Goal: Information Seeking & Learning: Learn about a topic

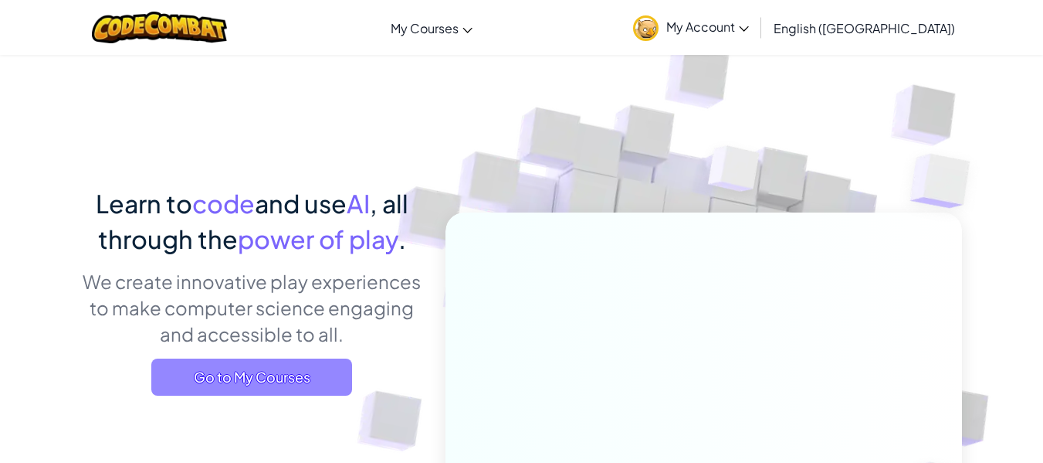
click at [275, 376] on span "Go to My Courses" at bounding box center [251, 376] width 201 height 37
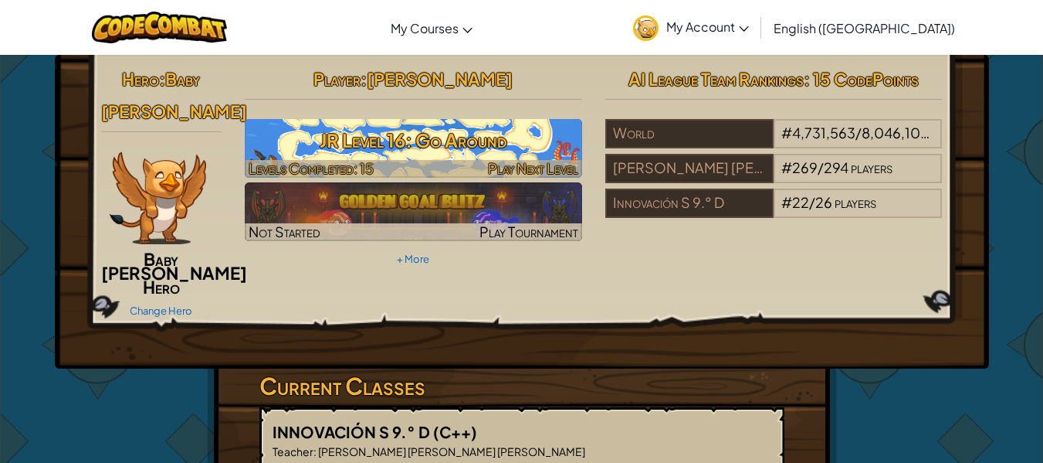
click at [360, 148] on h3 "JR Level 16: Go Around" at bounding box center [414, 140] width 338 height 35
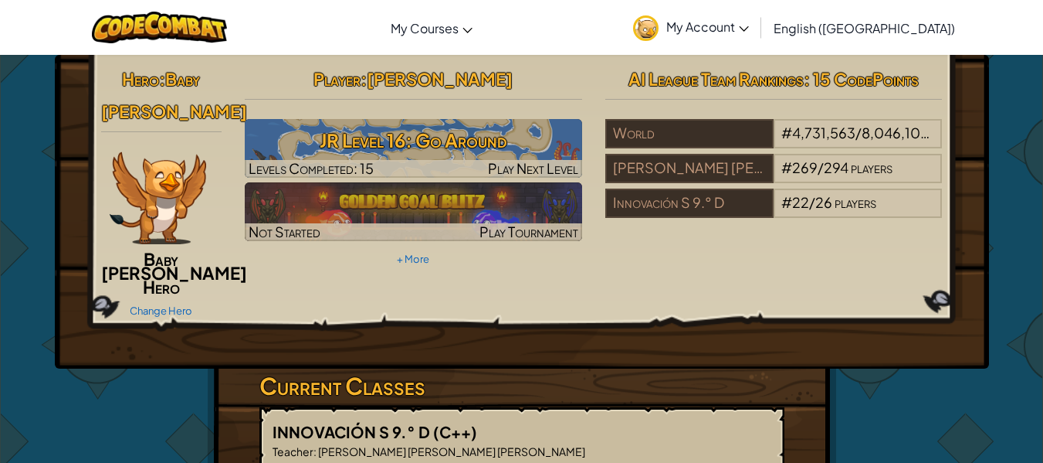
click at [402, 115] on div "Player : [PERSON_NAME] Level 16: Go Around Levels Completed: 15 Play Next Level…" at bounding box center [413, 167] width 361 height 208
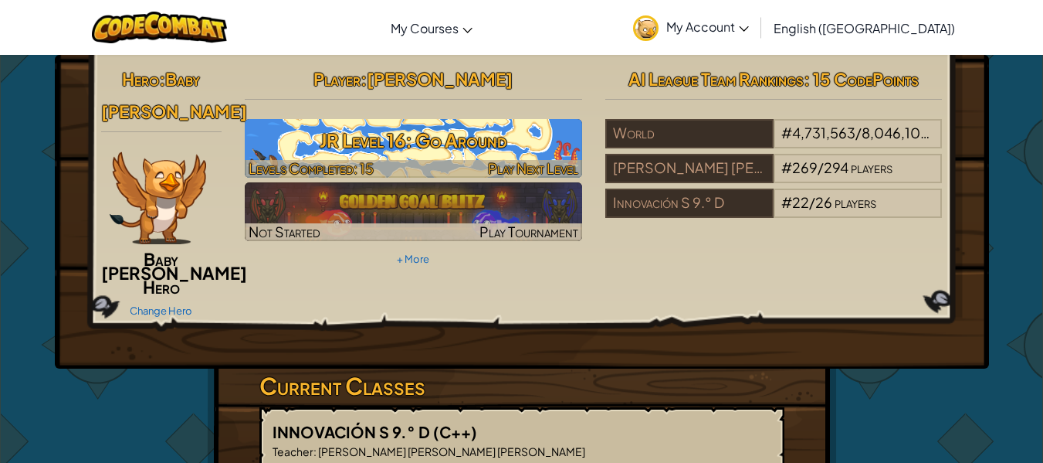
click at [402, 119] on div "Player : [PERSON_NAME] Level 16: Go Around Levels Completed: 15 Play Next Level…" at bounding box center [413, 167] width 361 height 208
click at [402, 119] on img at bounding box center [414, 148] width 338 height 59
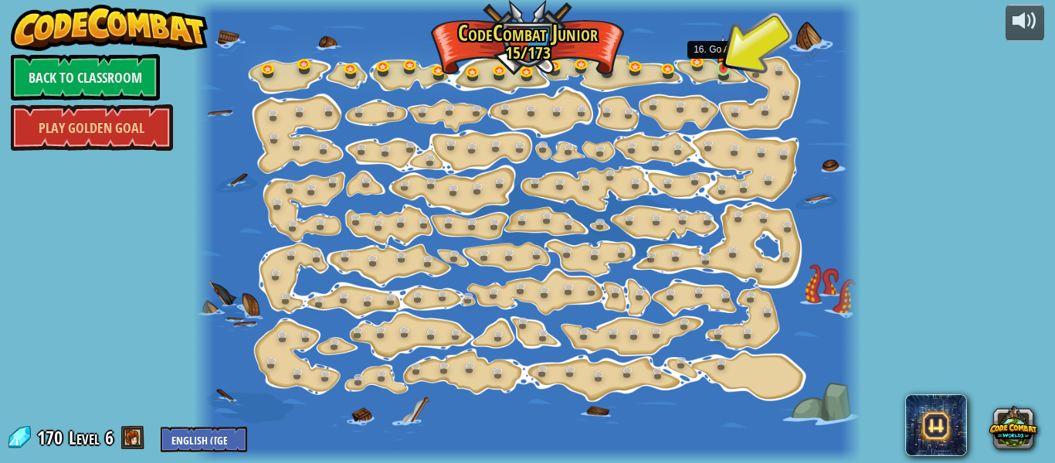
click at [721, 66] on img at bounding box center [723, 53] width 15 height 34
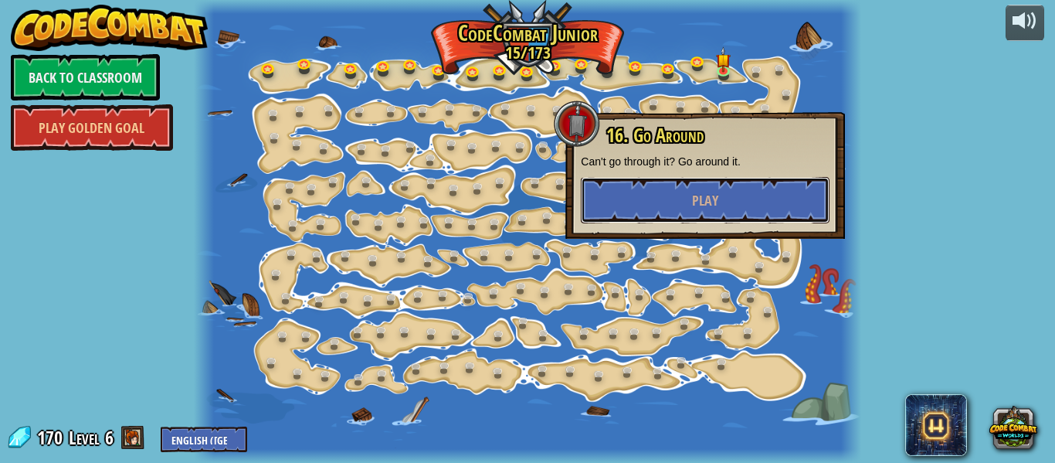
click at [701, 206] on span "Play" at bounding box center [705, 200] width 26 height 19
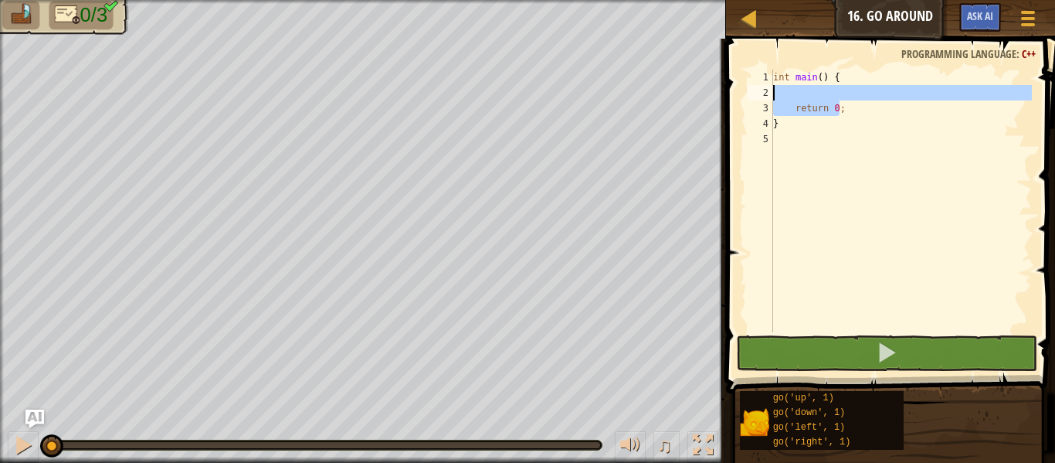
drag, startPoint x: 880, startPoint y: 110, endPoint x: 768, endPoint y: 93, distance: 112.4
click at [768, 93] on div "} 1 2 3 4 5 int main ( ) { return 0 ; } ההההההההההההההההההההההההההההההההההההההה…" at bounding box center [888, 201] width 287 height 263
type textarea "g"
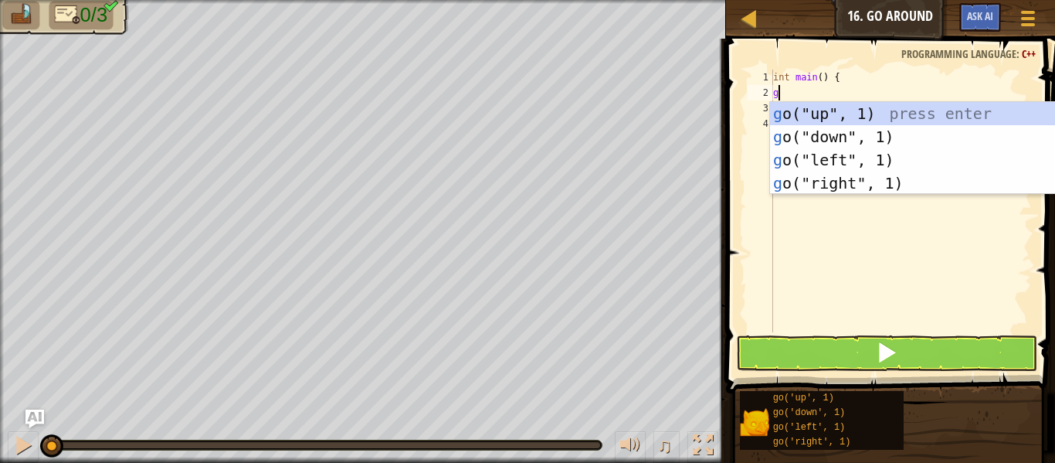
scroll to position [7, 0]
click at [809, 114] on div "g o("up", 1) press enter g o("down", 1) press enter g o("left", 1) press enter …" at bounding box center [916, 171] width 292 height 139
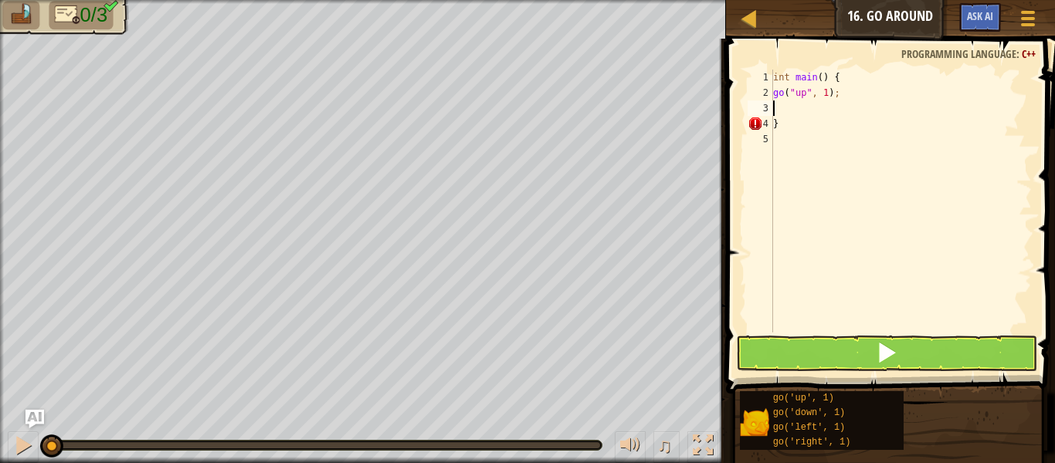
type textarea "g"
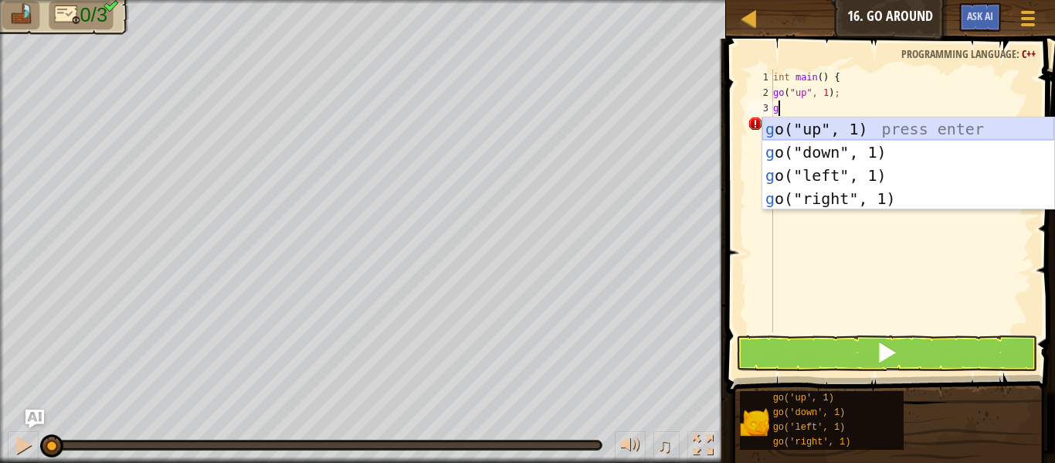
click at [802, 125] on div "g o("up", 1) press enter g o("down", 1) press enter g o("left", 1) press enter …" at bounding box center [908, 186] width 292 height 139
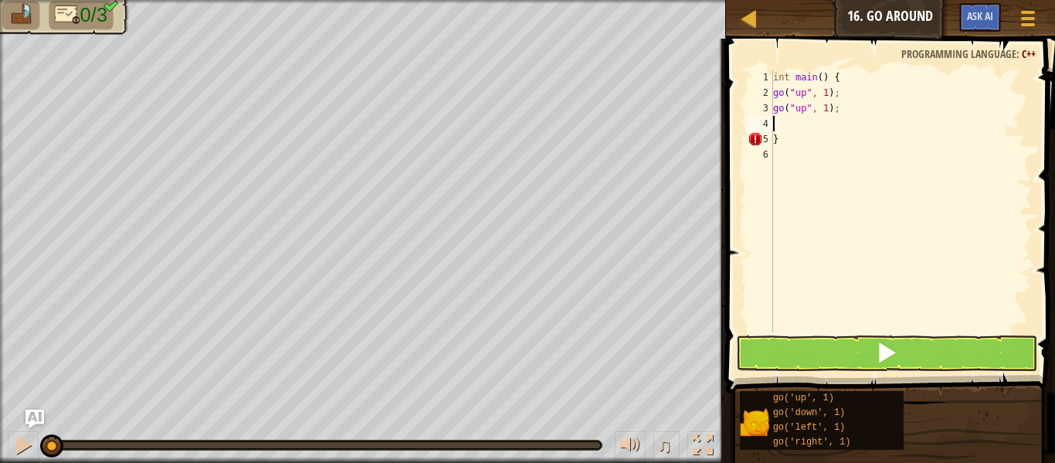
type textarea "g"
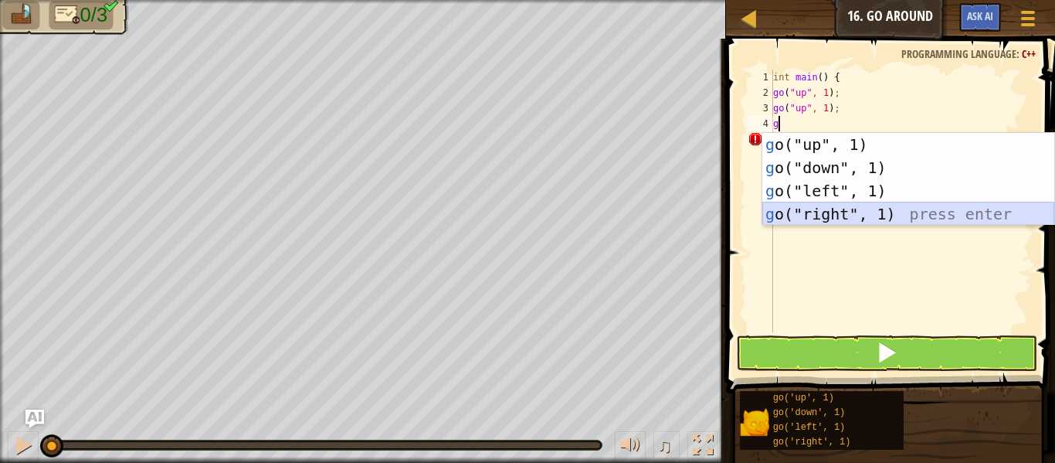
click at [844, 222] on div "g o("up", 1) press enter g o("down", 1) press enter g o("left", 1) press enter …" at bounding box center [908, 202] width 292 height 139
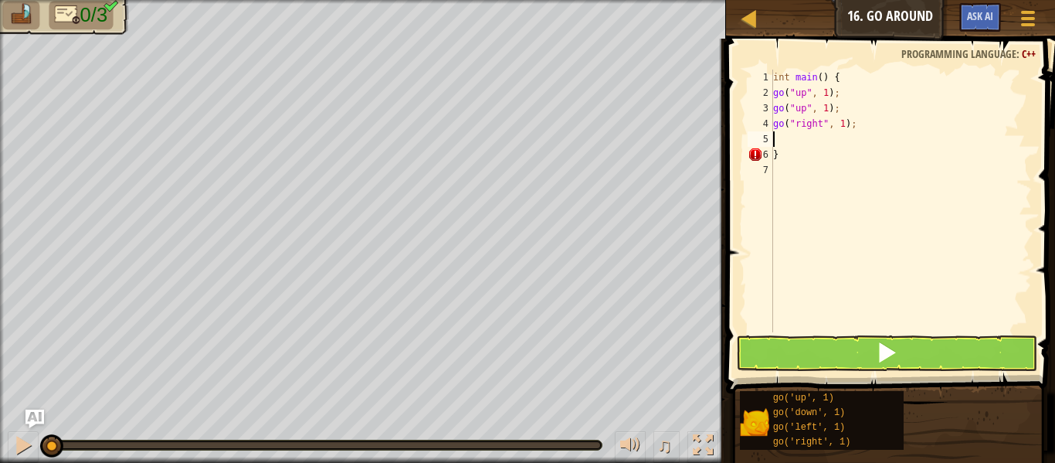
type textarea "g"
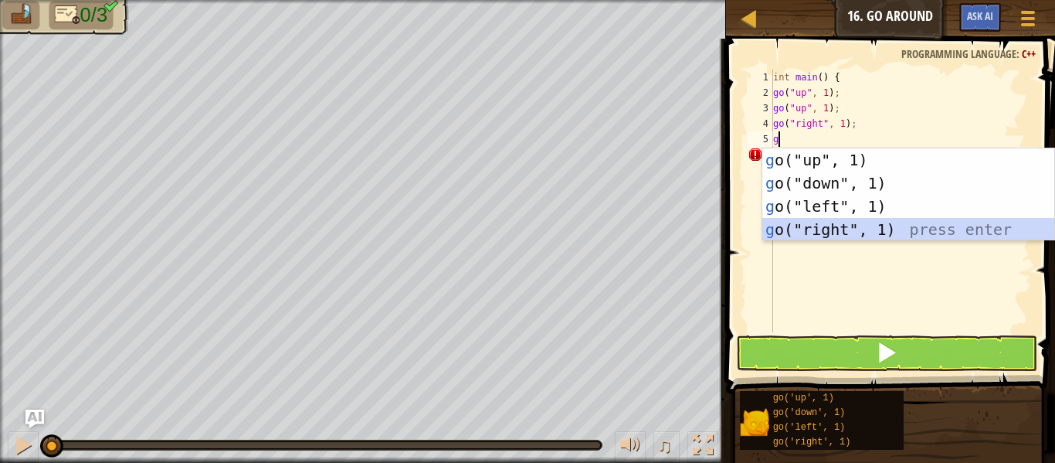
click at [841, 226] on div "g o("up", 1) press enter g o("down", 1) press enter g o("left", 1) press enter …" at bounding box center [908, 217] width 292 height 139
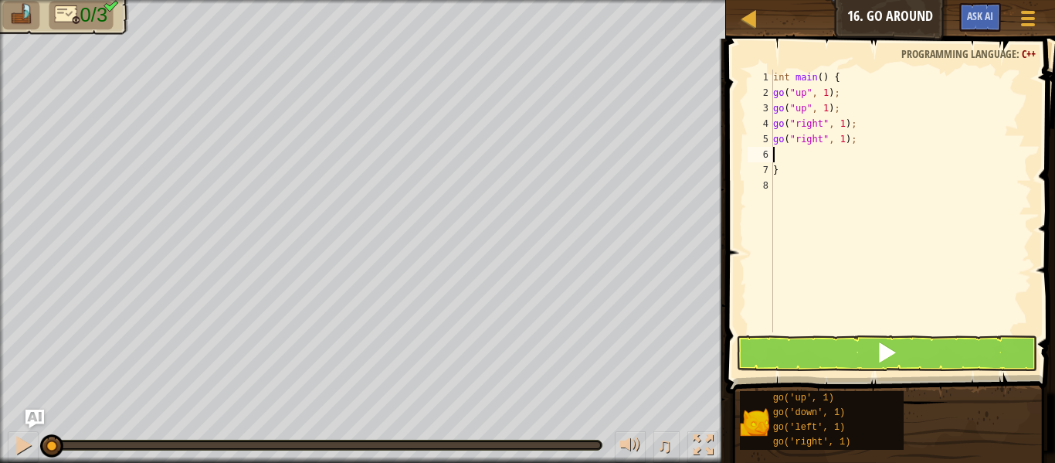
type textarea "g"
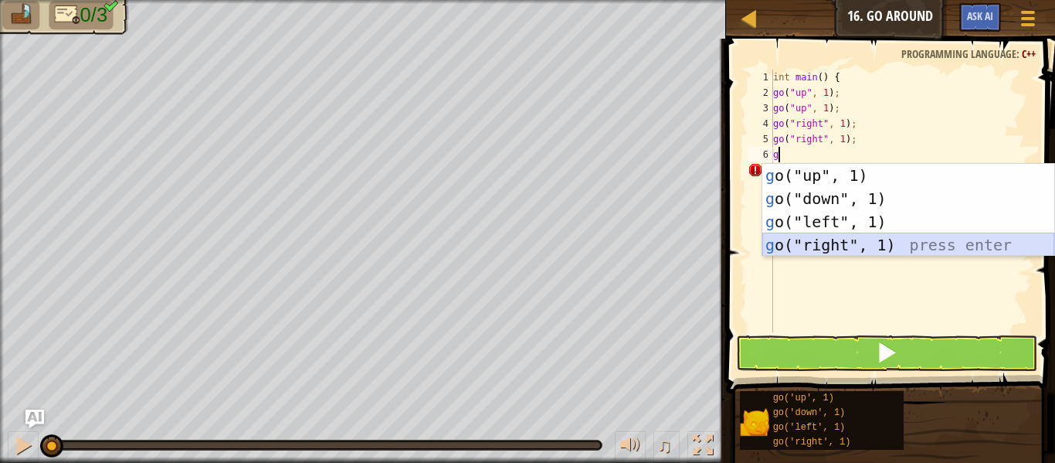
click at [819, 237] on div "g o("up", 1) press enter g o("down", 1) press enter g o("left", 1) press enter …" at bounding box center [908, 233] width 292 height 139
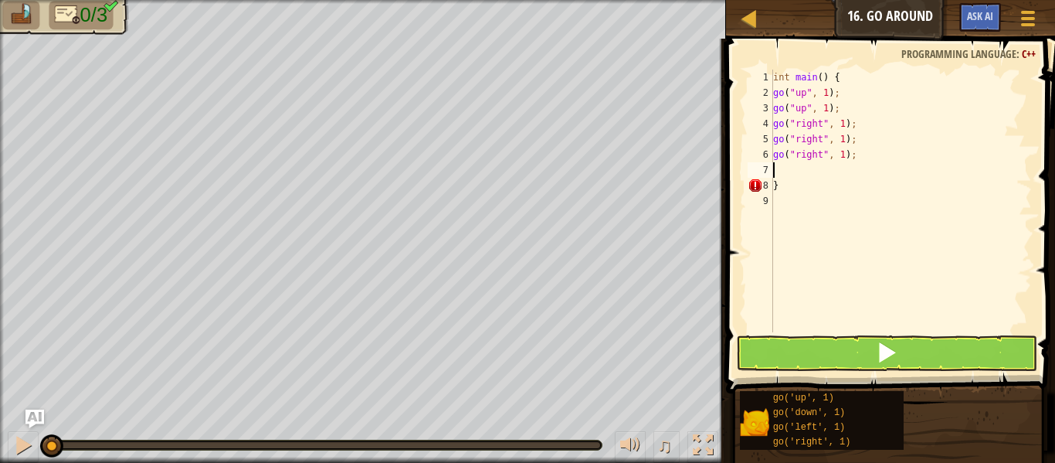
type textarea "g"
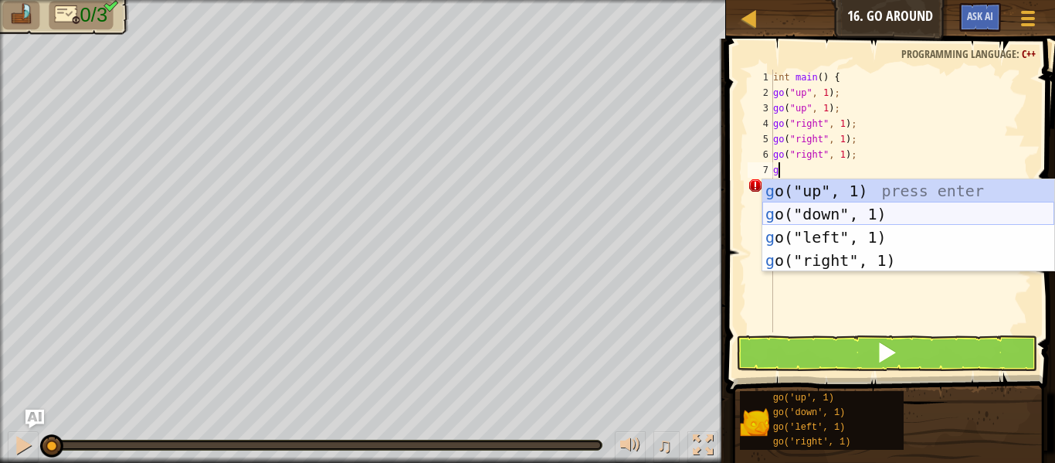
click at [825, 211] on div "g o("up", 1) press enter g o("down", 1) press enter g o("left", 1) press enter …" at bounding box center [908, 248] width 292 height 139
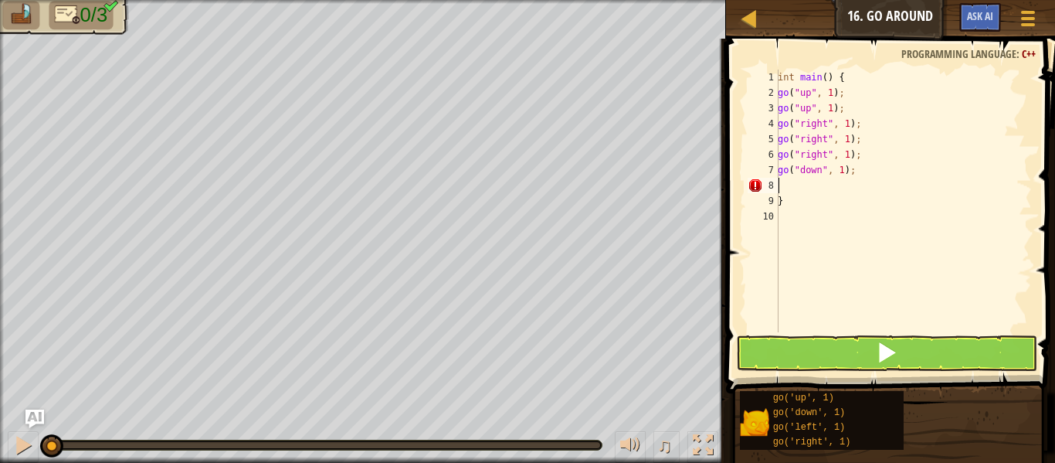
type textarea "g"
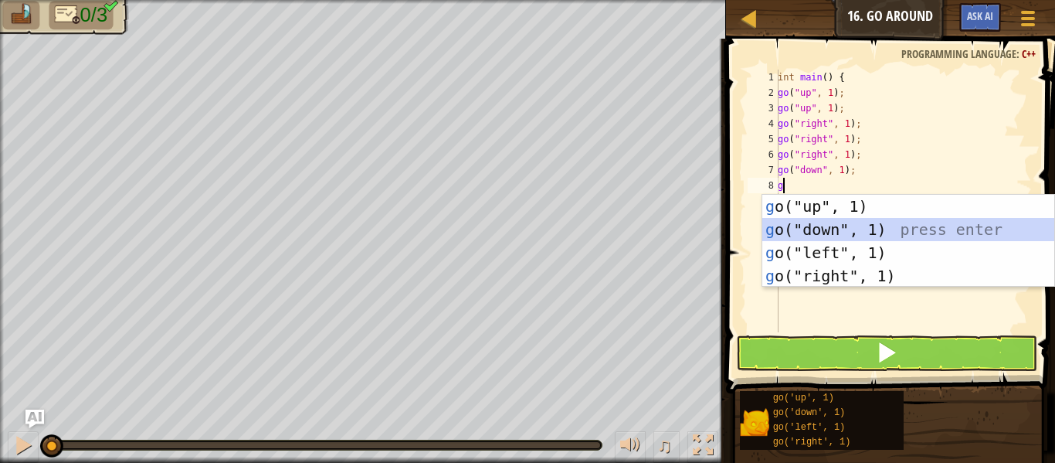
click at [823, 228] on div "g o("up", 1) press enter g o("down", 1) press enter g o("left", 1) press enter …" at bounding box center [908, 264] width 292 height 139
type textarea "g"
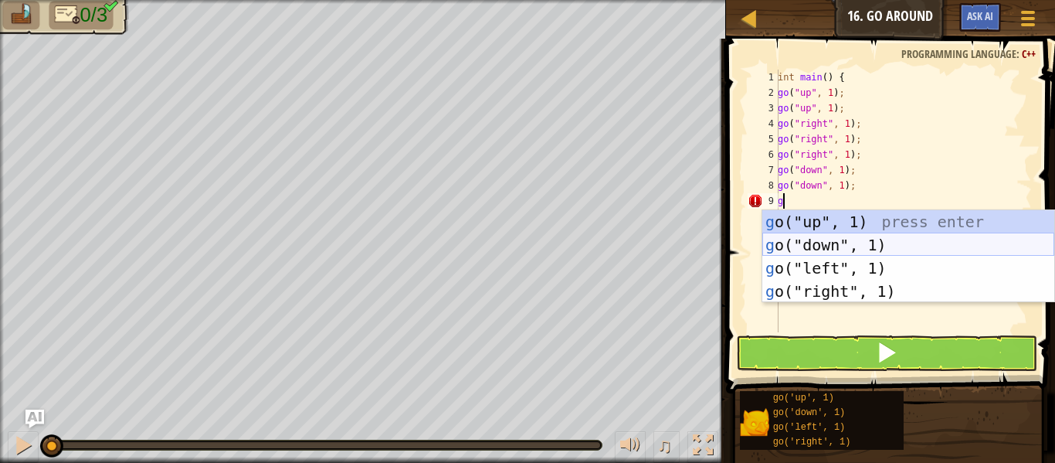
click at [819, 247] on div "g o("up", 1) press enter g o("down", 1) press enter g o("left", 1) press enter …" at bounding box center [908, 279] width 292 height 139
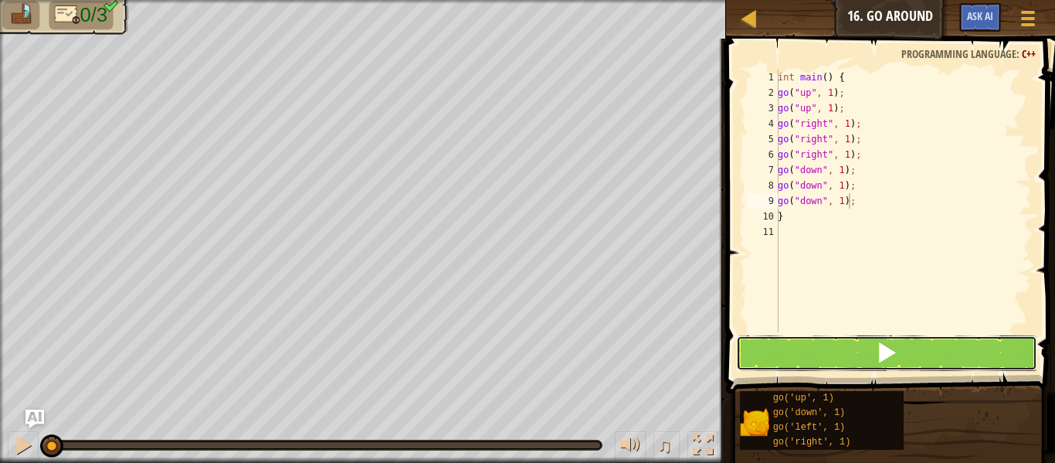
click at [816, 365] on button at bounding box center [886, 353] width 301 height 36
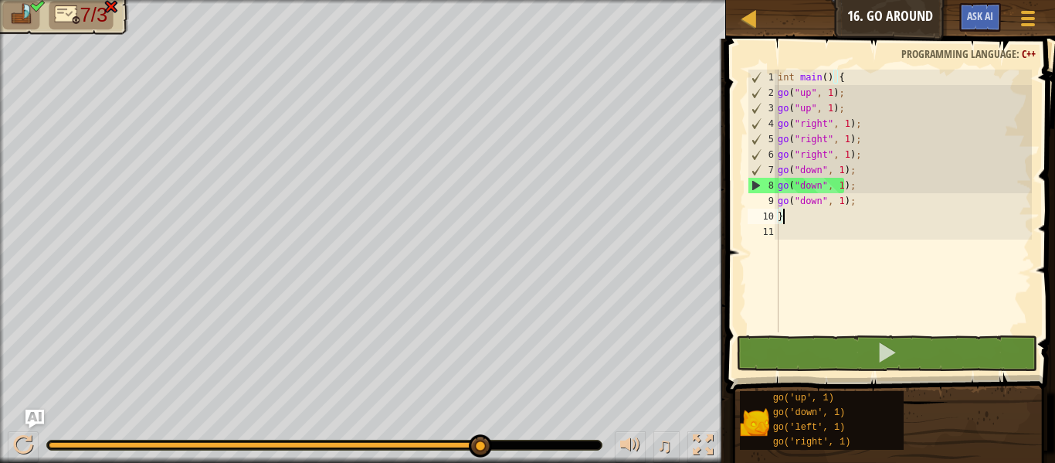
drag, startPoint x: 858, startPoint y: 210, endPoint x: 796, endPoint y: 207, distance: 62.6
click at [796, 207] on div "int main ( ) { go ( " up " , 1 ) ; go ( " up " , 1 ) ; go ( " right " , 1 ) ; g…" at bounding box center [903, 216] width 257 height 293
click at [798, 207] on div "int main ( ) { go ( " up " , 1 ) ; go ( " up " , 1 ) ; go ( " right " , 1 ) ; g…" at bounding box center [903, 201] width 257 height 263
click at [798, 208] on div "int main ( ) { go ( " up " , 1 ) ; go ( " up " , 1 ) ; go ( " right " , 1 ) ; g…" at bounding box center [903, 216] width 257 height 293
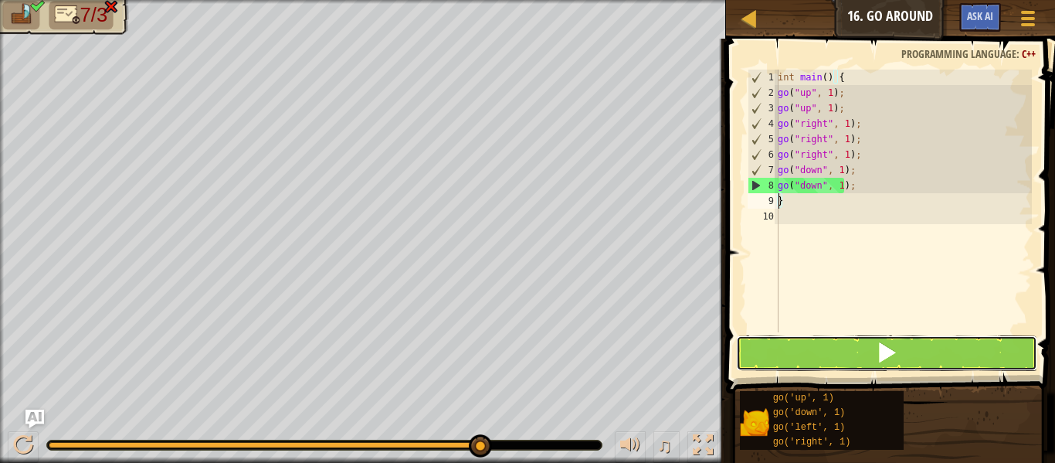
click at [789, 341] on button at bounding box center [886, 353] width 301 height 36
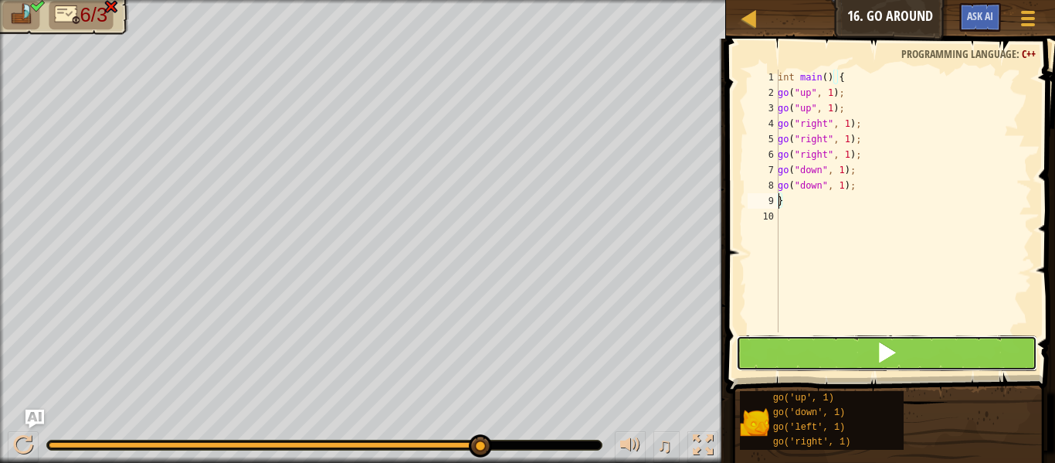
click at [789, 341] on button at bounding box center [886, 353] width 301 height 36
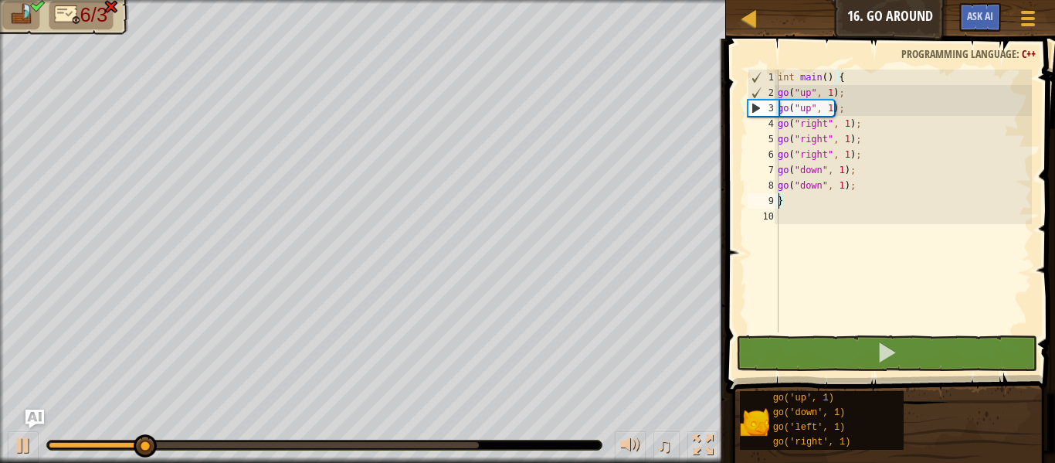
click at [473, 439] on div "♫" at bounding box center [363, 441] width 726 height 46
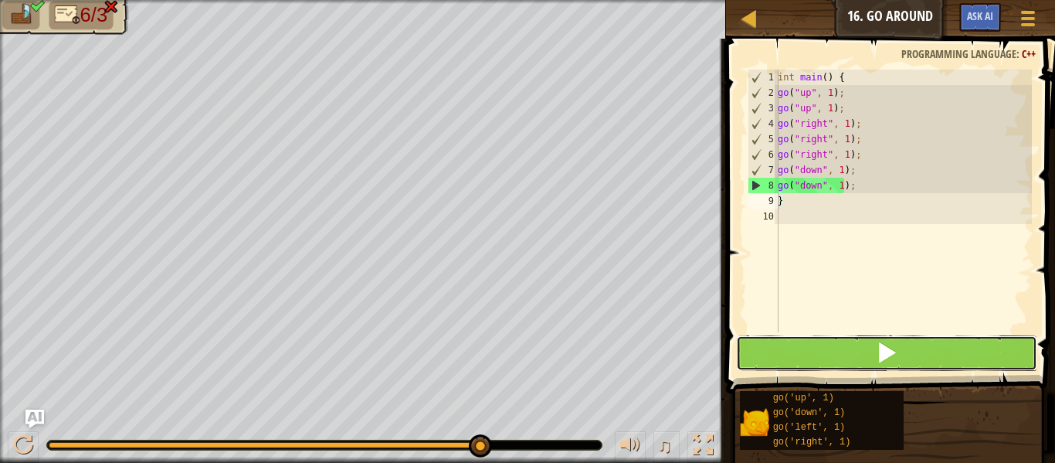
click at [923, 351] on button at bounding box center [886, 353] width 301 height 36
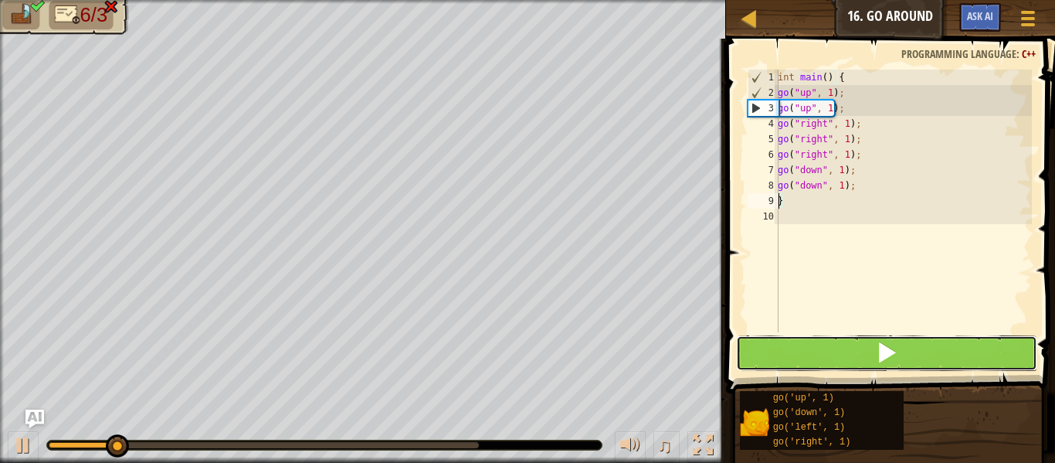
click at [838, 368] on button at bounding box center [886, 353] width 301 height 36
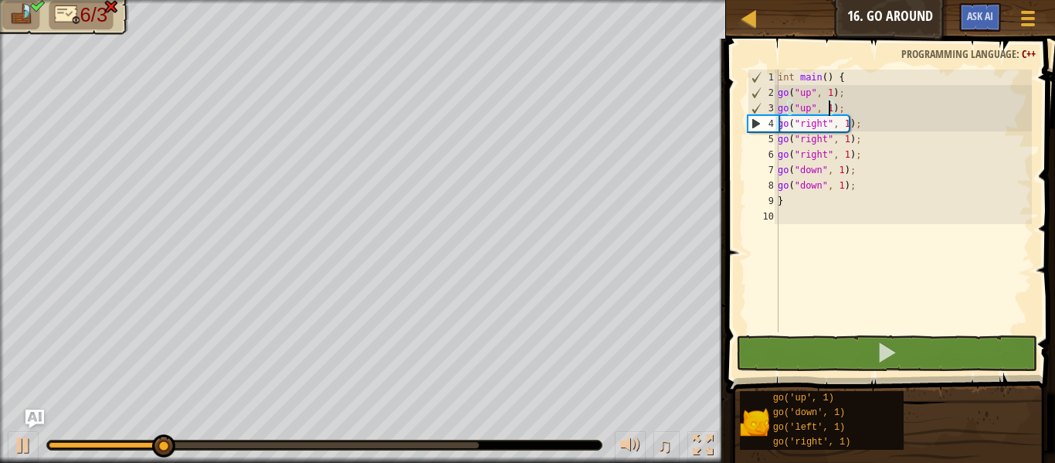
click at [830, 110] on div "int main ( ) { go ( " up " , 1 ) ; go ( " up " , 1 ) ; go ( " right " , 1 ) ; g…" at bounding box center [903, 216] width 257 height 293
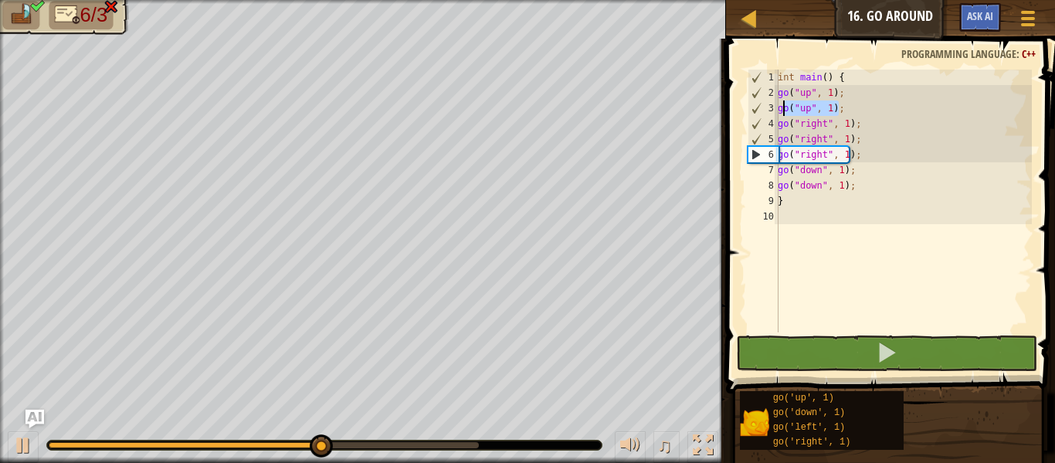
drag, startPoint x: 863, startPoint y: 108, endPoint x: 782, endPoint y: 108, distance: 81.9
click at [782, 108] on div "int main ( ) { go ( " up " , 1 ) ; go ( " up " , 1 ) ; go ( " right " , 1 ) ; g…" at bounding box center [903, 216] width 257 height 293
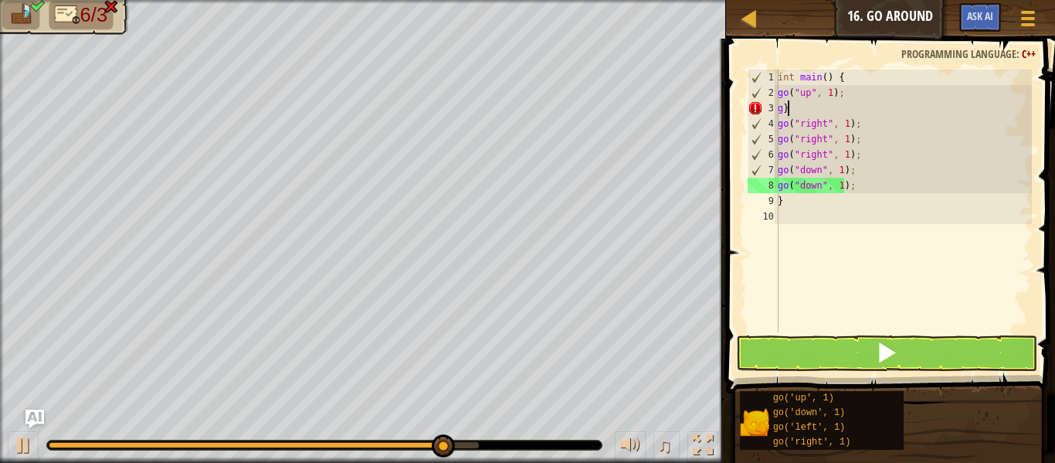
type textarea "g"
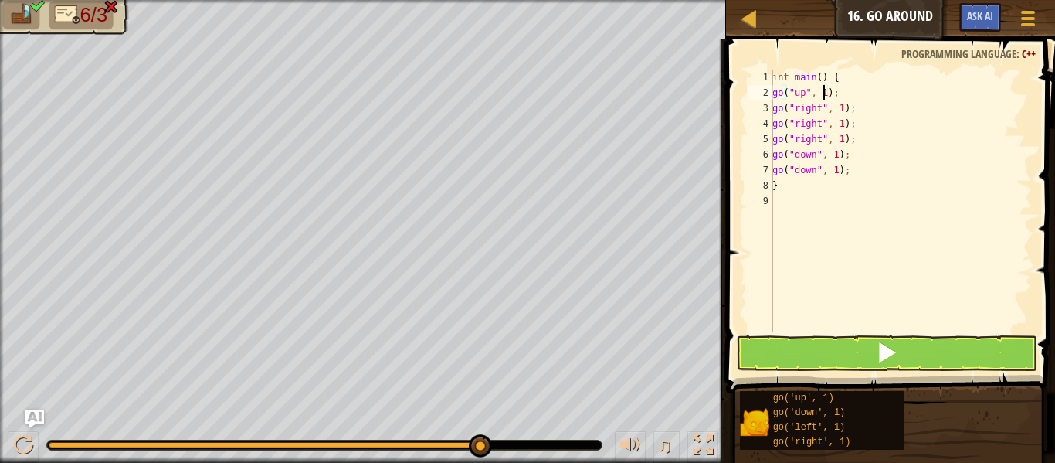
click at [821, 94] on div "int main ( ) { go ( " up " , 1 ) ; go ( " right " , 1 ) ; go ( " right " , 1 ) …" at bounding box center [900, 216] width 263 height 293
click at [836, 110] on div "int main ( ) { go ( " up " , 2 ) ; go ( " right " , 1 ) ; go ( " right " , 1 ) …" at bounding box center [900, 216] width 263 height 293
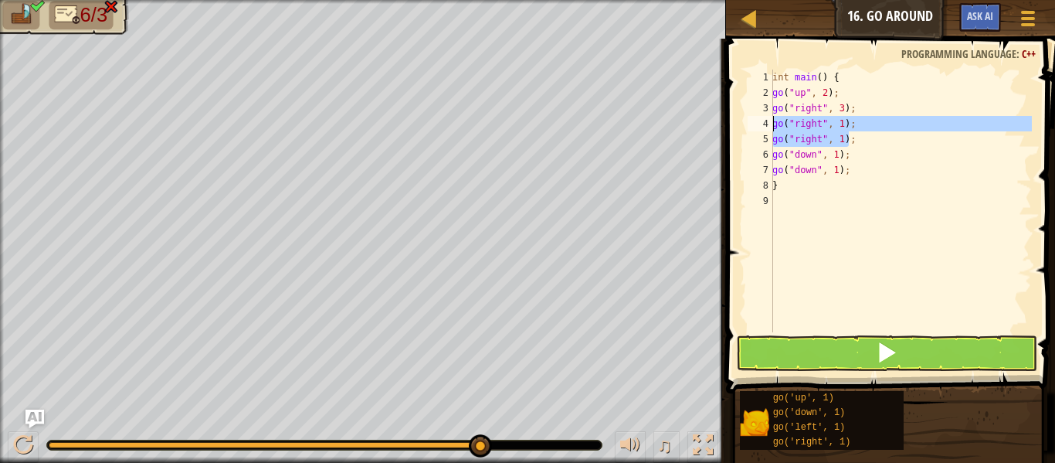
drag, startPoint x: 853, startPoint y: 141, endPoint x: 770, endPoint y: 128, distance: 83.7
click at [770, 128] on div "go("right", 3); 1 2 3 4 5 6 7 8 9 int main ( ) { go ( " up " , 2 ) ; go ( " rig…" at bounding box center [888, 201] width 287 height 263
type textarea "go("right", 1); go("right", 1);"
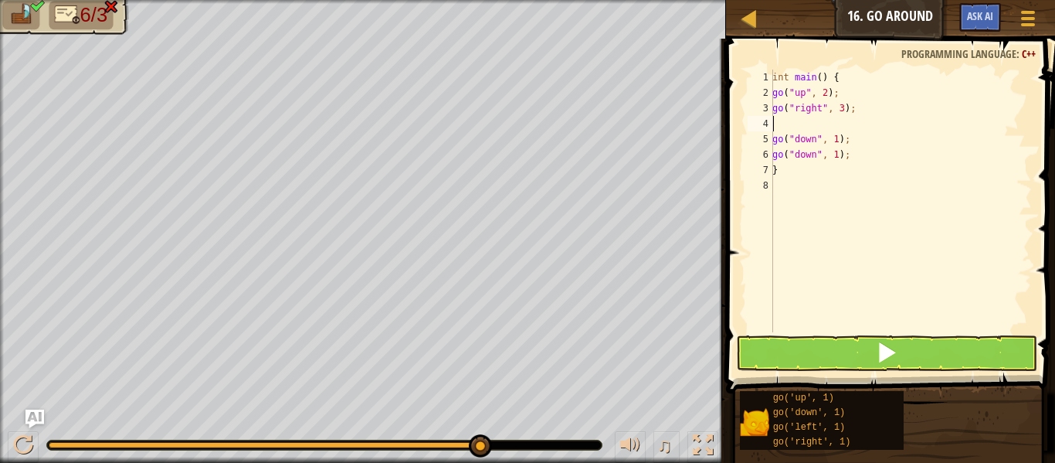
scroll to position [7, 0]
click at [770, 127] on div "4" at bounding box center [760, 123] width 25 height 15
type textarea "go("down", 1);"
drag, startPoint x: 846, startPoint y: 141, endPoint x: 761, endPoint y: 141, distance: 85.7
click at [761, 141] on div "go("down", 1); 1 2 3 4 5 6 7 int main ( ) { go ( " up " , 2 ) ; go ( " right " …" at bounding box center [888, 201] width 287 height 263
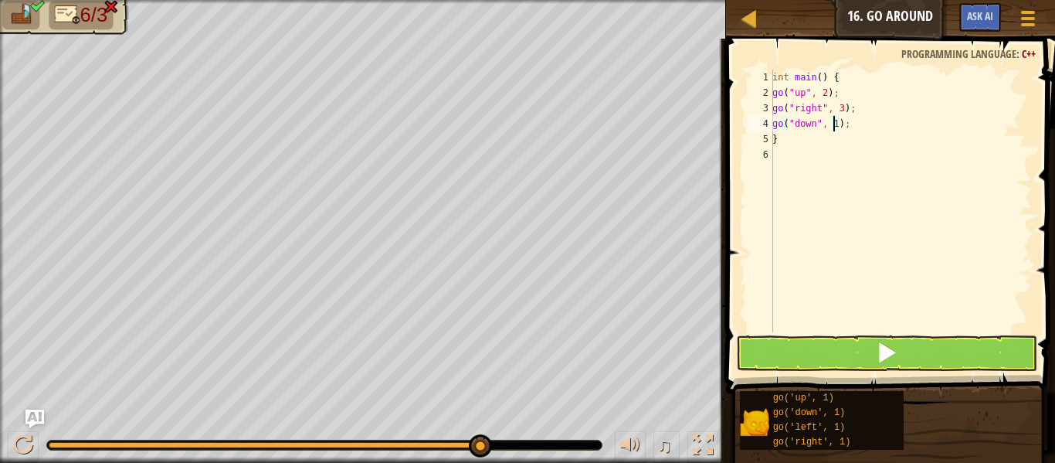
click at [835, 127] on div "int main ( ) { go ( " up " , 2 ) ; go ( " right " , 3 ) ; go ( " down " , 1 ) ;…" at bounding box center [900, 216] width 263 height 293
type textarea "go("down", 2);"
click at [809, 342] on button at bounding box center [886, 353] width 301 height 36
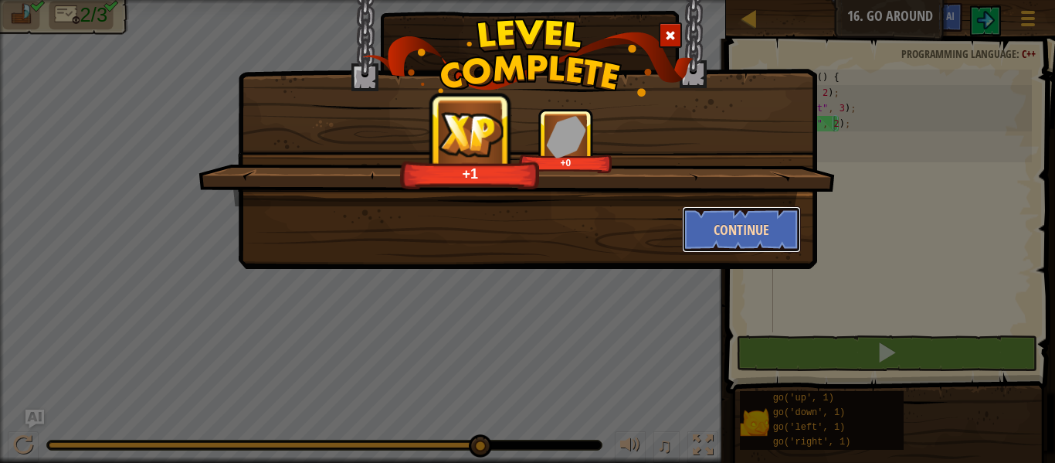
click at [738, 215] on button "Continue" at bounding box center [742, 229] width 120 height 46
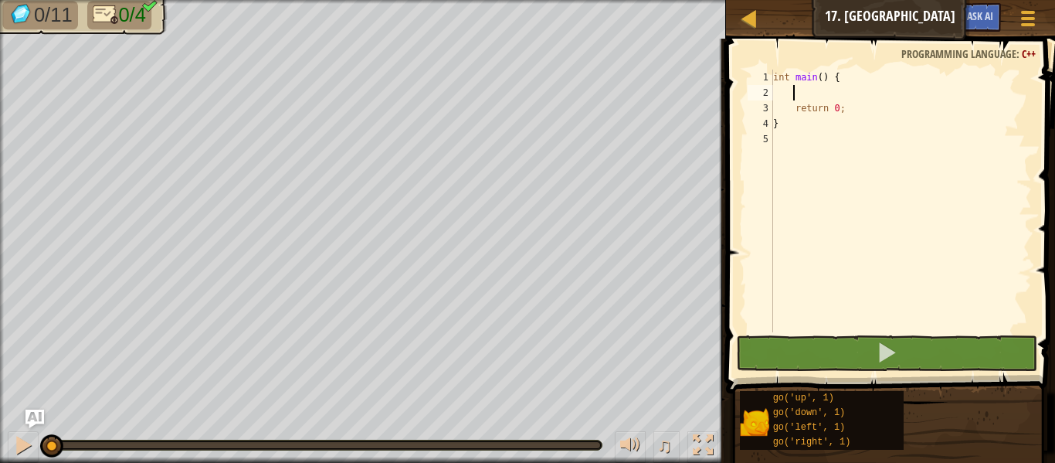
click at [804, 94] on div "int main ( ) { return 0 ; }" at bounding box center [901, 216] width 262 height 293
type textarea "g"
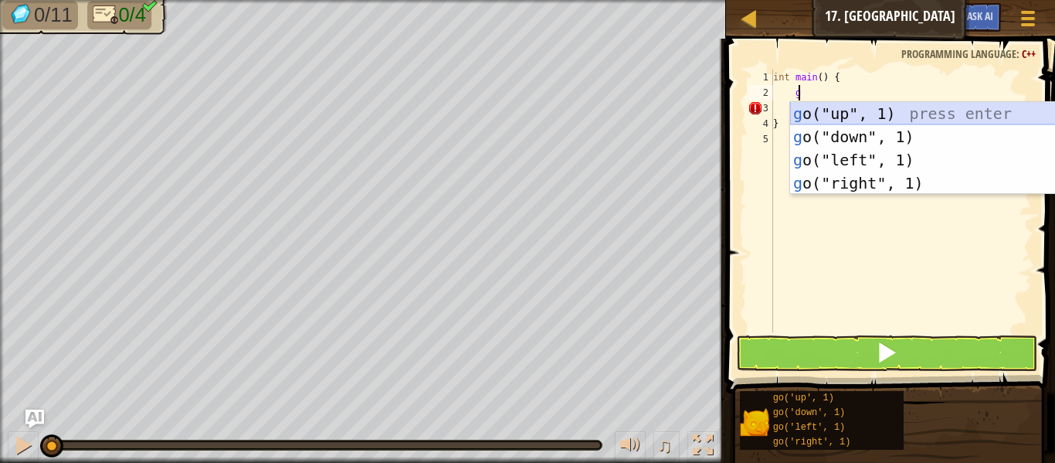
click at [847, 124] on div "g o("up", 1) press enter g o("down", 1) press enter g o("left", 1) press enter …" at bounding box center [936, 171] width 292 height 139
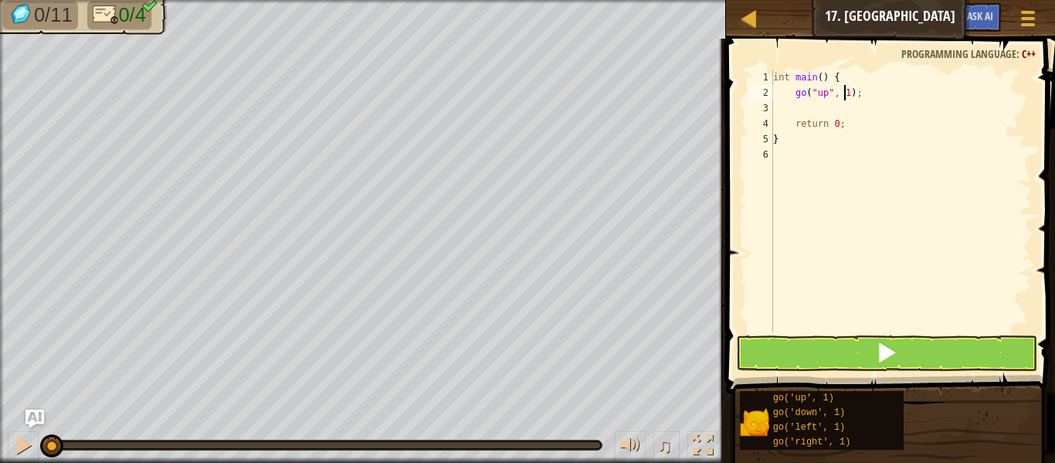
click at [842, 97] on div "int main ( ) { go ( " up " , 1 ) ; return 0 ; }" at bounding box center [901, 216] width 262 height 293
type textarea "go("up", 13);"
click at [831, 112] on div "int main ( ) { go ( " up " , 13 ) ; return 0 ; }" at bounding box center [901, 216] width 262 height 293
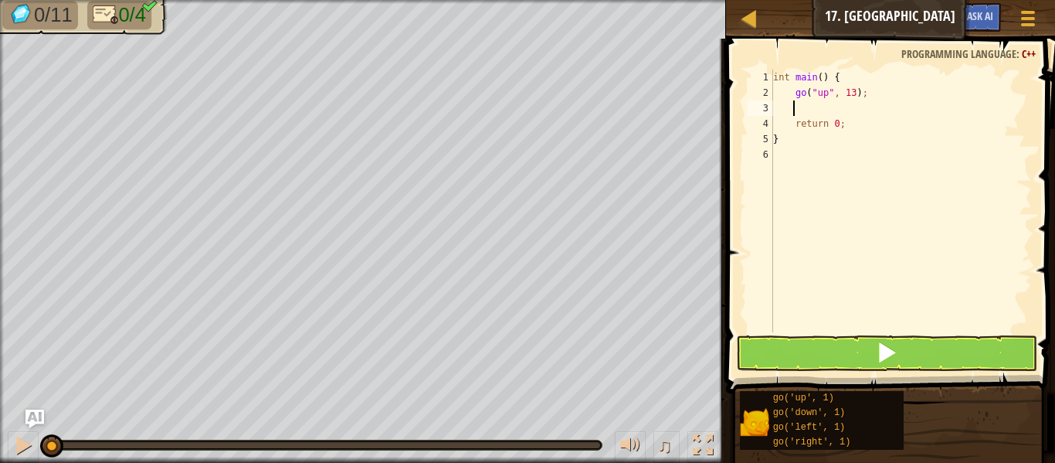
type textarea "g"
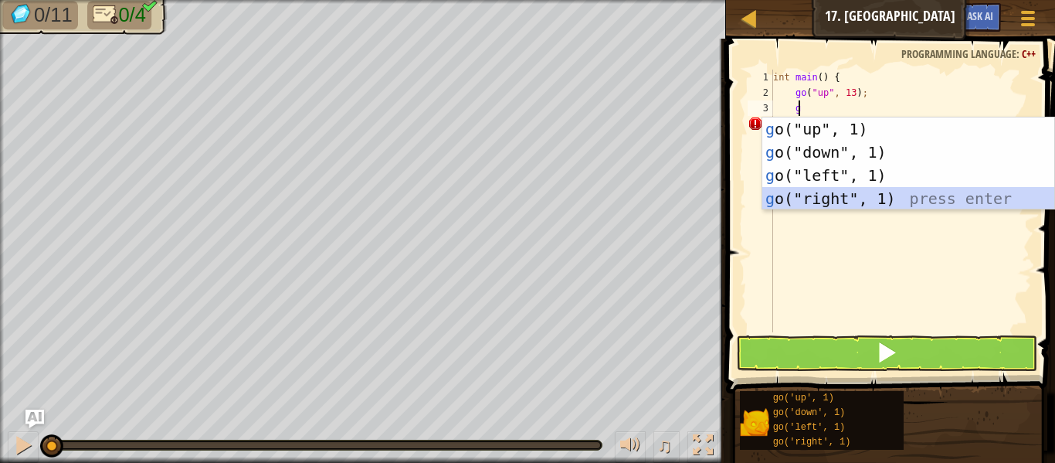
click at [803, 195] on div "g o("up", 1) press enter g o("down", 1) press enter g o("left", 1) press enter …" at bounding box center [908, 186] width 292 height 139
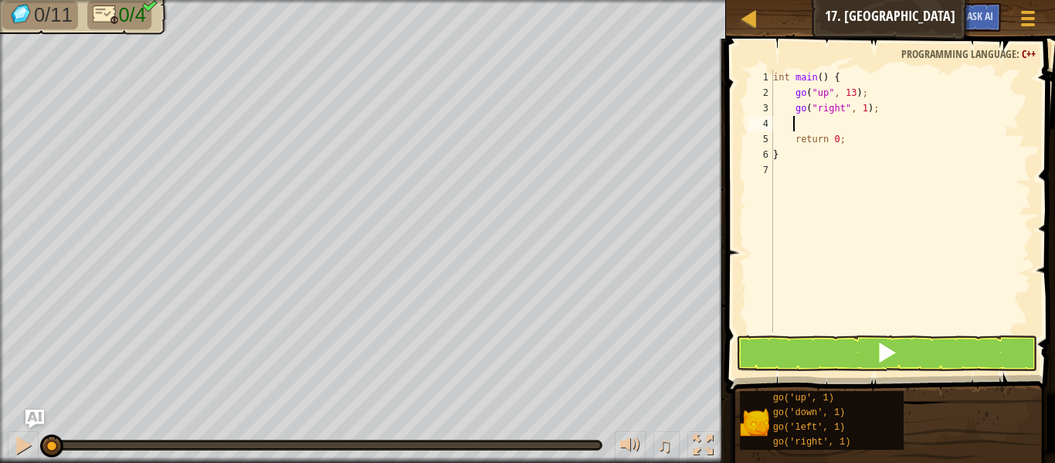
click at [860, 110] on div "int main ( ) { go ( " up " , 13 ) ; go ( " right " , 1 ) ; return 0 ; }" at bounding box center [901, 216] width 262 height 293
click at [842, 95] on div "int main ( ) { go ( " up " , 13 ) ; go ( " right " , 3 ) ; return 0 ; }" at bounding box center [901, 216] width 262 height 293
type textarea "go("up", 3);"
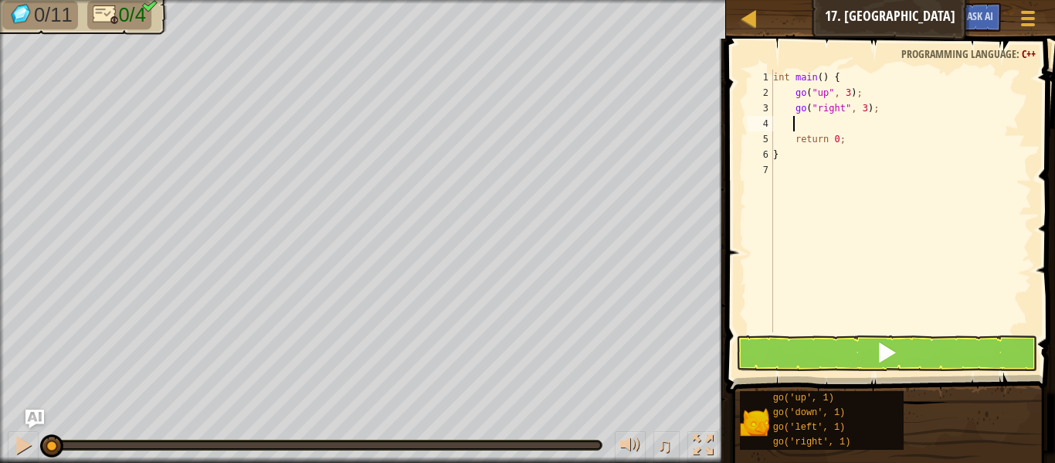
click at [812, 117] on div "int main ( ) { go ( " up " , 3 ) ; go ( " right " , 3 ) ; return 0 ; }" at bounding box center [901, 216] width 262 height 293
type textarea "g"
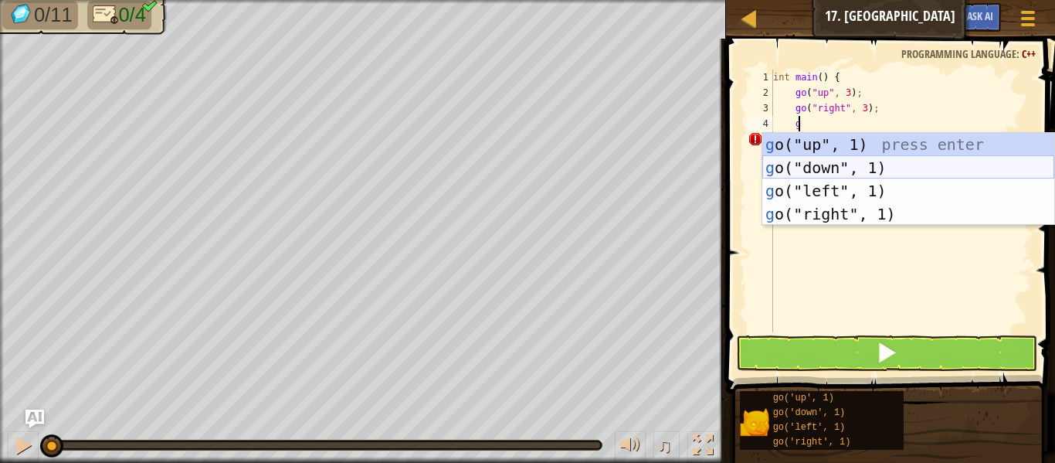
click at [802, 168] on div "g o("up", 1) press enter g o("down", 1) press enter g o("left", 1) press enter …" at bounding box center [908, 202] width 292 height 139
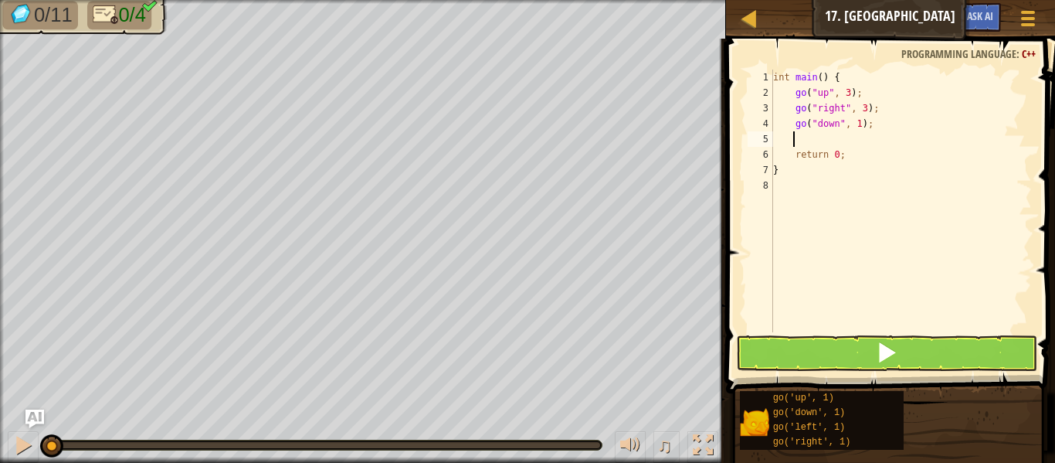
click at [855, 124] on div "int main ( ) { go ( " up " , 3 ) ; go ( " right " , 3 ) ; go ( " down " , 1 ) ;…" at bounding box center [901, 216] width 262 height 293
type textarea "go("down", 13);"
click at [829, 141] on div "int main ( ) { go ( " up " , 3 ) ; go ( " right " , 3 ) ; go ( " down " , 13 ) …" at bounding box center [901, 216] width 262 height 293
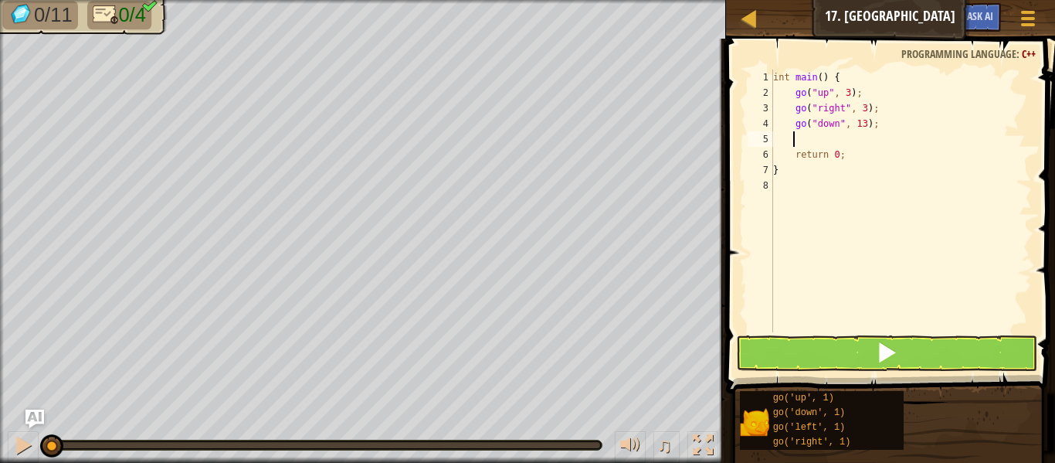
type textarea "g"
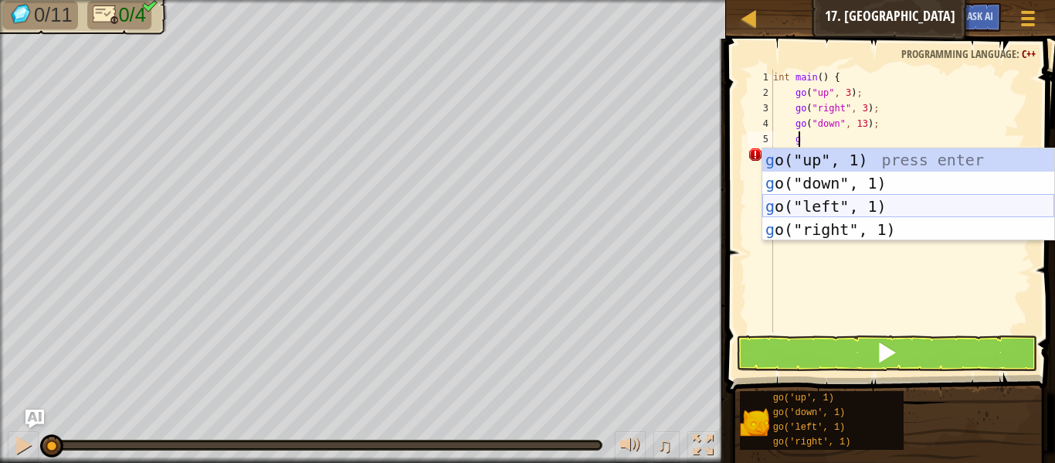
click at [850, 208] on div "g o("up", 1) press enter g o("down", 1) press enter g o("left", 1) press enter …" at bounding box center [908, 217] width 292 height 139
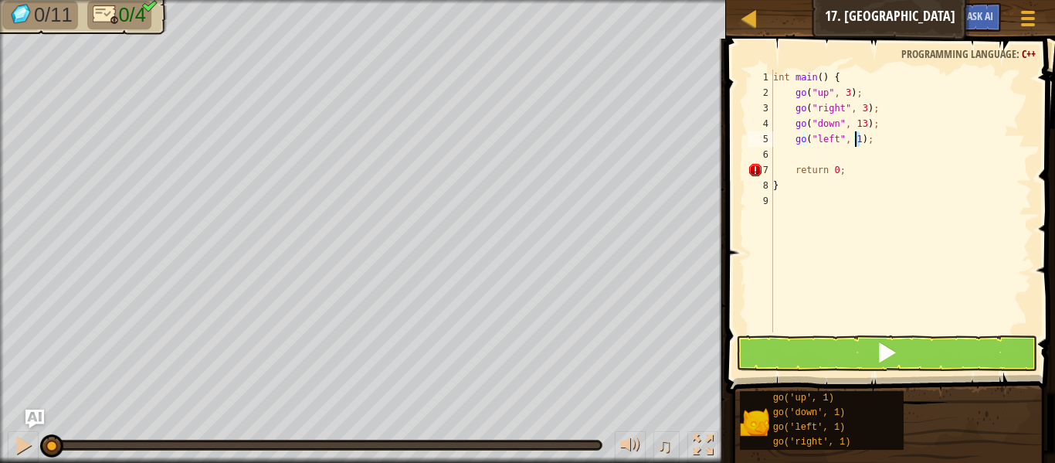
click at [857, 144] on div "int main ( ) { go ( " up " , 3 ) ; go ( " right " , 3 ) ; go ( " down " , 13 ) …" at bounding box center [901, 216] width 262 height 293
click at [852, 120] on div "int main ( ) { go ( " up " , 3 ) ; go ( " right " , 3 ) ; go ( " down " , 13 ) …" at bounding box center [901, 216] width 262 height 293
type textarea "go("down", 3);"
click at [838, 343] on button at bounding box center [886, 353] width 301 height 36
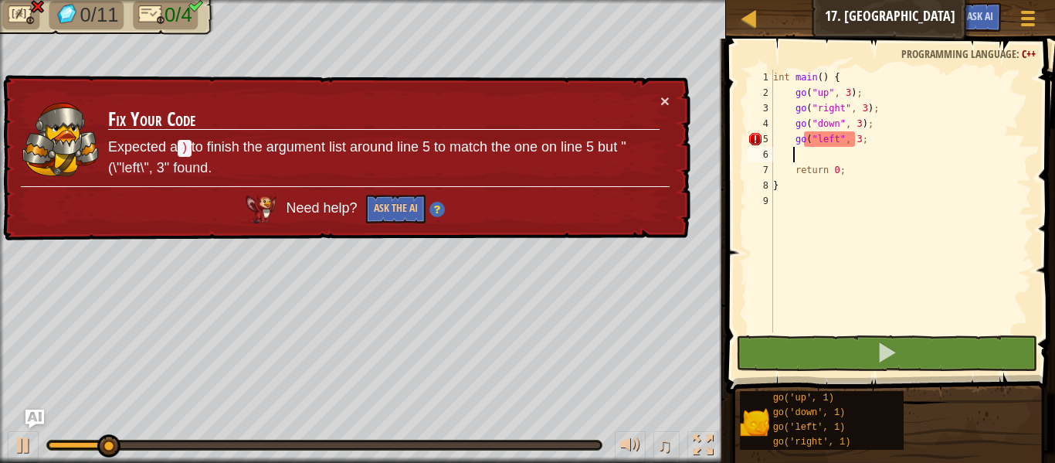
click at [832, 152] on div "int main ( ) { go ( " up " , 3 ) ; go ( " right " , 3 ) ; go ( " down " , 3 ) ;…" at bounding box center [901, 216] width 262 height 293
click at [671, 95] on div "× Fix Your Code Expected a ) to finish the argument list around line 5 to match…" at bounding box center [345, 158] width 690 height 167
click at [666, 101] on button "×" at bounding box center [664, 101] width 9 height 16
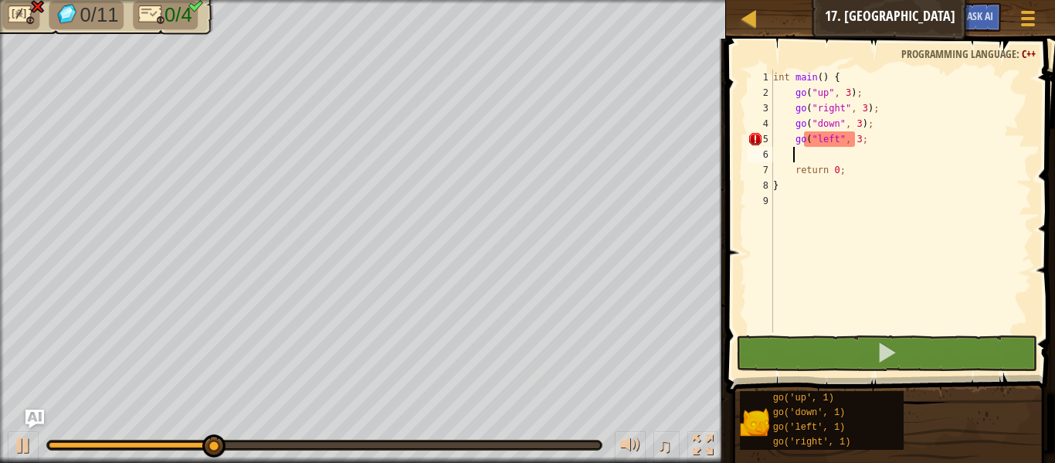
click at [855, 143] on div "int main ( ) { go ( " up " , 3 ) ; go ( " right " , 3 ) ; go ( " down " , 3 ) ;…" at bounding box center [901, 216] width 262 height 293
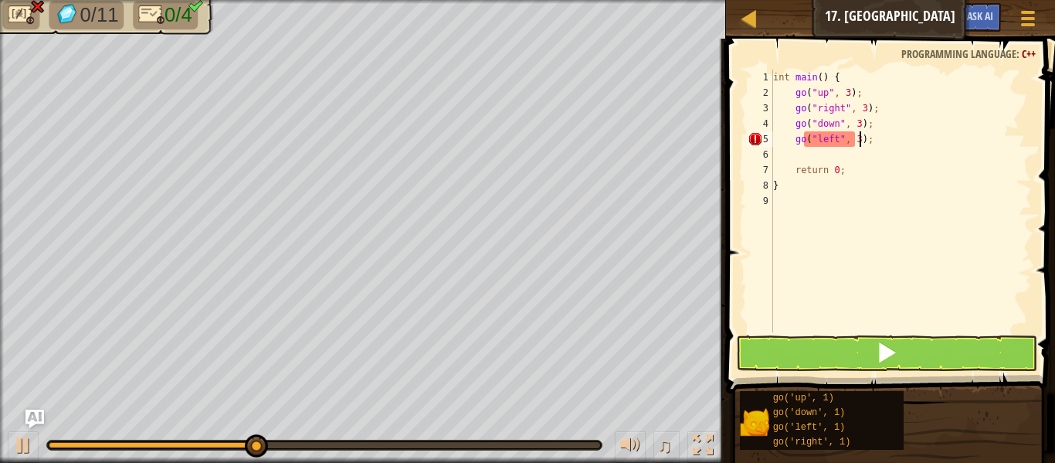
scroll to position [7, 6]
click at [851, 144] on div "int main ( ) { go ( " up " , 3 ) ; go ( " right " , 3 ) ; go ( " down " , 3 ) ;…" at bounding box center [901, 216] width 262 height 293
type textarea "go("left", 3);"
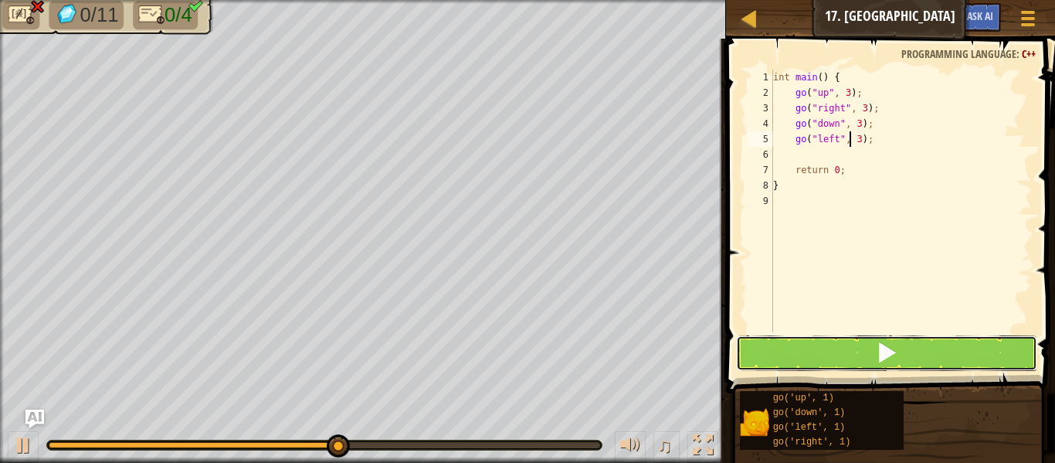
click at [810, 350] on button at bounding box center [886, 353] width 301 height 36
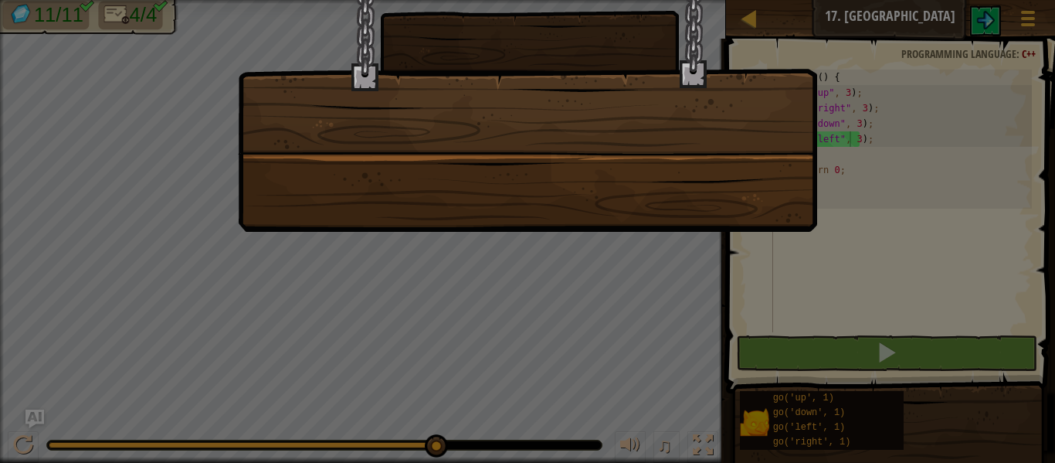
click at [586, 190] on div at bounding box center [527, 96] width 579 height 270
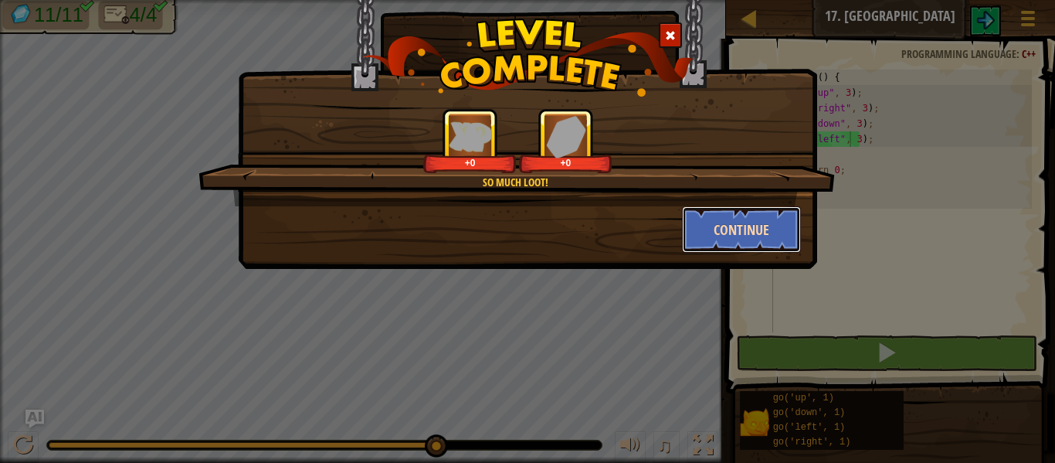
click at [765, 242] on button "Continue" at bounding box center [742, 229] width 120 height 46
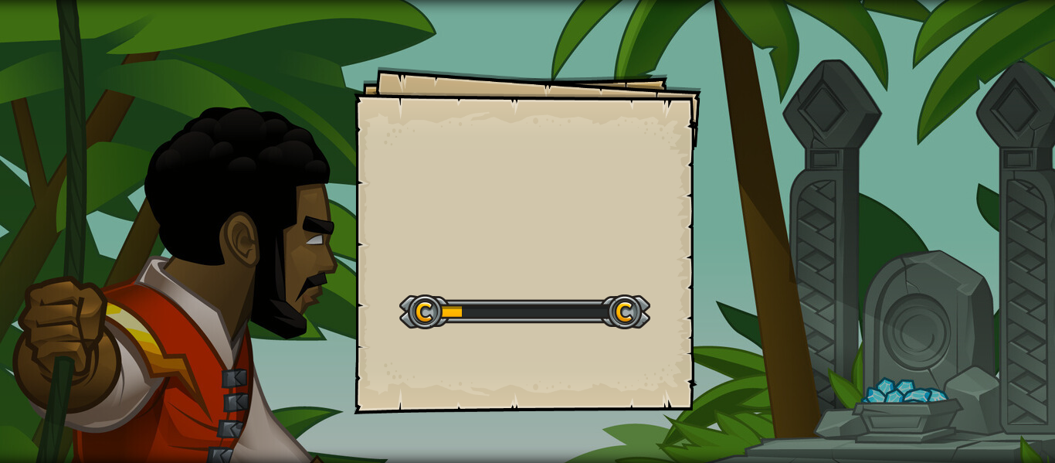
click at [681, 231] on div "Goals Start Level Error loading from server. Try refreshing the page. You'll ne…" at bounding box center [528, 240] width 348 height 348
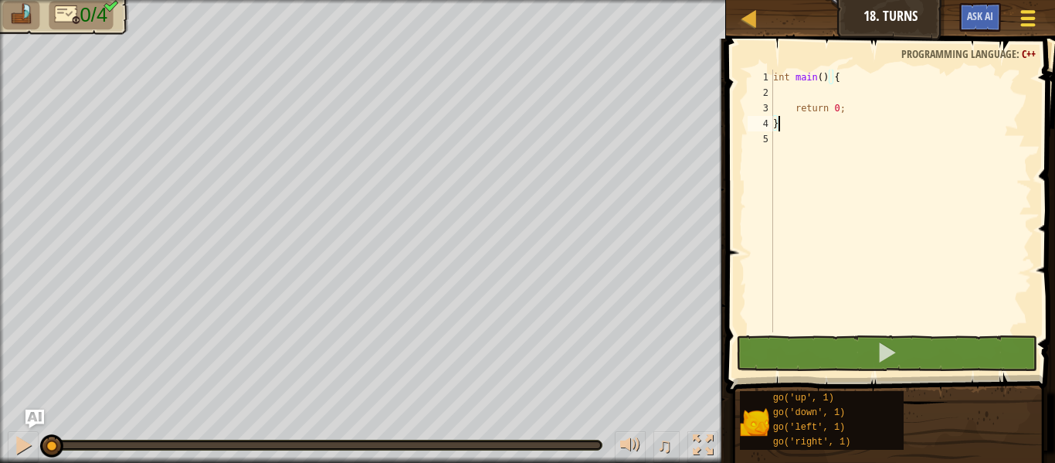
click at [1033, 32] on button "Game Menu" at bounding box center [1028, 21] width 41 height 38
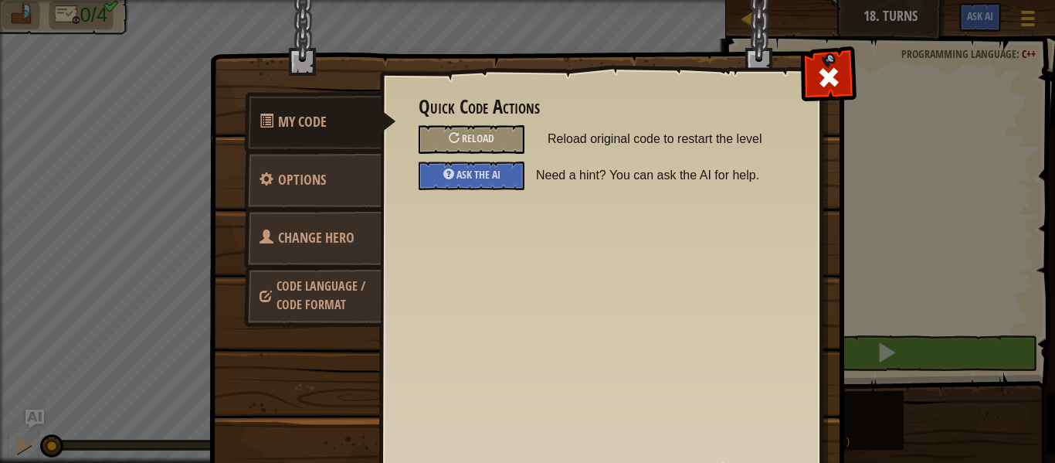
click at [816, 81] on span at bounding box center [828, 77] width 25 height 25
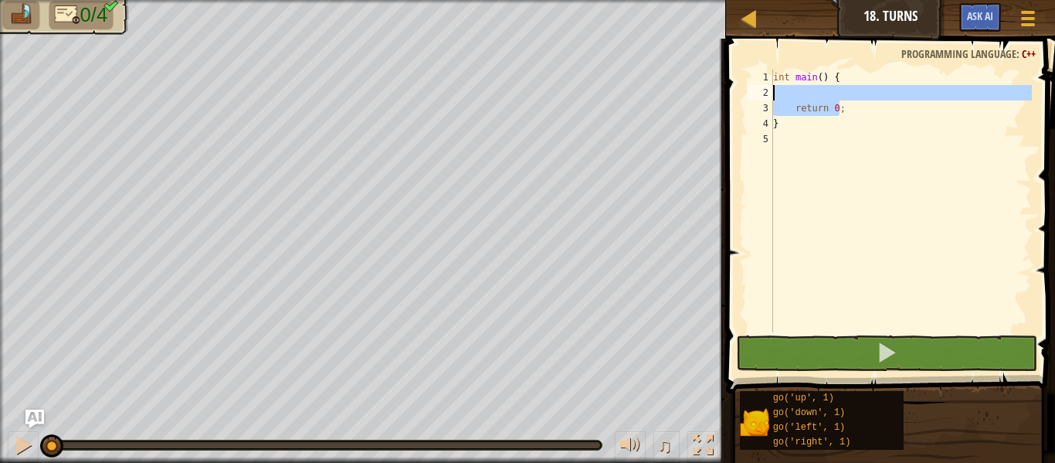
drag, startPoint x: 844, startPoint y: 107, endPoint x: 771, endPoint y: 94, distance: 74.4
click at [771, 94] on div "} 1 2 3 4 5 int main ( ) { return 0 ; } ההההההההההההההההההההההההההההההההההההההה…" at bounding box center [888, 201] width 287 height 263
type textarea "g"
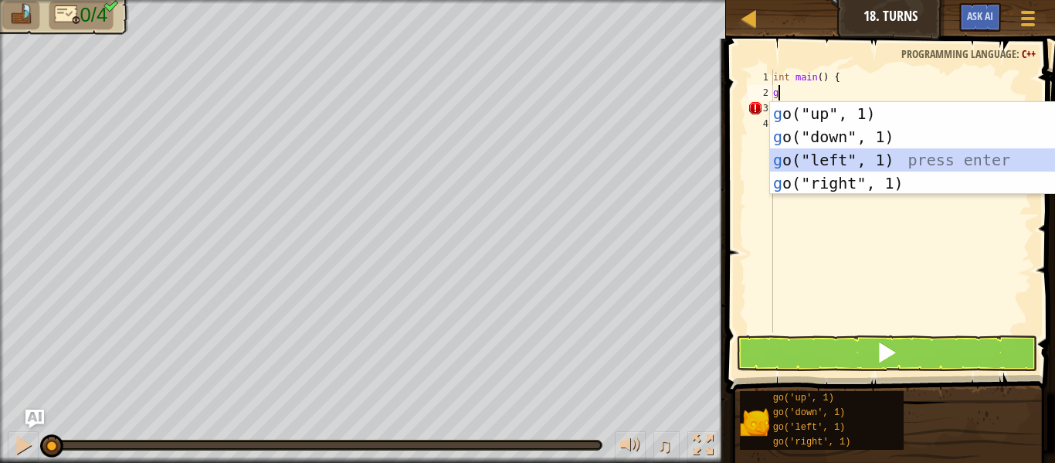
click at [834, 162] on div "g o("up", 1) press enter g o("down", 1) press enter g o("left", 1) press enter …" at bounding box center [916, 171] width 292 height 139
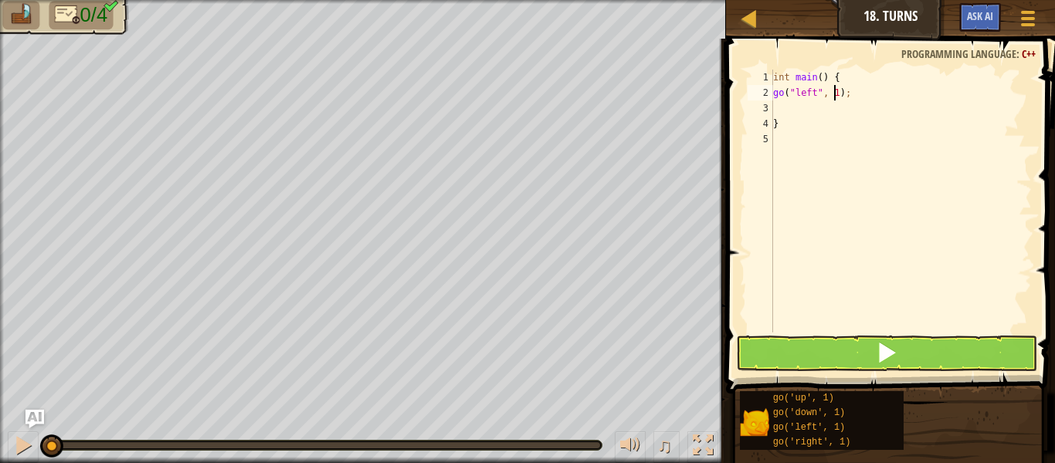
click at [835, 97] on div "int main ( ) { go ( " left " , 1 ) ; }" at bounding box center [901, 216] width 262 height 293
type textarea "go("left", 2);"
click at [815, 114] on div "int main ( ) { go ( " left " , 2 ) ; }" at bounding box center [901, 216] width 262 height 293
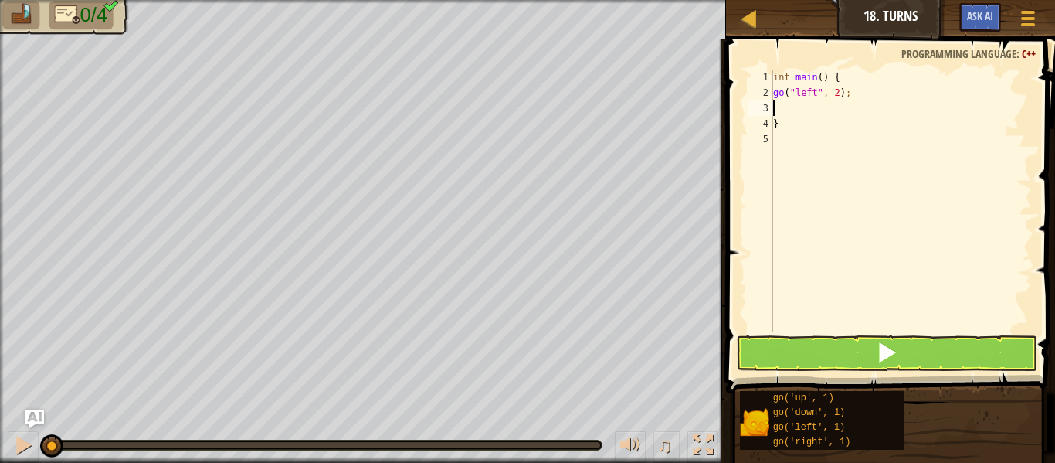
type textarea "g"
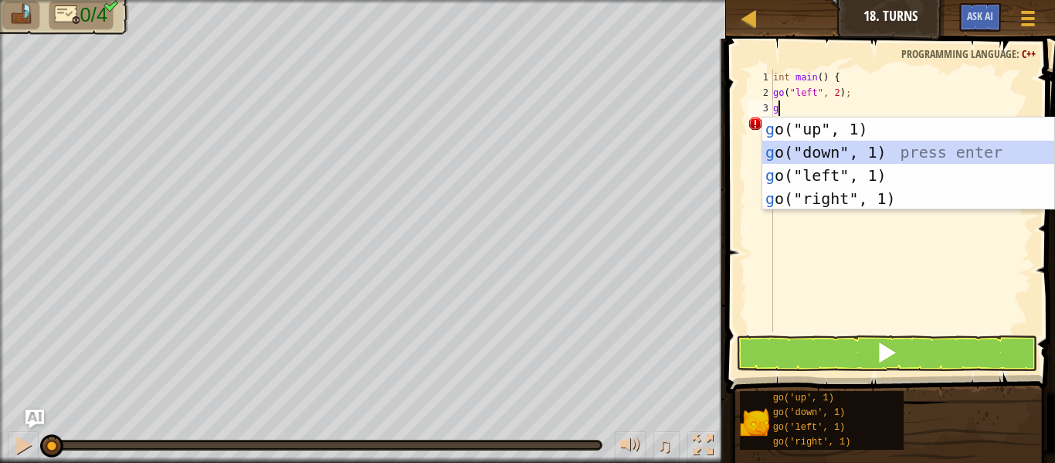
click at [814, 158] on div "g o("up", 1) press enter g o("down", 1) press enter g o("left", 1) press enter …" at bounding box center [908, 186] width 292 height 139
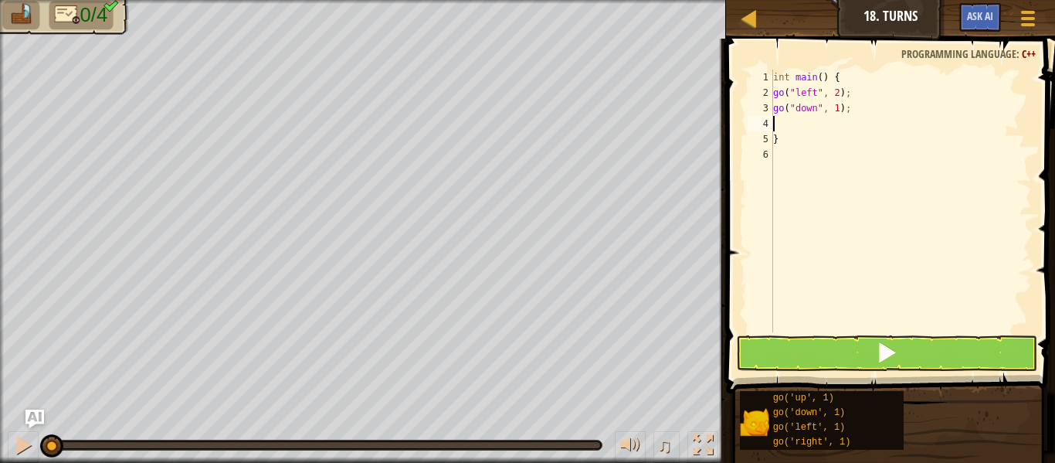
click at [835, 111] on div "int main ( ) { go ( " left " , 2 ) ; go ( " down " , 1 ) ; }" at bounding box center [901, 216] width 262 height 293
type textarea "go("down", 2);"
click at [830, 128] on div "int main ( ) { go ( " left " , 2 ) ; go ( " down " , 2 ) ; }" at bounding box center [901, 216] width 262 height 293
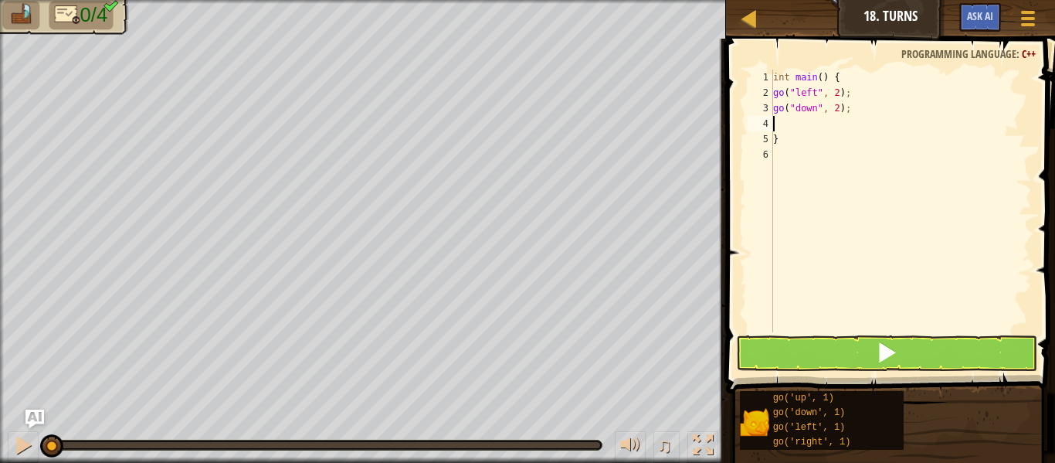
type textarea "g"
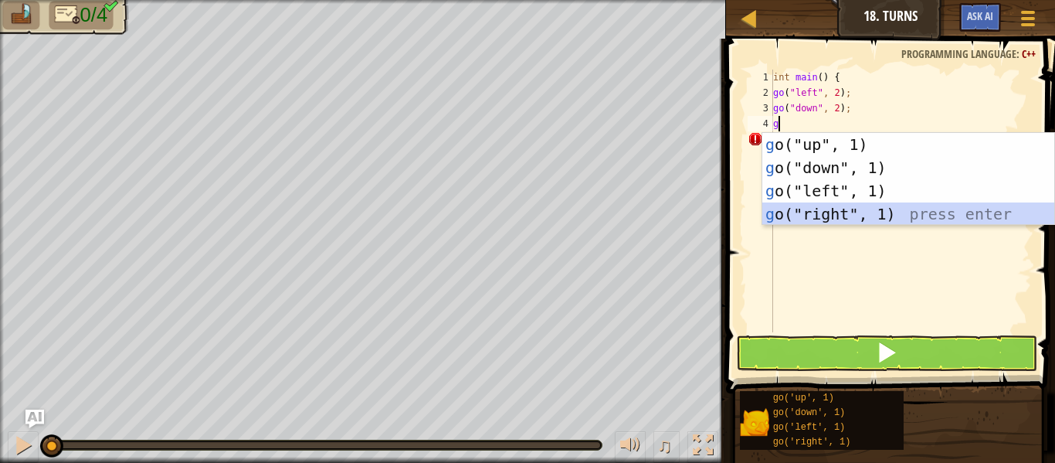
click at [835, 212] on div "g o("up", 1) press enter g o("down", 1) press enter g o("left", 1) press enter …" at bounding box center [908, 202] width 292 height 139
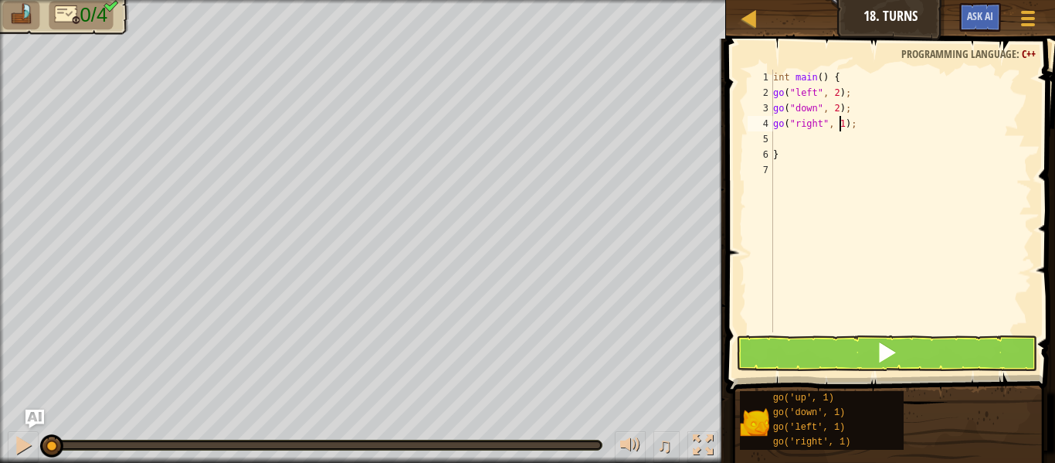
click at [840, 129] on div "int main ( ) { go ( " left " , 2 ) ; go ( " down " , 2 ) ; go ( " right " , 1 )…" at bounding box center [901, 216] width 262 height 293
click at [823, 148] on div "int main ( ) { go ( " left " , 2 ) ; go ( " down " , 2 ) ; go ( " right " , 4 )…" at bounding box center [901, 216] width 262 height 293
type textarea "}"
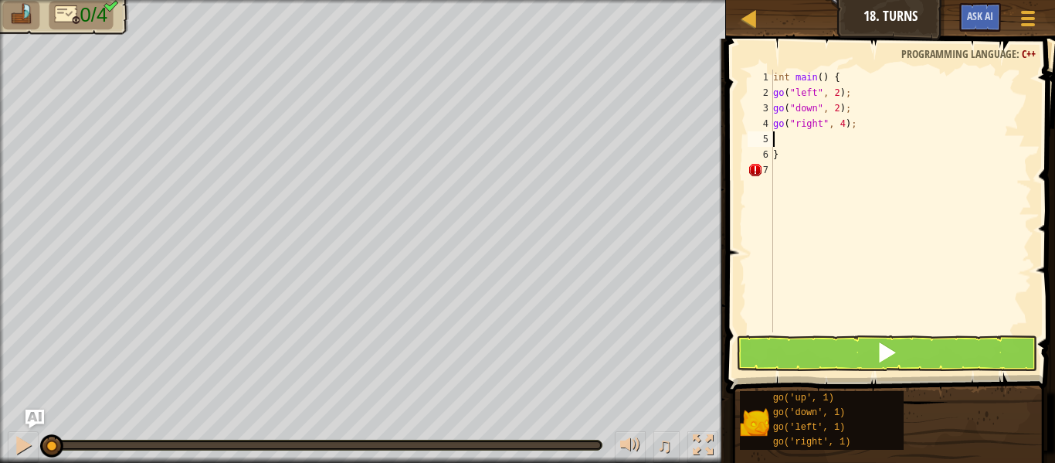
click at [804, 145] on div "int main ( ) { go ( " left " , 2 ) ; go ( " down " , 2 ) ; go ( " right " , 4 )…" at bounding box center [901, 216] width 262 height 293
type textarea "g"
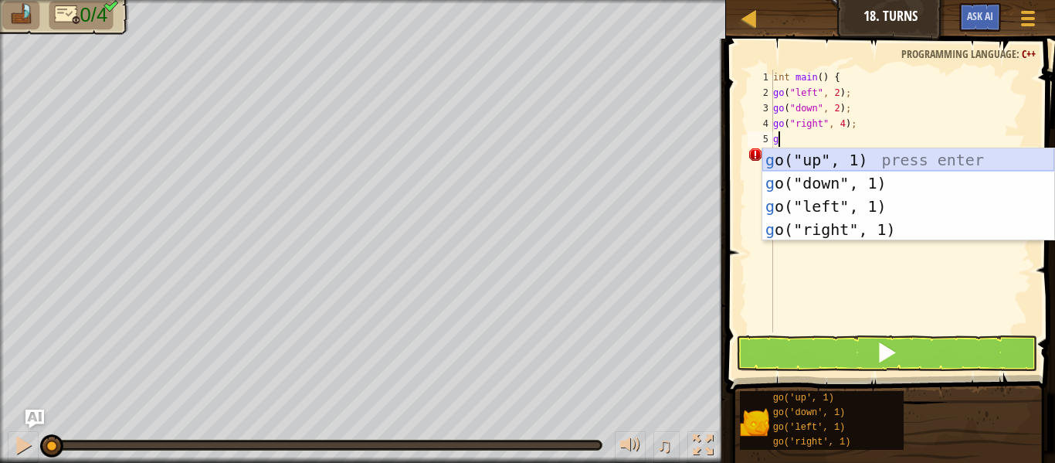
drag, startPoint x: 811, startPoint y: 163, endPoint x: 808, endPoint y: 173, distance: 10.5
click at [809, 170] on div "g o("up", 1) press enter g o("down", 1) press enter g o("left", 1) press enter …" at bounding box center [908, 217] width 292 height 139
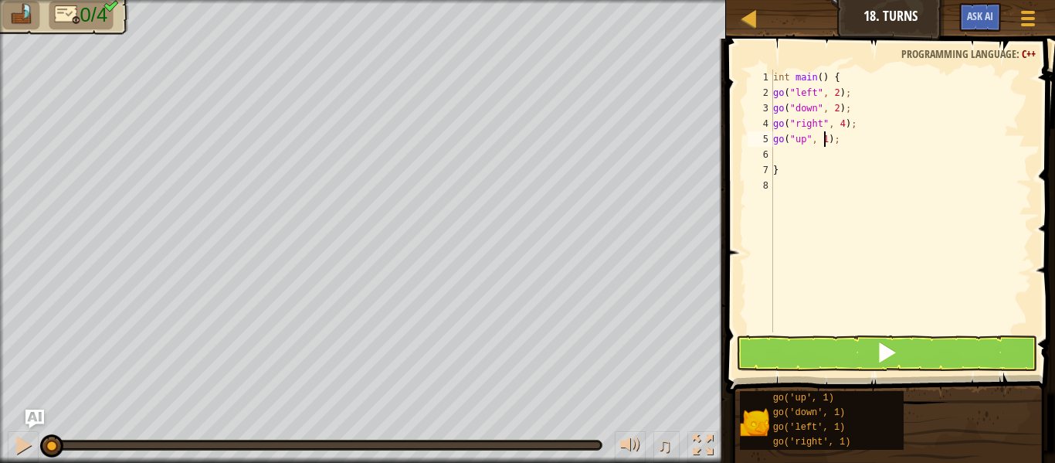
click at [823, 141] on div "int main ( ) { go ( " left " , 2 ) ; go ( " down " , 2 ) ; go ( " right " , 4 )…" at bounding box center [901, 216] width 262 height 293
type textarea "go("up", 3);"
click at [806, 343] on button at bounding box center [886, 353] width 301 height 36
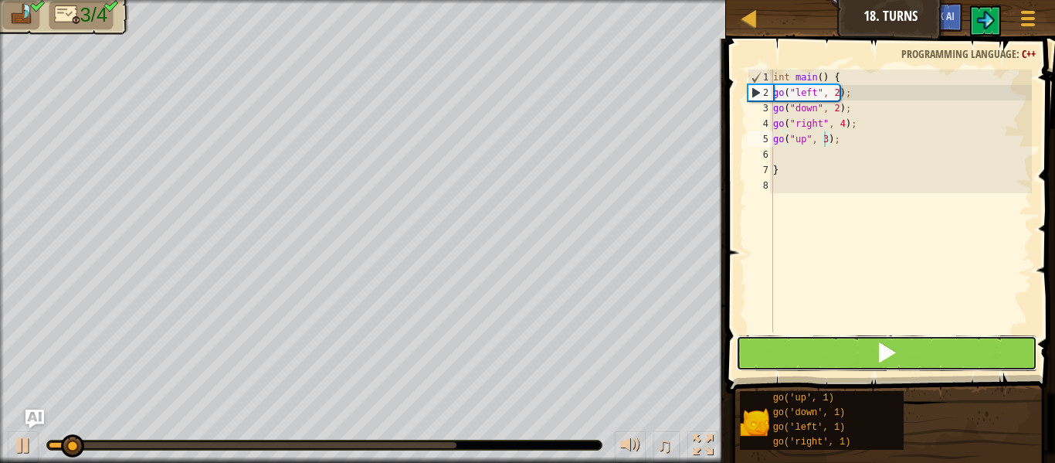
drag, startPoint x: 806, startPoint y: 343, endPoint x: 807, endPoint y: 353, distance: 10.2
click at [807, 353] on button at bounding box center [886, 353] width 301 height 36
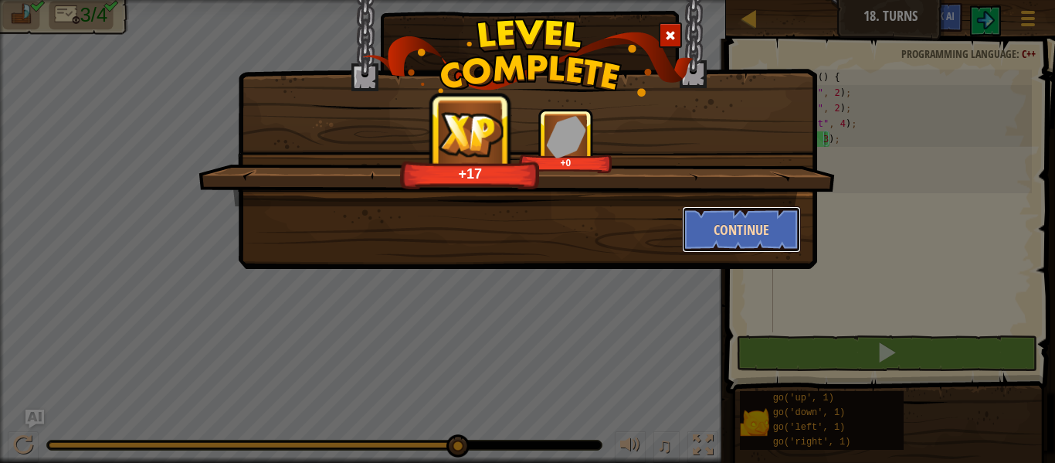
click at [767, 238] on button "Continue" at bounding box center [742, 229] width 120 height 46
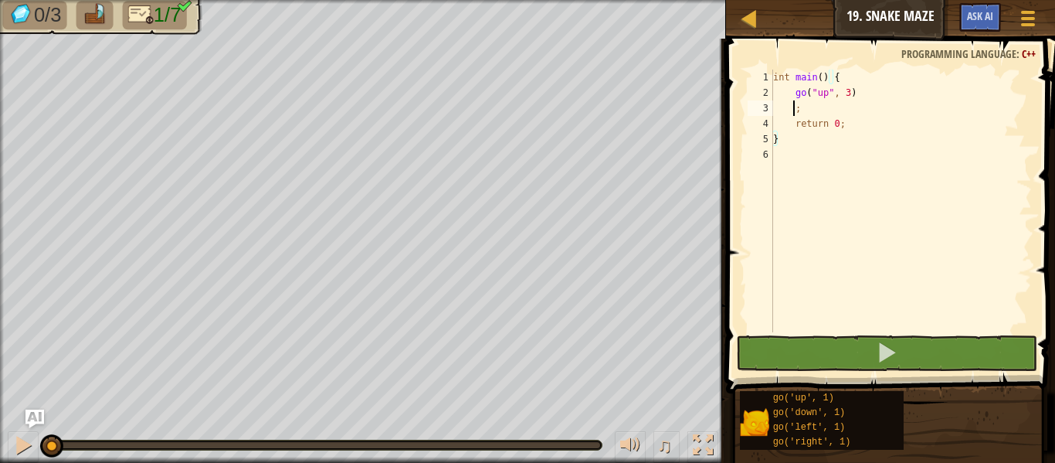
click at [792, 113] on div "int main ( ) { go ( " up " , 3 ) ; return 0 ; }" at bounding box center [901, 216] width 262 height 293
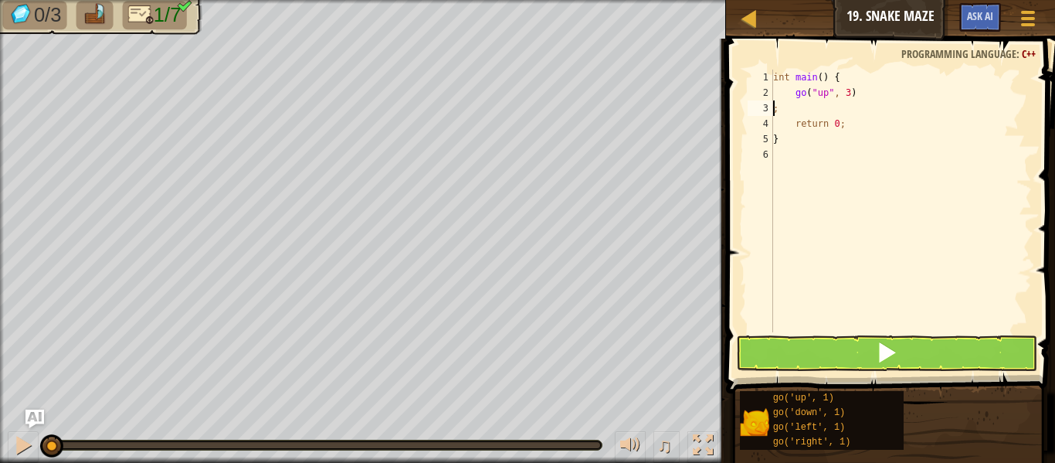
scroll to position [7, 0]
type textarea "go("up", 3);"
click at [870, 97] on div "int main ( ) { go ( " up " , 3 ) ; return 0 ; }" at bounding box center [901, 216] width 262 height 293
type textarea "g"
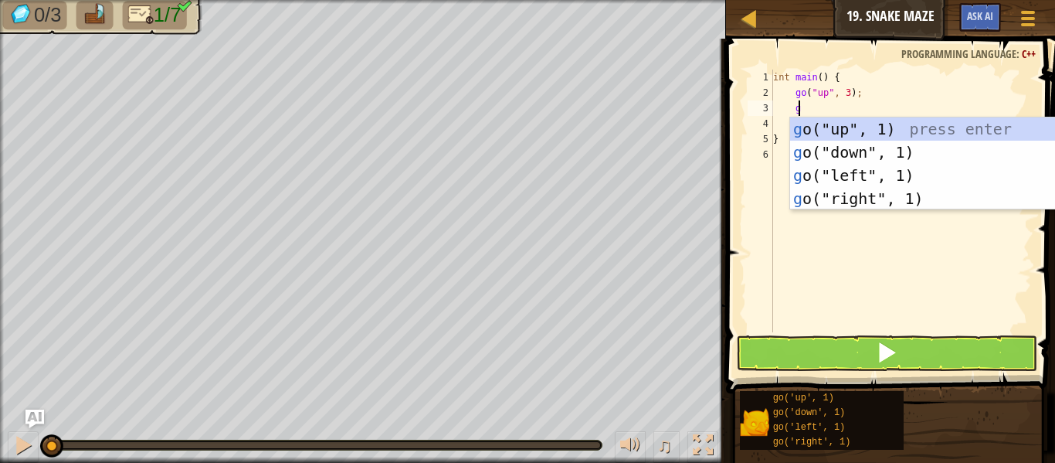
scroll to position [7, 1]
click at [860, 192] on div "g o("up", 1) press enter g o("down", 1) press enter g o("left", 1) press enter …" at bounding box center [936, 186] width 292 height 139
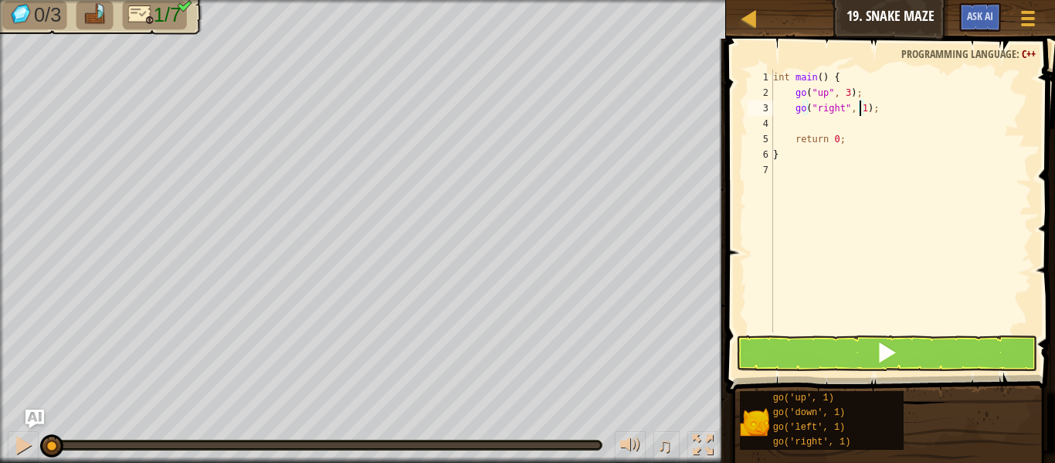
click at [861, 113] on div "int main ( ) { go ( " up " , 3 ) ; go ( " right " , 1 ) ; return 0 ; }" at bounding box center [901, 216] width 262 height 293
type textarea "go("right", 2);"
click at [862, 130] on div "int main ( ) { go ( " up " , 3 ) ; go ( " right " , 2 ) ; return 0 ; }" at bounding box center [901, 216] width 262 height 293
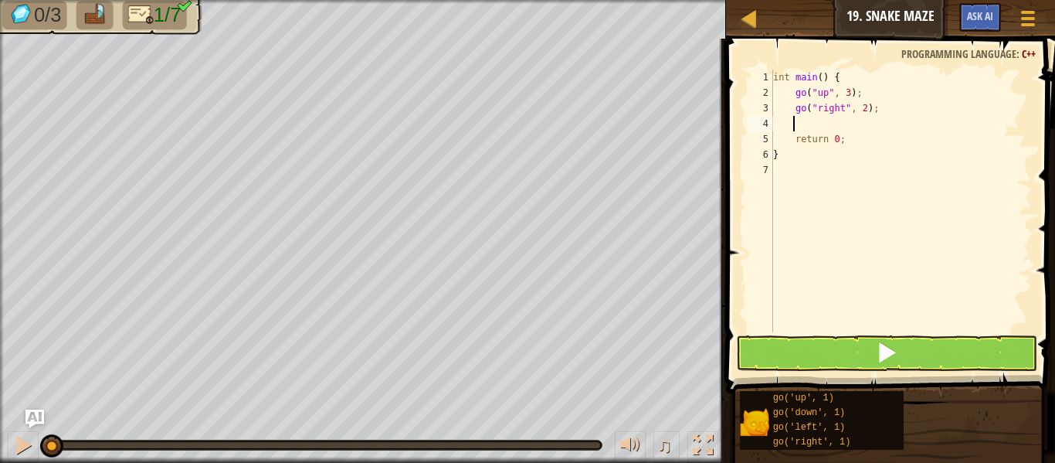
type textarea "g"
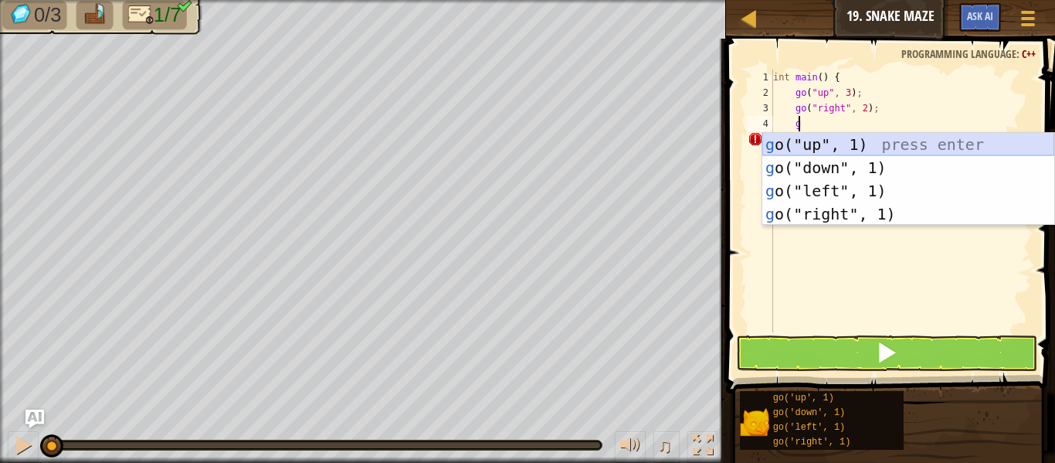
click at [828, 140] on div "g o("up", 1) press enter g o("down", 1) press enter g o("left", 1) press enter …" at bounding box center [908, 202] width 292 height 139
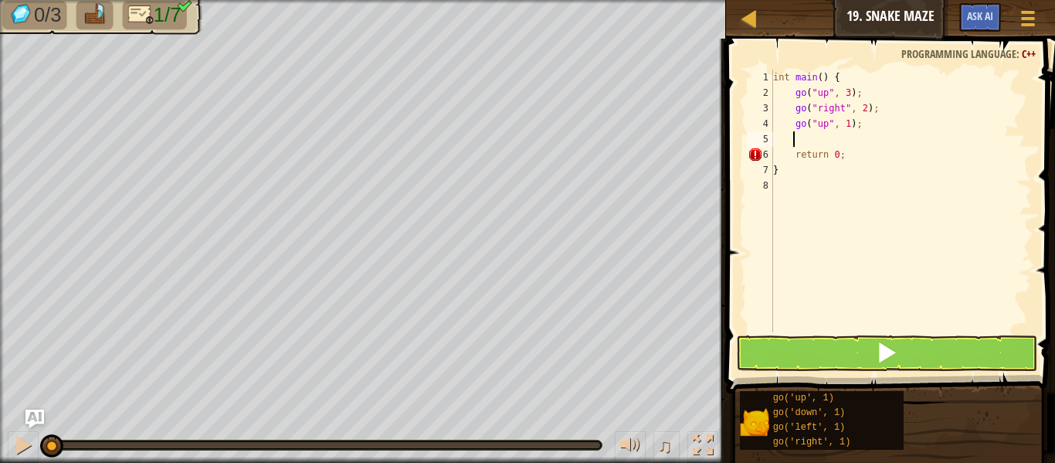
type textarea "g"
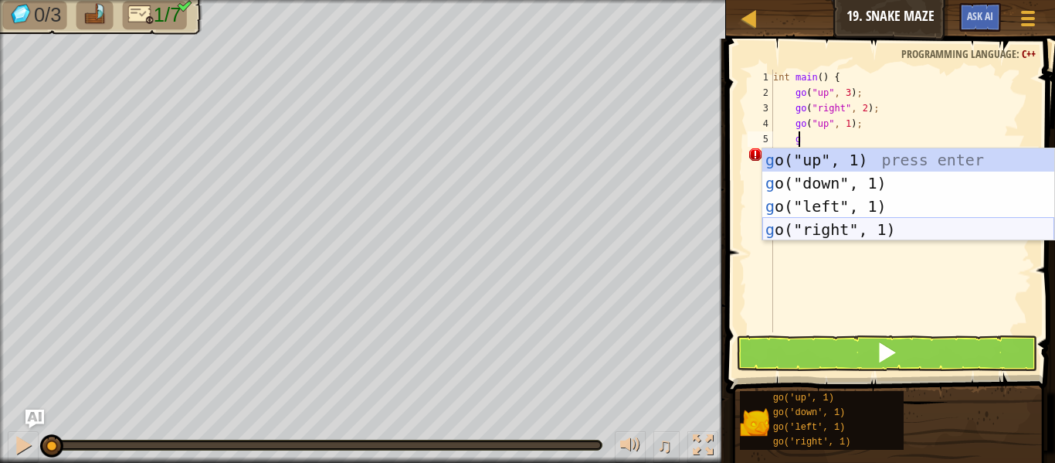
click at [838, 227] on div "g o("up", 1) press enter g o("down", 1) press enter g o("left", 1) press enter …" at bounding box center [908, 217] width 292 height 139
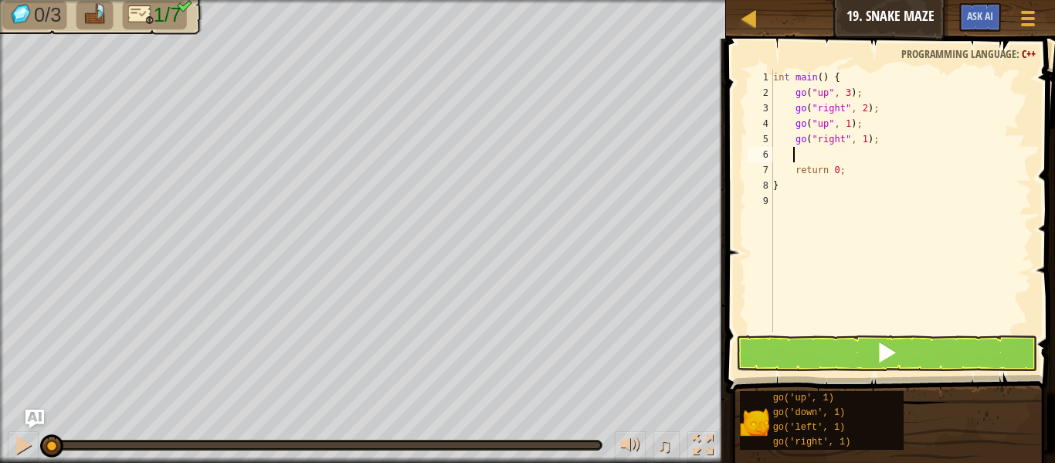
click at [861, 144] on div "int main ( ) { go ( " up " , 3 ) ; go ( " right " , 2 ) ; go ( " up " , 1 ) ; g…" at bounding box center [901, 216] width 262 height 293
type textarea "go("right", 2);"
click at [840, 148] on div "int main ( ) { go ( " up " , 3 ) ; go ( " right " , 2 ) ; go ( " up " , 1 ) ; g…" at bounding box center [901, 216] width 262 height 293
type textarea "g"
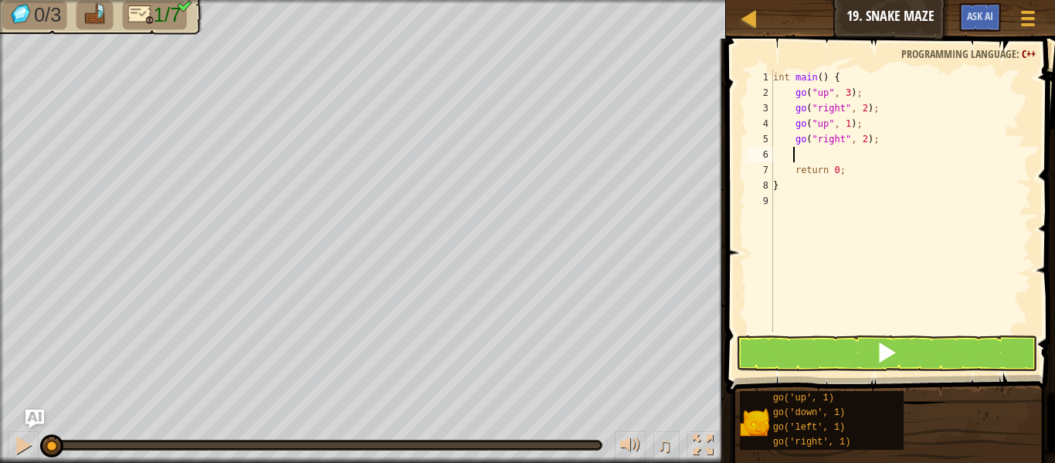
scroll to position [7, 1]
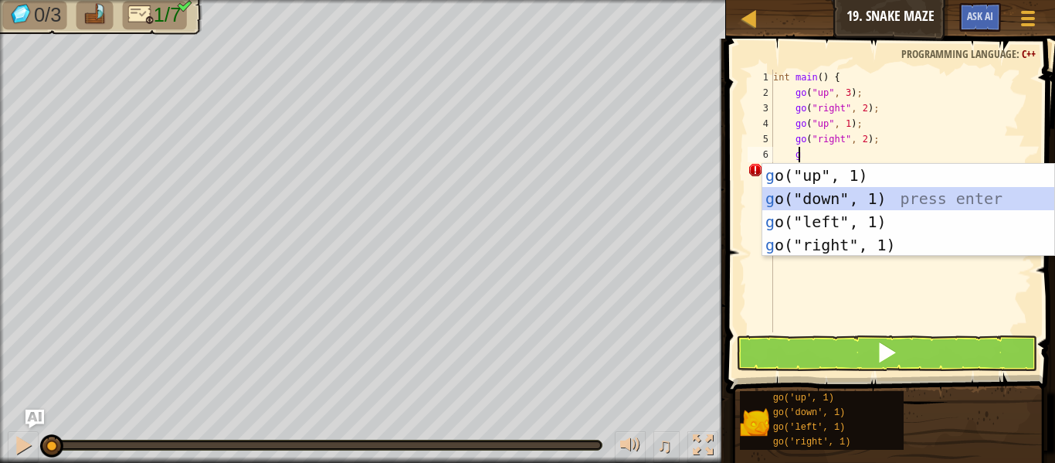
click at [842, 204] on div "g o("up", 1) press enter g o("down", 1) press enter g o("left", 1) press enter …" at bounding box center [908, 233] width 292 height 139
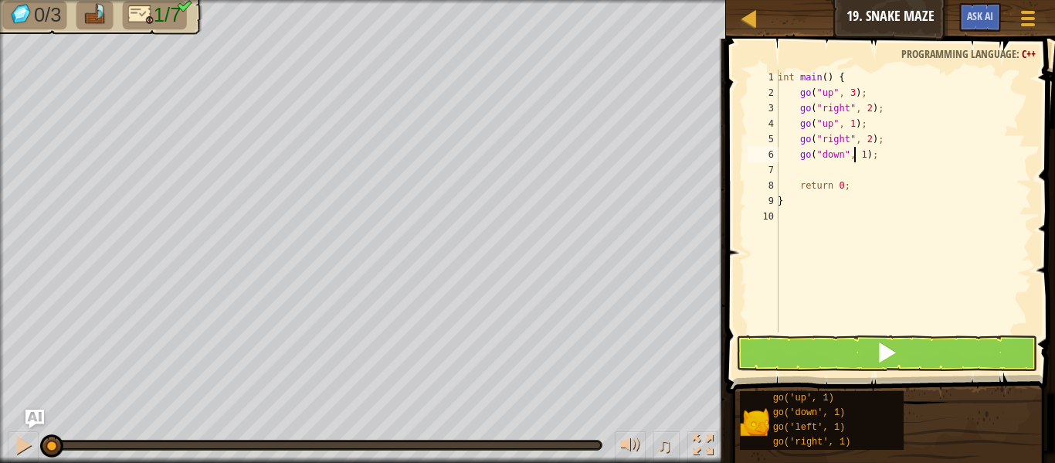
click at [857, 158] on div "int main ( ) { go ( " up " , 3 ) ; go ( " right " , 2 ) ; go ( " up " , 1 ) ; g…" at bounding box center [903, 216] width 257 height 293
click at [857, 159] on div "int main ( ) { go ( " up " , 3 ) ; go ( " right " , 2 ) ; go ( " up " , 1 ) ; g…" at bounding box center [903, 216] width 257 height 293
type textarea "go("down", 2);"
click at [844, 177] on div "int main ( ) { go ( " up " , 3 ) ; go ( " right " , 2 ) ; go ( " up " , 1 ) ; g…" at bounding box center [903, 216] width 257 height 293
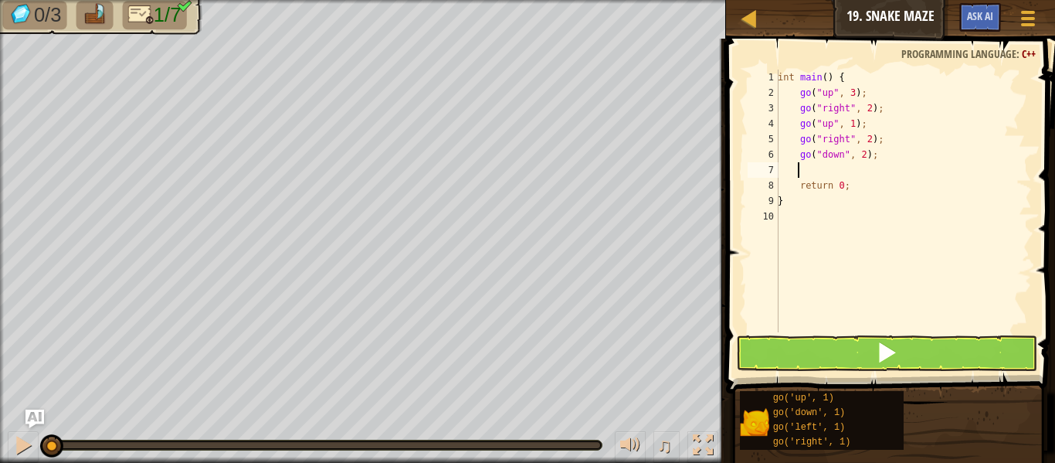
scroll to position [7, 1]
type textarea "g"
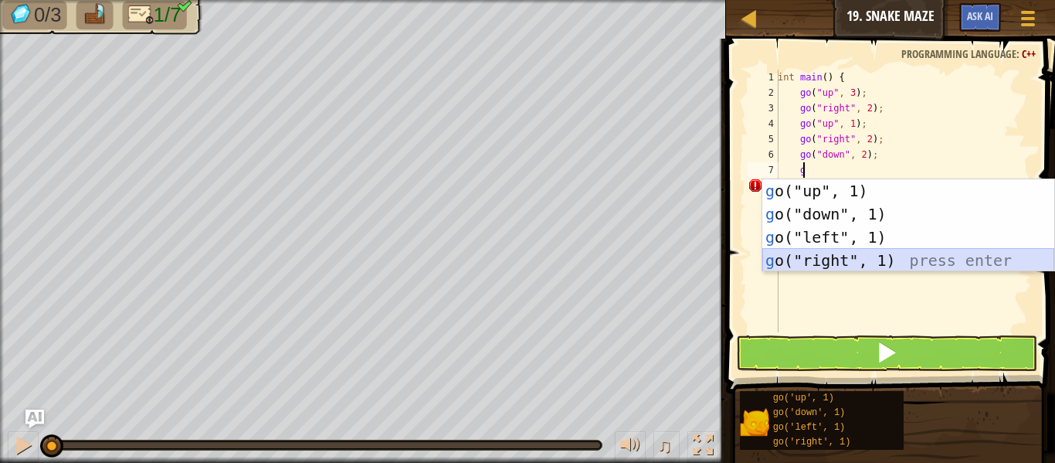
click at [833, 258] on div "g o("up", 1) press enter g o("down", 1) press enter g o("left", 1) press enter …" at bounding box center [908, 248] width 292 height 139
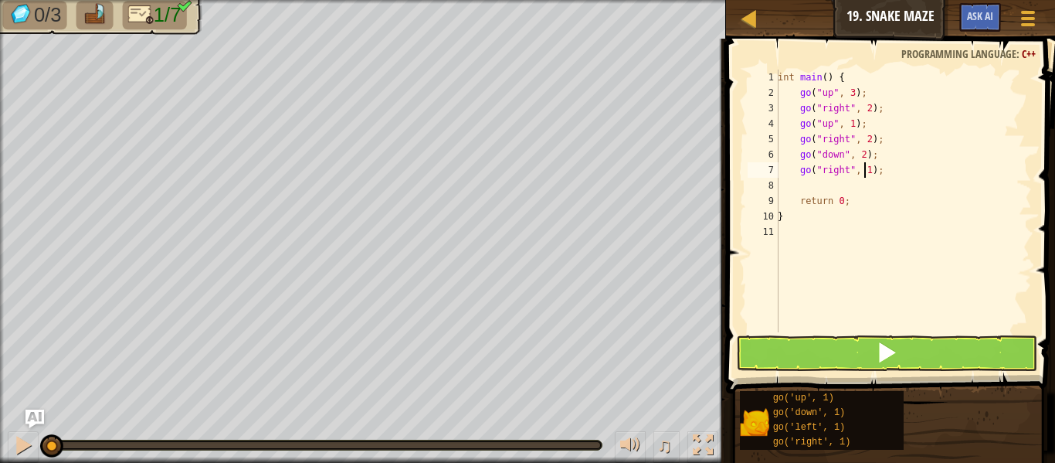
click at [867, 175] on div "int main ( ) { go ( " up " , 3 ) ; go ( " right " , 2 ) ; go ( " up " , 1 ) ; g…" at bounding box center [903, 216] width 257 height 293
type textarea "go("right", 2);"
click at [826, 180] on div "int main ( ) { go ( " up " , 3 ) ; go ( " right " , 2 ) ; go ( " up " , 1 ) ; g…" at bounding box center [903, 216] width 257 height 293
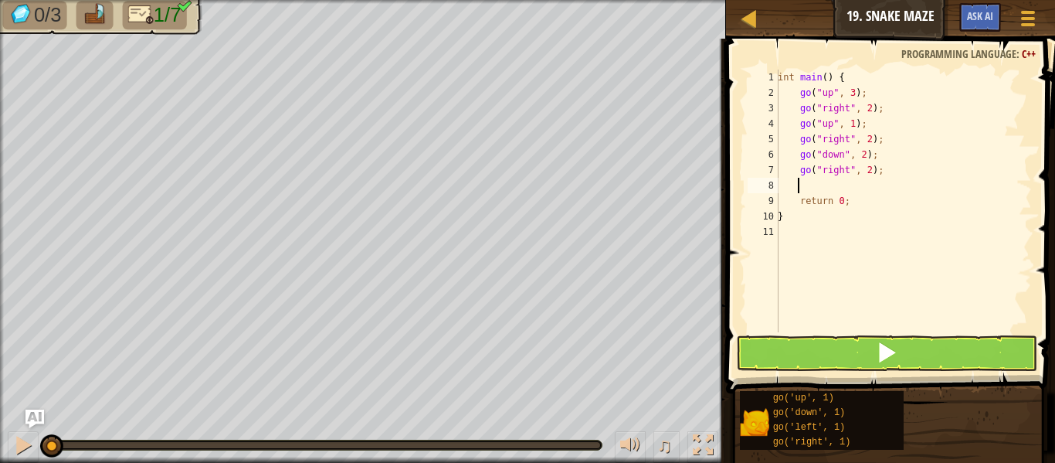
type textarea "g"
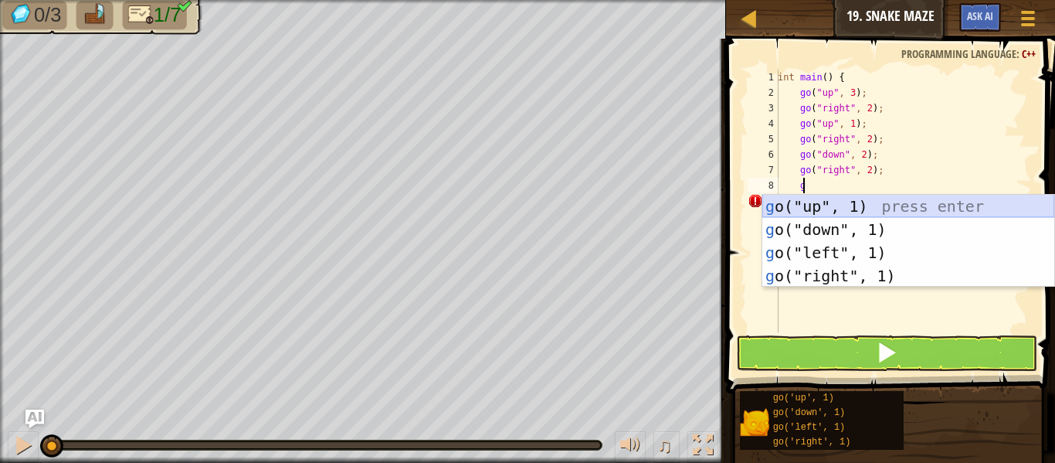
click at [835, 207] on div "g o("up", 1) press enter g o("down", 1) press enter g o("left", 1) press enter …" at bounding box center [908, 264] width 292 height 139
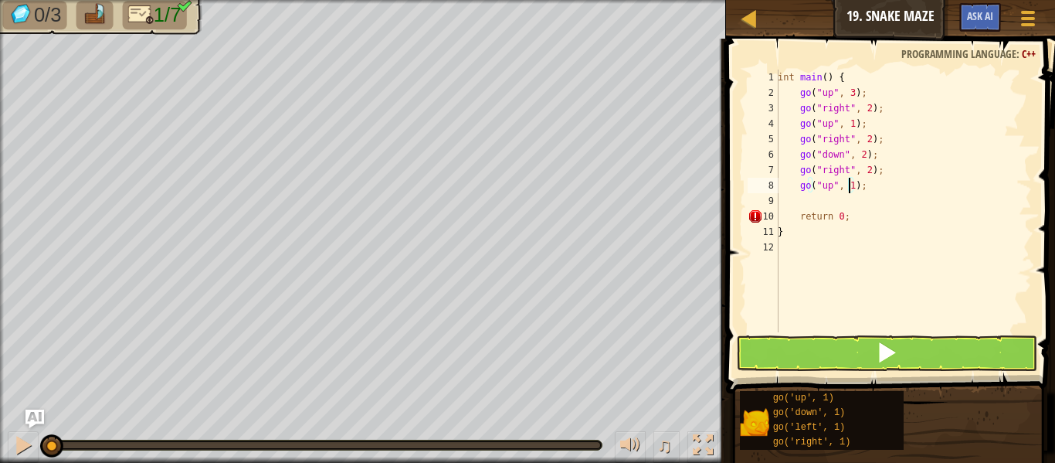
click at [850, 182] on div "int main ( ) { go ( " up " , 3 ) ; go ( " right " , 2 ) ; go ( " up " , 1 ) ; g…" at bounding box center [903, 216] width 257 height 293
type textarea "go("up", 3);"
click at [817, 363] on button at bounding box center [886, 353] width 301 height 36
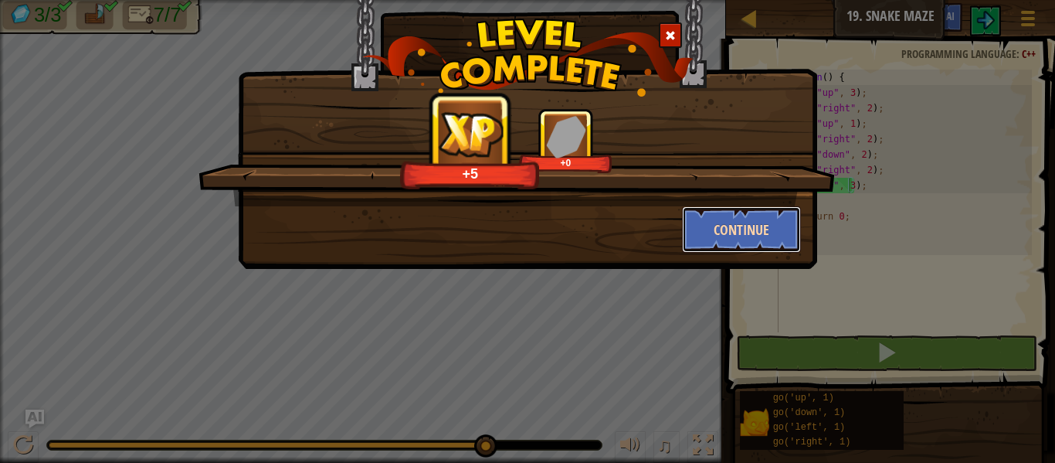
click at [716, 243] on button "Continue" at bounding box center [742, 229] width 120 height 46
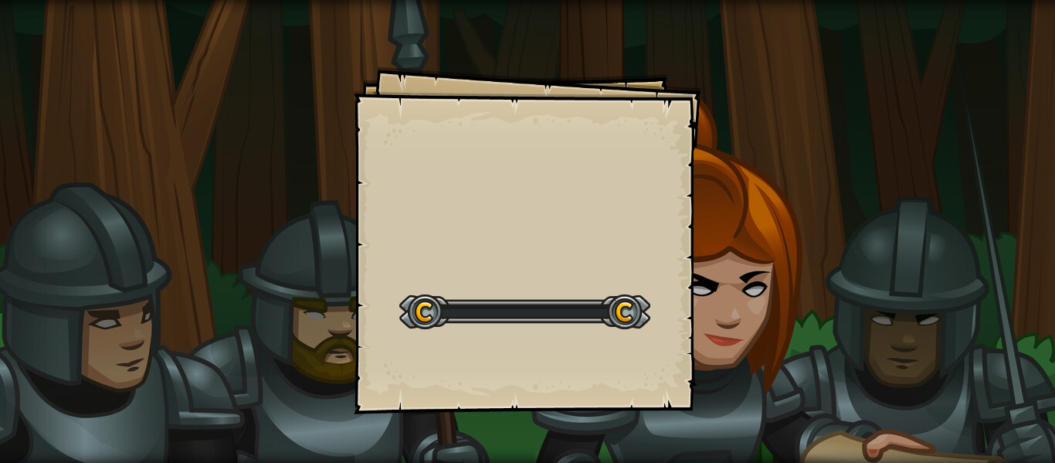
click at [715, 243] on div "Goals Start Level Error loading from server. Try refreshing the page. You'll ne…" at bounding box center [527, 231] width 1055 height 463
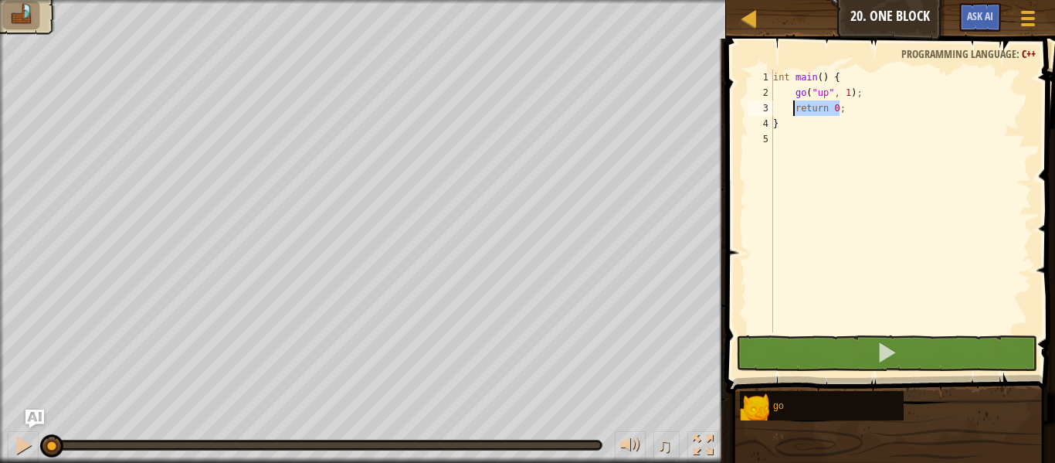
drag, startPoint x: 846, startPoint y: 114, endPoint x: 795, endPoint y: 110, distance: 51.1
click at [795, 110] on div "int main ( ) { go ( " up " , 1 ) ; return 0 ; }" at bounding box center [901, 216] width 262 height 293
type textarea "return 0;"
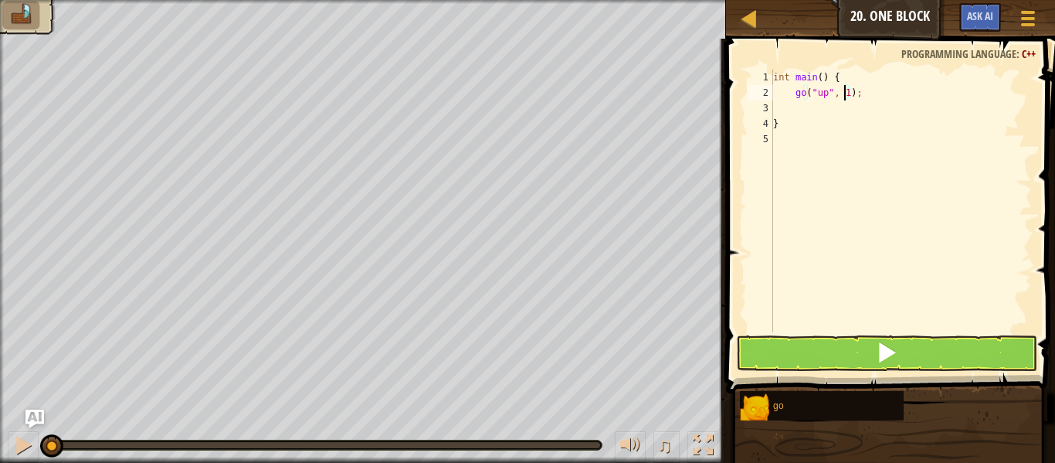
click at [842, 92] on div "int main ( ) { go ( " up " , 1 ) ; }" at bounding box center [901, 216] width 262 height 293
type textarea "go("up", 2);"
click at [815, 110] on div "int main ( ) { go ( " up " , 2 ) ; }" at bounding box center [901, 216] width 262 height 293
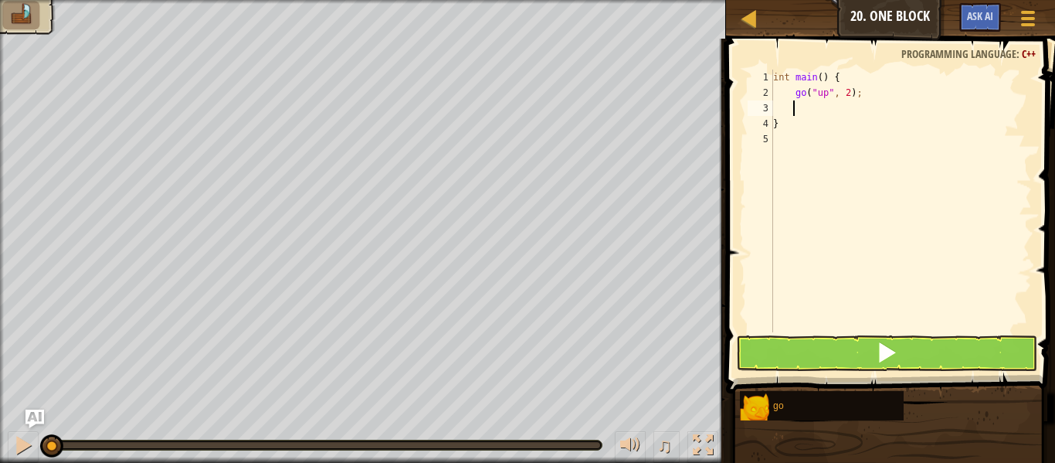
type textarea "g"
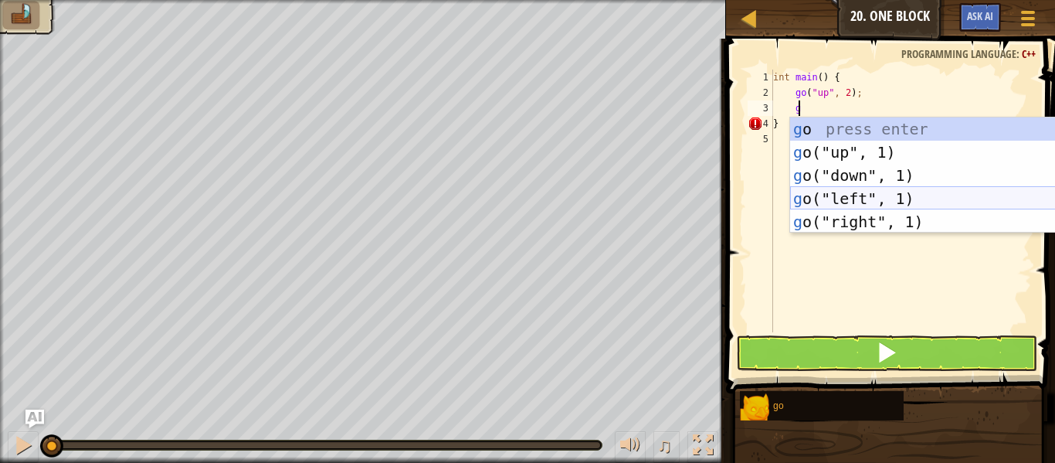
click at [813, 193] on div "g o press enter g o("up", 1) press enter g o("down", 1) press enter g o("left",…" at bounding box center [936, 198] width 292 height 162
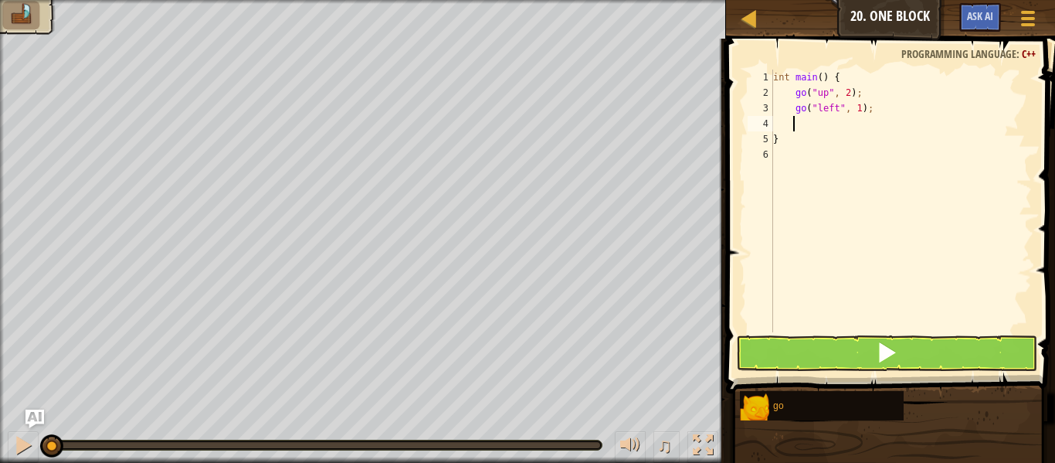
click at [853, 108] on div "int main ( ) { go ( " up " , 2 ) ; go ( " left " , 1 ) ; }" at bounding box center [901, 216] width 262 height 293
type textarea "go("left", 3);"
click at [838, 128] on div "int main ( ) { go ( " up " , 2 ) ; go ( " left " , 3 ) ; }" at bounding box center [901, 216] width 262 height 293
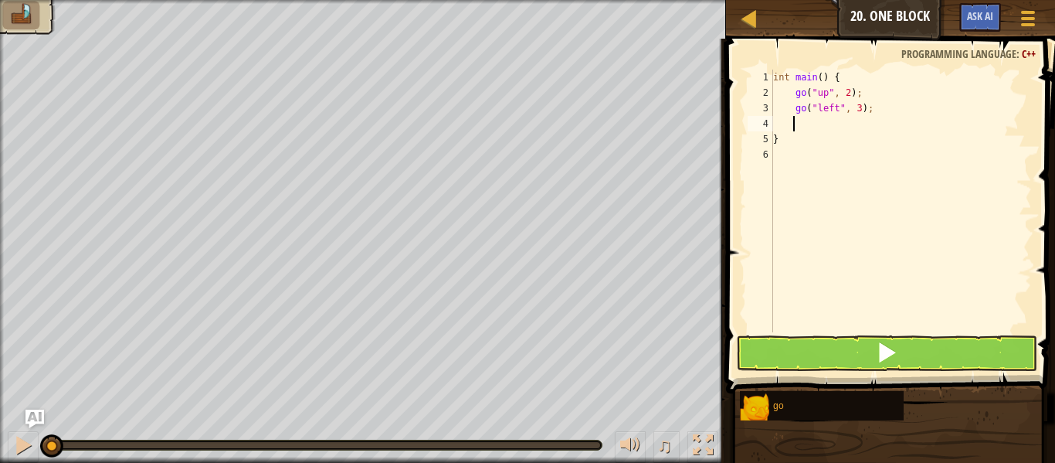
type textarea "g"
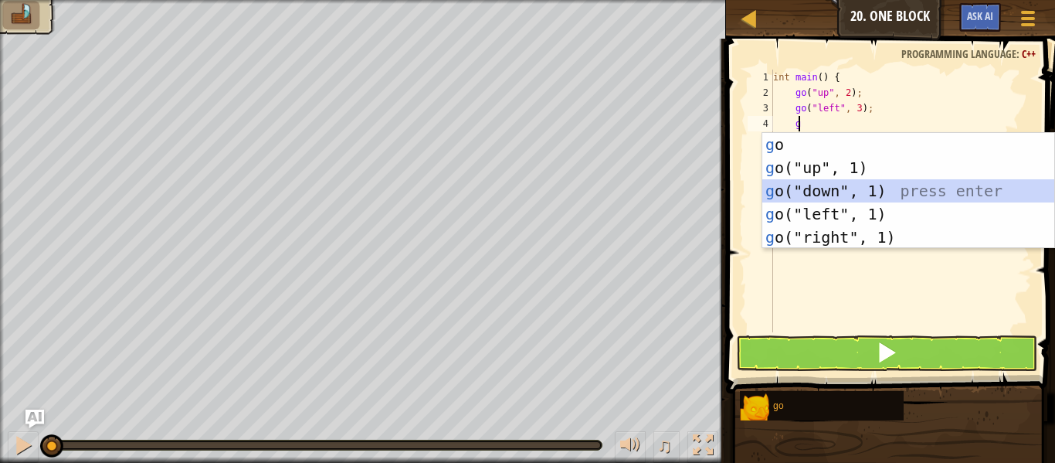
click at [823, 190] on div "g o press enter g o("up", 1) press enter g o("down", 1) press enter g o("left",…" at bounding box center [908, 214] width 292 height 162
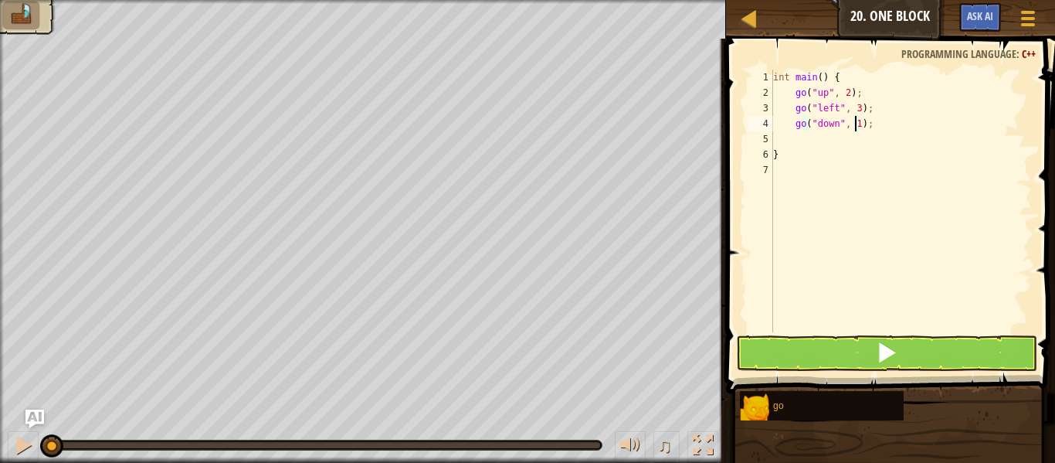
click at [857, 123] on div "int main ( ) { go ( " up " , 2 ) ; go ( " left " , 3 ) ; go ( " down " , 1 ) ; }" at bounding box center [901, 216] width 262 height 293
click at [843, 154] on div "int main ( ) { go ( " up " , 2 ) ; go ( " left " , 3 ) ; go ( " down " , 2 ) ; }" at bounding box center [901, 216] width 262 height 293
type textarea "}"
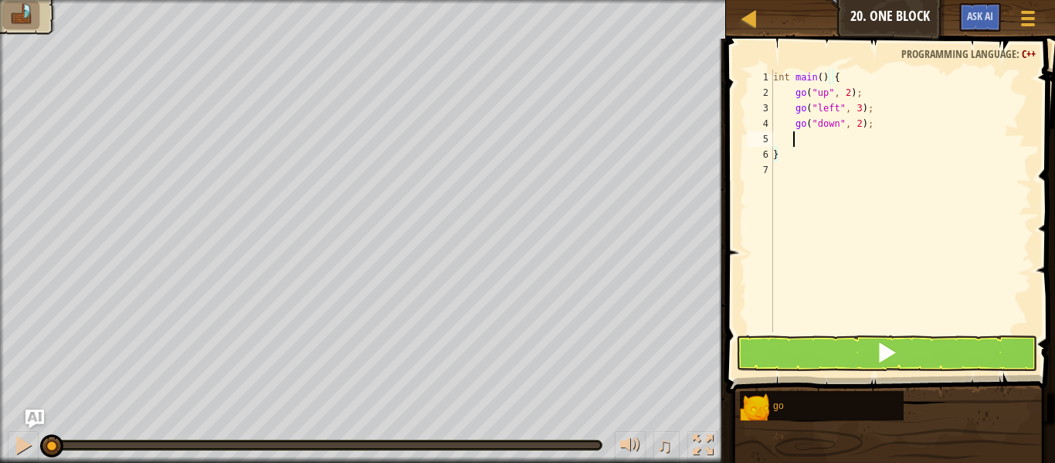
click at [847, 144] on div "int main ( ) { go ( " up " , 2 ) ; go ( " left " , 3 ) ; go ( " down " , 2 ) ; }" at bounding box center [901, 216] width 262 height 293
type textarea "g"
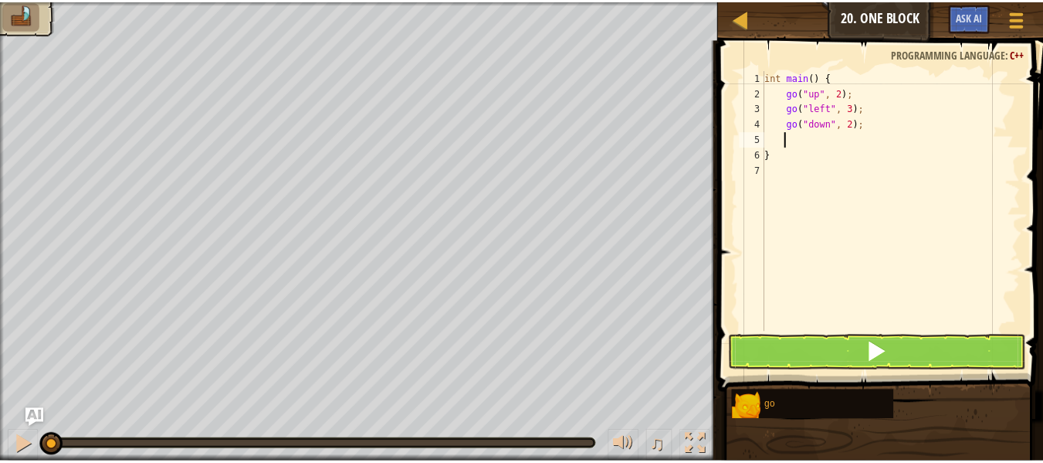
scroll to position [7, 1]
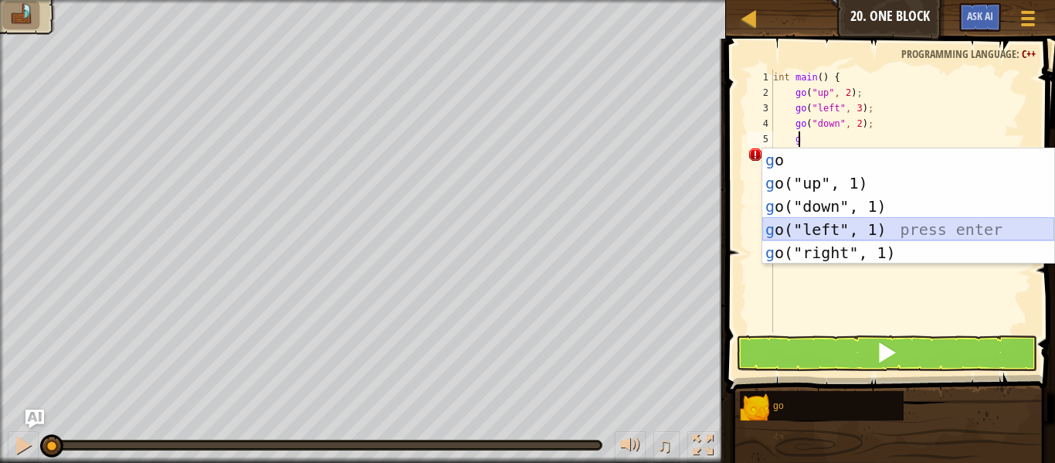
click at [833, 239] on div "g o press enter g o("up", 1) press enter g o("down", 1) press enter g o("left",…" at bounding box center [908, 229] width 292 height 162
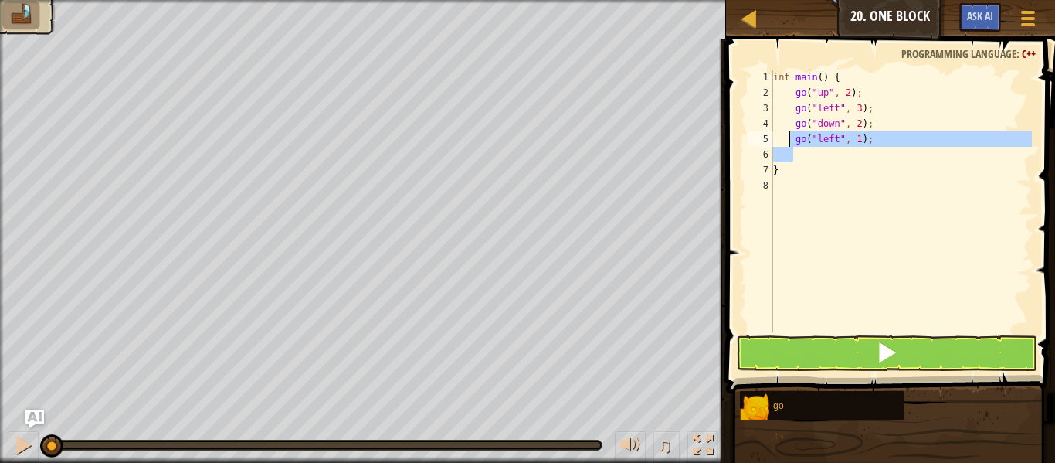
drag, startPoint x: 878, startPoint y: 148, endPoint x: 788, endPoint y: 143, distance: 90.5
click at [788, 143] on div "int main ( ) { go ( " up " , 2 ) ; go ( " left " , 3 ) ; go ( " down " , 2 ) ; …" at bounding box center [901, 216] width 262 height 293
type textarea "go("left", 1);"
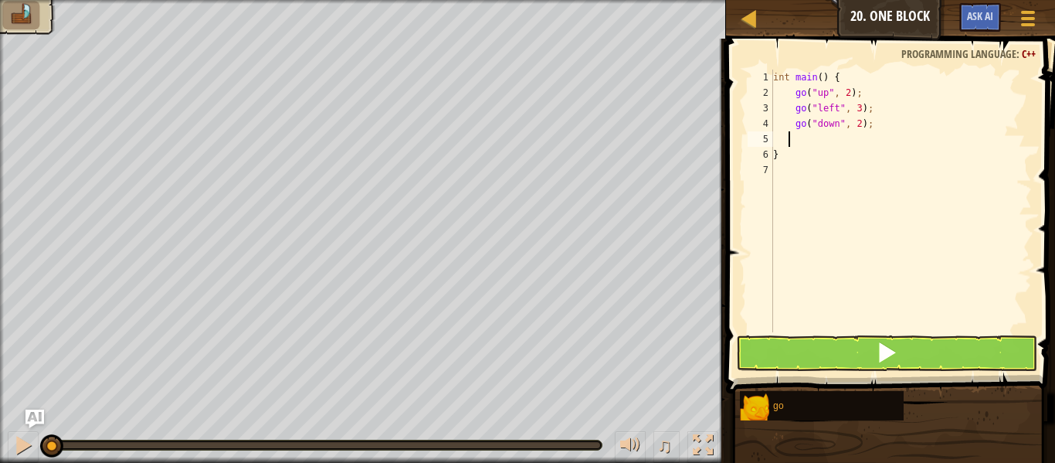
type textarea "g"
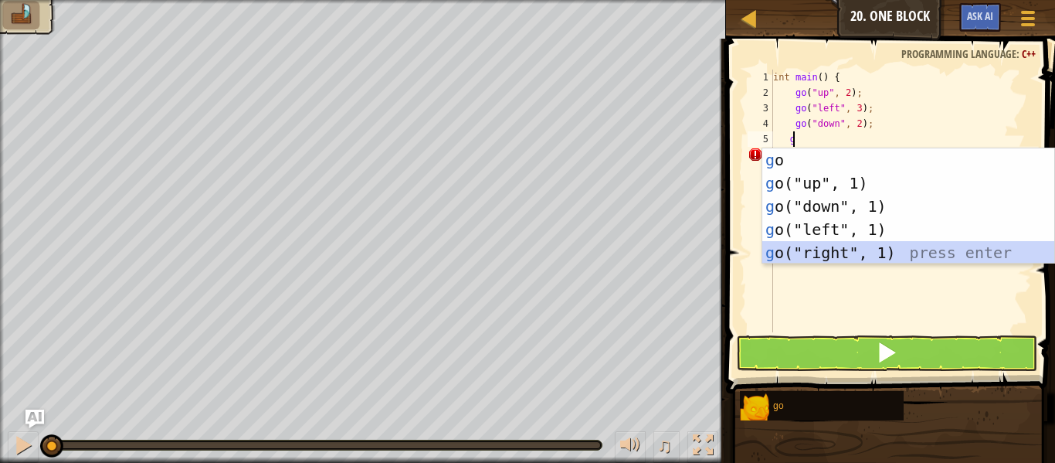
click at [789, 245] on div "g o press enter g o("up", 1) press enter g o("down", 1) press enter g o("left",…" at bounding box center [908, 229] width 292 height 162
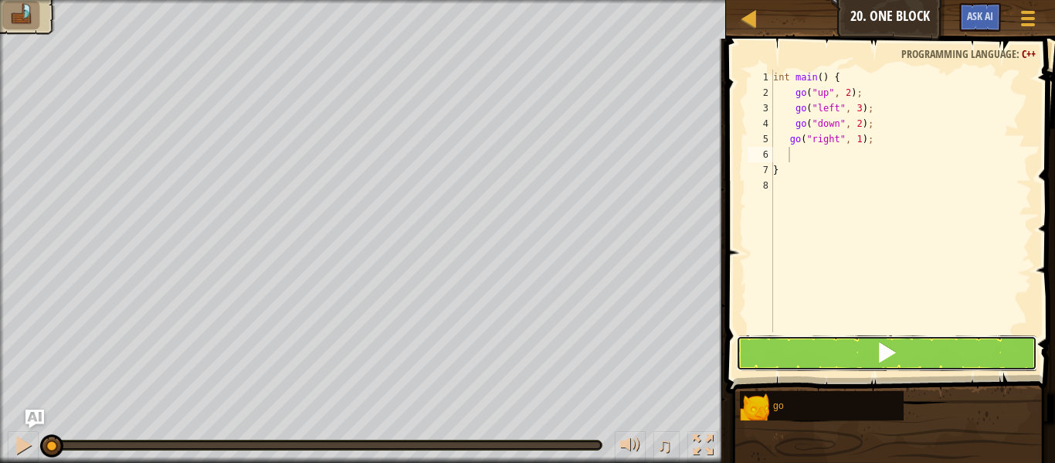
click at [771, 362] on button at bounding box center [886, 353] width 301 height 36
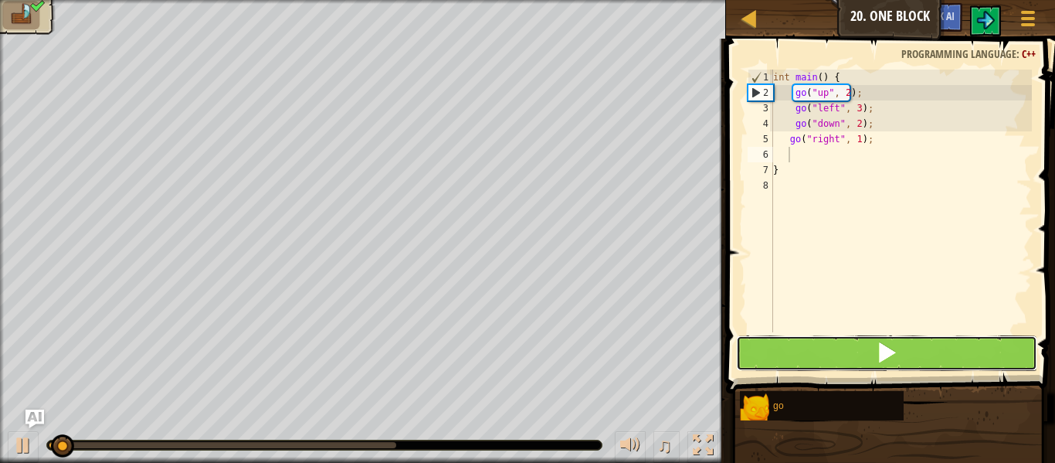
click at [771, 362] on button at bounding box center [886, 353] width 301 height 36
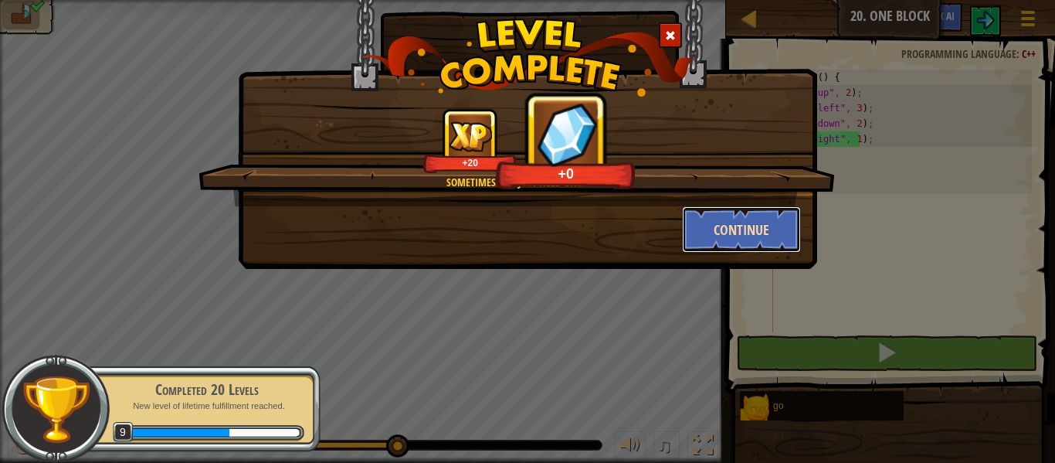
click at [741, 219] on button "Continue" at bounding box center [742, 229] width 120 height 46
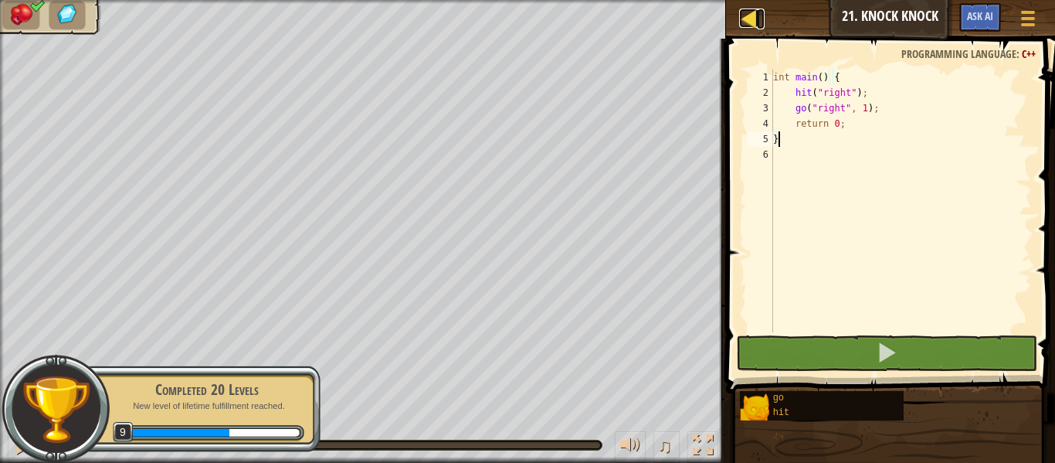
click at [743, 20] on div at bounding box center [748, 17] width 19 height 19
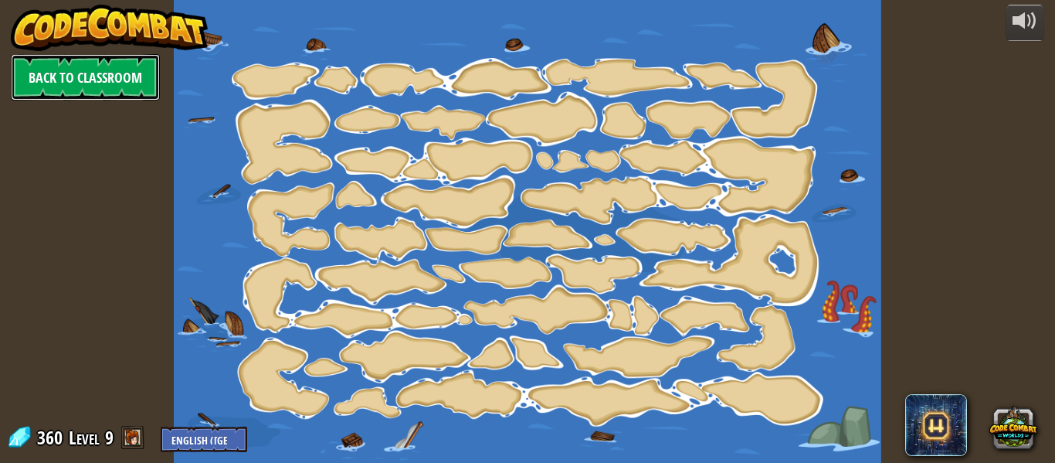
click at [110, 71] on link "Back to Classroom" at bounding box center [85, 77] width 149 height 46
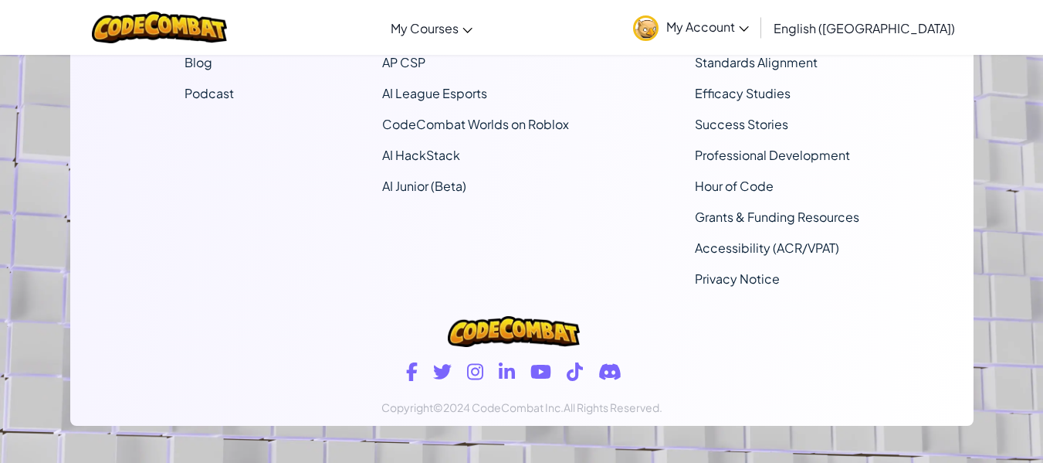
scroll to position [501, 0]
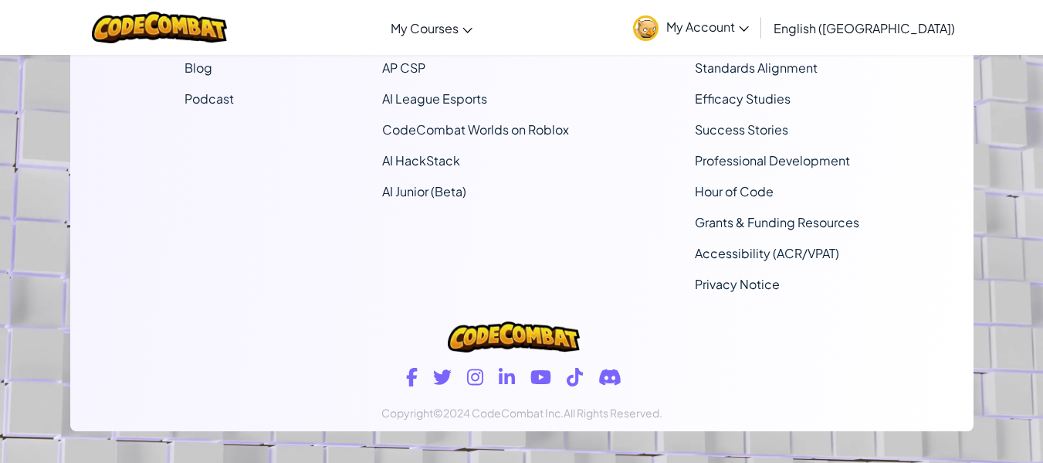
drag, startPoint x: 1023, startPoint y: 217, endPoint x: 1021, endPoint y: 153, distance: 64.1
click at [1021, 153] on footer "Company About Help Center Contact Us Careers Blog Podcast Curriculum CodeCombat…" at bounding box center [521, 74] width 1043 height 836
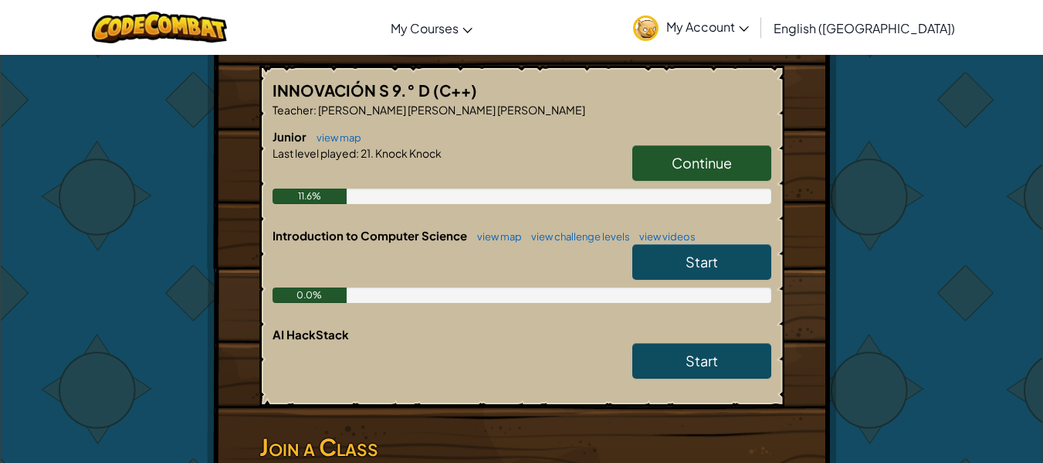
scroll to position [340, 0]
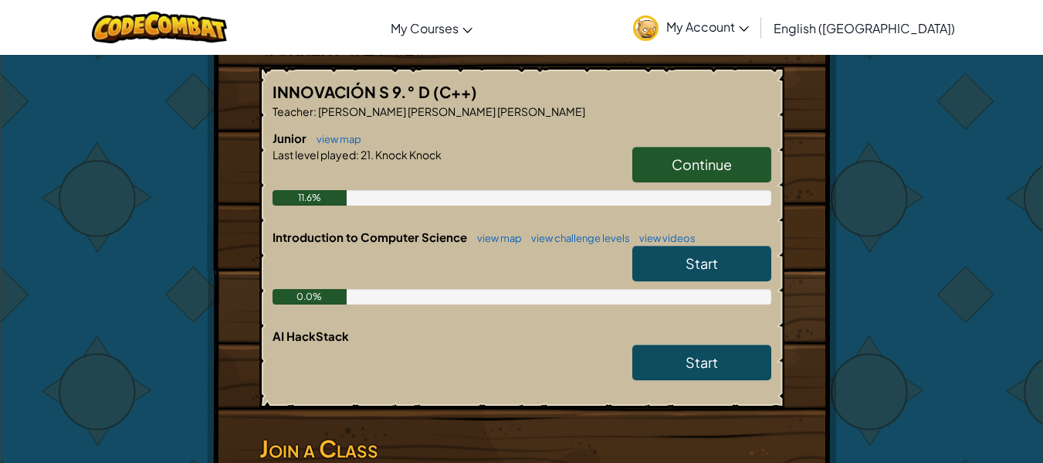
click at [704, 254] on span "Start" at bounding box center [702, 263] width 32 height 18
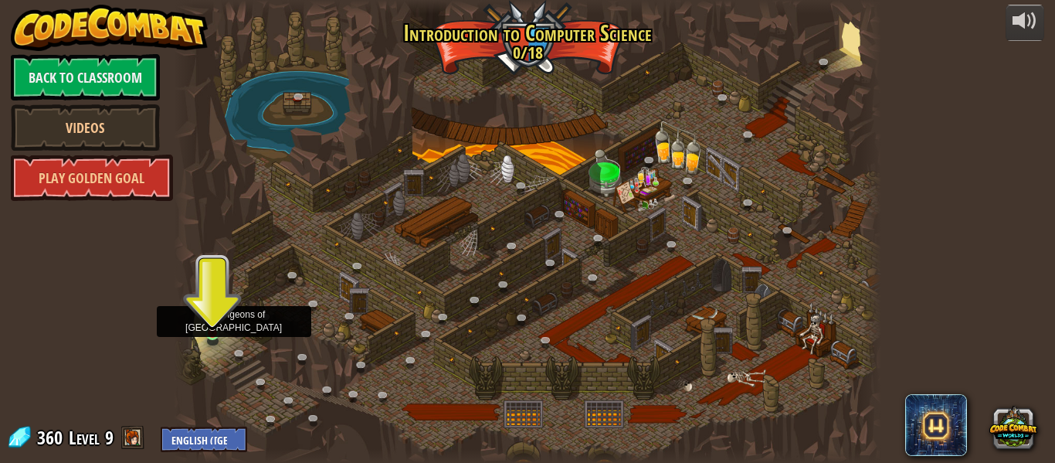
click at [218, 322] on img at bounding box center [213, 315] width 16 height 37
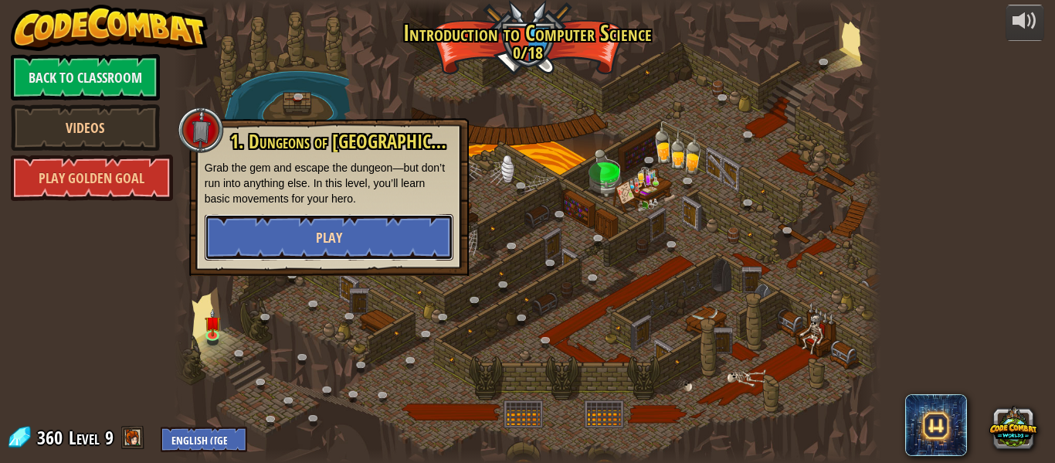
click at [288, 243] on button "Play" at bounding box center [329, 237] width 249 height 46
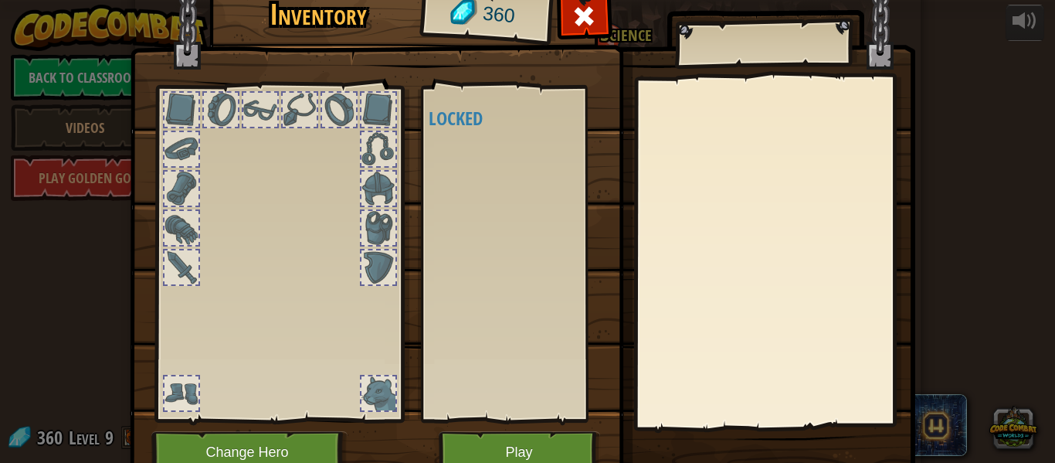
click at [371, 113] on div at bounding box center [378, 110] width 34 height 34
click at [361, 150] on div at bounding box center [378, 149] width 34 height 34
click at [176, 281] on div at bounding box center [182, 267] width 34 height 34
click at [170, 361] on div at bounding box center [278, 250] width 255 height 348
click at [170, 371] on div at bounding box center [278, 250] width 255 height 348
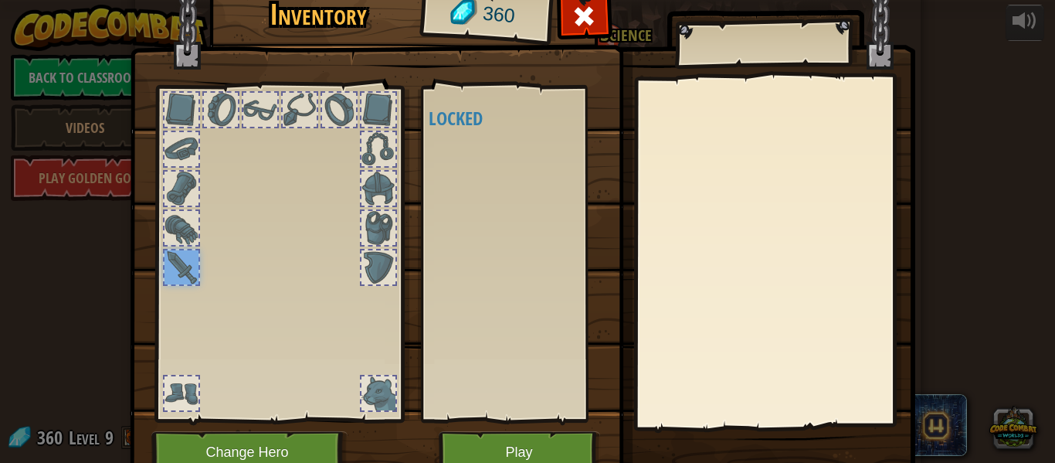
click at [165, 394] on div at bounding box center [182, 393] width 34 height 34
click at [586, 9] on span at bounding box center [584, 16] width 25 height 25
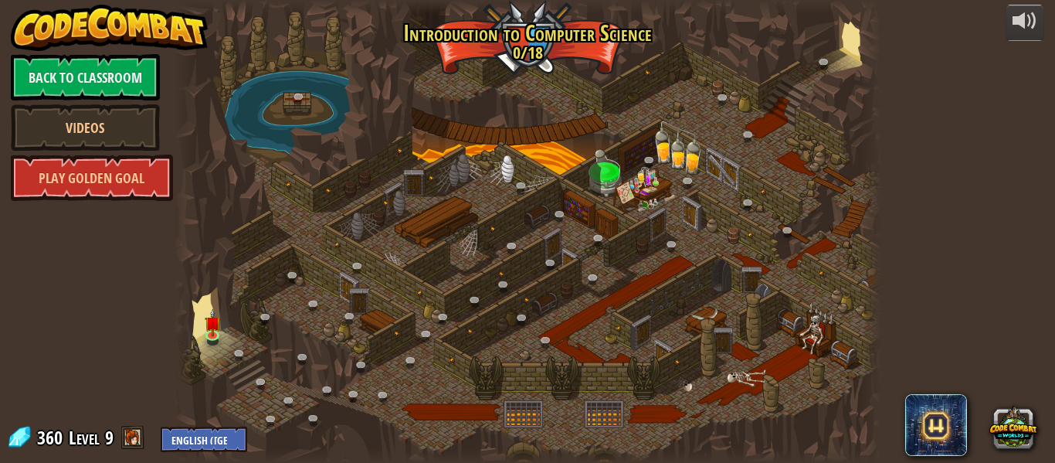
click at [223, 322] on div at bounding box center [527, 231] width 707 height 463
click at [214, 329] on img at bounding box center [213, 315] width 16 height 37
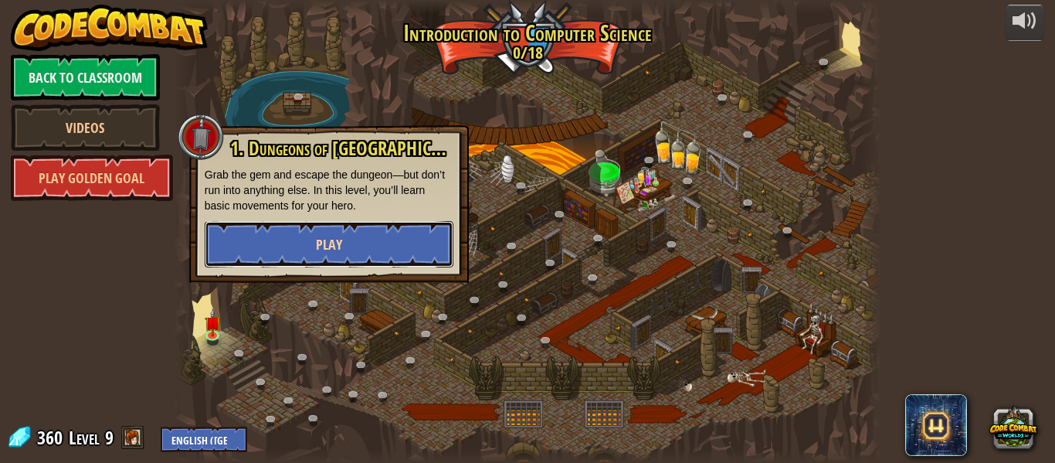
click at [253, 251] on button "Play" at bounding box center [329, 244] width 249 height 46
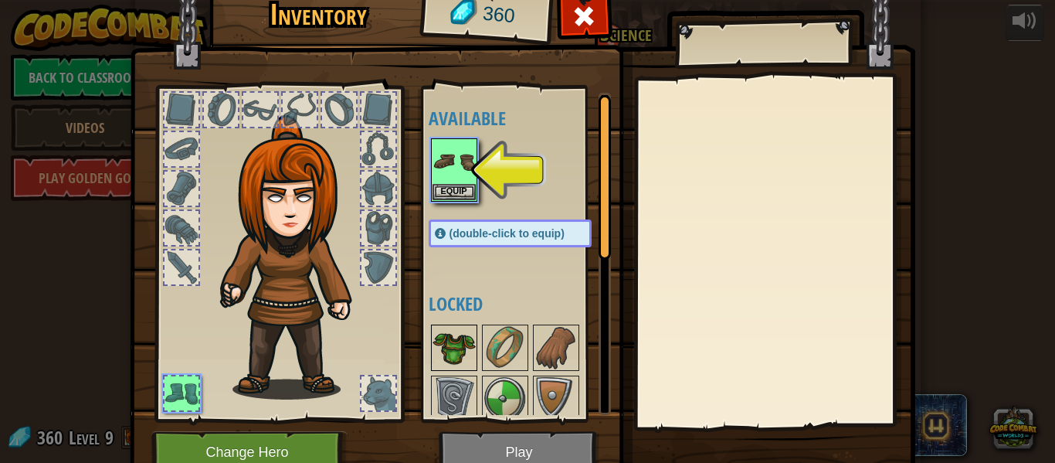
click at [438, 356] on img at bounding box center [454, 347] width 43 height 43
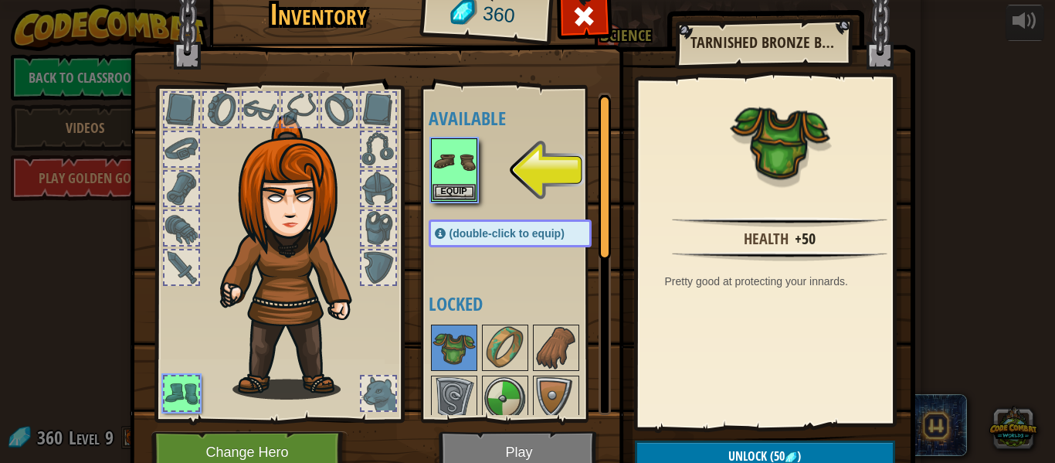
click at [370, 390] on div at bounding box center [378, 393] width 34 height 34
click at [370, 387] on div at bounding box center [378, 393] width 34 height 34
click at [451, 198] on button "Equip" at bounding box center [454, 191] width 43 height 16
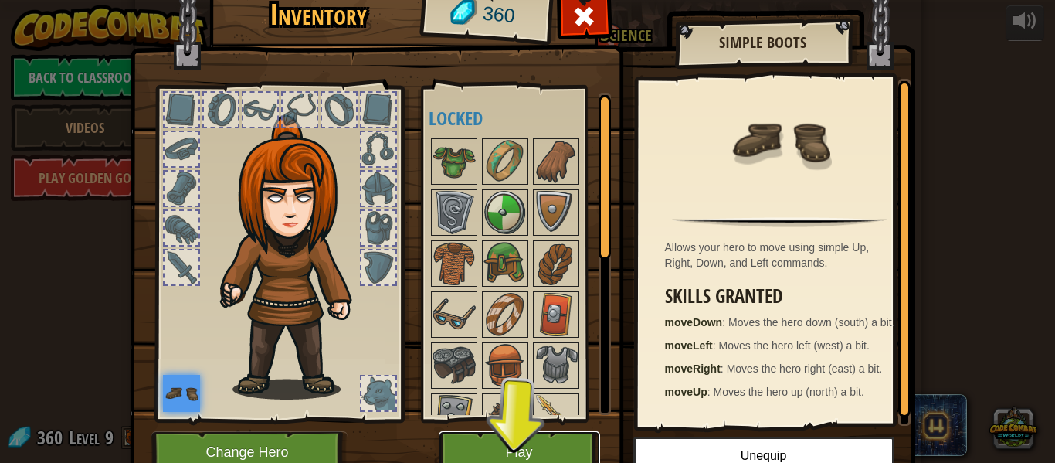
click at [503, 446] on button "Play" at bounding box center [519, 452] width 161 height 42
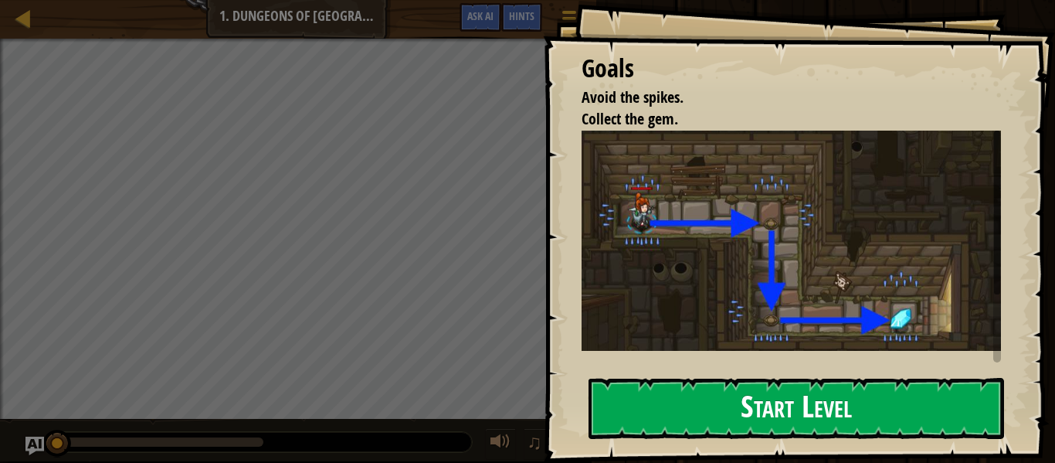
click at [701, 397] on button "Start Level" at bounding box center [797, 408] width 416 height 61
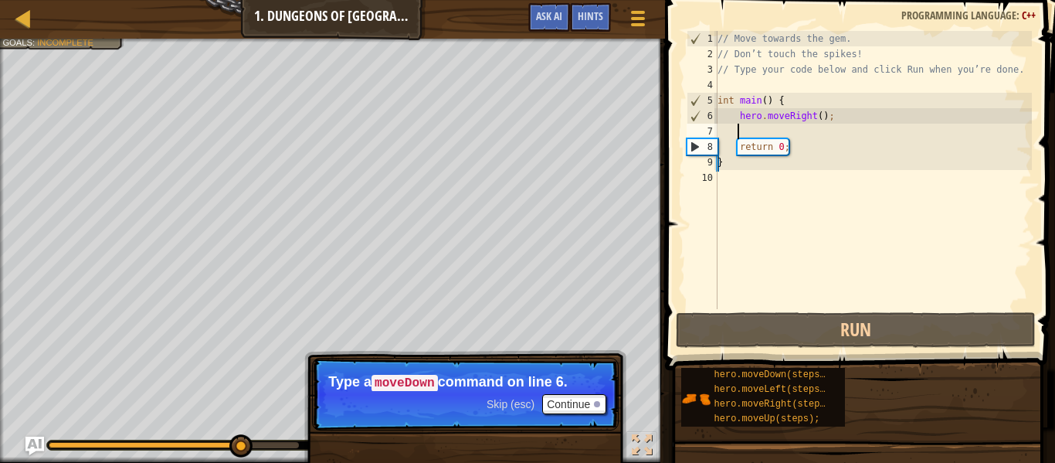
click at [746, 127] on div "// Move towards the gem. // Don’t touch the spikes! // Type your code below and…" at bounding box center [872, 185] width 317 height 309
type textarea "h"
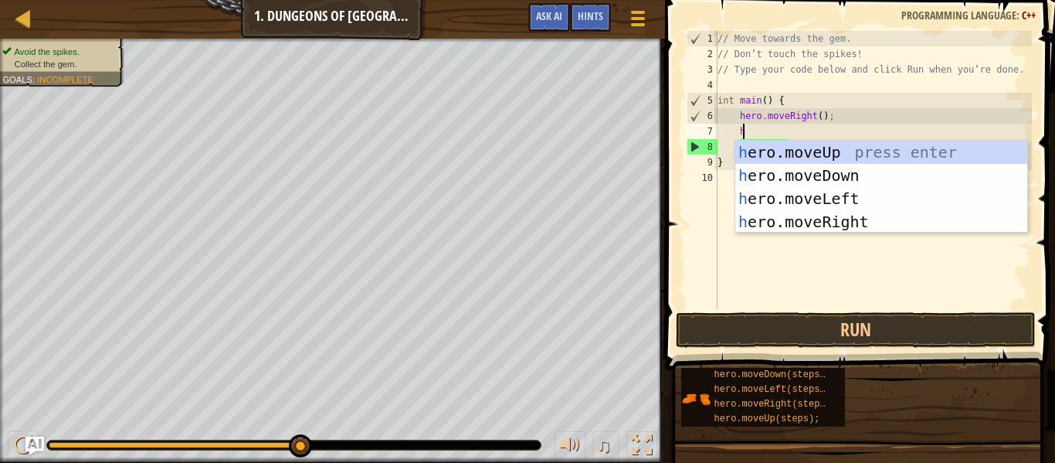
scroll to position [7, 1]
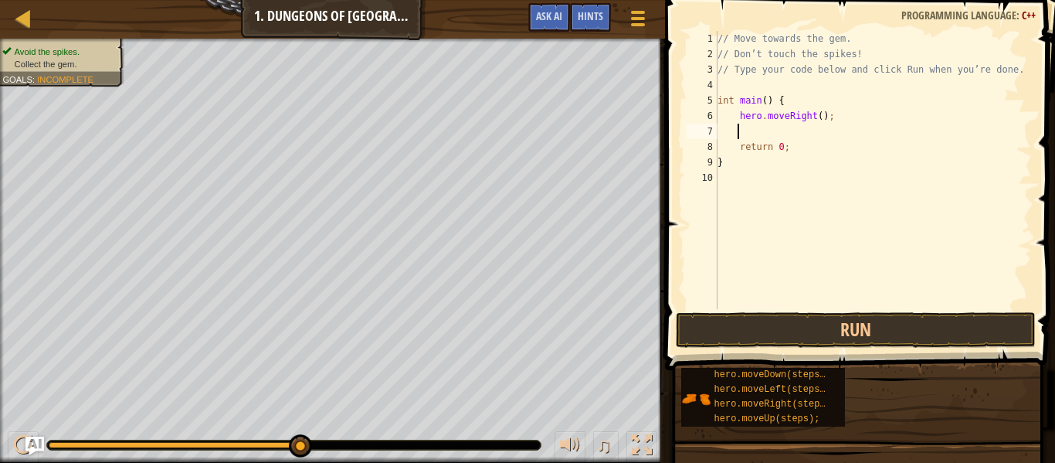
type textarea "h"
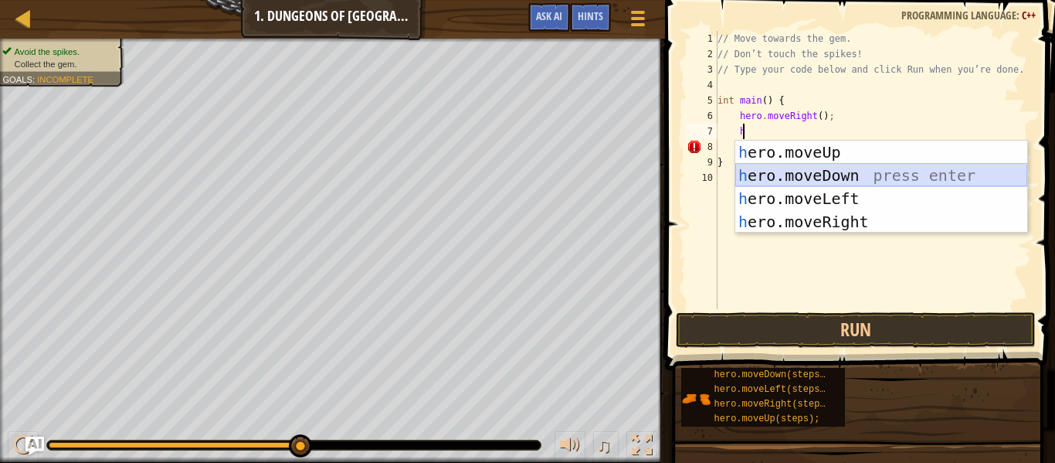
click at [788, 170] on div "h ero.moveUp press enter h ero.moveDown press enter h ero.moveLeft press enter …" at bounding box center [881, 210] width 292 height 139
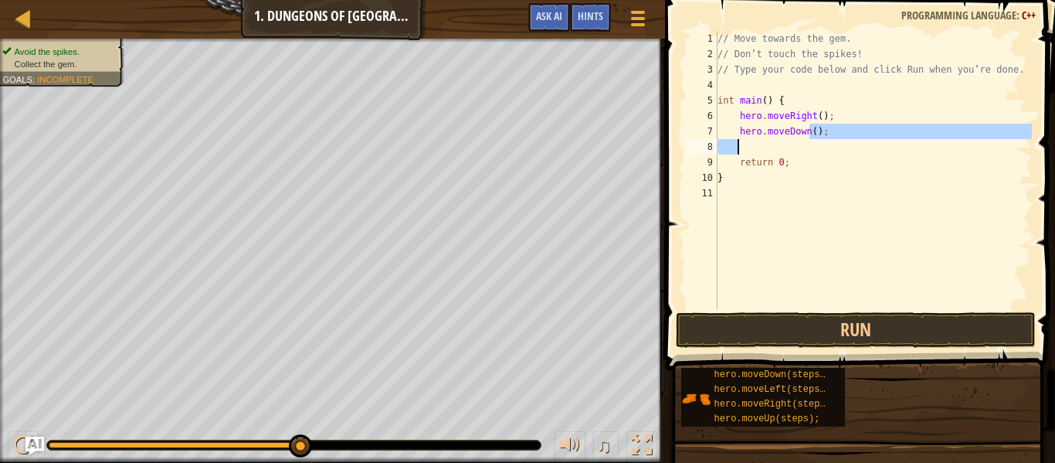
click at [812, 140] on div "// Move towards the gem. // Don’t touch the spikes! // Type your code below and…" at bounding box center [872, 185] width 317 height 309
type textarea "hero.moveDown();"
click at [797, 150] on div "// Move towards the gem. // Don’t touch the spikes! // Type your code below and…" at bounding box center [872, 170] width 317 height 278
type textarea "h"
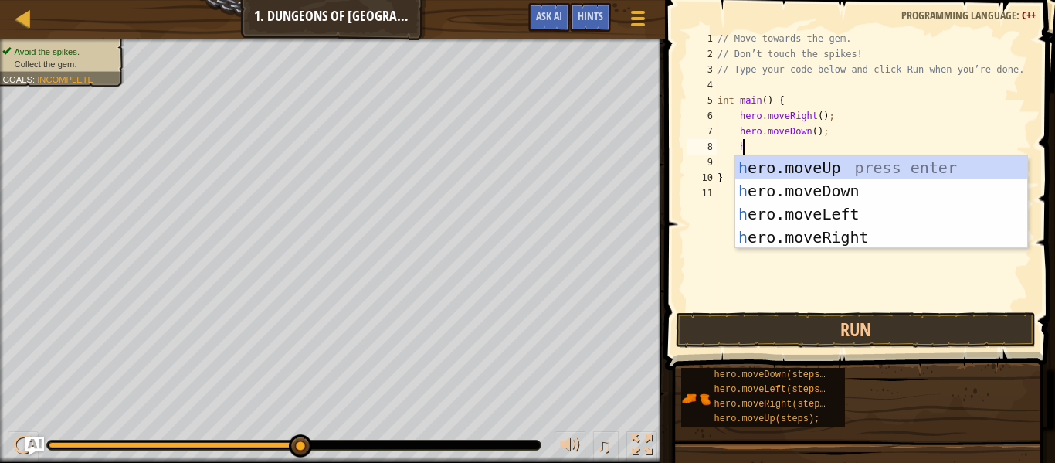
scroll to position [7, 2]
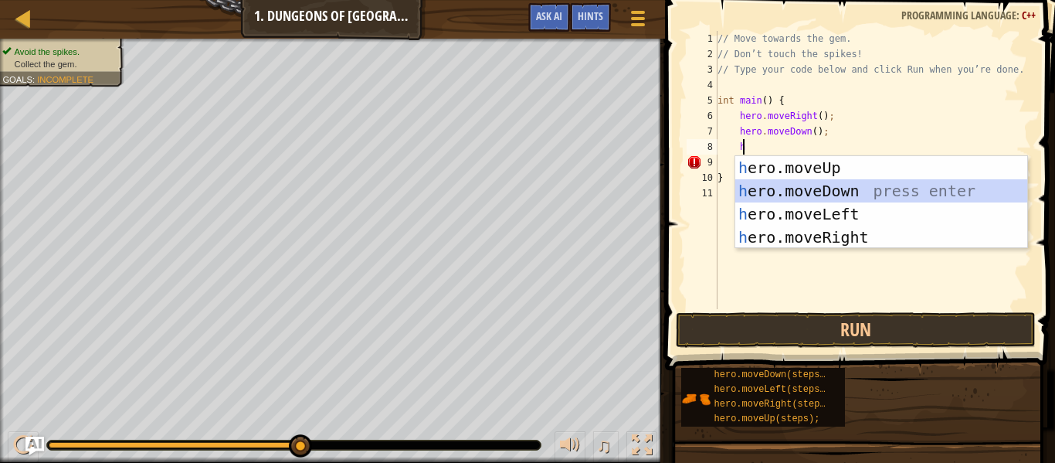
click at [793, 188] on div "h ero.moveUp press enter h ero.moveDown press enter h ero.moveLeft press enter …" at bounding box center [881, 225] width 292 height 139
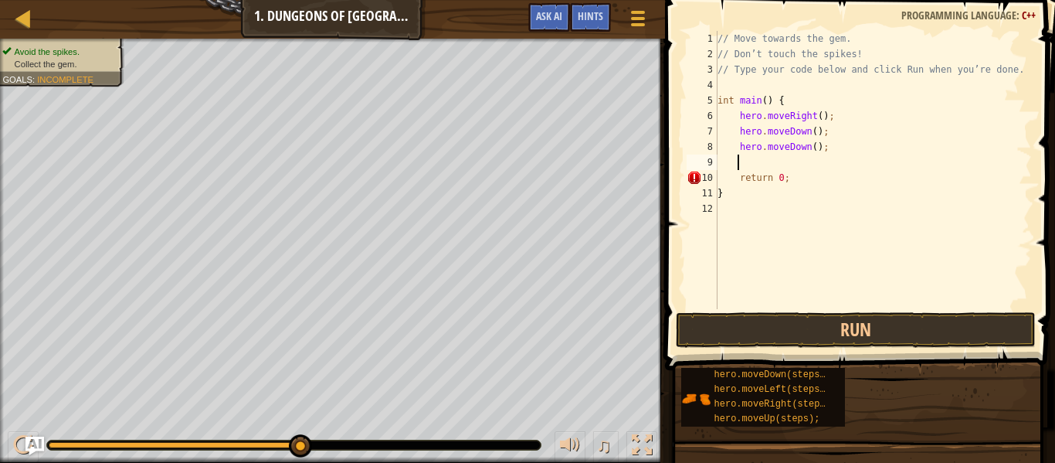
type textarea "h"
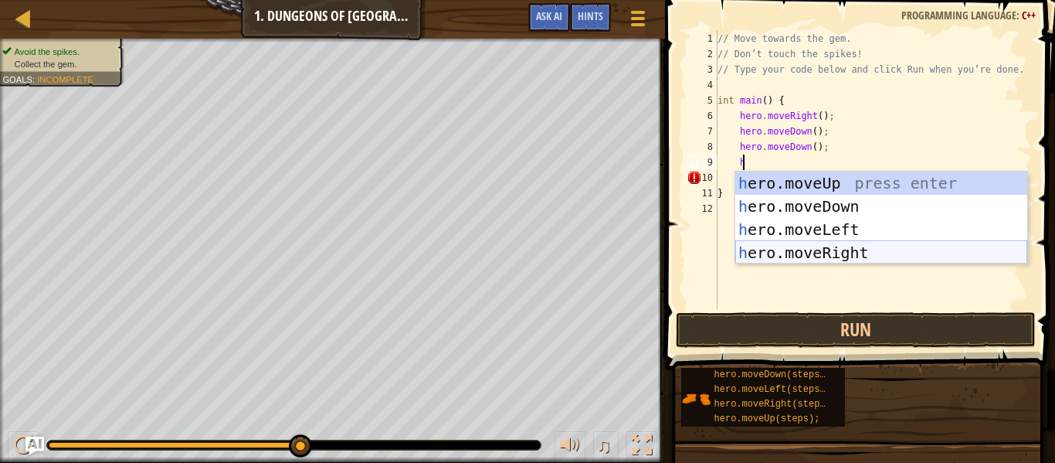
click at [813, 246] on div "h ero.moveUp press enter h ero.moveDown press enter h ero.moveLeft press enter …" at bounding box center [881, 240] width 292 height 139
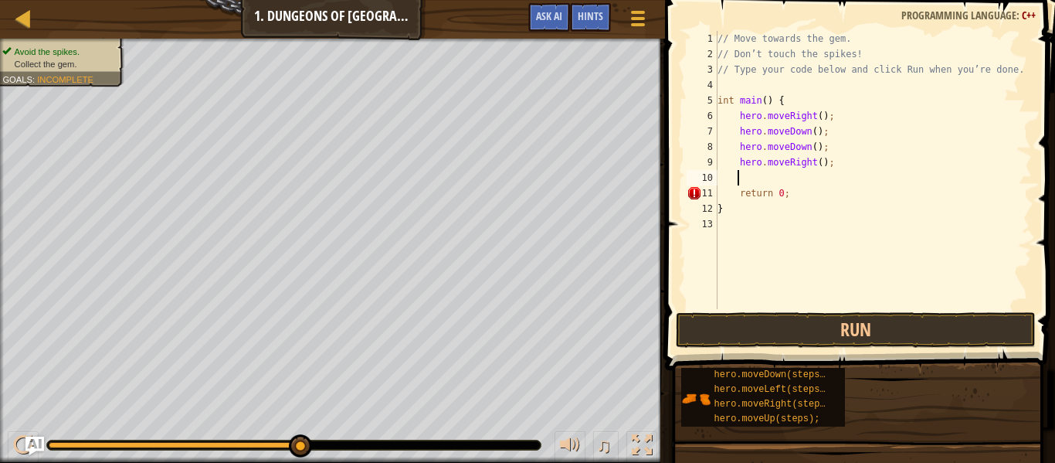
type textarea "h"
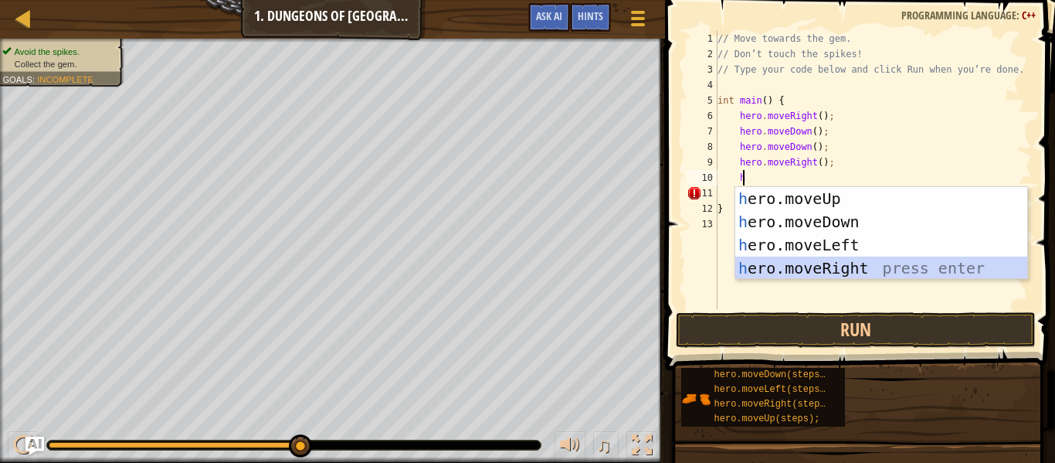
click at [809, 271] on div "h ero.moveUp press enter h ero.moveDown press enter h ero.moveLeft press enter …" at bounding box center [881, 256] width 292 height 139
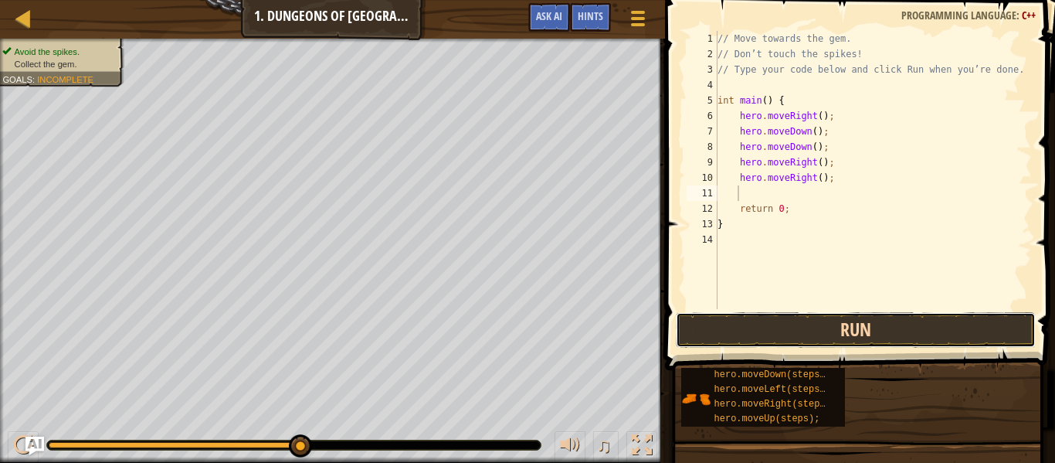
click at [826, 346] on button "Run" at bounding box center [856, 330] width 360 height 36
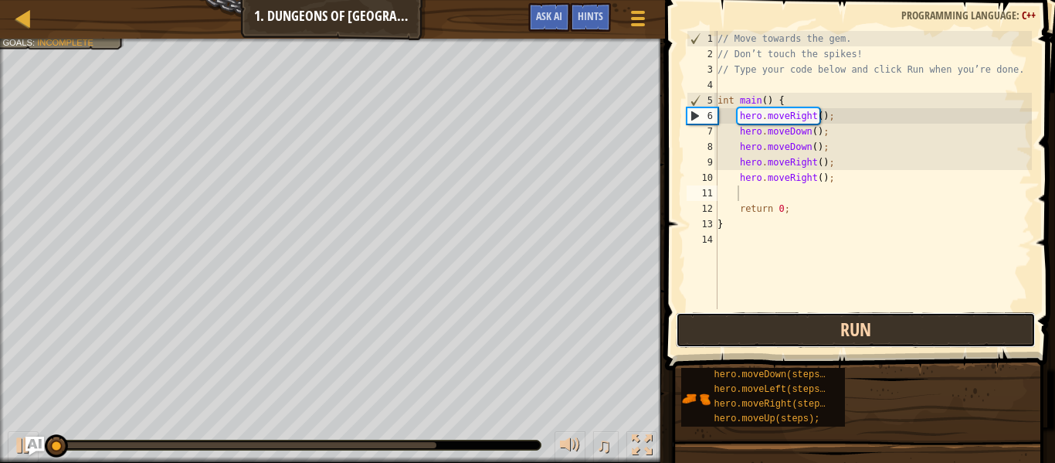
click at [827, 338] on button "Run" at bounding box center [856, 330] width 360 height 36
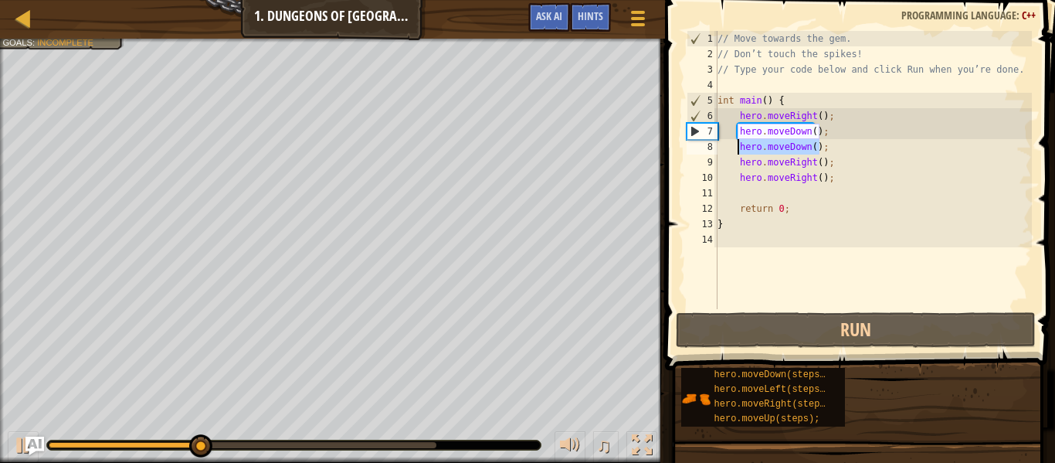
drag, startPoint x: 825, startPoint y: 151, endPoint x: 738, endPoint y: 149, distance: 87.3
click at [738, 149] on div "// Move towards the gem. // Don’t touch the spikes! // Type your code below and…" at bounding box center [872, 185] width 317 height 309
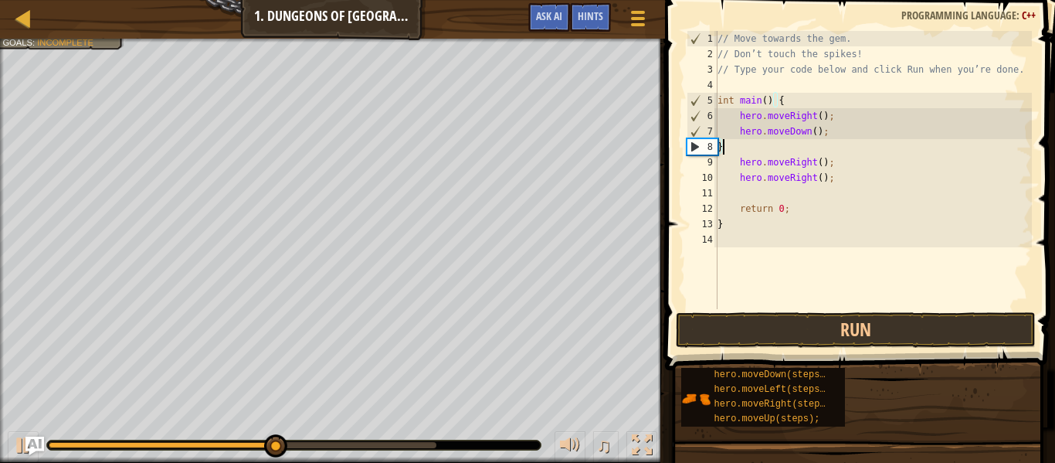
type textarea "}"
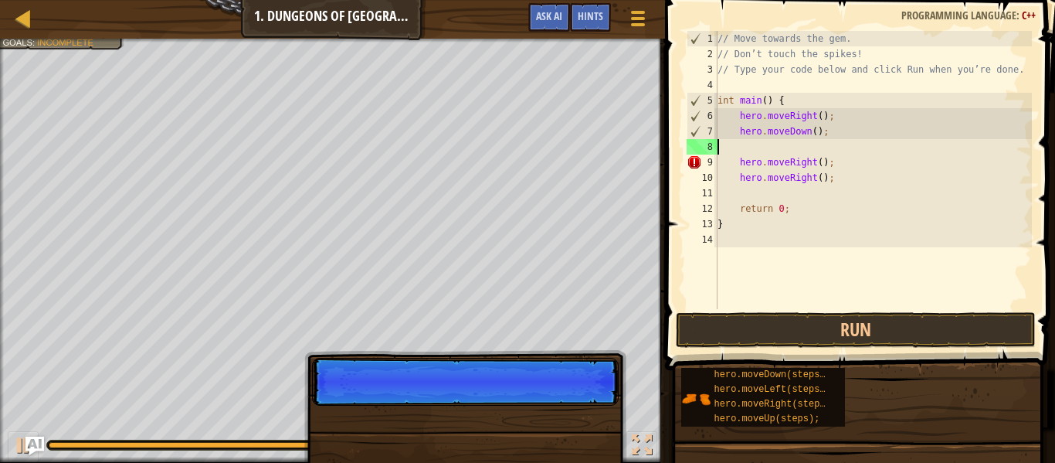
type textarea "hero.moveDown();"
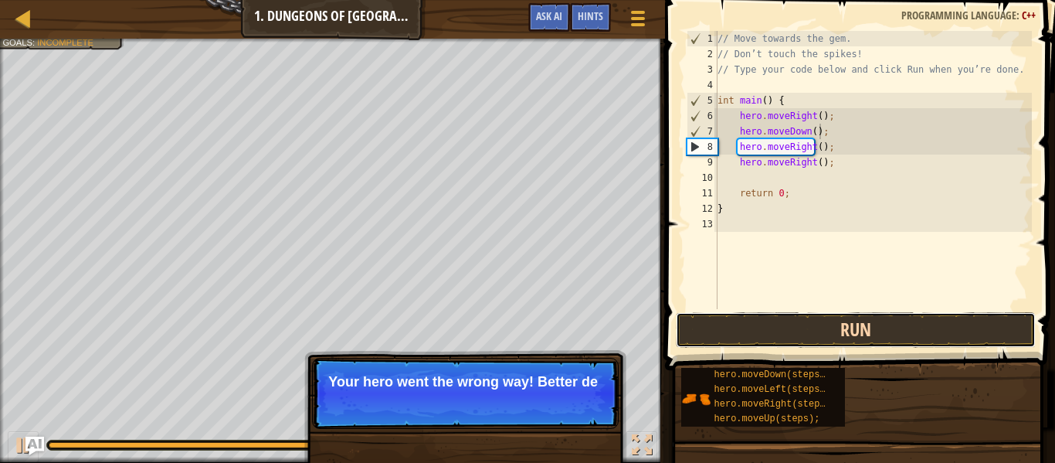
click at [778, 324] on button "Run" at bounding box center [856, 330] width 360 height 36
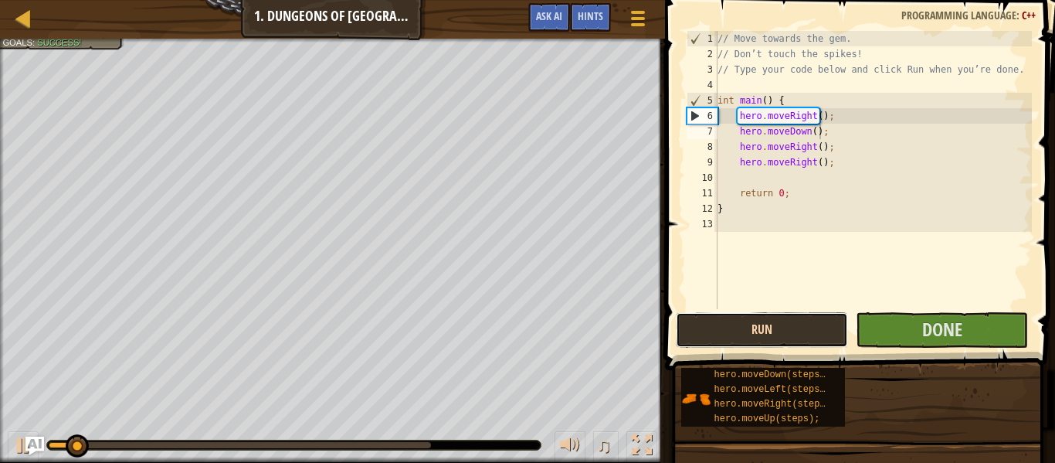
click at [778, 324] on button "Run" at bounding box center [762, 330] width 172 height 36
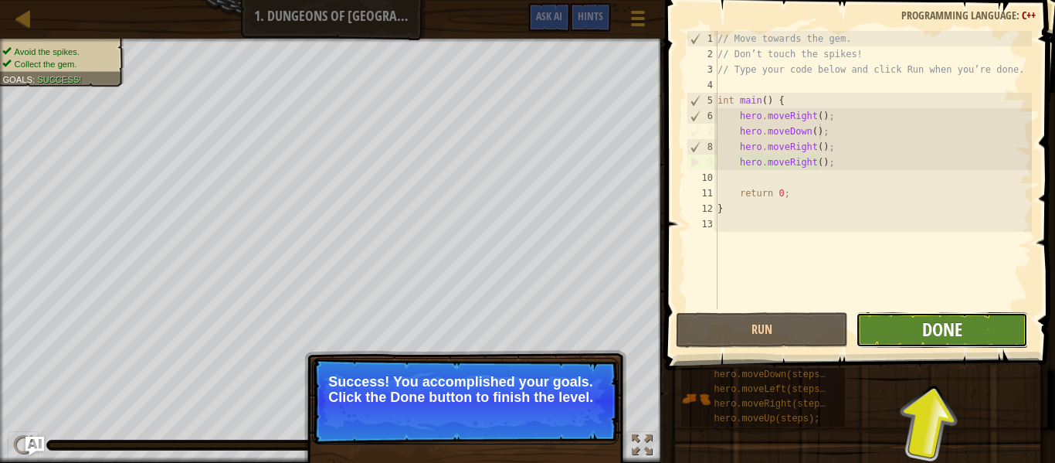
click at [958, 331] on button "Done" at bounding box center [942, 330] width 172 height 36
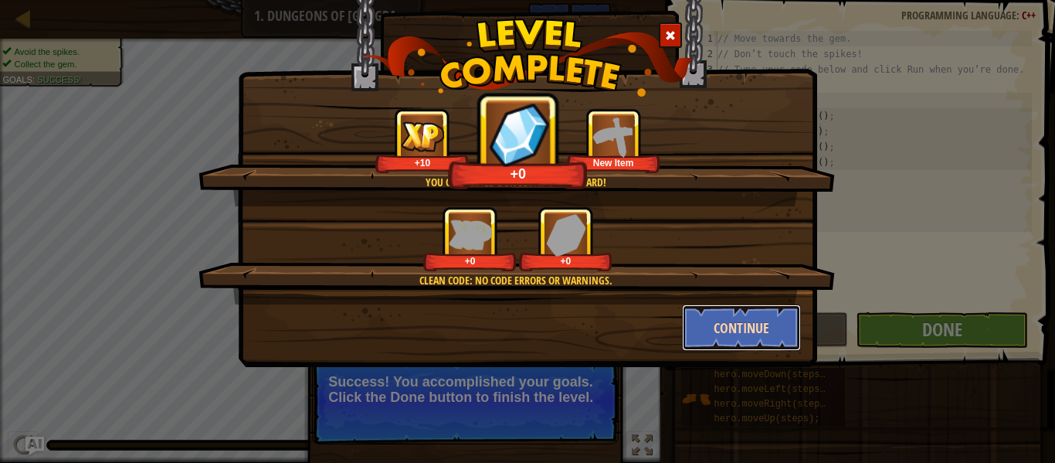
click at [754, 334] on button "Continue" at bounding box center [742, 327] width 120 height 46
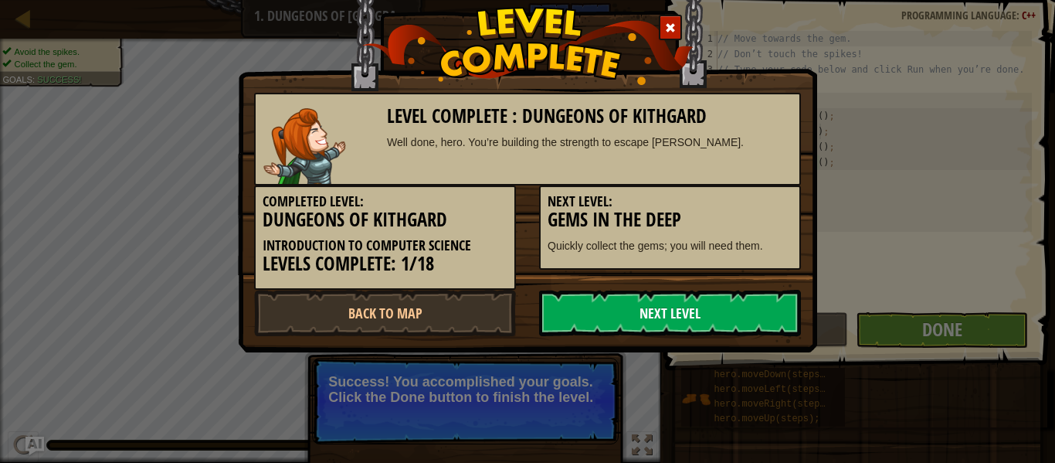
click at [741, 320] on link "Next Level" at bounding box center [670, 313] width 262 height 46
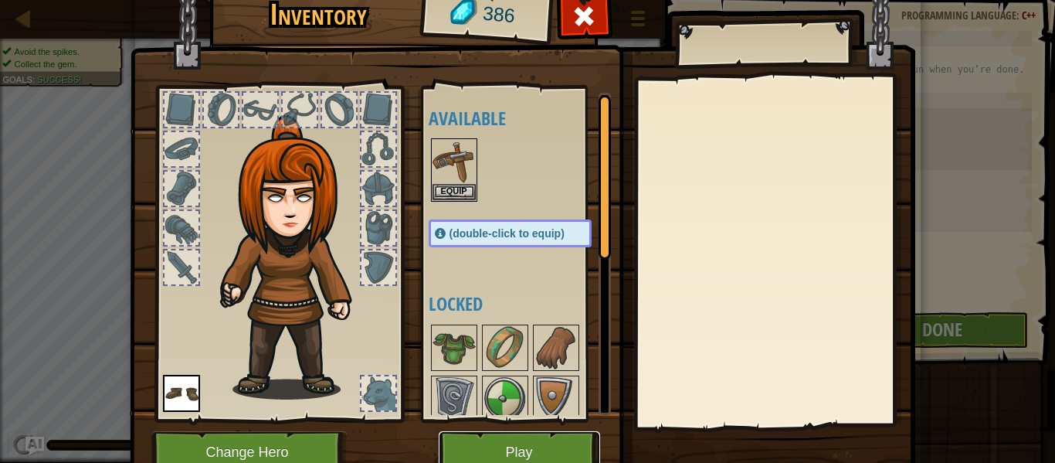
click at [521, 443] on button "Play" at bounding box center [519, 452] width 161 height 42
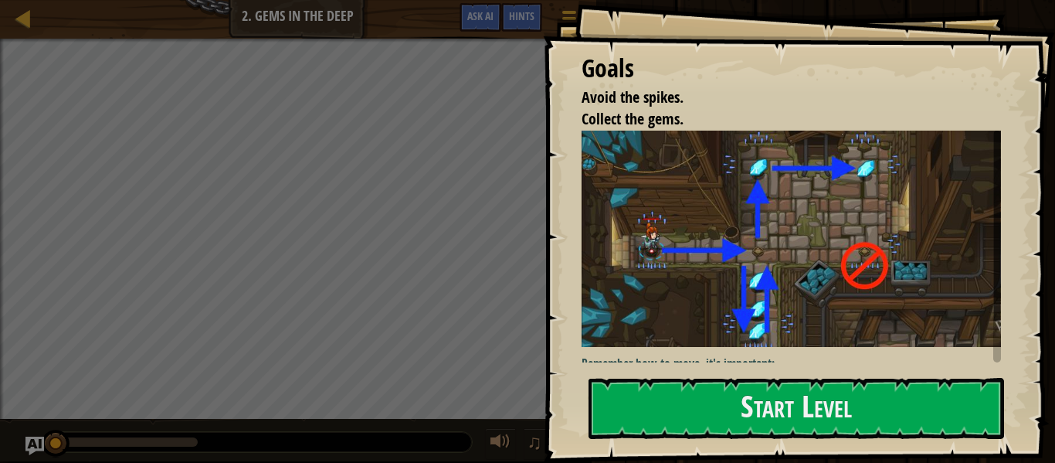
click at [608, 271] on div "Goals Avoid the spikes. Collect the gems. Remember how to move, it's important:…" at bounding box center [799, 231] width 512 height 463
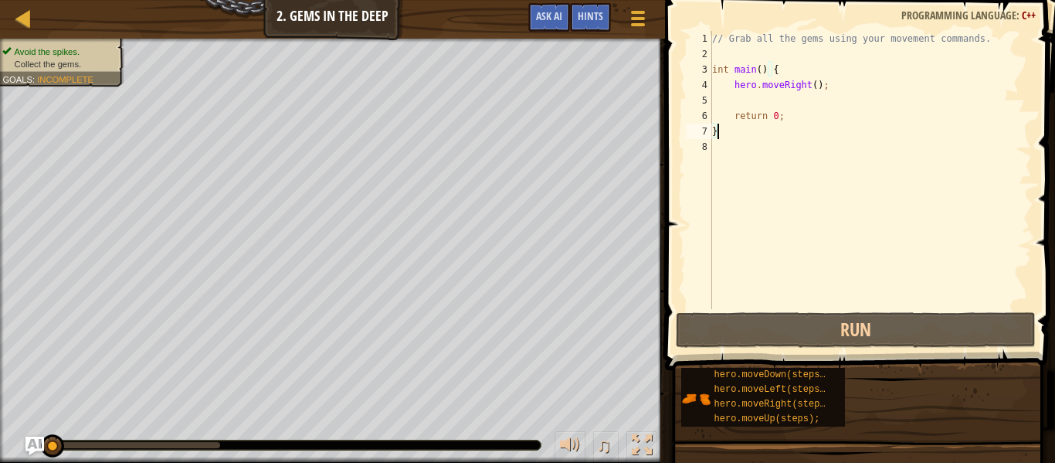
click at [806, 102] on div "// Grab all the gems using your movement commands. int main ( ) { hero . moveRi…" at bounding box center [870, 185] width 323 height 309
type textarea "h"
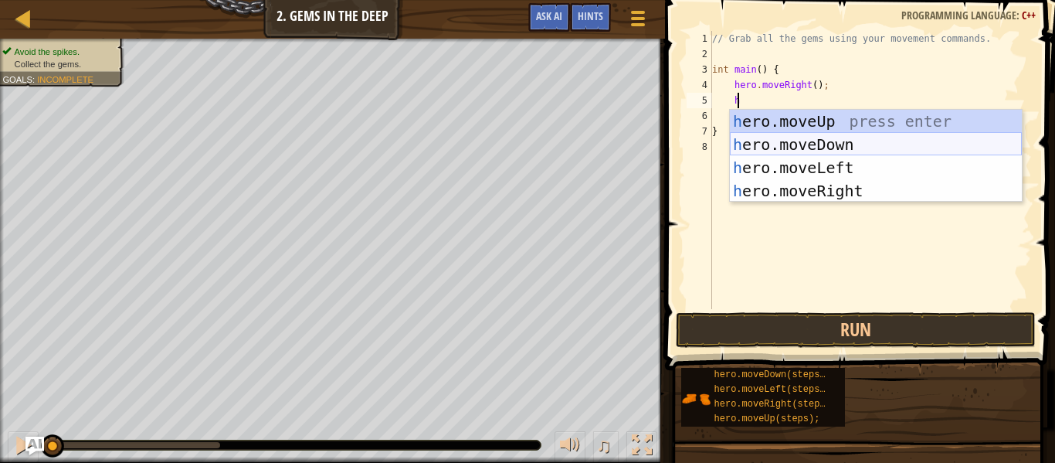
click at [760, 143] on div "h ero.moveUp press enter h ero.moveDown press enter h ero.moveLeft press enter …" at bounding box center [876, 179] width 292 height 139
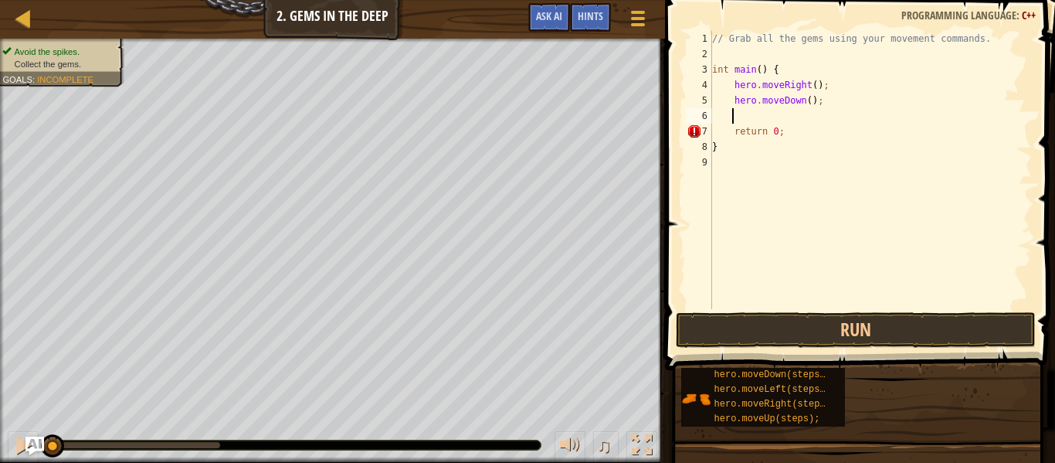
type textarea "h"
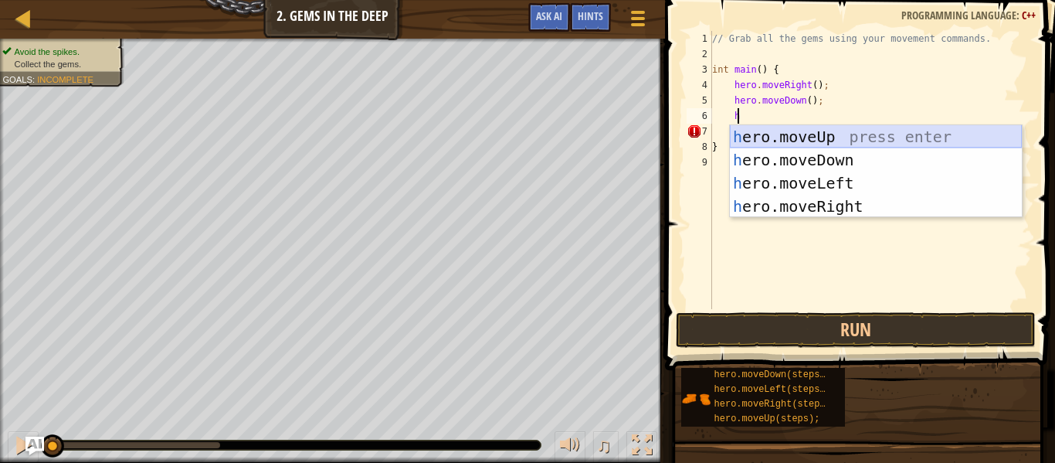
click at [798, 130] on div "h ero.moveUp press enter h ero.moveDown press enter h ero.moveLeft press enter …" at bounding box center [876, 194] width 292 height 139
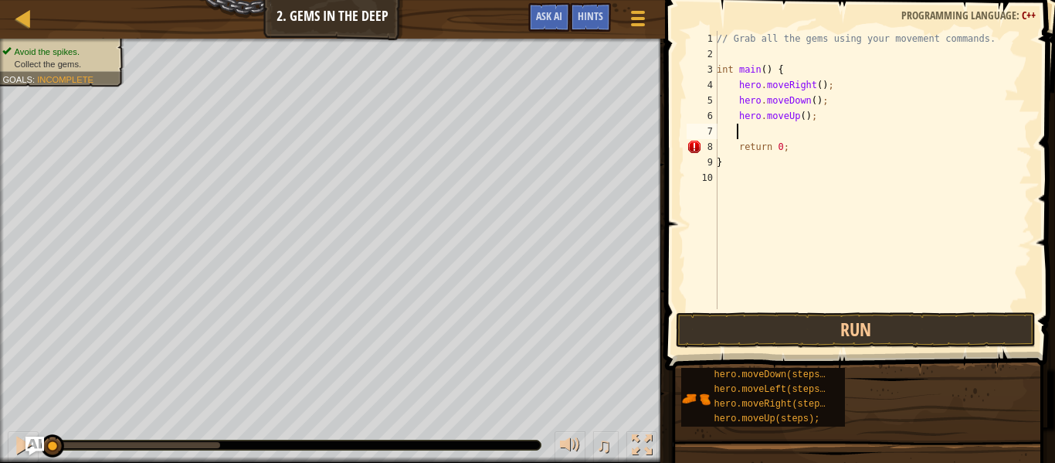
type textarea "h"
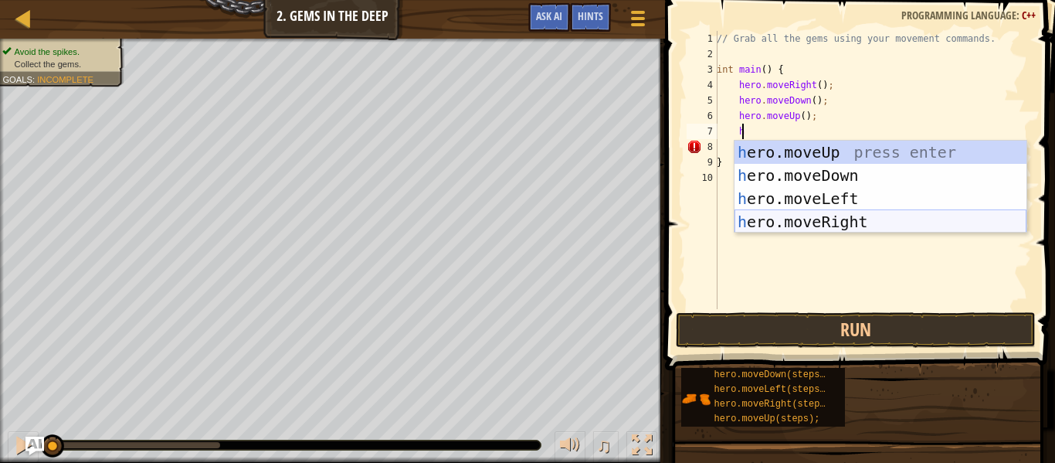
click at [846, 222] on div "h ero.moveUp press enter h ero.moveDown press enter h ero.moveLeft press enter …" at bounding box center [881, 210] width 292 height 139
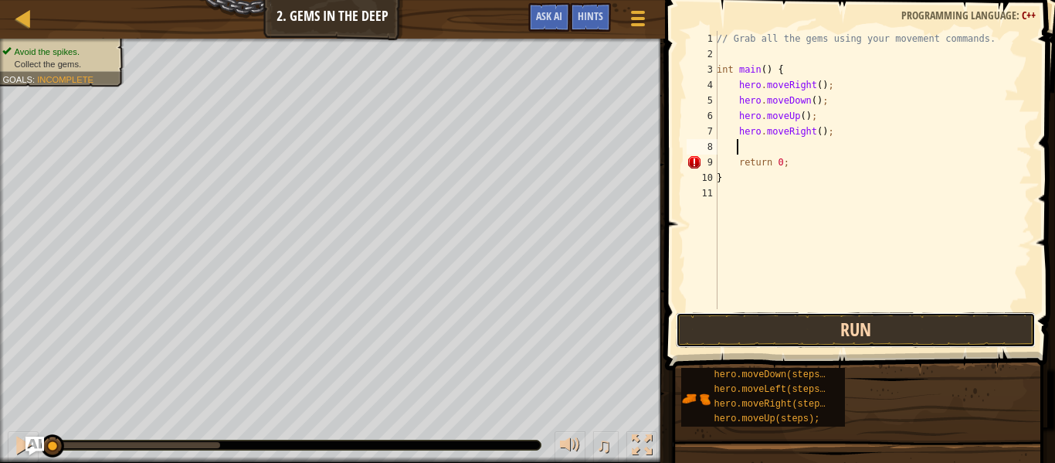
click at [834, 333] on button "Run" at bounding box center [856, 330] width 360 height 36
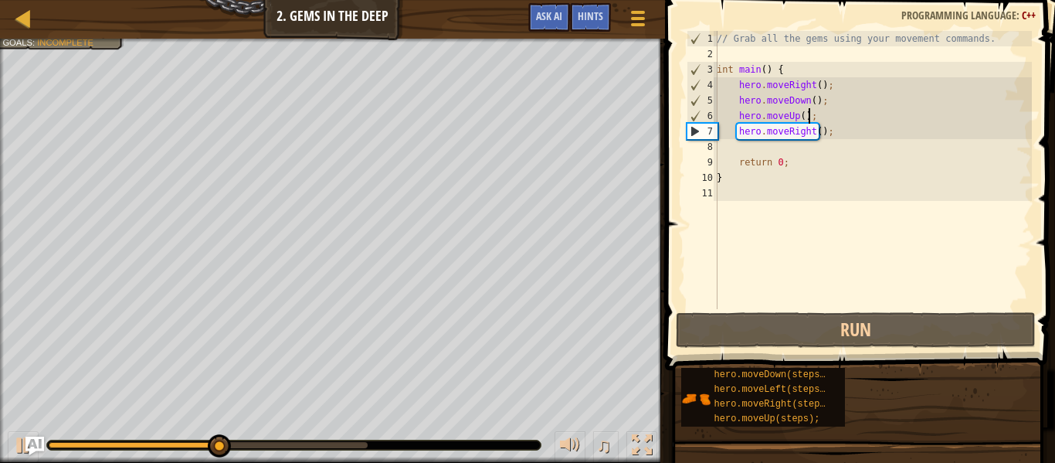
click at [829, 114] on div "// Grab all the gems using your movement commands. int main ( ) { hero . moveRi…" at bounding box center [873, 185] width 318 height 309
type textarea "hero.moveUp();"
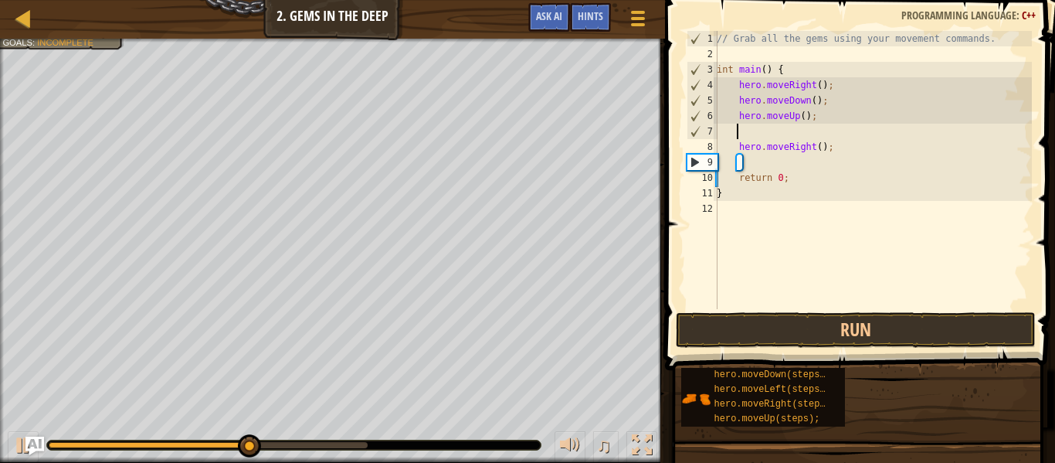
type textarea "h"
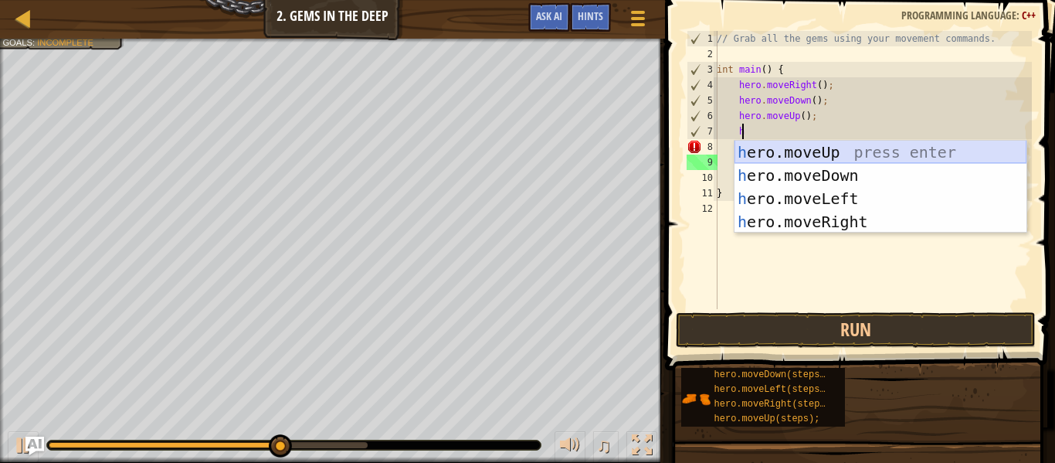
click at [809, 150] on div "h ero.moveUp press enter h ero.moveDown press enter h ero.moveLeft press enter …" at bounding box center [881, 210] width 292 height 139
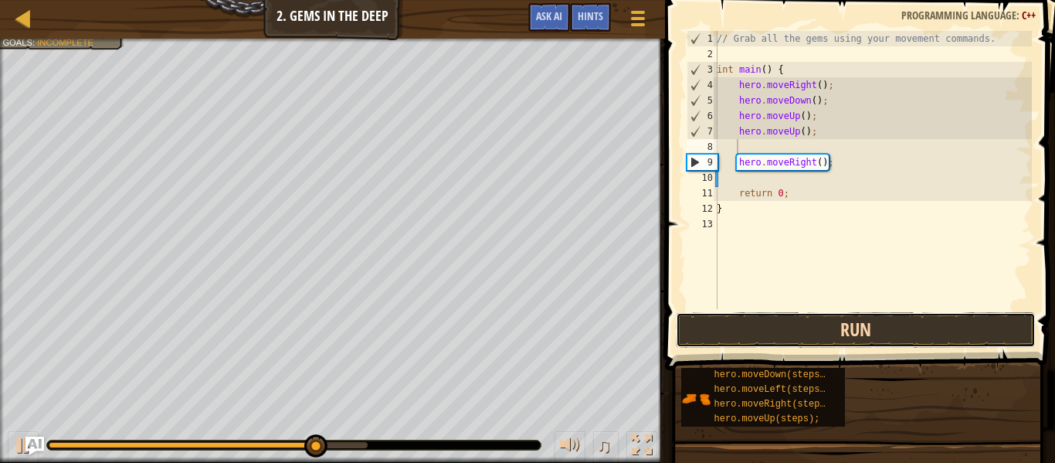
click at [750, 322] on button "Run" at bounding box center [856, 330] width 360 height 36
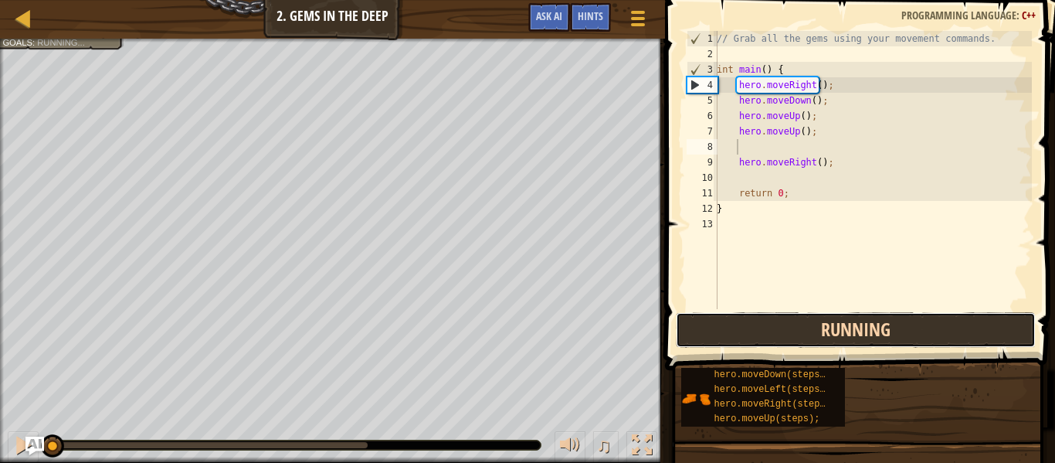
click at [749, 317] on button "Running" at bounding box center [856, 330] width 360 height 36
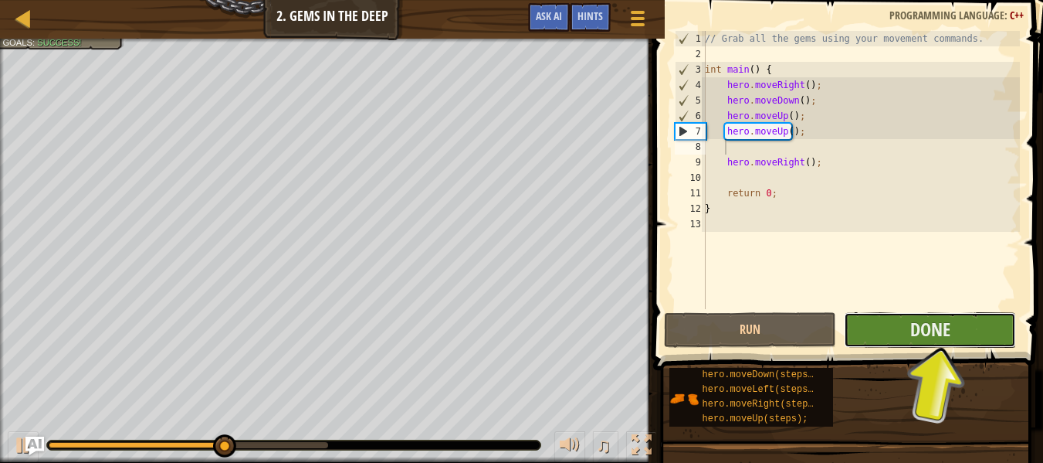
click at [881, 331] on button "Done" at bounding box center [930, 330] width 172 height 36
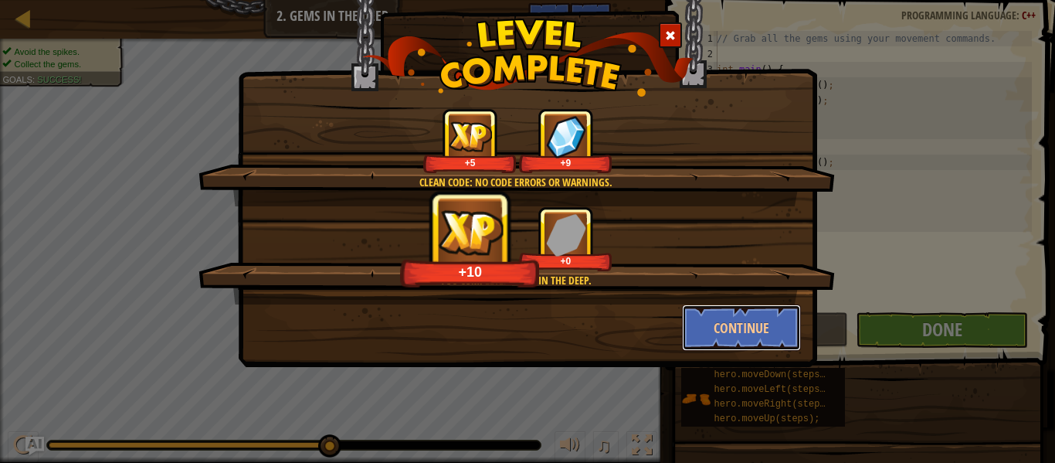
click at [763, 337] on button "Continue" at bounding box center [742, 327] width 120 height 46
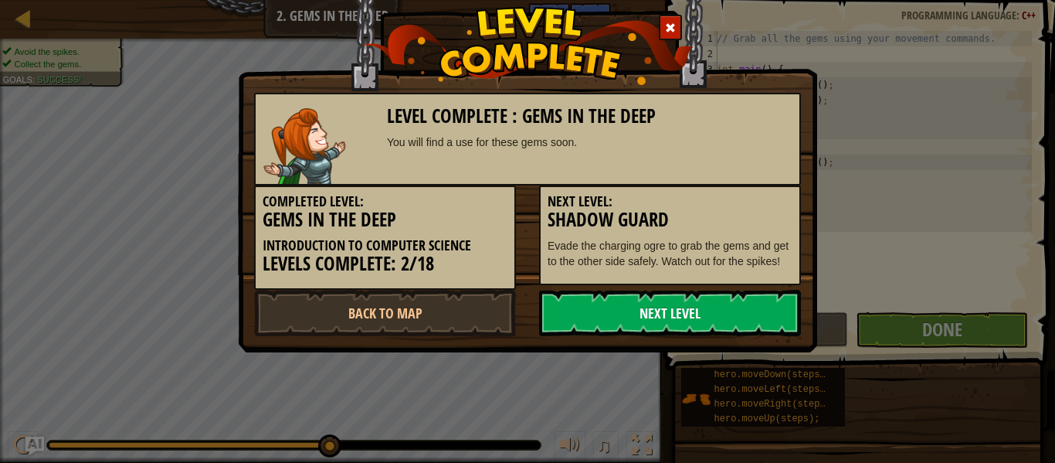
click at [721, 311] on link "Next Level" at bounding box center [670, 313] width 262 height 46
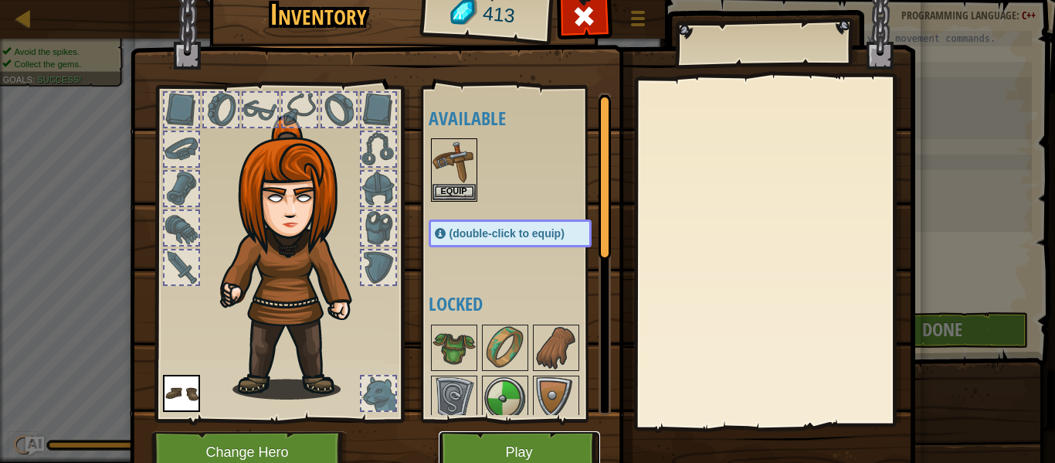
click at [517, 453] on button "Play" at bounding box center [519, 452] width 161 height 42
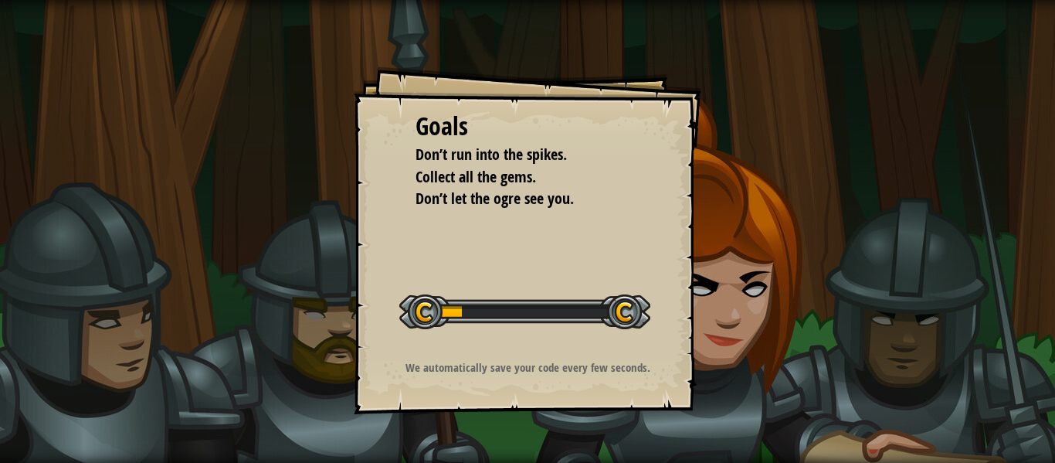
click at [517, 453] on div "Goals Don’t run into the spikes. Collect all the gems. Don’t let the ogre see y…" at bounding box center [527, 231] width 1055 height 463
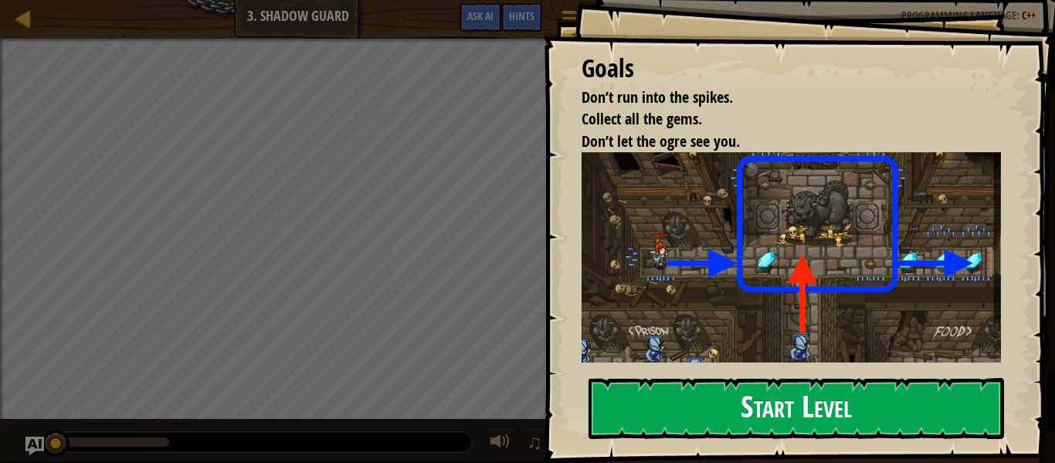
click at [712, 416] on button "Start Level" at bounding box center [797, 408] width 416 height 61
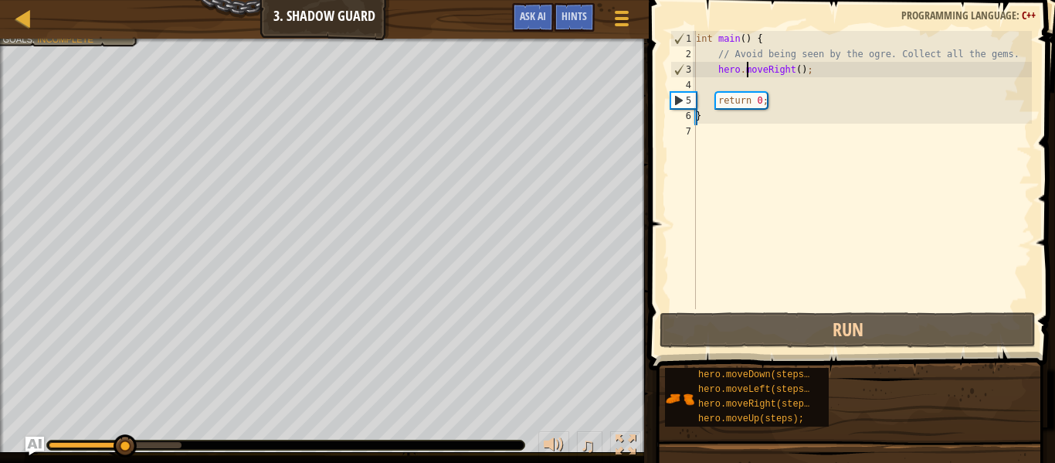
click at [745, 68] on div "int main ( ) { // Avoid being seen by the ogre. Collect all the gems. hero . mo…" at bounding box center [862, 185] width 339 height 309
type textarea "hero.moveRight();"
click at [737, 81] on div "int main ( ) { // Avoid being seen by the ogre. Collect all the gems. hero . mo…" at bounding box center [862, 185] width 339 height 309
type textarea "h"
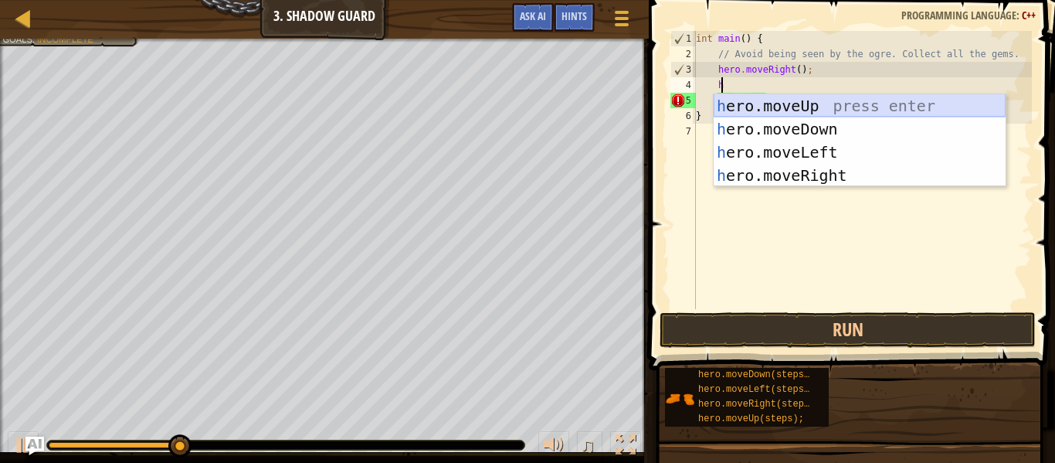
click at [768, 106] on div "h ero.moveUp press enter h ero.moveDown press enter h ero.moveLeft press enter …" at bounding box center [860, 163] width 292 height 139
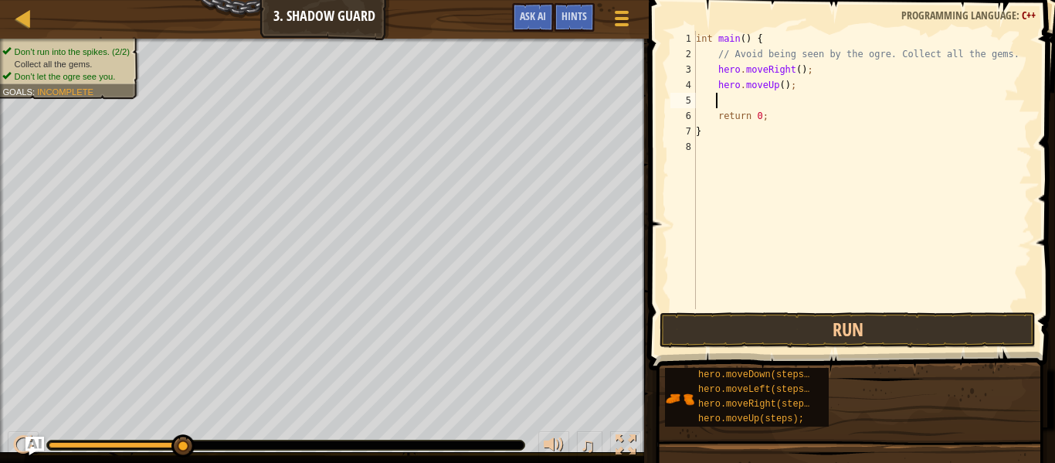
type textarea "h"
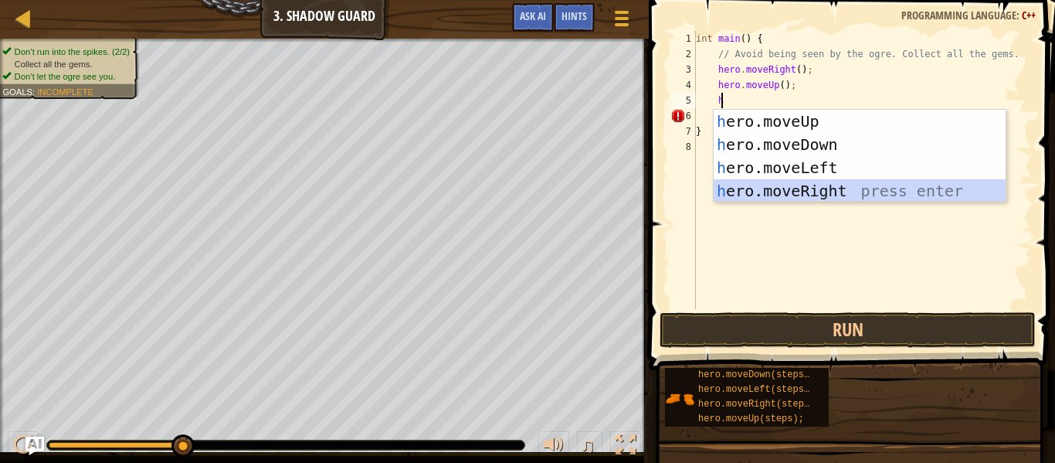
click at [772, 189] on div "h ero.moveUp press enter h ero.moveDown press enter h ero.moveLeft press enter …" at bounding box center [860, 179] width 292 height 139
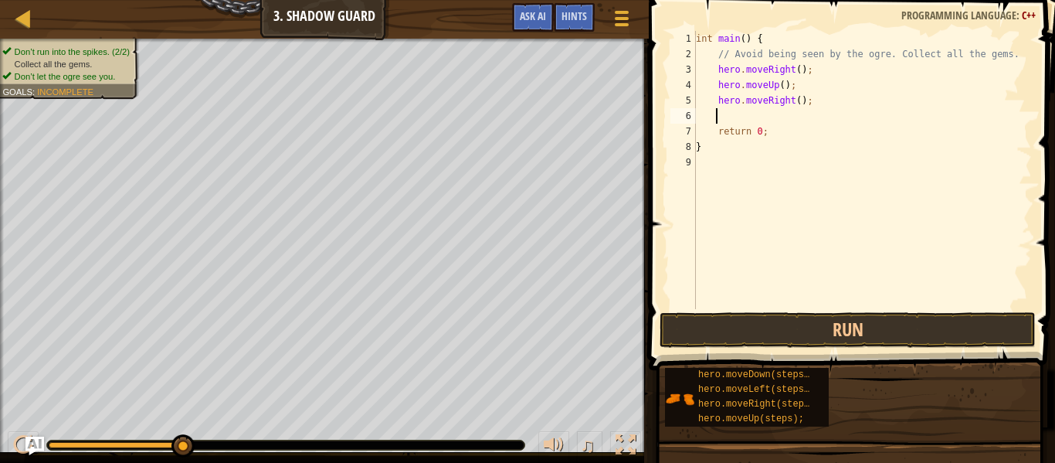
type textarea "h"
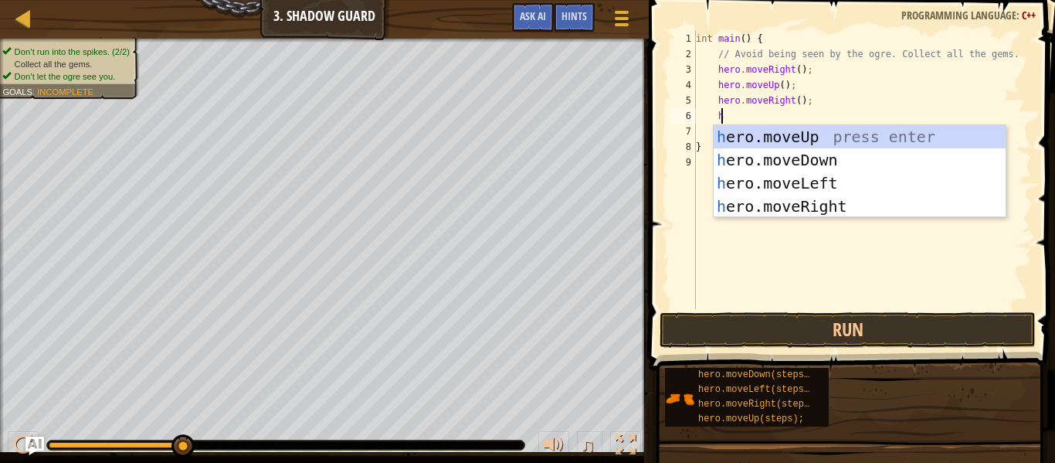
scroll to position [7, 2]
click at [820, 156] on div "h ero.moveUp press enter h ero.moveDown press enter h ero.moveLeft press enter …" at bounding box center [860, 194] width 292 height 139
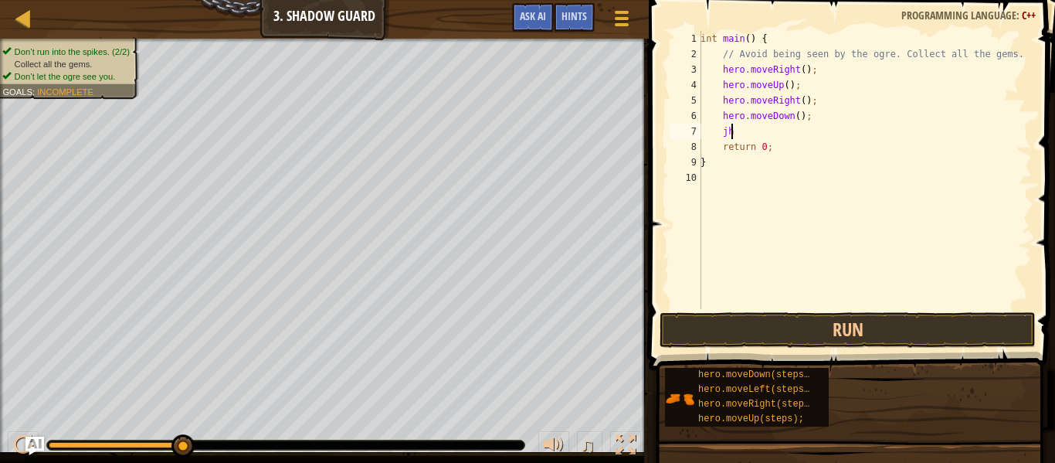
type textarea "j"
type textarea "h"
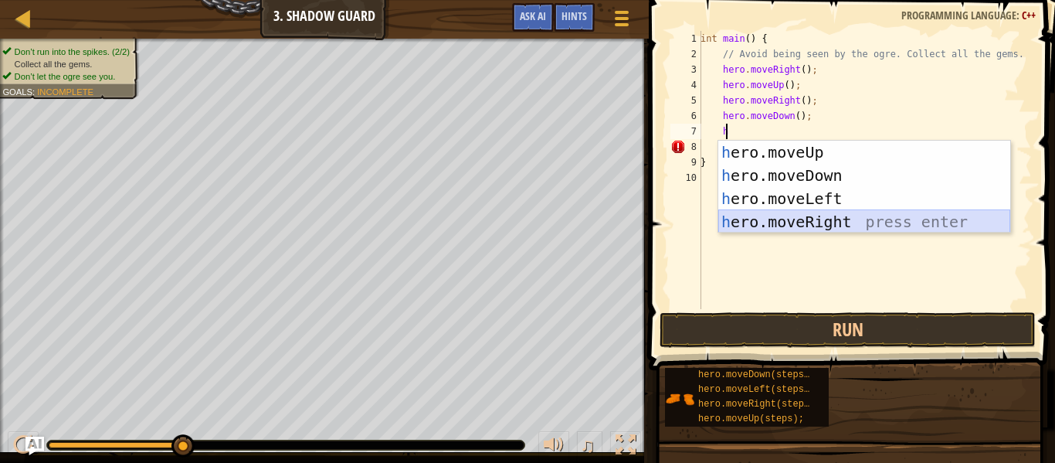
click at [809, 229] on div "h ero.moveUp press enter h ero.moveDown press enter h ero.moveLeft press enter …" at bounding box center [864, 210] width 292 height 139
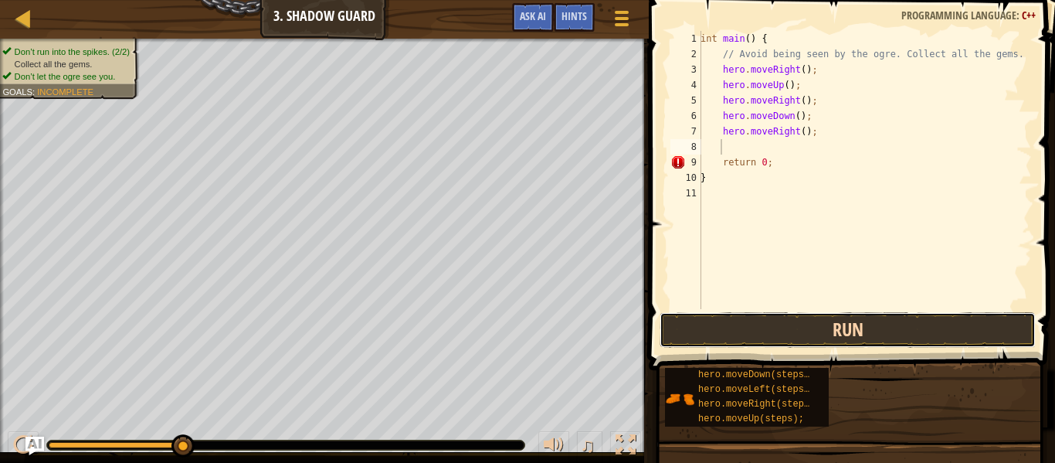
click at [777, 339] on button "Run" at bounding box center [848, 330] width 376 height 36
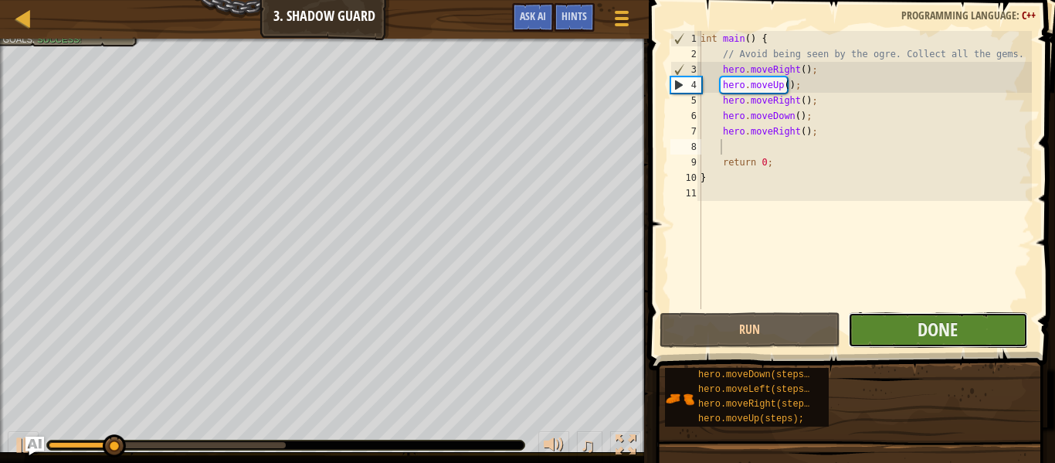
click at [912, 336] on button "Done" at bounding box center [938, 330] width 180 height 36
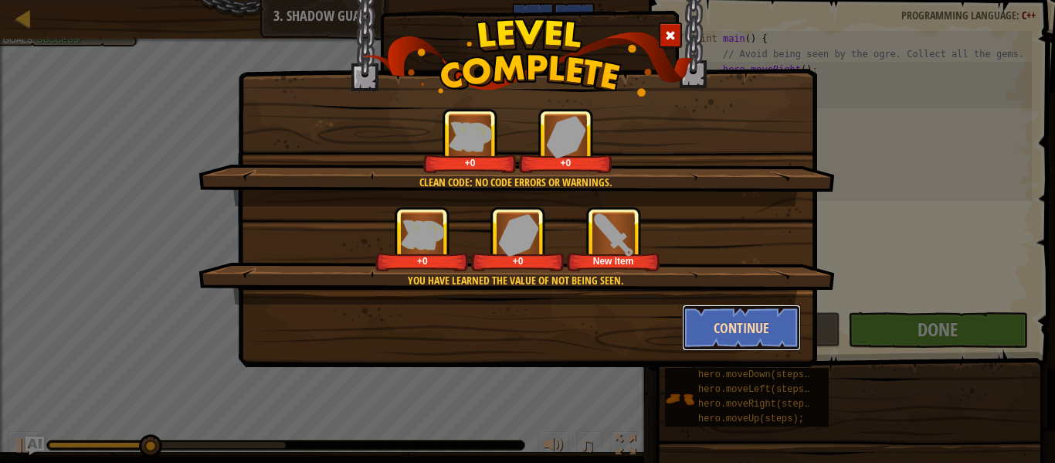
click at [737, 336] on button "Continue" at bounding box center [742, 327] width 120 height 46
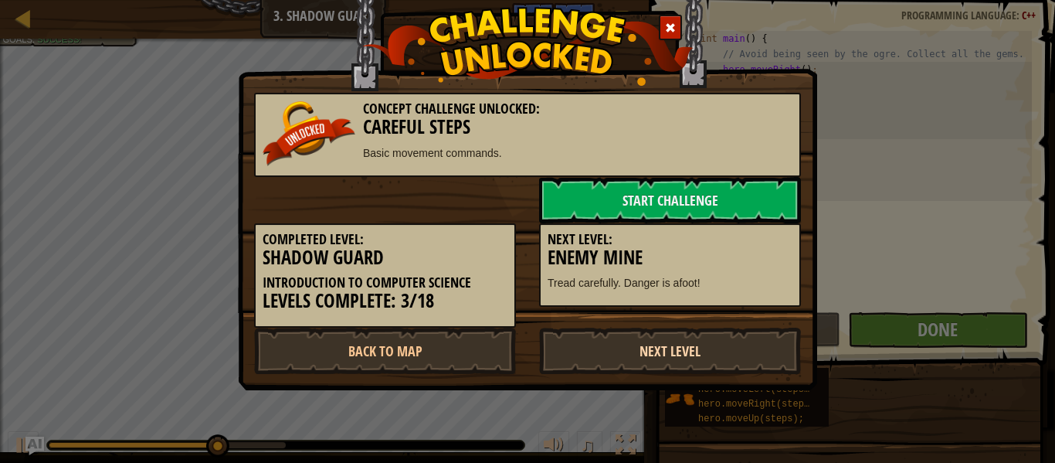
click at [729, 355] on link "Next Level" at bounding box center [670, 350] width 262 height 46
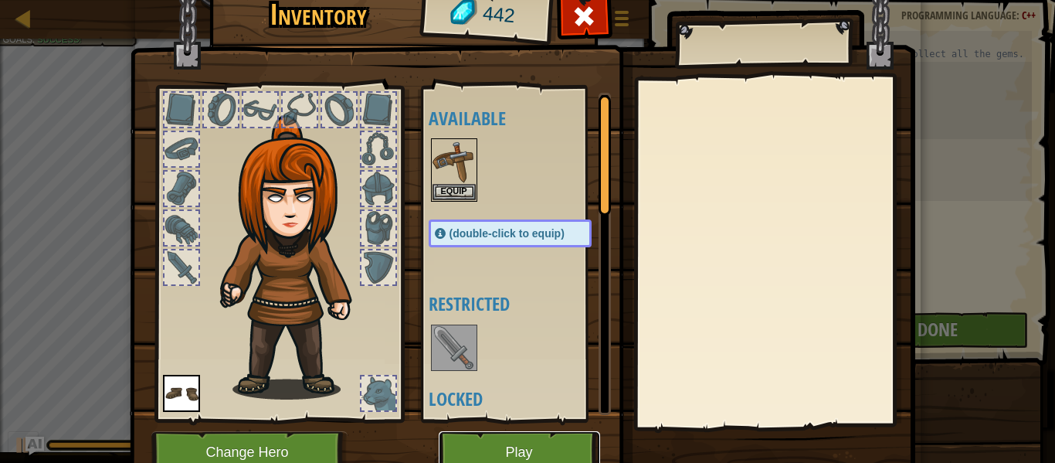
click at [533, 446] on button "Play" at bounding box center [519, 452] width 161 height 42
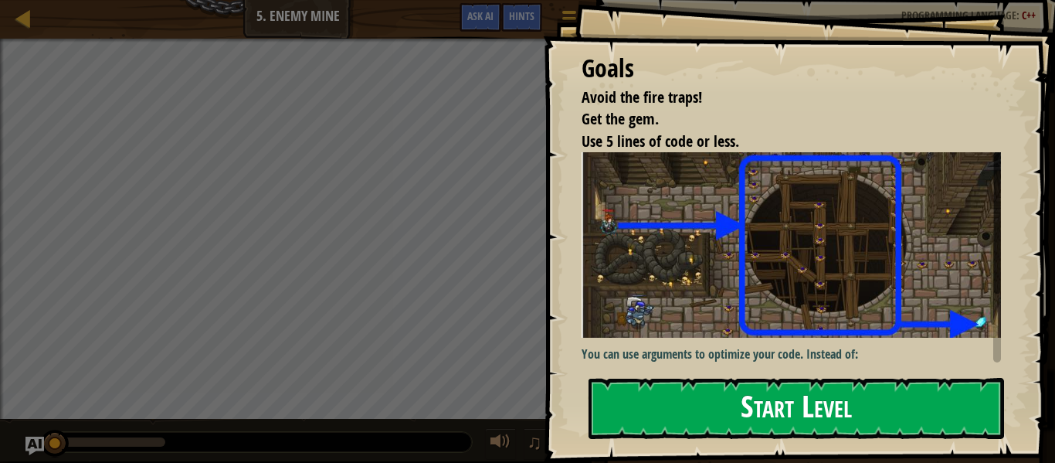
click at [625, 419] on button "Start Level" at bounding box center [797, 408] width 416 height 61
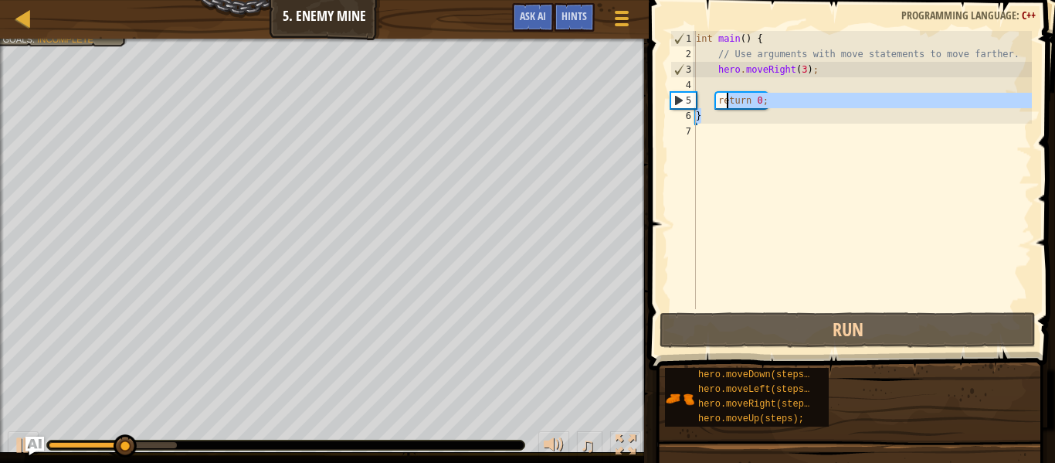
drag, startPoint x: 784, startPoint y: 110, endPoint x: 737, endPoint y: 105, distance: 47.3
click at [736, 105] on div "int main ( ) { // Use arguments with move statements to move farther. hero . mo…" at bounding box center [862, 185] width 339 height 309
type textarea "return 0; }"
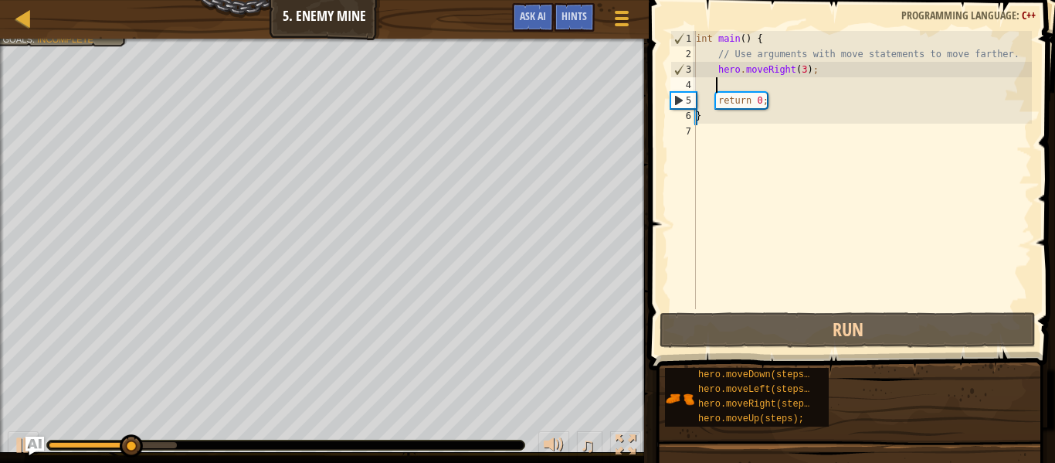
click at [728, 82] on div "int main ( ) { // Use arguments with move statements to move farther. hero . mo…" at bounding box center [862, 185] width 339 height 309
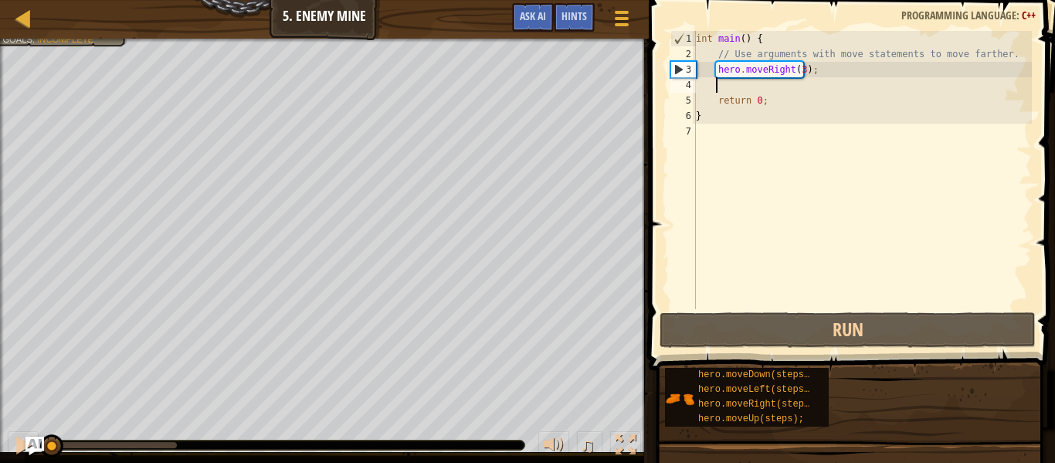
drag, startPoint x: 180, startPoint y: 446, endPoint x: 0, endPoint y: 479, distance: 182.9
click at [0, 0] on html "Map Introduction to Computer Science 5. Enemy Mine Game Menu Done Hints Ask AI …" at bounding box center [527, 0] width 1055 height 0
click at [534, 23] on button "Ask AI" at bounding box center [533, 17] width 42 height 29
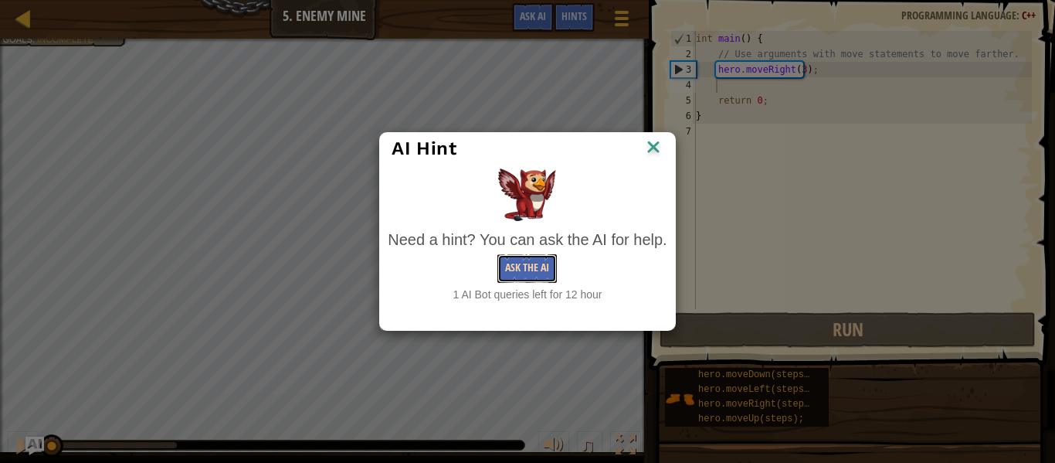
click at [505, 260] on button "Ask the AI" at bounding box center [526, 268] width 59 height 29
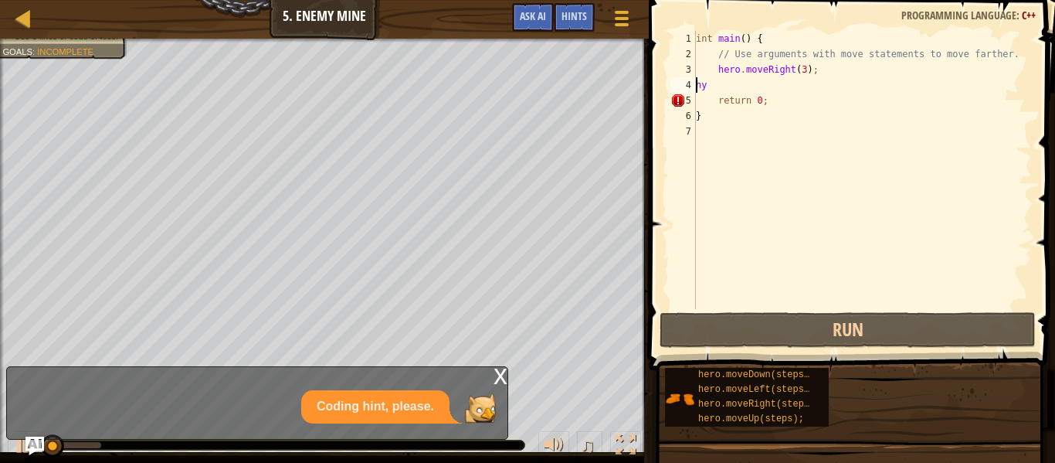
scroll to position [7, 0]
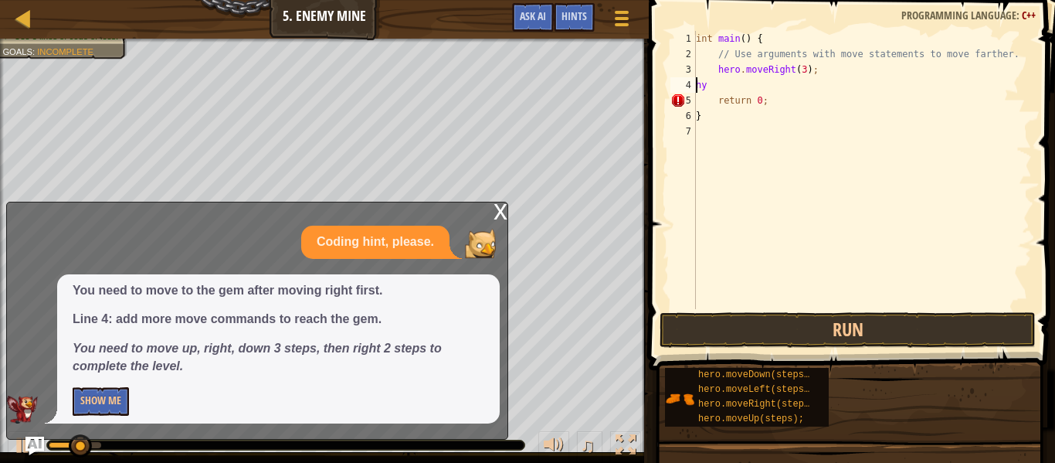
click at [734, 84] on div "int main ( ) { // Use arguments with move statements to move farther. hero . mo…" at bounding box center [862, 185] width 339 height 309
type textarea "h"
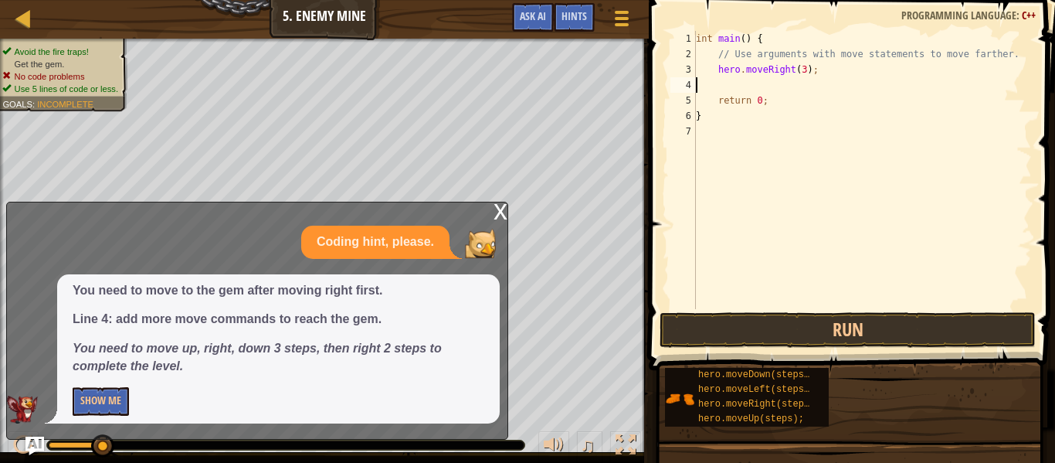
type textarea "hero.moveRight(3);"
click at [505, 212] on div "x" at bounding box center [501, 209] width 14 height 15
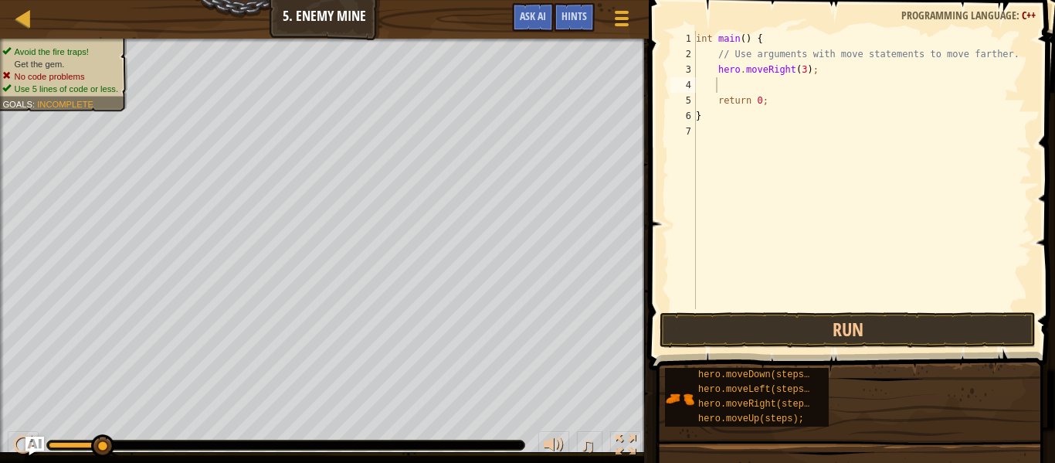
click at [718, 91] on div "int main ( ) { // Use arguments with move statements to move farther. hero . mo…" at bounding box center [862, 185] width 339 height 309
type textarea "h"
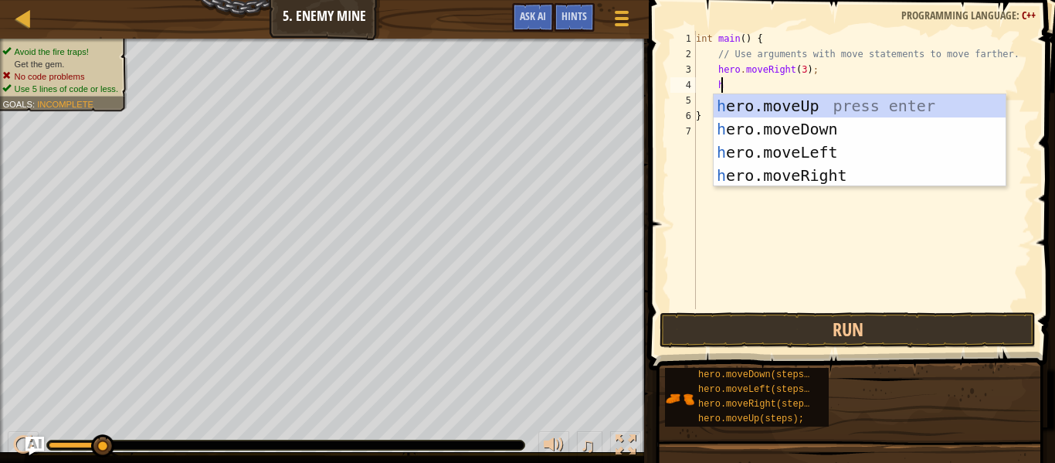
scroll to position [7, 2]
click at [768, 103] on div "h ero.moveUp press enter h ero.moveDown press enter h ero.moveLeft press enter …" at bounding box center [860, 163] width 292 height 139
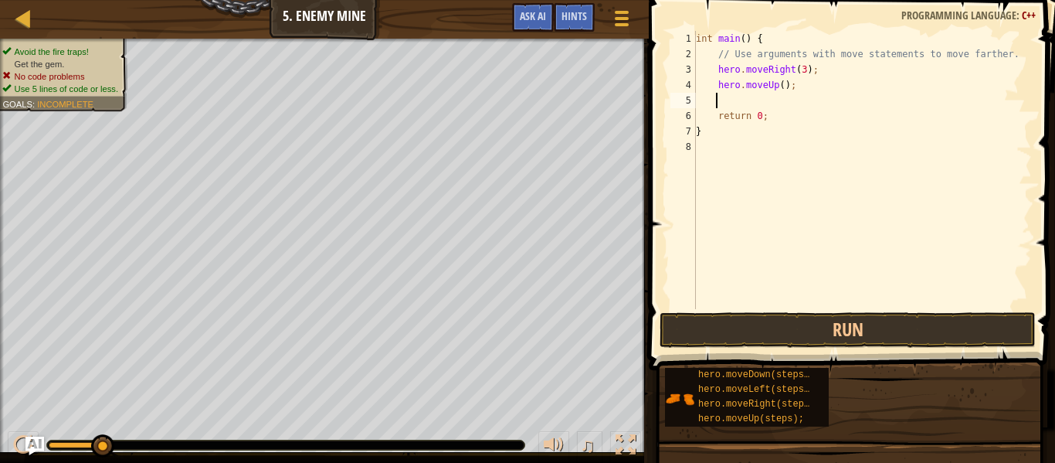
type textarea "h"
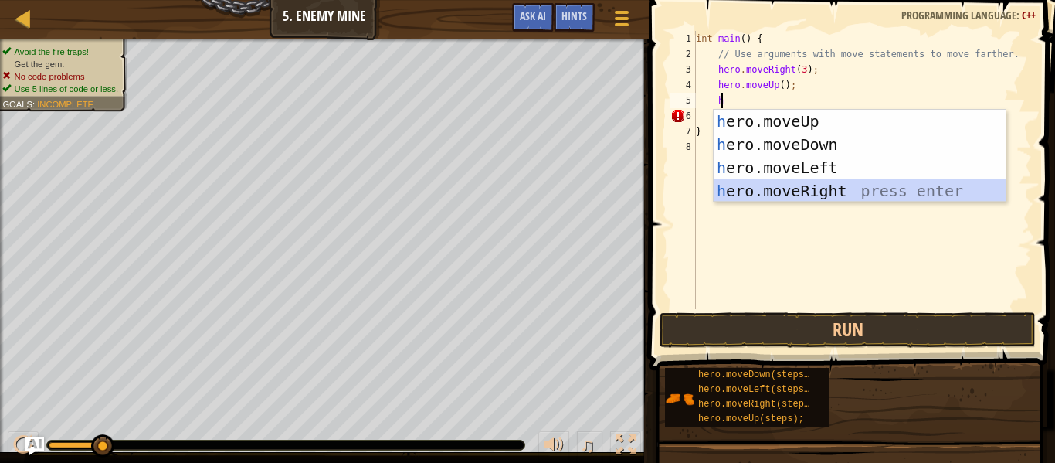
click at [791, 188] on div "h ero.moveUp press enter h ero.moveDown press enter h ero.moveLeft press enter …" at bounding box center [860, 179] width 292 height 139
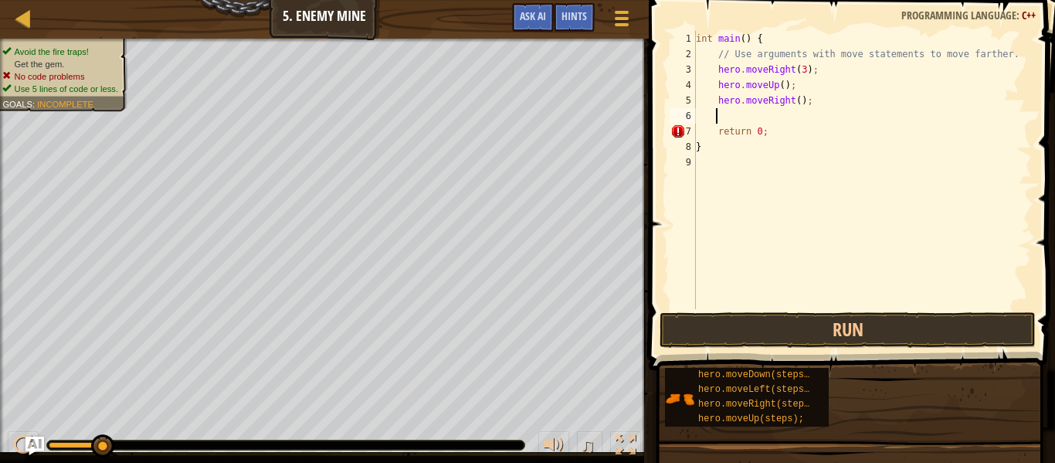
type textarea "h"
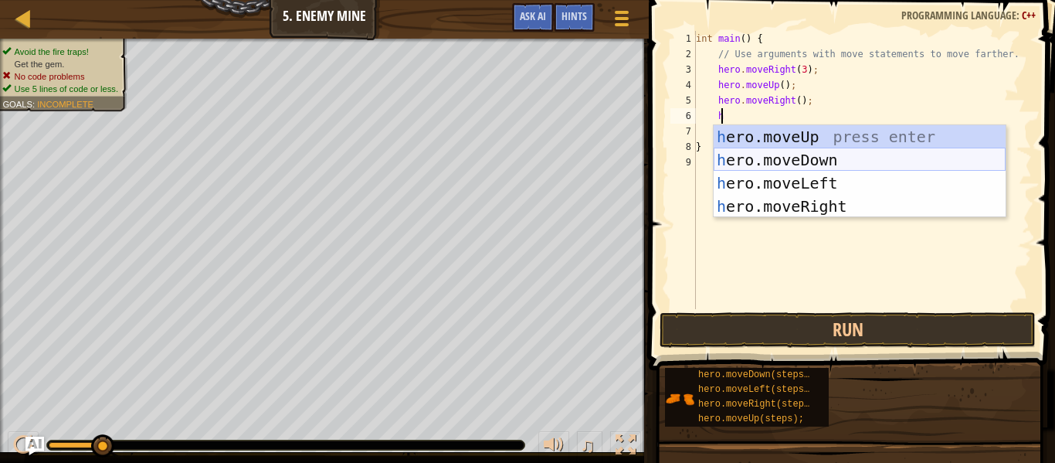
click at [788, 160] on div "h ero.moveUp press enter h ero.moveDown press enter h ero.moveLeft press enter …" at bounding box center [860, 194] width 292 height 139
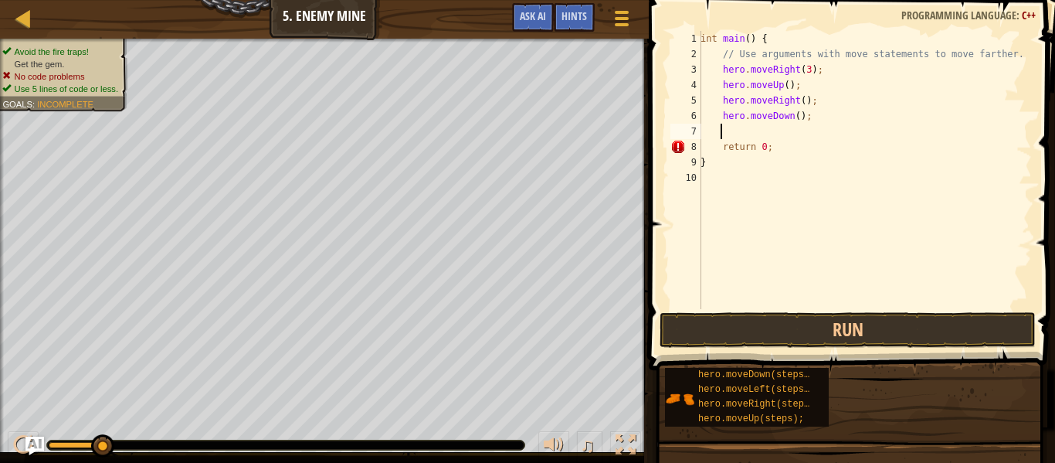
scroll to position [7, 1]
type textarea "h"
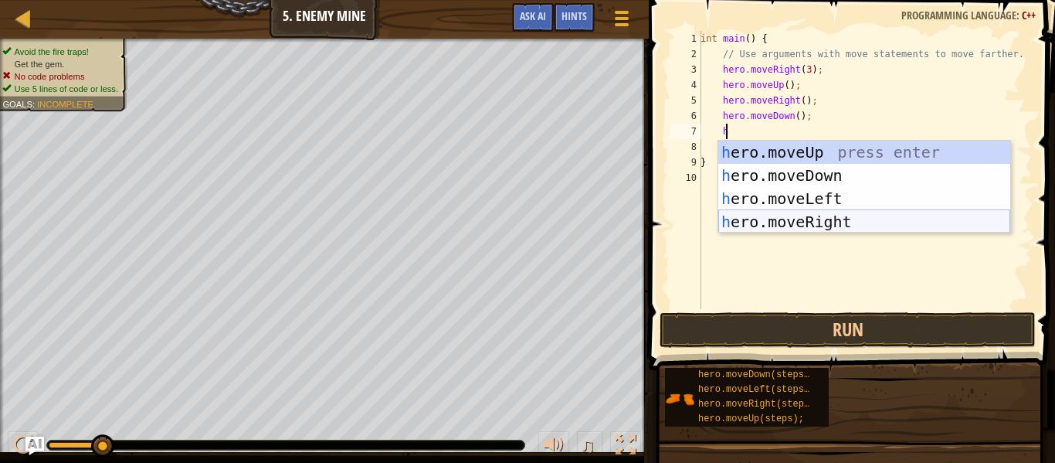
scroll to position [7, 2]
click at [771, 170] on div "h ero.moveUp press enter h ero.moveDown press enter h ero.moveLeft press enter …" at bounding box center [864, 210] width 292 height 139
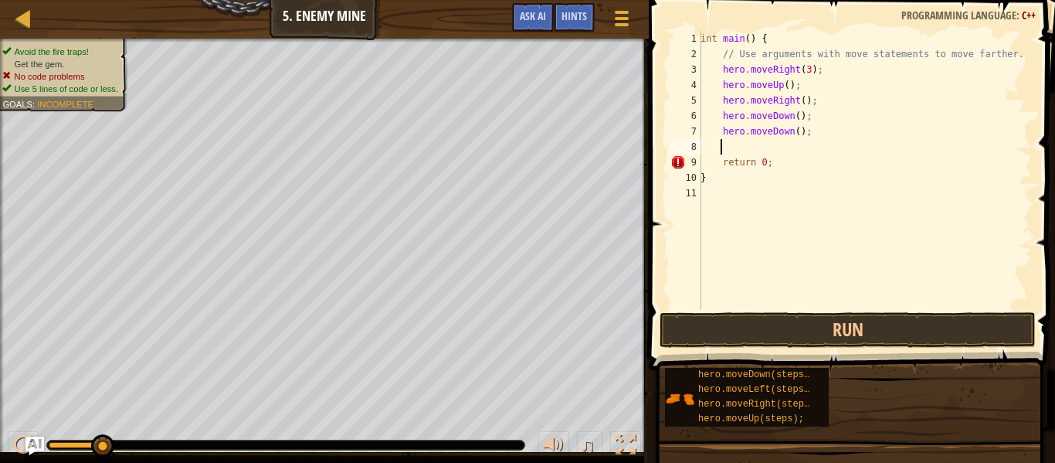
type textarea "h"
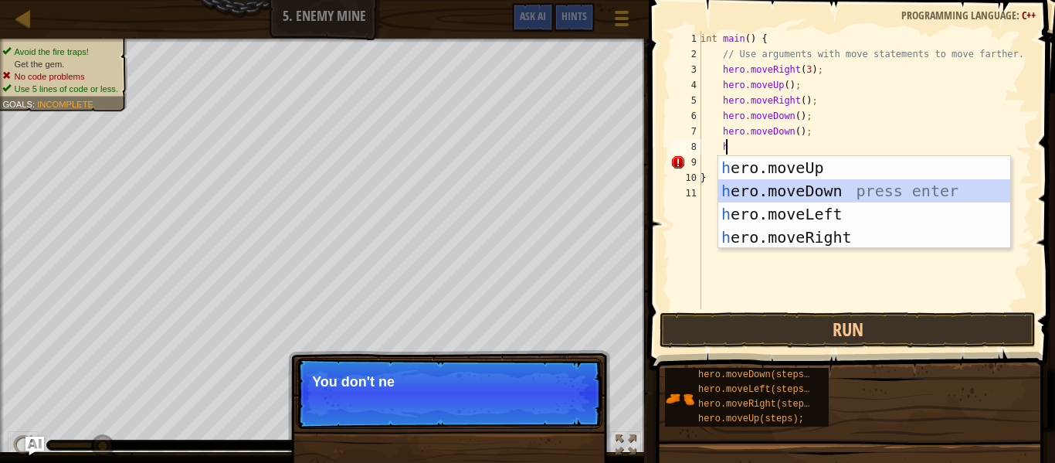
click at [773, 190] on div "h ero.moveUp press enter h ero.moveDown press enter h ero.moveLeft press enter …" at bounding box center [864, 225] width 292 height 139
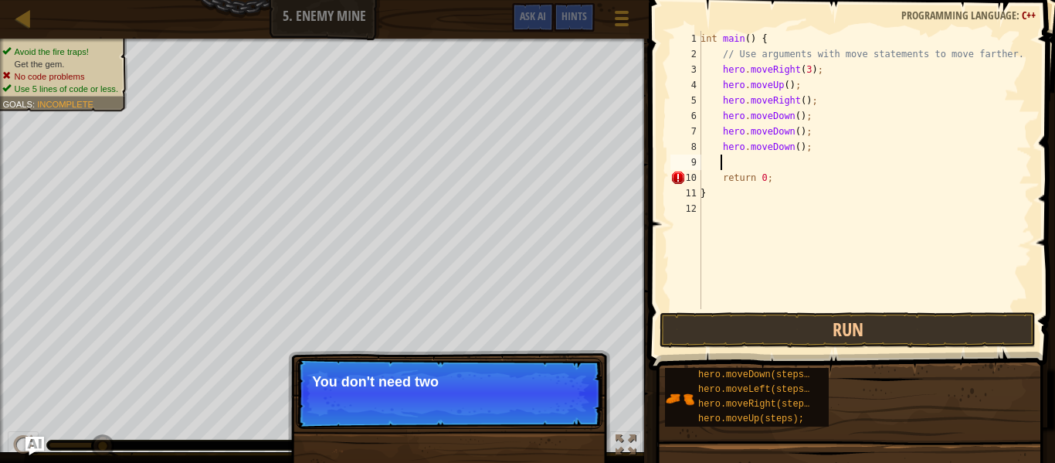
scroll to position [7, 1]
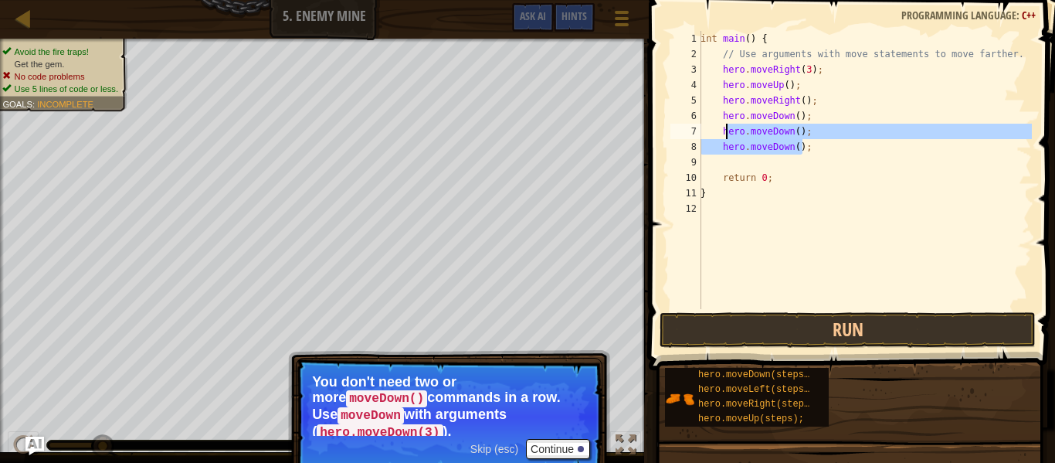
drag, startPoint x: 815, startPoint y: 146, endPoint x: 717, endPoint y: 130, distance: 99.4
click at [717, 130] on div "int main ( ) { // Use arguments with move statements to move farther. hero . mo…" at bounding box center [864, 185] width 334 height 309
type textarea "hero.moveDown(); hero.moveDown();"
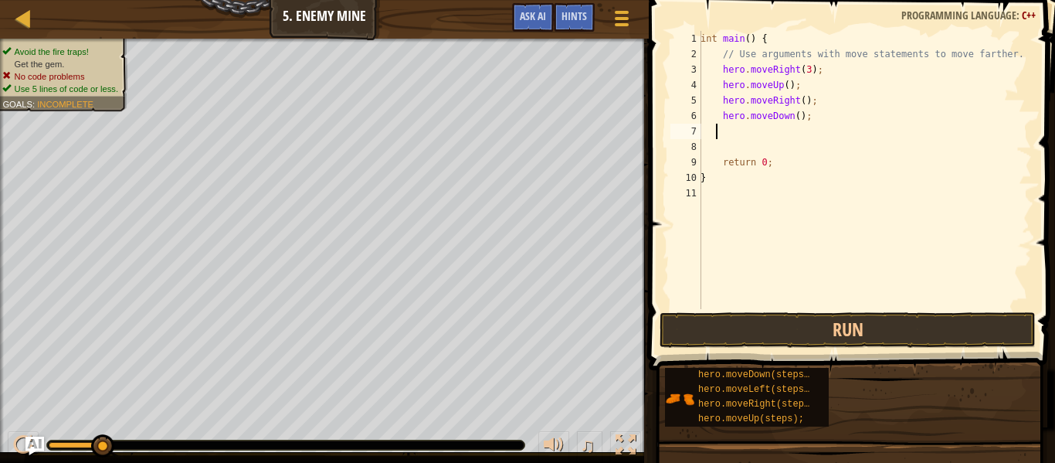
scroll to position [7, 0]
type textarea "hero.moveDown();"
click at [792, 117] on div "int main ( ) { // Use arguments with move statements to move farther. hero . mo…" at bounding box center [864, 185] width 334 height 309
type textarea "hero.moveDown(3);"
click at [759, 139] on div "int main ( ) { // Use arguments with move statements to move farther. hero . mo…" at bounding box center [864, 185] width 334 height 309
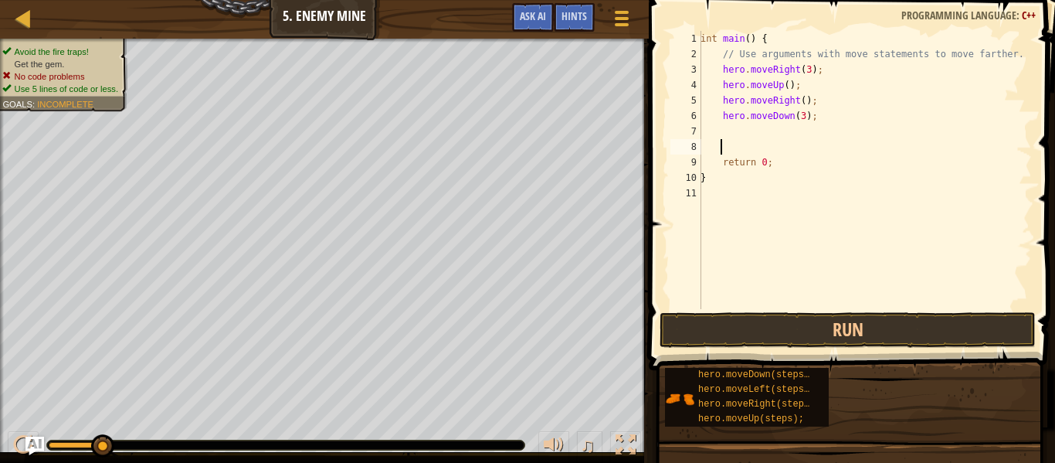
scroll to position [7, 1]
click at [755, 130] on div "int main ( ) { // Use arguments with move statements to move farther. hero . mo…" at bounding box center [864, 185] width 334 height 309
type textarea "h"
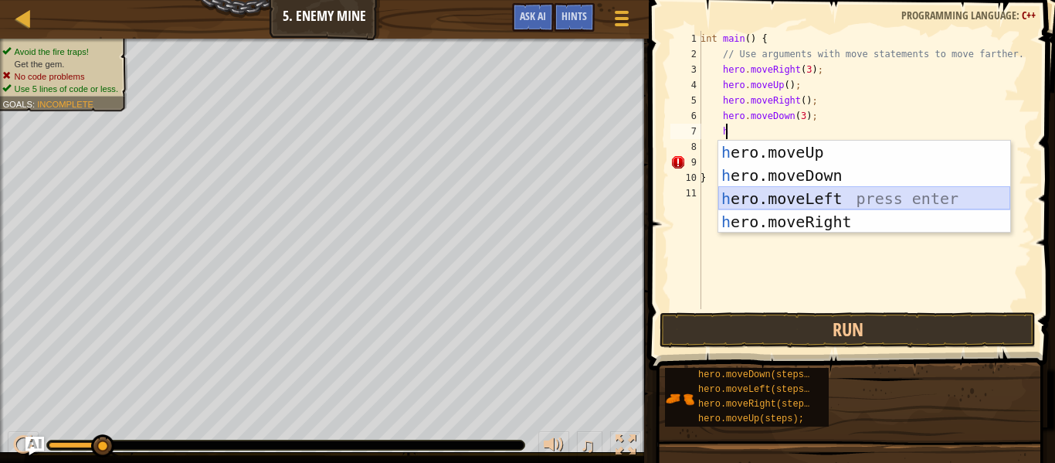
click at [768, 209] on div "h ero.moveUp press enter h ero.moveDown press enter h ero.moveLeft press enter …" at bounding box center [864, 210] width 292 height 139
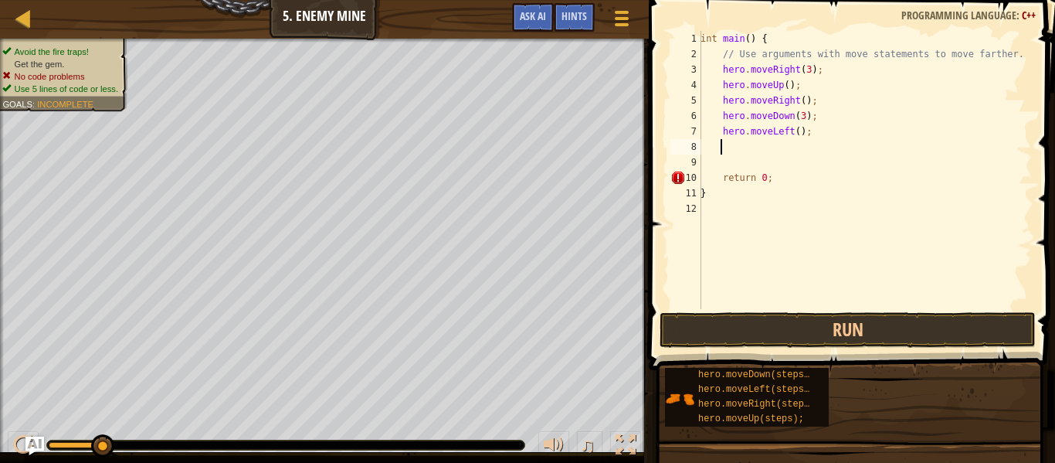
scroll to position [7, 1]
click at [786, 132] on div "int main ( ) { // Use arguments with move statements to move farther. hero . mo…" at bounding box center [864, 185] width 334 height 309
click at [785, 133] on div "int main ( ) { // Use arguments with move statements to move farther. hero . mo…" at bounding box center [864, 185] width 334 height 309
click at [785, 134] on div "int main ( ) { // Use arguments with move statements to move farther. hero . mo…" at bounding box center [864, 185] width 334 height 309
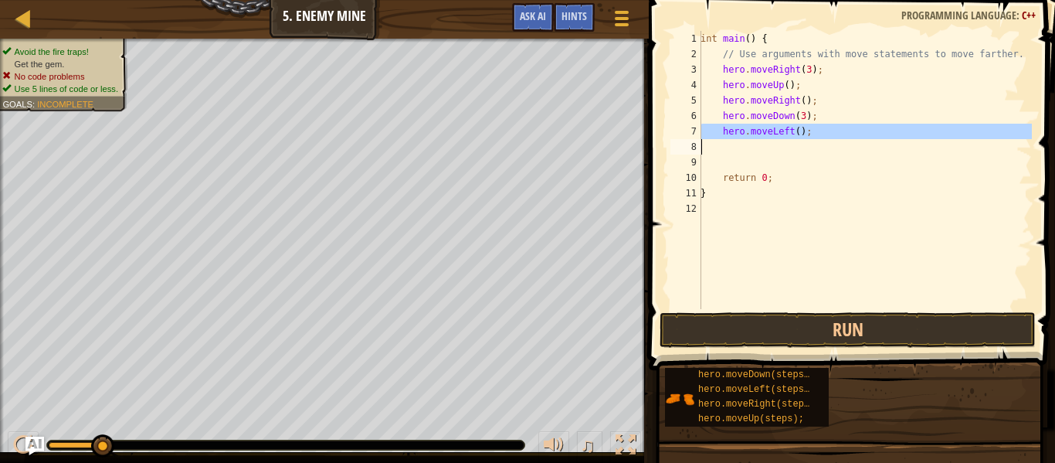
type textarea "h"
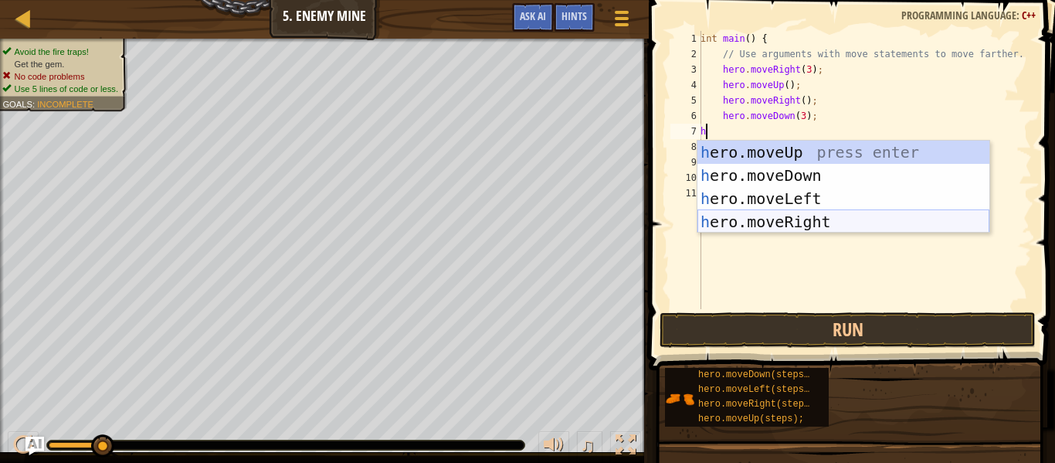
click at [776, 221] on div "h ero.moveUp press enter h ero.moveDown press enter h ero.moveLeft press enter …" at bounding box center [843, 210] width 292 height 139
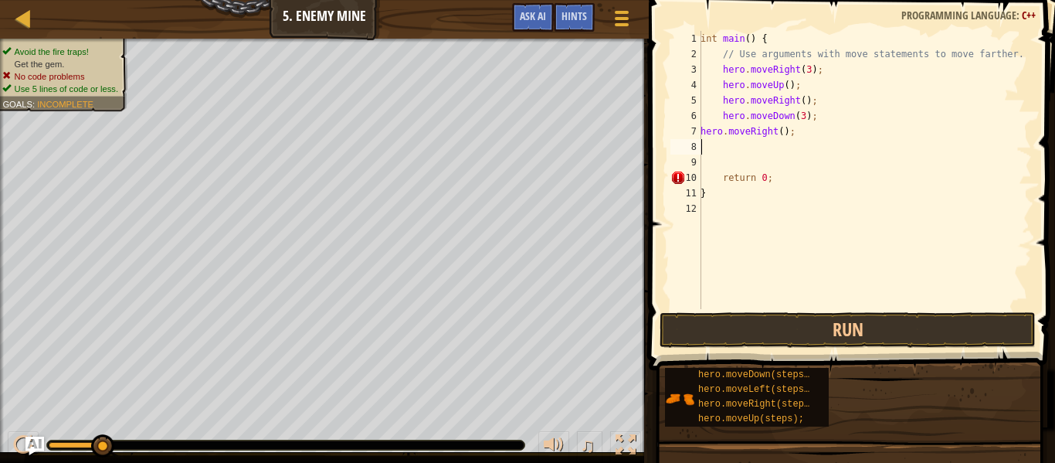
click at [776, 134] on div "int main ( ) { // Use arguments with move statements to move farther. hero . mo…" at bounding box center [864, 185] width 334 height 309
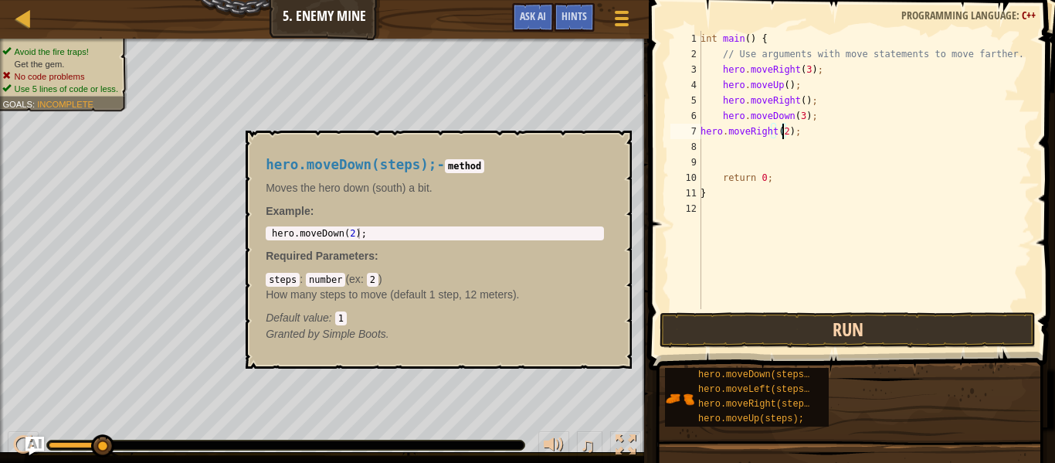
type textarea "hero.moveRight(2);"
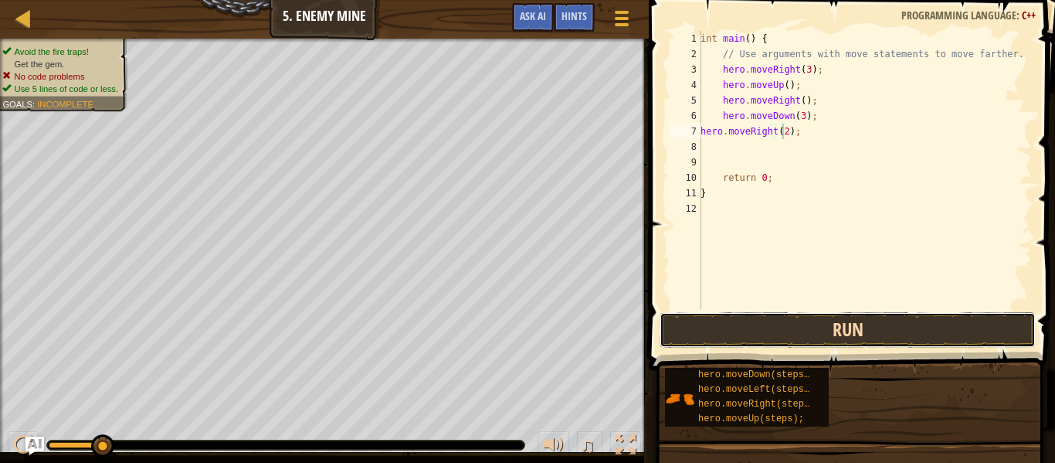
click at [785, 343] on button "Run" at bounding box center [848, 330] width 376 height 36
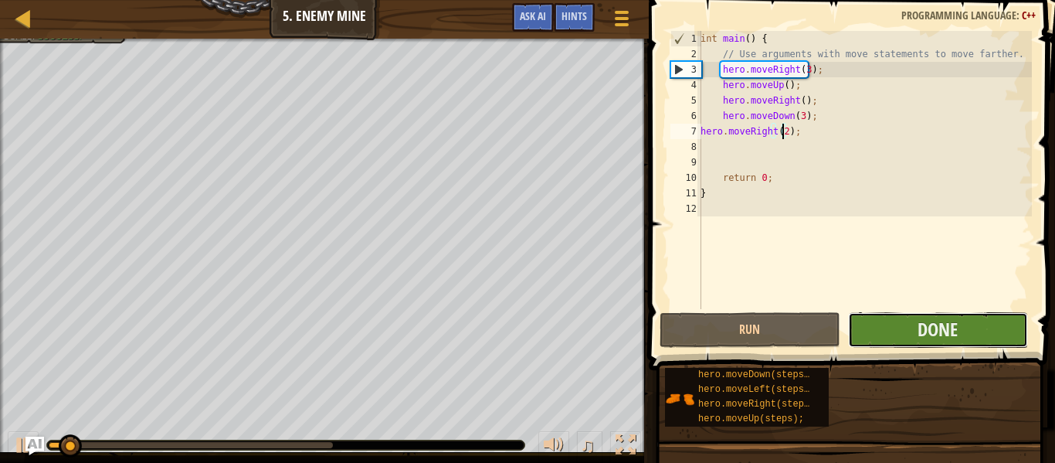
click at [871, 334] on button "Done" at bounding box center [938, 330] width 180 height 36
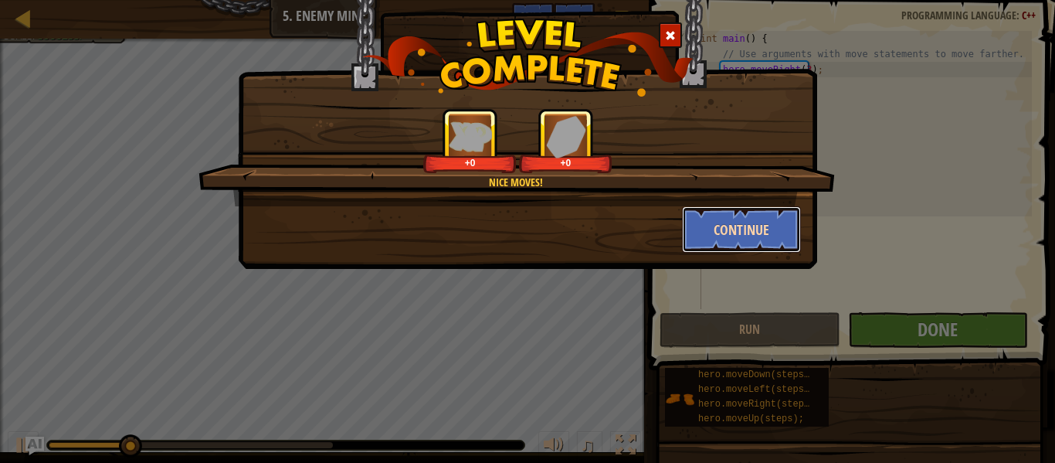
click at [774, 236] on button "Continue" at bounding box center [742, 229] width 120 height 46
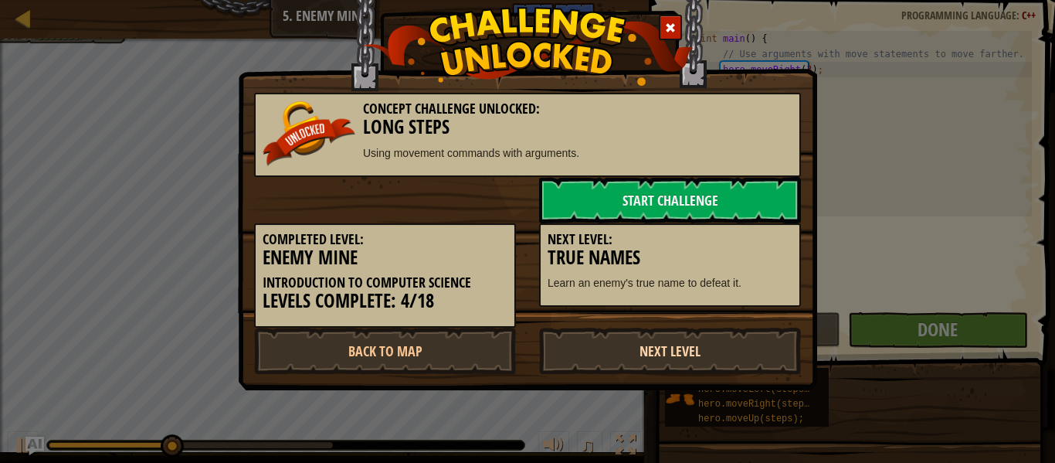
click at [695, 339] on link "Next Level" at bounding box center [670, 350] width 262 height 46
click at [681, 354] on link "Next Level" at bounding box center [670, 350] width 262 height 46
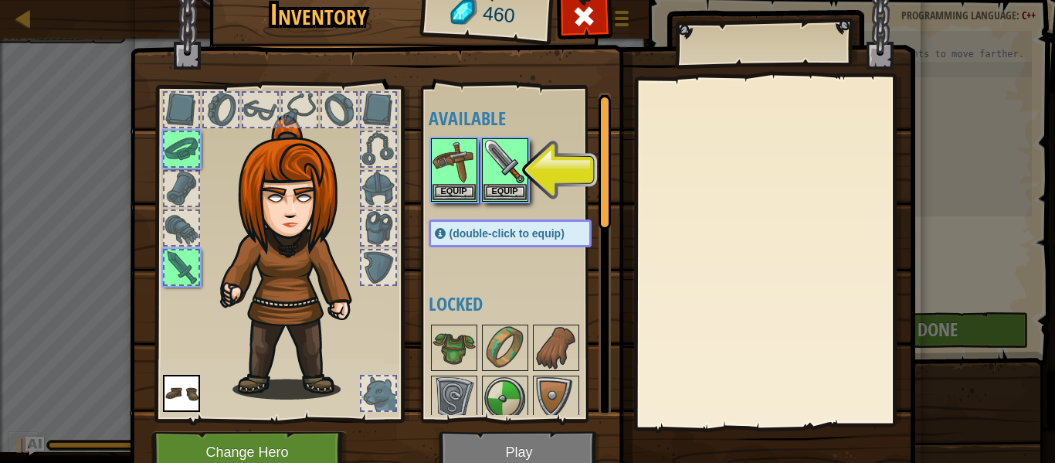
click at [499, 447] on img at bounding box center [522, 208] width 785 height 561
click at [508, 194] on button "Equip" at bounding box center [504, 191] width 43 height 16
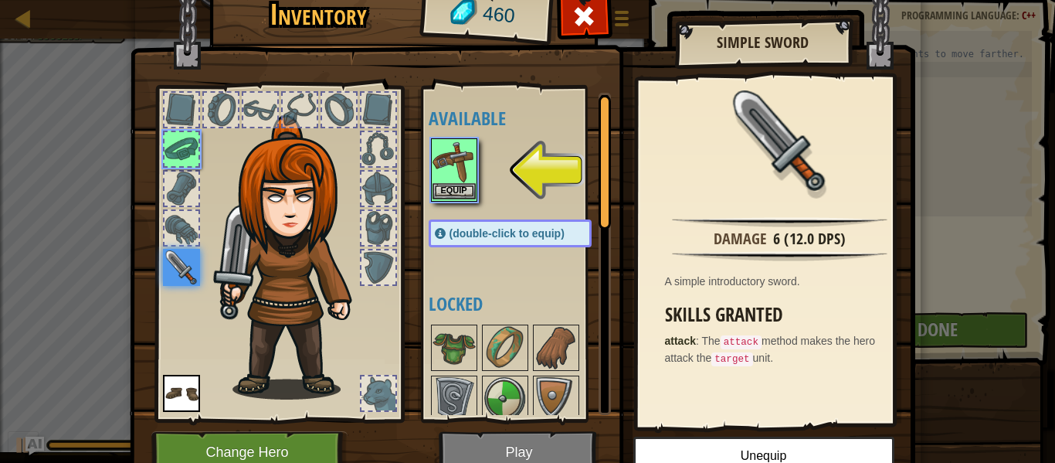
click at [429, 191] on div "Available Equip Equip Equip (double-click to equip) Locked" at bounding box center [526, 254] width 194 height 322
click at [431, 191] on div "Equip" at bounding box center [454, 169] width 46 height 63
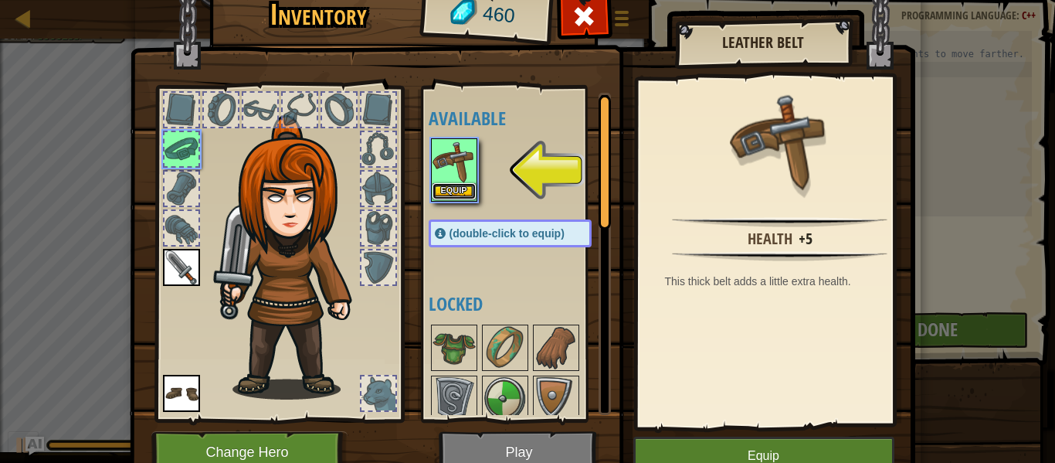
click at [445, 192] on button "Equip" at bounding box center [454, 191] width 43 height 16
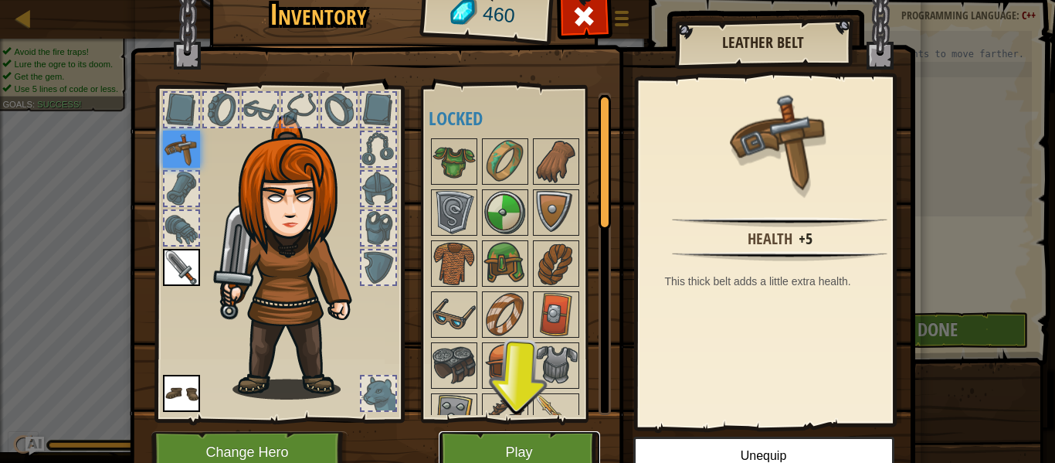
click at [502, 452] on button "Play" at bounding box center [519, 452] width 161 height 42
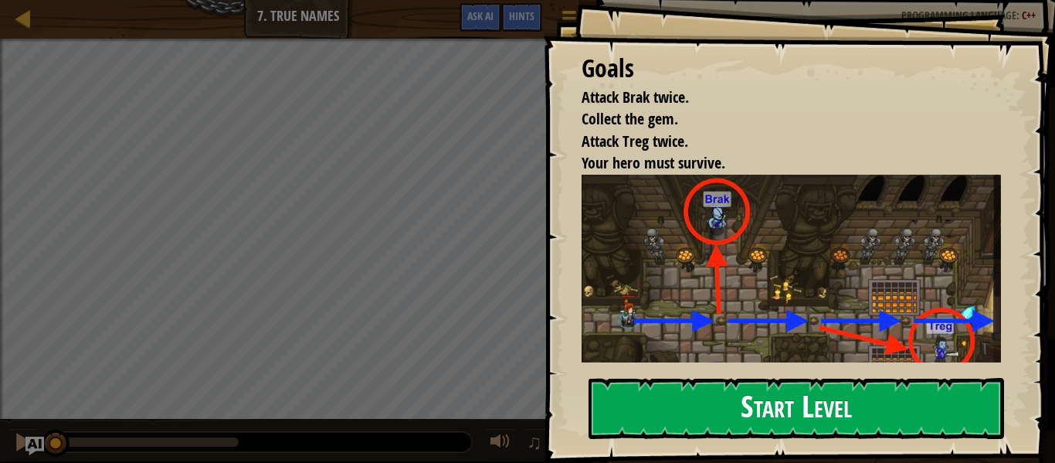
click at [667, 411] on button "Start Level" at bounding box center [797, 408] width 416 height 61
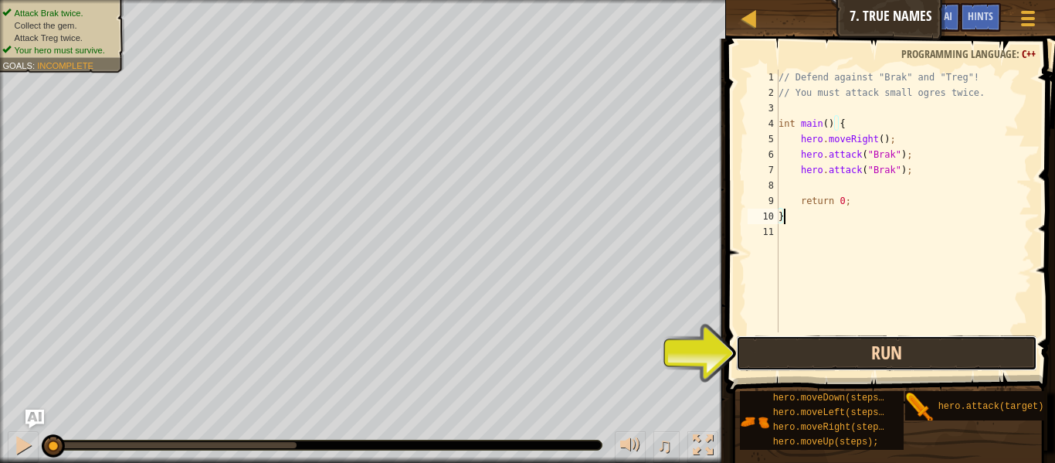
click at [787, 367] on button "Run" at bounding box center [886, 353] width 301 height 36
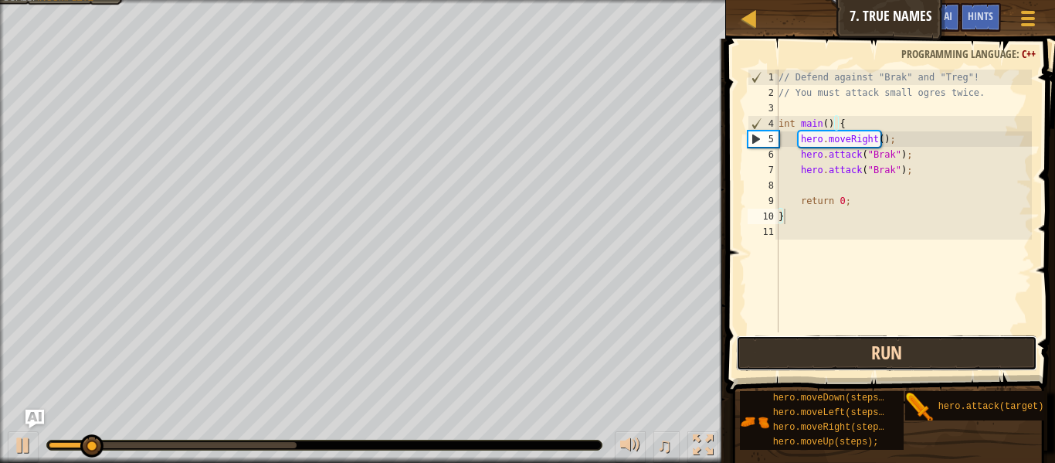
click at [787, 367] on button "Run" at bounding box center [886, 353] width 301 height 36
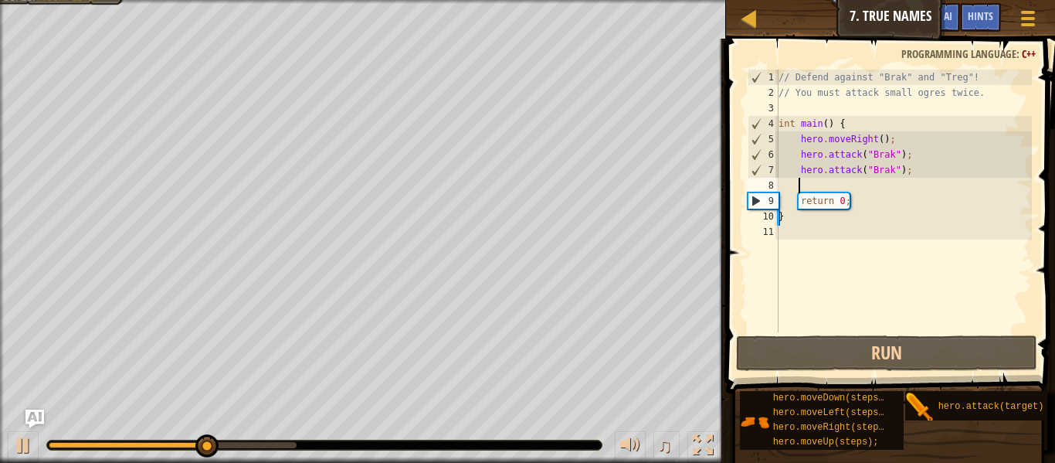
click at [859, 182] on div "// Defend against "Brak" and "Treg"! // You must attack small ogres twice. int …" at bounding box center [903, 216] width 256 height 293
type textarea "h"
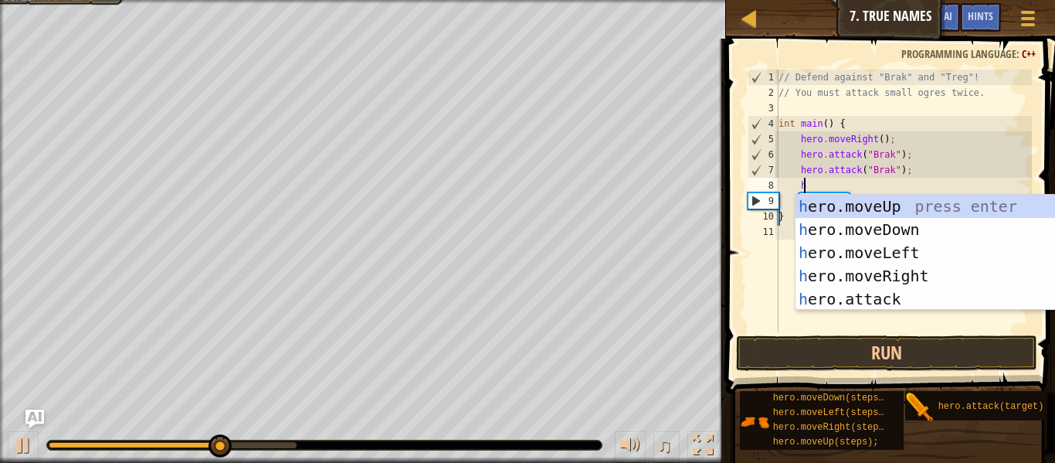
scroll to position [7, 1]
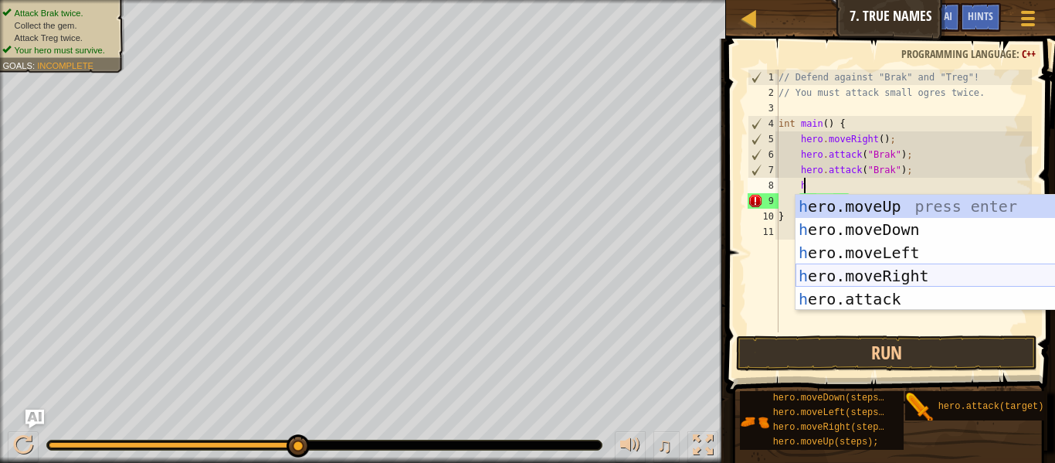
click at [887, 275] on div "h ero.moveUp press enter h ero.moveDown press enter h ero.moveLeft press enter …" at bounding box center [942, 276] width 292 height 162
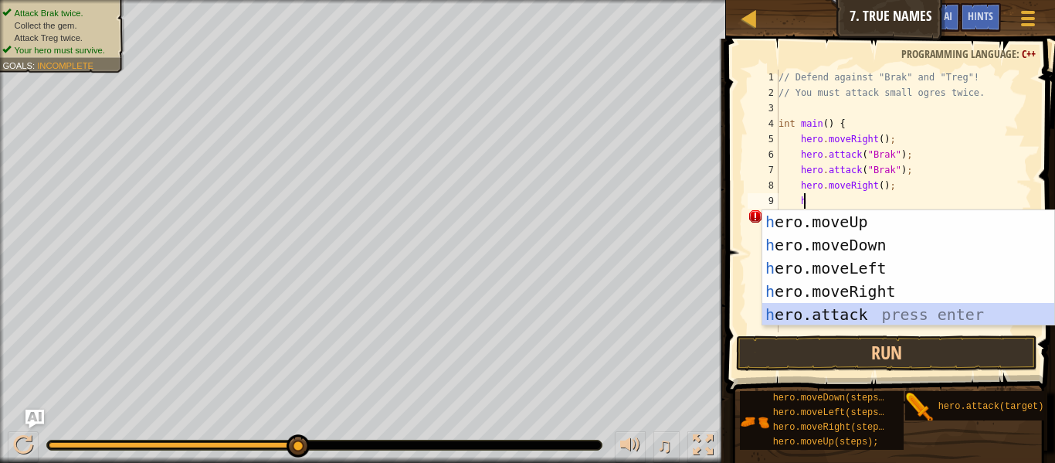
click at [878, 318] on div "h ero.moveUp press enter h ero.moveDown press enter h ero.moveLeft press enter …" at bounding box center [908, 291] width 292 height 162
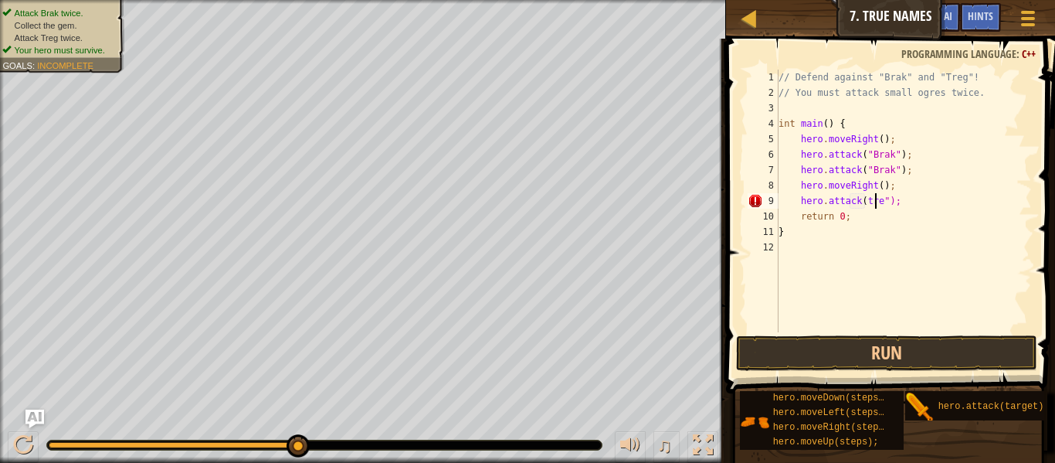
type textarea "hero.attack(treg");"
click at [939, 196] on div "// Defend against "Brak" and "Treg"! // You must attack small ogres twice. int …" at bounding box center [903, 216] width 256 height 293
type textarea "h"
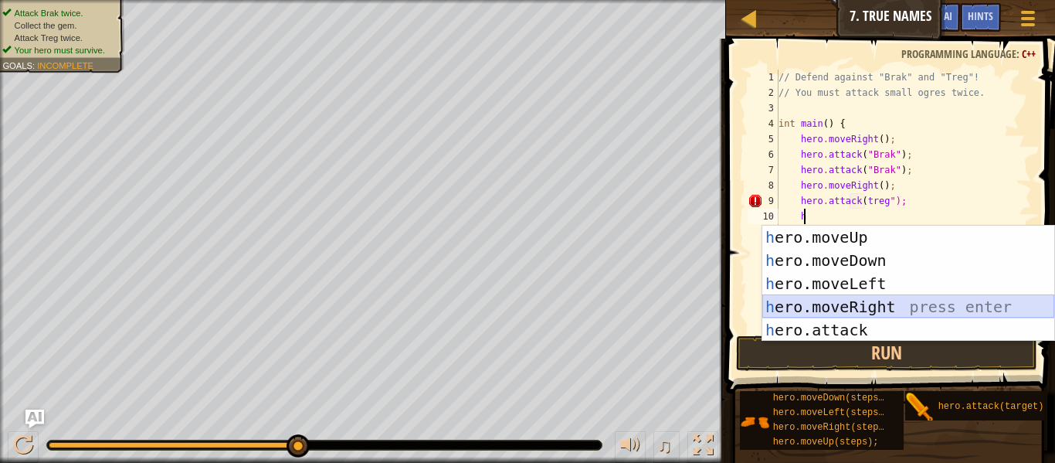
click at [948, 303] on div "h ero.moveUp press enter h ero.moveDown press enter h ero.moveLeft press enter …" at bounding box center [908, 307] width 292 height 162
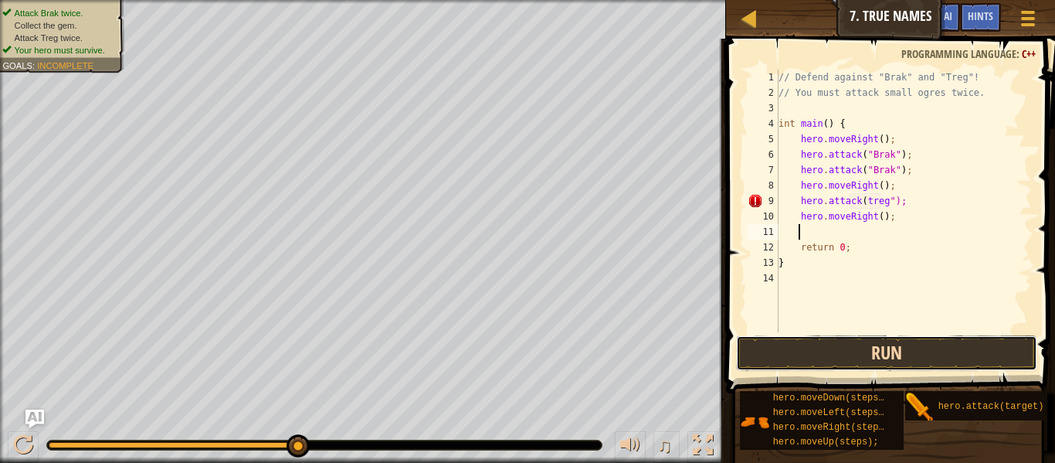
click at [914, 354] on button "Run" at bounding box center [886, 353] width 301 height 36
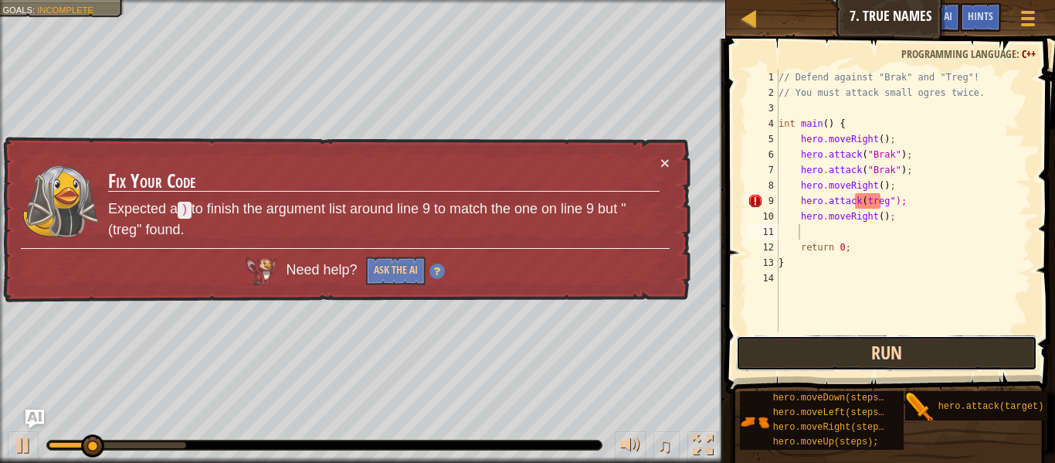
drag, startPoint x: 914, startPoint y: 355, endPoint x: 874, endPoint y: 338, distance: 44.0
click at [874, 338] on button "Run" at bounding box center [886, 353] width 301 height 36
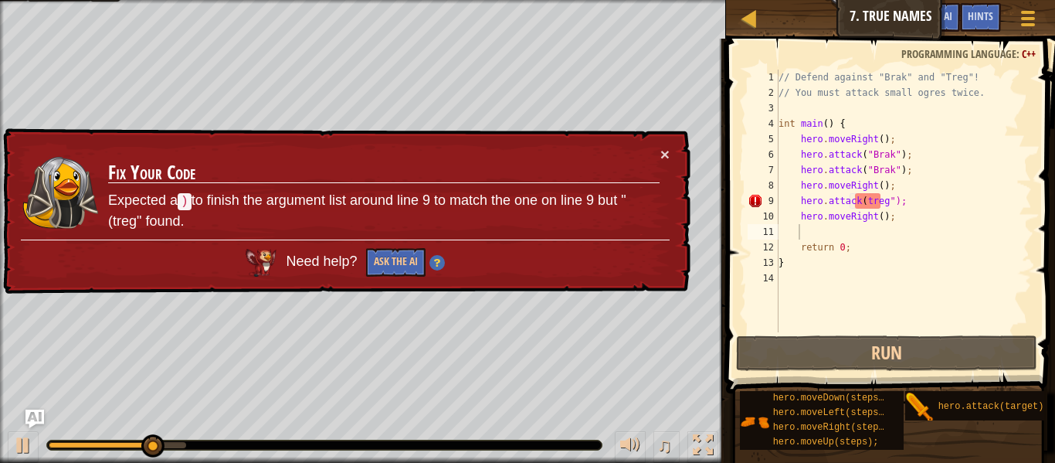
click at [430, 270] on img at bounding box center [436, 262] width 15 height 15
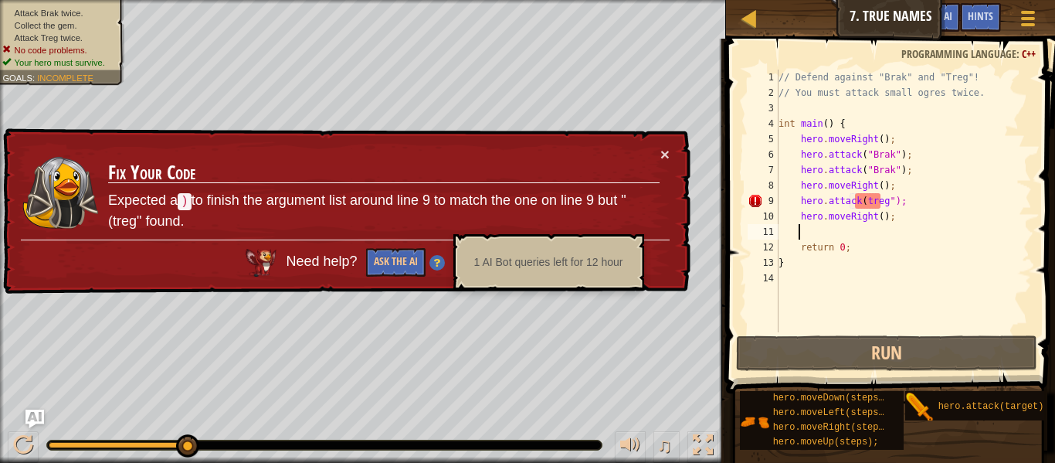
click at [856, 235] on div "// Defend against "Brak" and "Treg"! // You must attack small ogres twice. int …" at bounding box center [903, 216] width 256 height 293
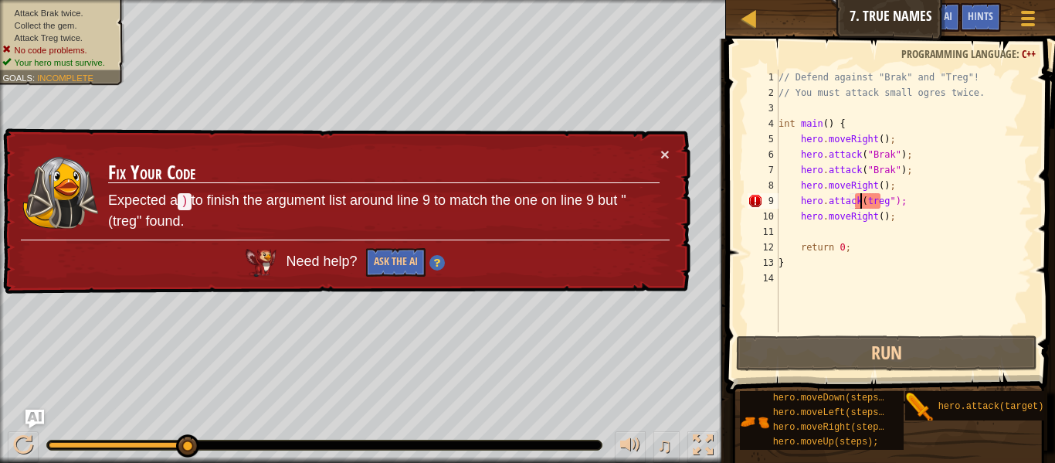
click at [860, 202] on div "// Defend against "Brak" and "Treg"! // You must attack small ogres twice. int …" at bounding box center [903, 216] width 256 height 293
click at [880, 202] on div "// Defend against "Brak" and "Treg"! // You must attack small ogres twice. int …" at bounding box center [903, 216] width 256 height 293
click at [861, 201] on div "// Defend against "Brak" and "Treg"! // You must attack small ogres twice. int …" at bounding box center [903, 216] width 256 height 293
paste textarea """
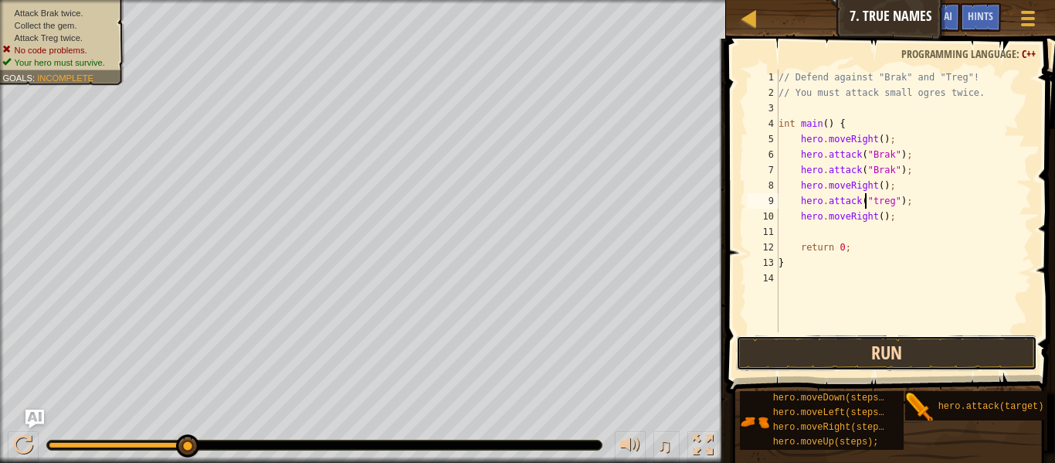
click at [818, 347] on button "Run" at bounding box center [886, 353] width 301 height 36
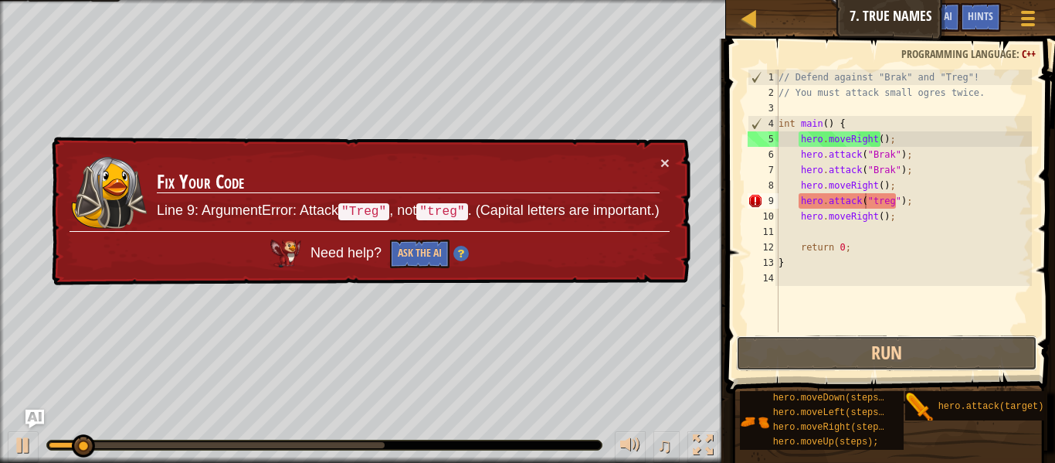
drag, startPoint x: 818, startPoint y: 347, endPoint x: 779, endPoint y: 305, distance: 57.4
click at [779, 305] on div "hero.attack("treg"); 1 2 3 4 5 6 7 8 9 10 11 12 13 14 // Defend against "Brak" …" at bounding box center [888, 246] width 334 height 400
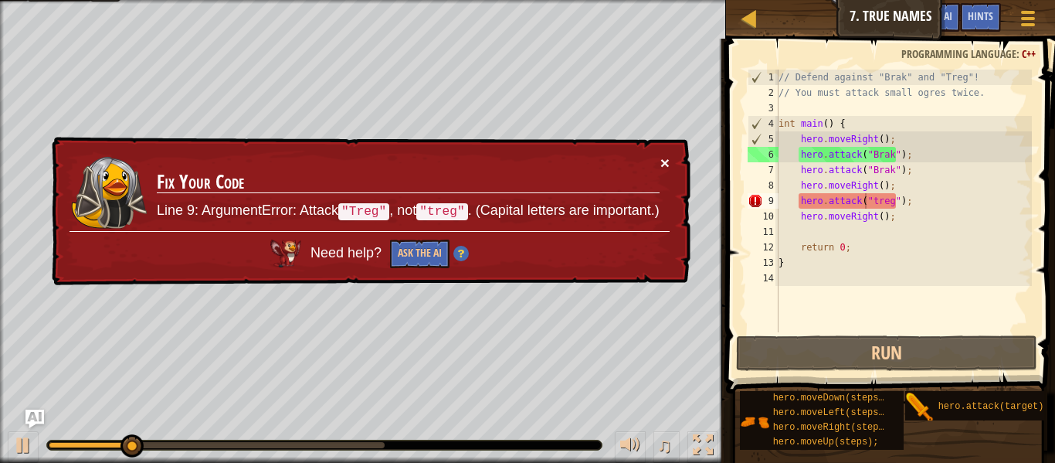
click at [660, 161] on button "×" at bounding box center [664, 164] width 9 height 16
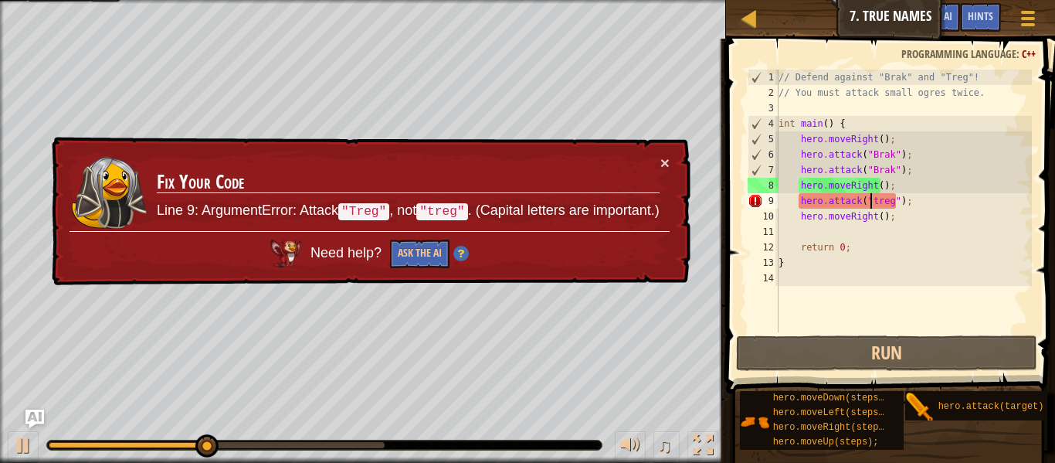
click at [869, 202] on div "// Defend against "Brak" and "Treg"! // You must attack small ogres twice. int …" at bounding box center [903, 216] width 256 height 293
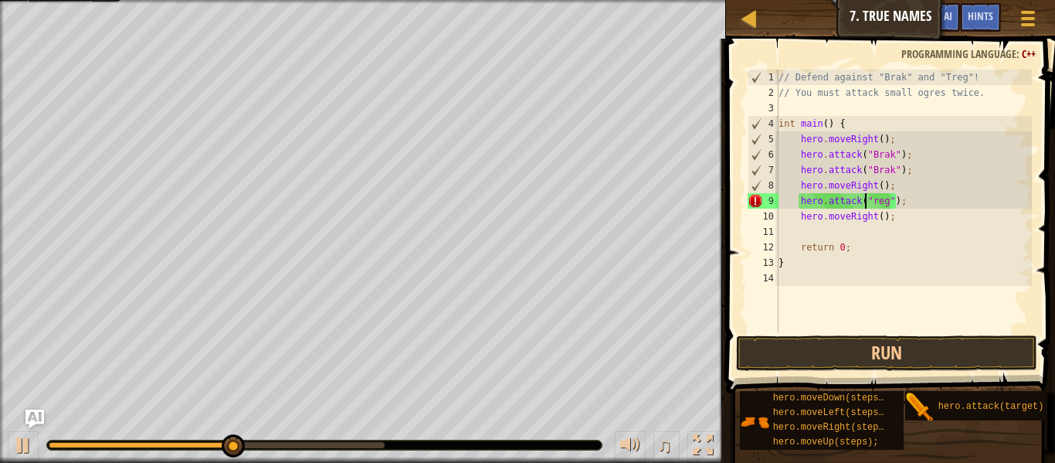
scroll to position [7, 7]
type textarea "hero.attack("Treg");"
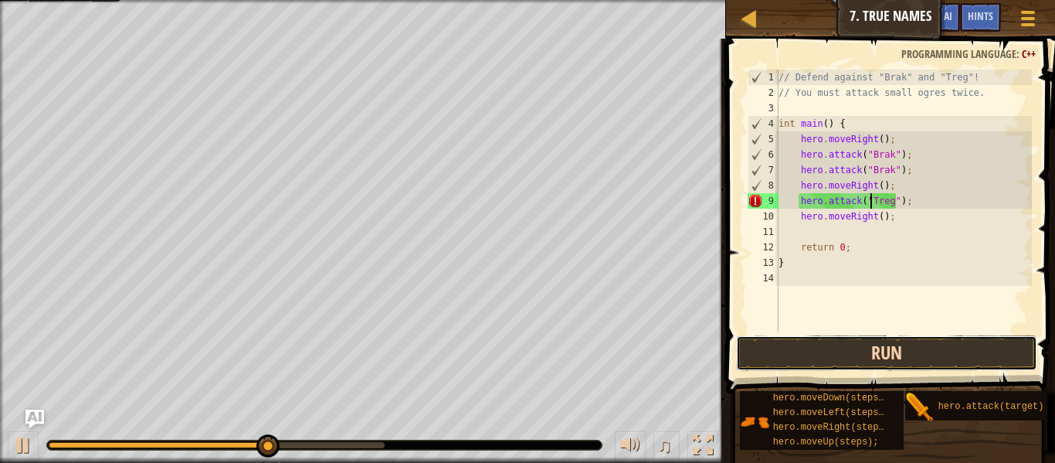
click at [825, 341] on button "Run" at bounding box center [886, 353] width 301 height 36
click at [825, 353] on button "Run" at bounding box center [886, 353] width 301 height 36
click at [820, 345] on button "Run" at bounding box center [886, 353] width 301 height 36
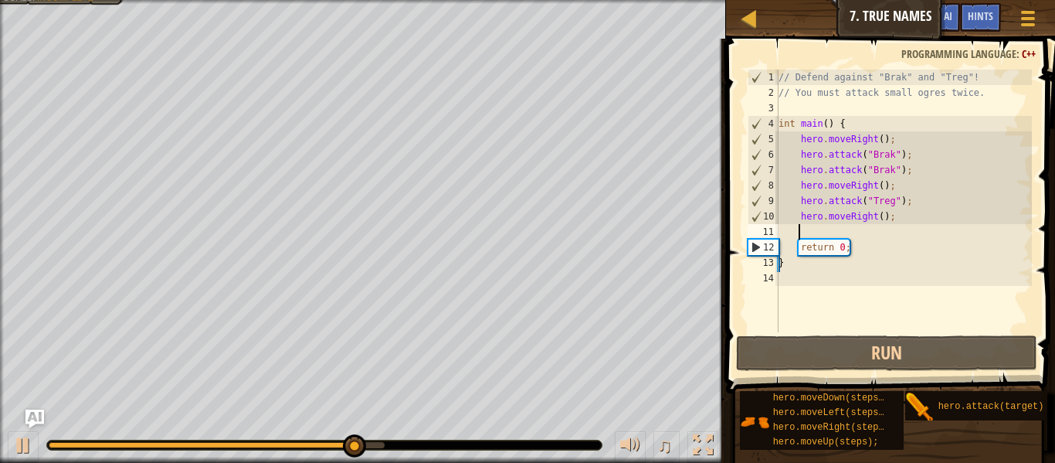
click at [799, 233] on div "// Defend against "Brak" and "Treg"! // You must attack small ogres twice. int …" at bounding box center [903, 216] width 256 height 293
type textarea "m"
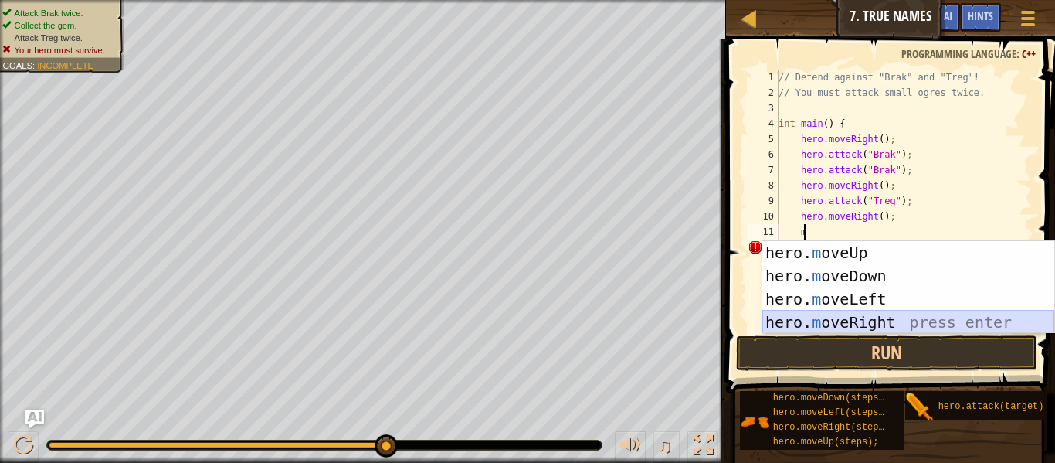
click at [825, 313] on div "hero. m oveUp press enter hero. m oveDown press enter hero. m oveLeft press ent…" at bounding box center [908, 310] width 292 height 139
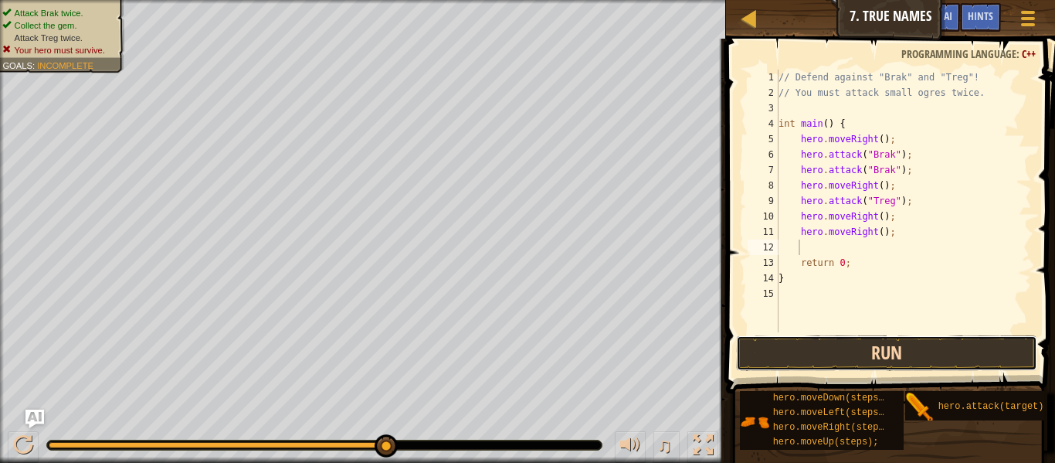
click at [816, 351] on button "Run" at bounding box center [886, 353] width 301 height 36
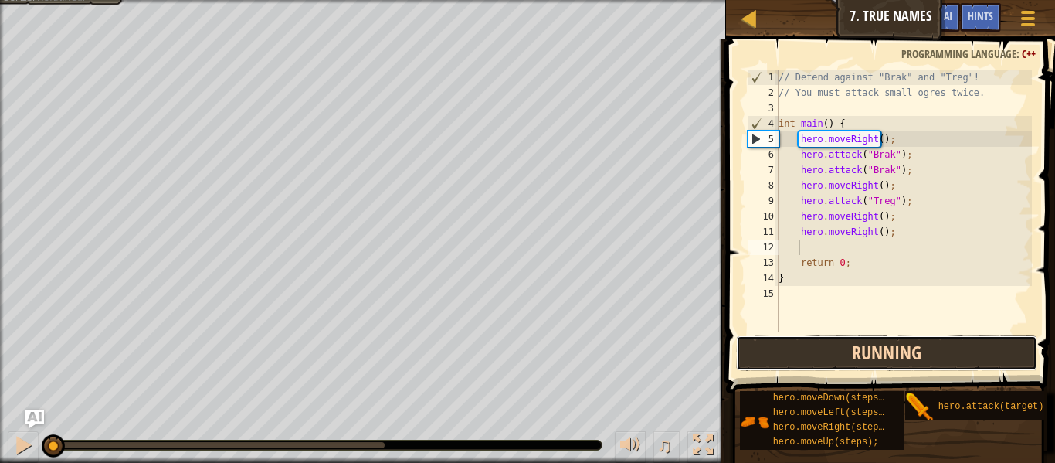
click at [816, 351] on button "Running" at bounding box center [886, 353] width 301 height 36
click at [816, 351] on button "Run" at bounding box center [886, 353] width 301 height 36
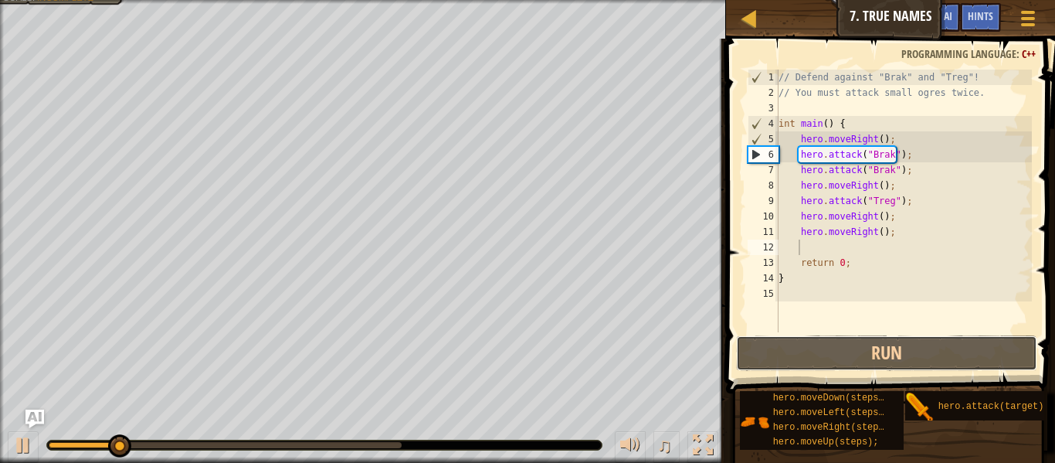
drag, startPoint x: 819, startPoint y: 355, endPoint x: 823, endPoint y: 272, distance: 82.7
click at [823, 272] on div "1 2 3 4 5 6 7 8 9 10 11 12 13 14 15 // Defend against "Brak" and "Treg"! // You…" at bounding box center [888, 246] width 334 height 400
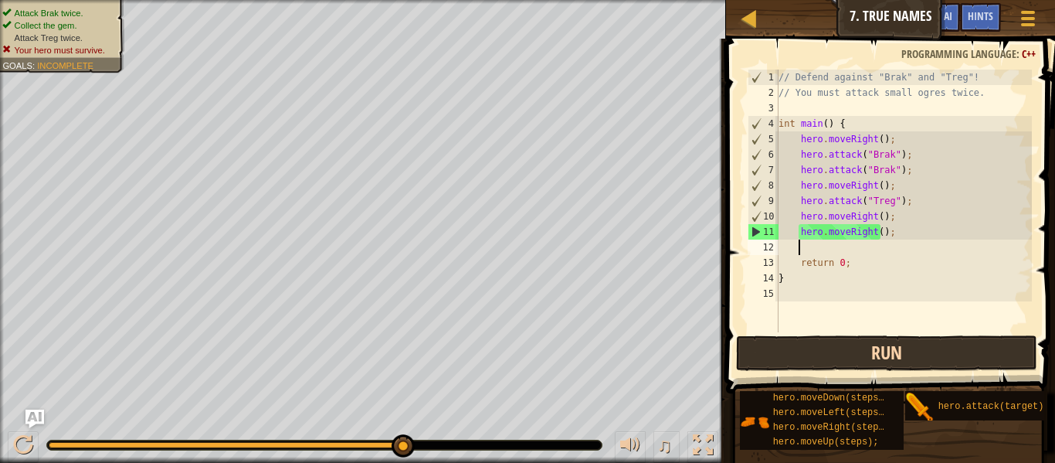
type textarea "m"
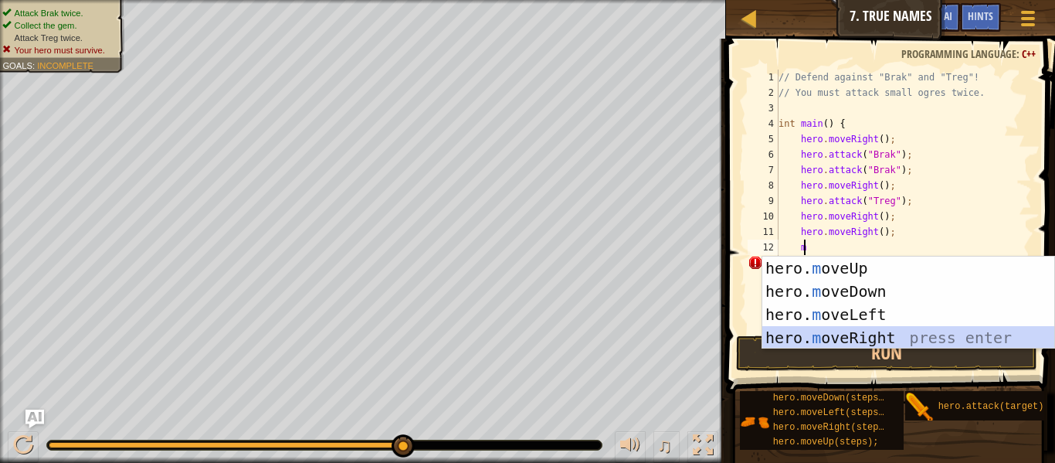
click at [846, 334] on div "hero. m oveUp press enter hero. m oveDown press enter hero. m oveLeft press ent…" at bounding box center [908, 325] width 292 height 139
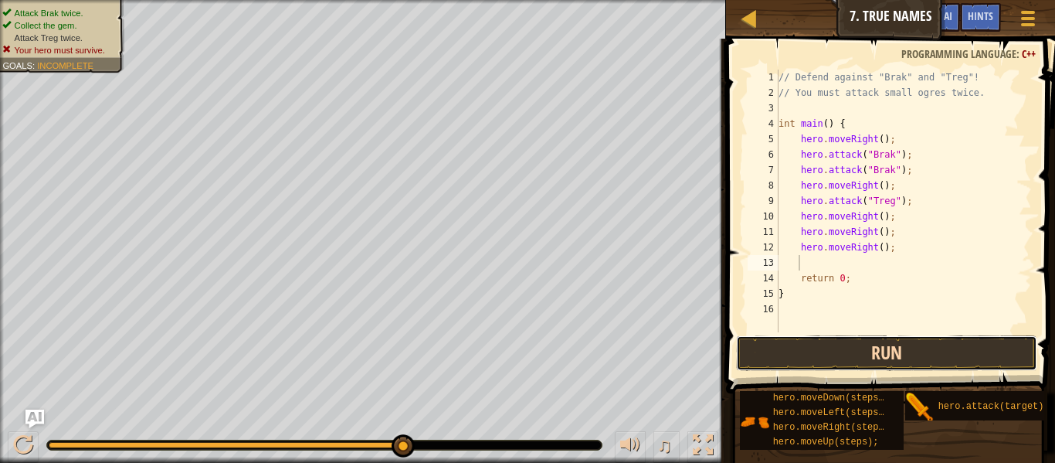
click at [840, 355] on button "Run" at bounding box center [886, 353] width 301 height 36
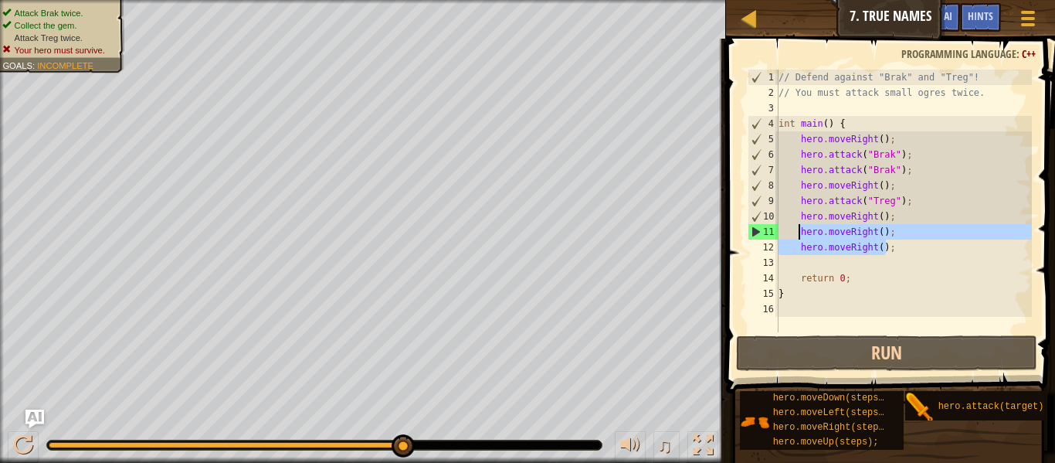
drag, startPoint x: 906, startPoint y: 252, endPoint x: 795, endPoint y: 232, distance: 112.9
click at [795, 232] on div "// Defend against "Brak" and "Treg"! // You must attack small ogres twice. int …" at bounding box center [903, 216] width 256 height 293
type textarea "hero.moveRight(); hero.moveRight();"
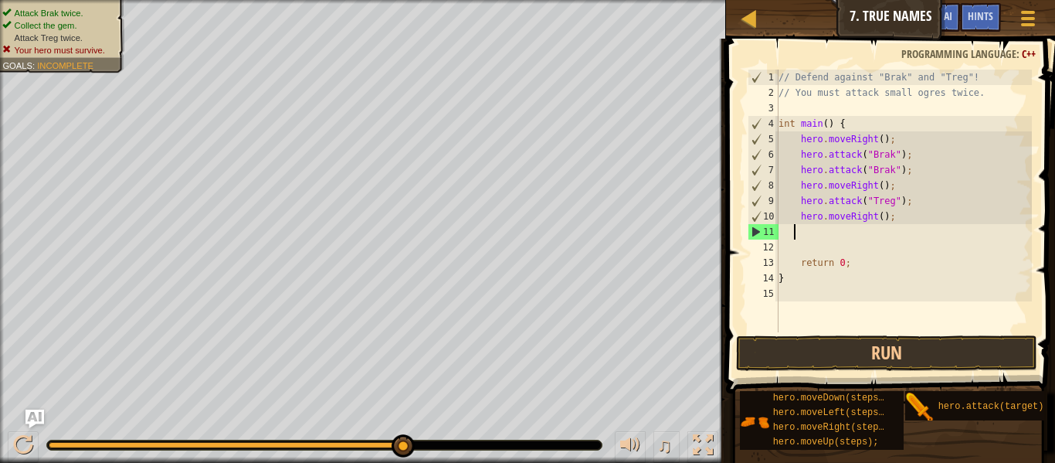
type textarea "h"
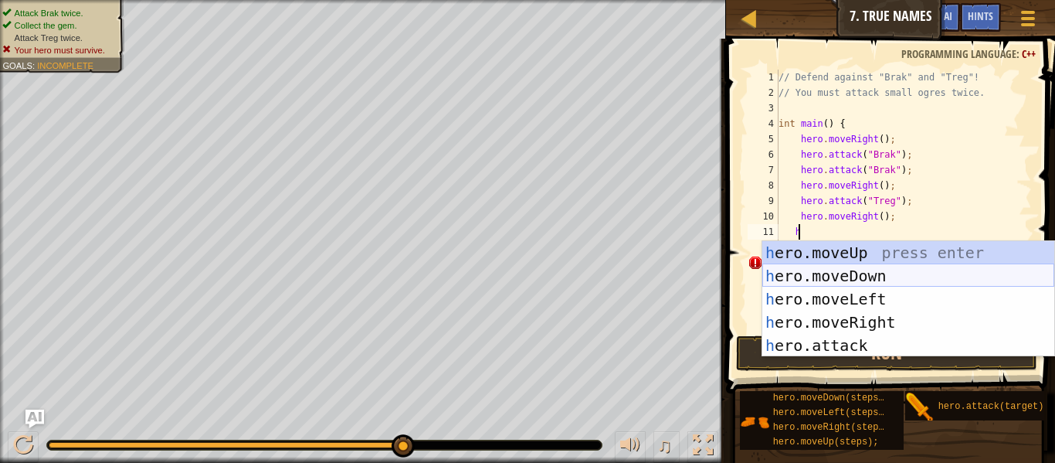
click at [798, 280] on div "h ero.moveUp press enter h ero.moveDown press enter h ero.moveLeft press enter …" at bounding box center [908, 322] width 292 height 162
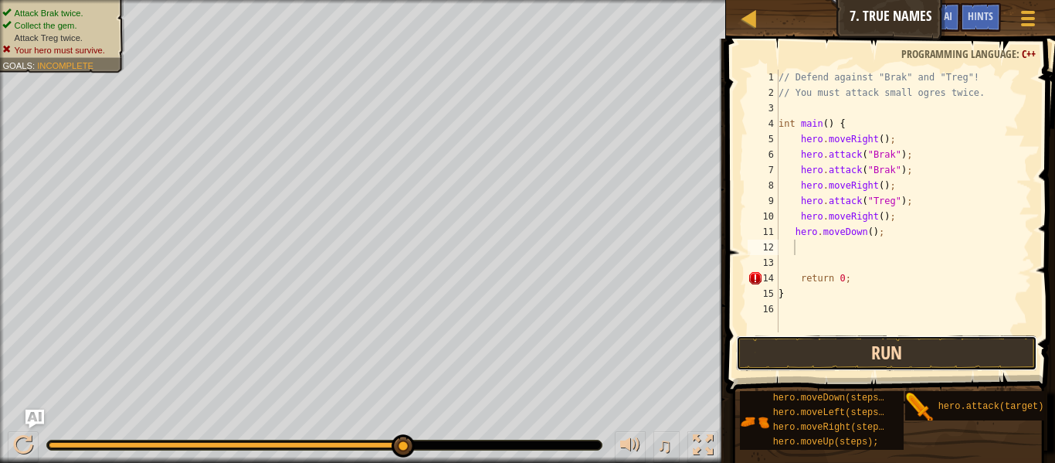
click at [782, 349] on button "Run" at bounding box center [886, 353] width 301 height 36
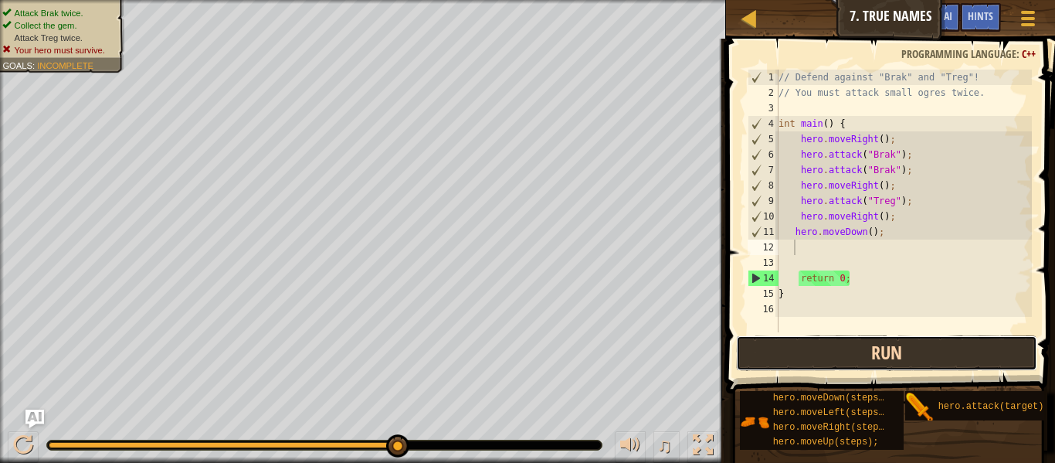
click at [850, 361] on button "Run" at bounding box center [886, 353] width 301 height 36
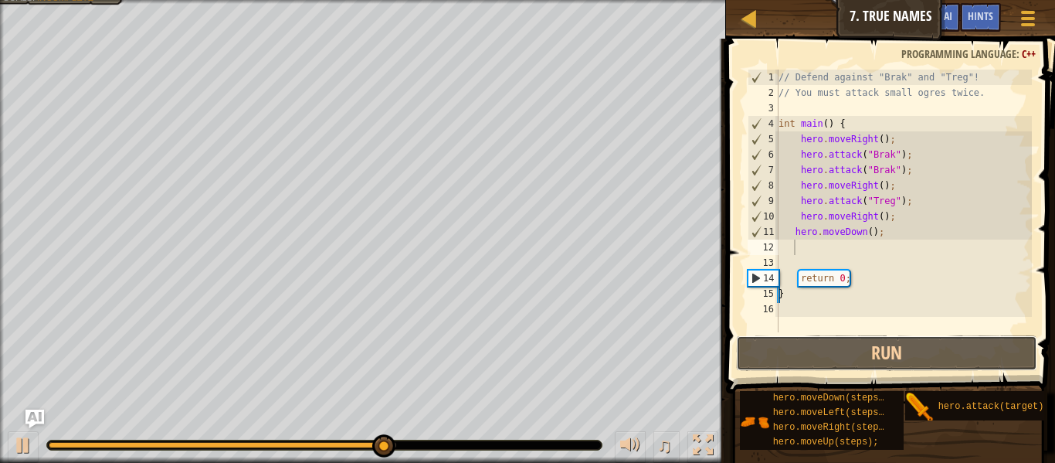
drag, startPoint x: 850, startPoint y: 360, endPoint x: 840, endPoint y: 312, distance: 48.9
click at [840, 312] on div "1 2 3 4 5 6 7 8 9 10 11 12 13 14 15 16 // Defend against "Brak" and "Treg"! // …" at bounding box center [888, 246] width 334 height 400
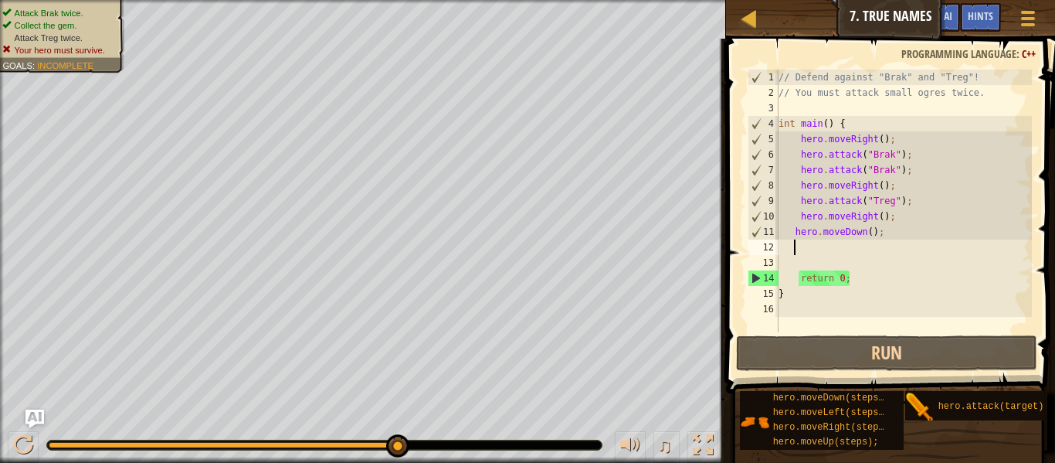
click at [874, 202] on div "// Defend against "Brak" and "Treg"! // You must attack small ogres twice. int …" at bounding box center [903, 216] width 256 height 293
click at [873, 205] on div "// Defend against "Brak" and "Treg"! // You must attack small ogres twice. int …" at bounding box center [903, 216] width 256 height 293
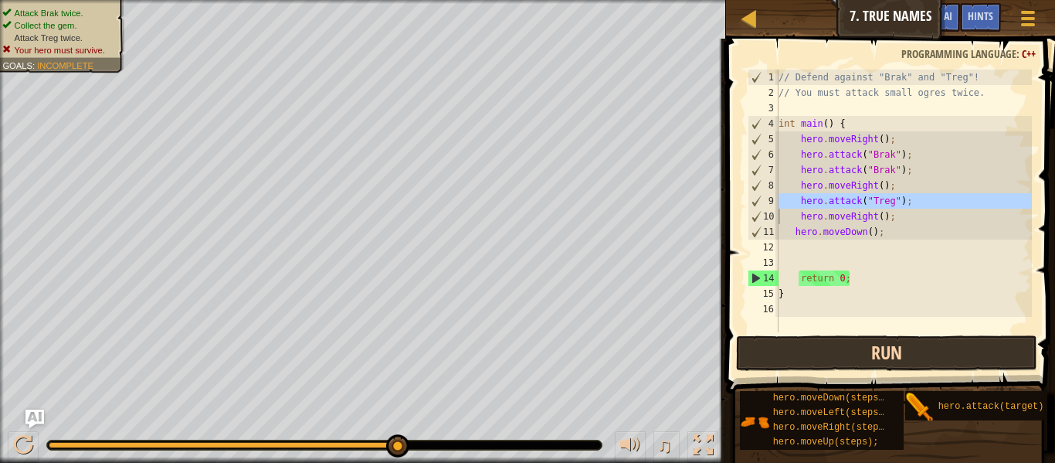
drag, startPoint x: 820, startPoint y: 382, endPoint x: 826, endPoint y: 358, distance: 24.7
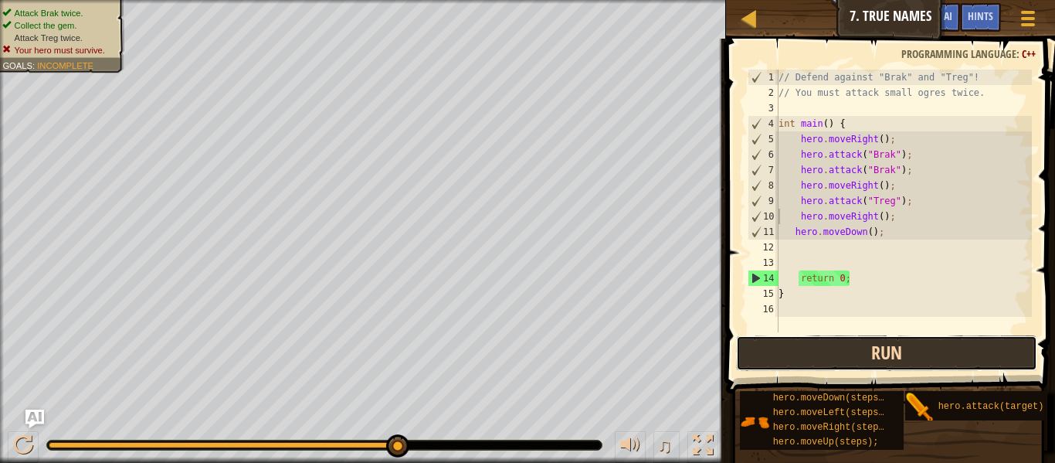
click at [826, 355] on button "Run" at bounding box center [886, 353] width 301 height 36
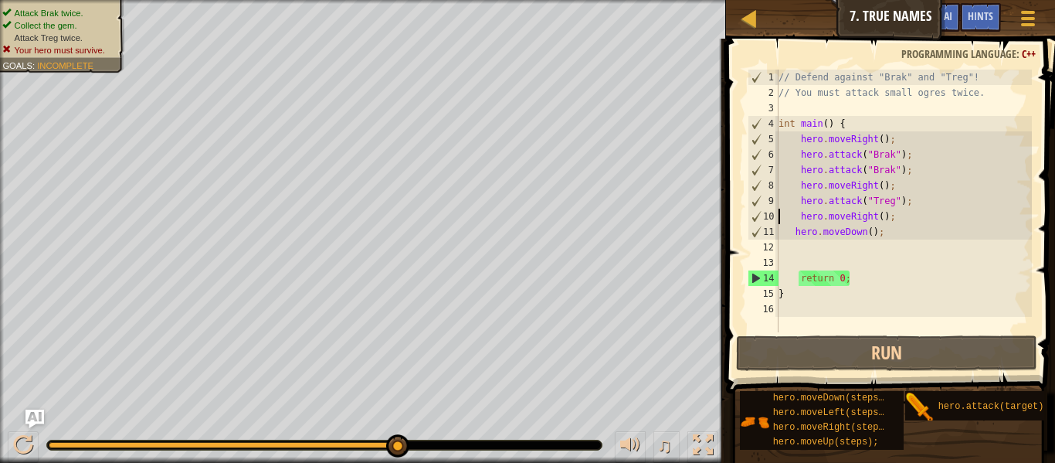
click at [830, 277] on div "// Defend against "Brak" and "Treg"! // You must attack small ogres twice. int …" at bounding box center [903, 216] width 256 height 293
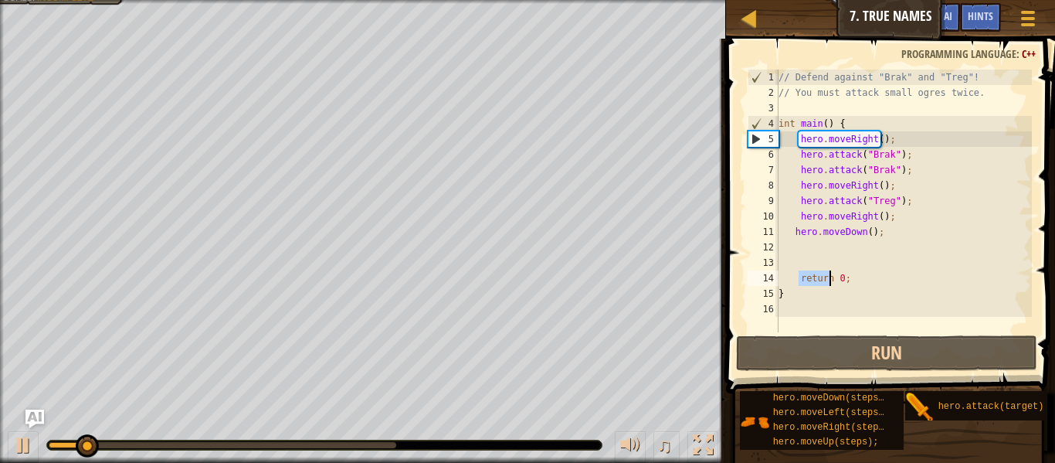
click at [830, 277] on div "// Defend against "Brak" and "Treg"! // You must attack small ogres twice. int …" at bounding box center [903, 216] width 256 height 293
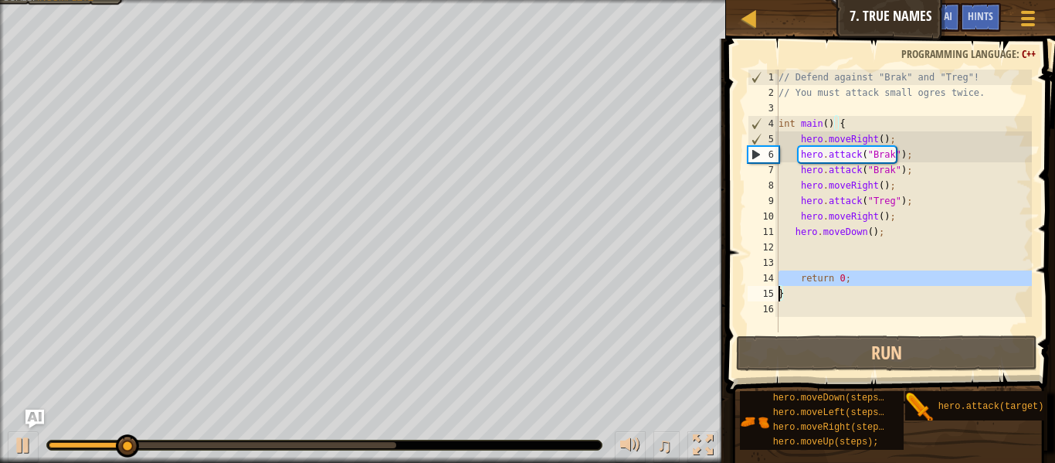
type textarea "}"
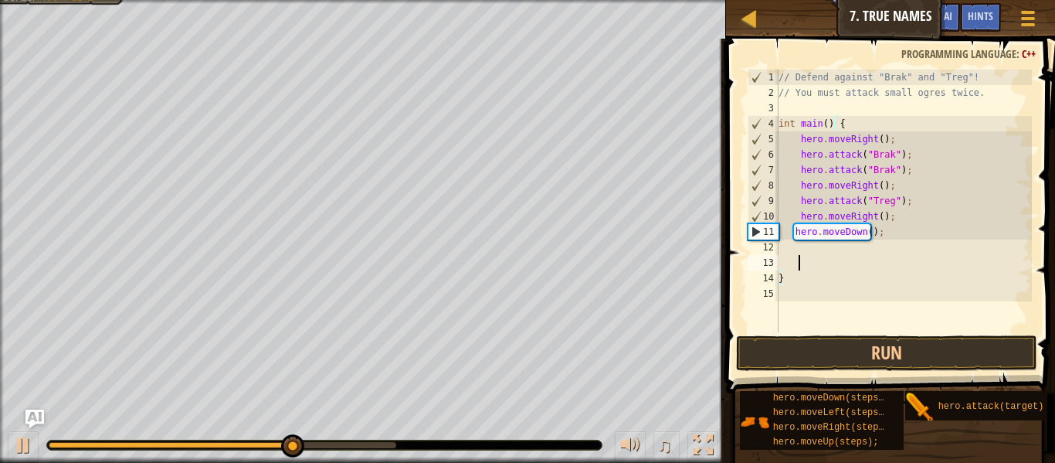
click at [817, 260] on div "// Defend against "Brak" and "Treg"! // You must attack small ogres twice. int …" at bounding box center [903, 216] width 256 height 293
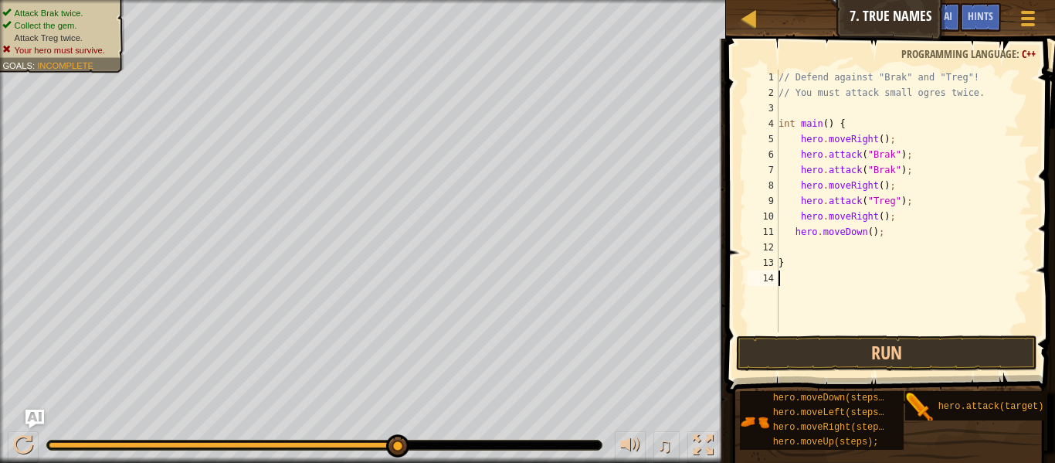
click at [773, 348] on button "Run" at bounding box center [886, 353] width 301 height 36
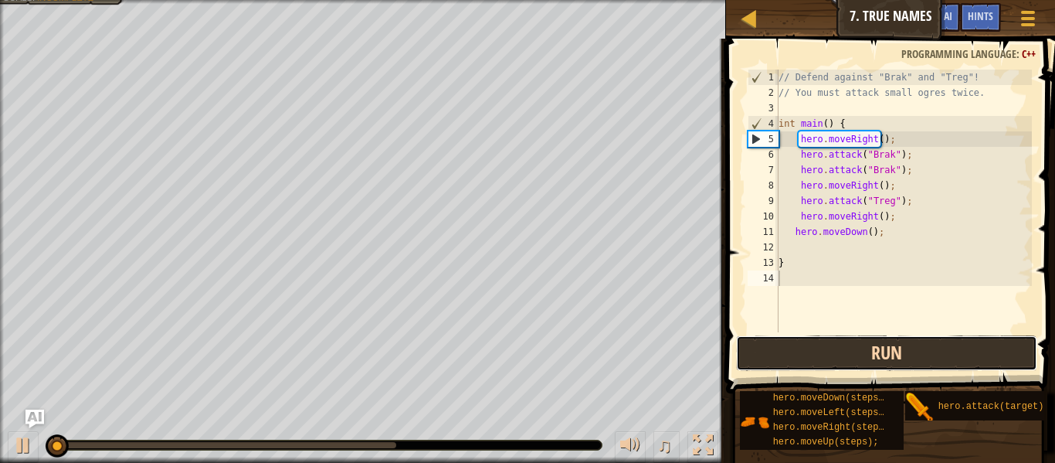
click at [773, 348] on button "Run" at bounding box center [886, 353] width 301 height 36
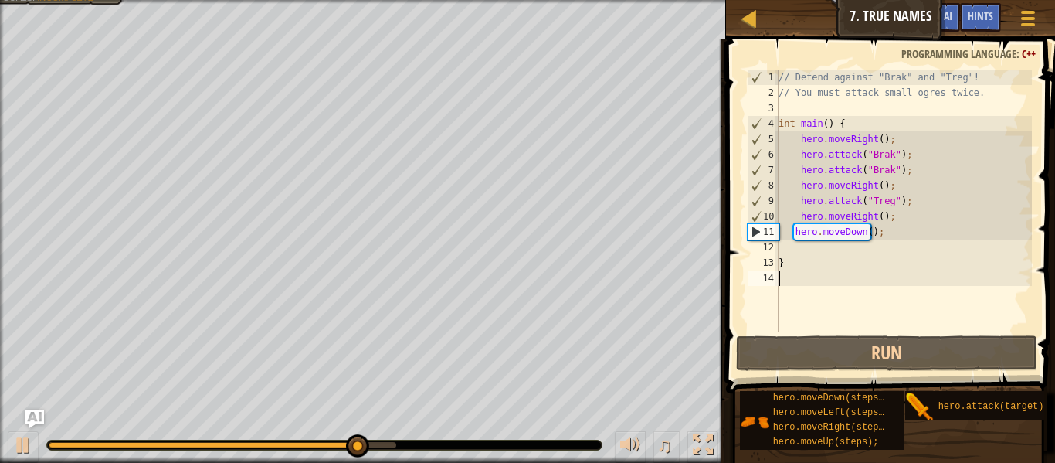
click at [921, 207] on div "// Defend against "Brak" and "Treg"! // You must attack small ogres twice. int …" at bounding box center [903, 216] width 256 height 293
type textarea "hero.attack("Treg");"
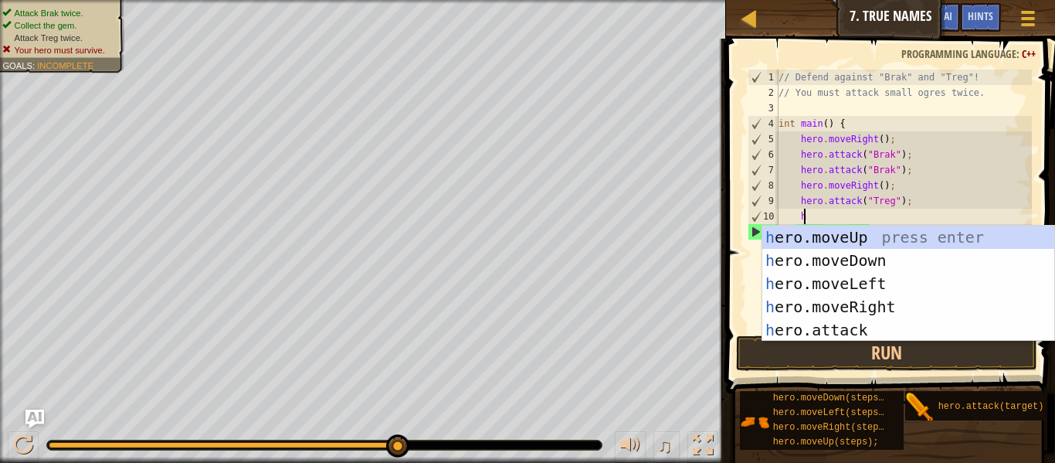
scroll to position [7, 1]
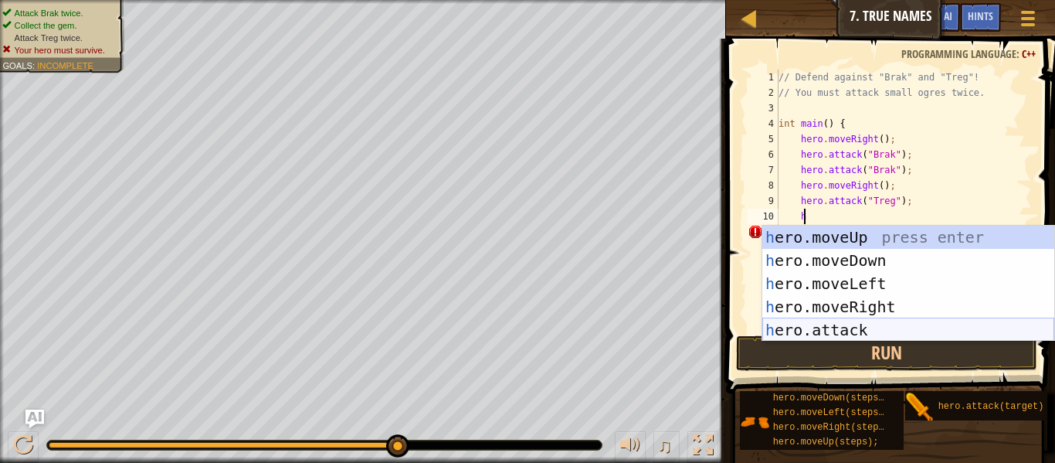
click at [845, 329] on div "h ero.moveUp press enter h ero.moveDown press enter h ero.moveLeft press enter …" at bounding box center [908, 307] width 292 height 162
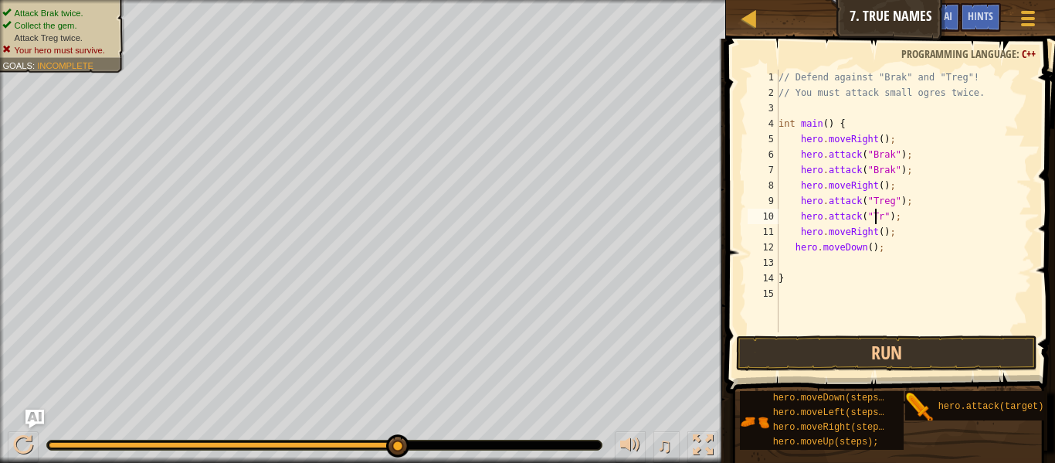
type textarea "hero.attack("Treg");"
click at [847, 344] on button "Run" at bounding box center [886, 353] width 301 height 36
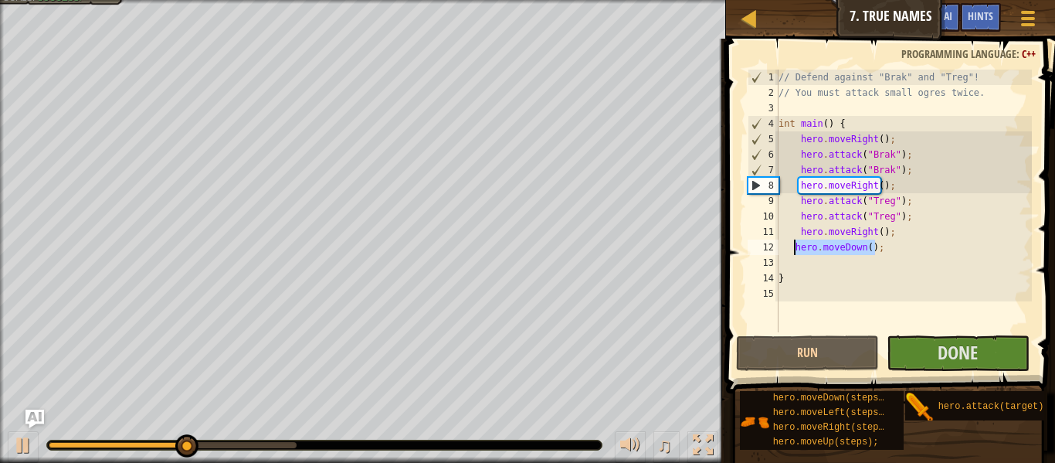
drag, startPoint x: 886, startPoint y: 252, endPoint x: 788, endPoint y: 249, distance: 98.1
click at [788, 251] on div "// Defend against "Brak" and "Treg"! // You must attack small ogres twice. int …" at bounding box center [903, 216] width 256 height 293
type textarea "hero.moveDown();"
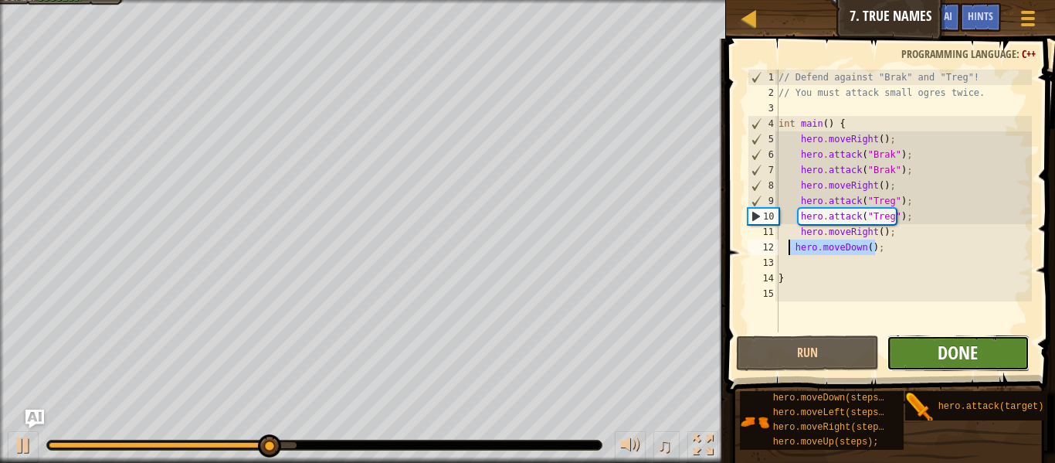
click at [938, 354] on span "Done" at bounding box center [958, 352] width 40 height 25
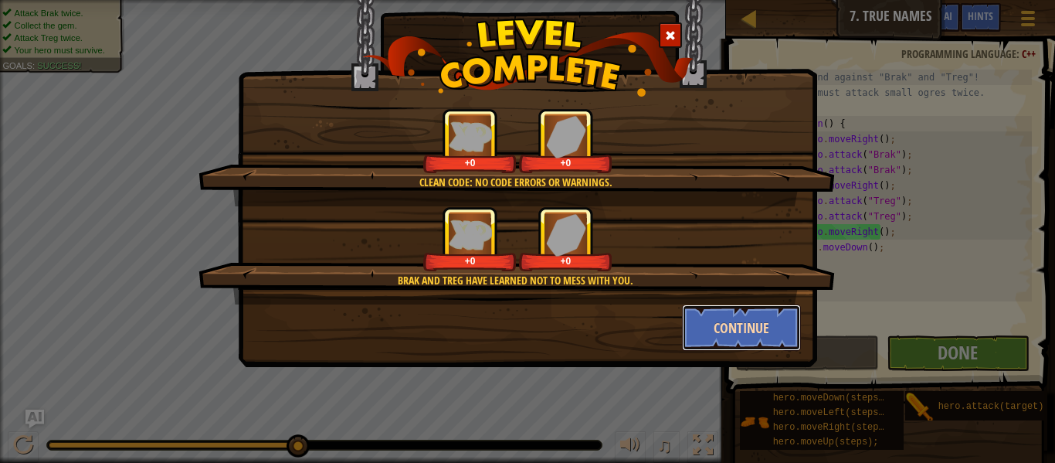
click at [726, 319] on button "Continue" at bounding box center [742, 327] width 120 height 46
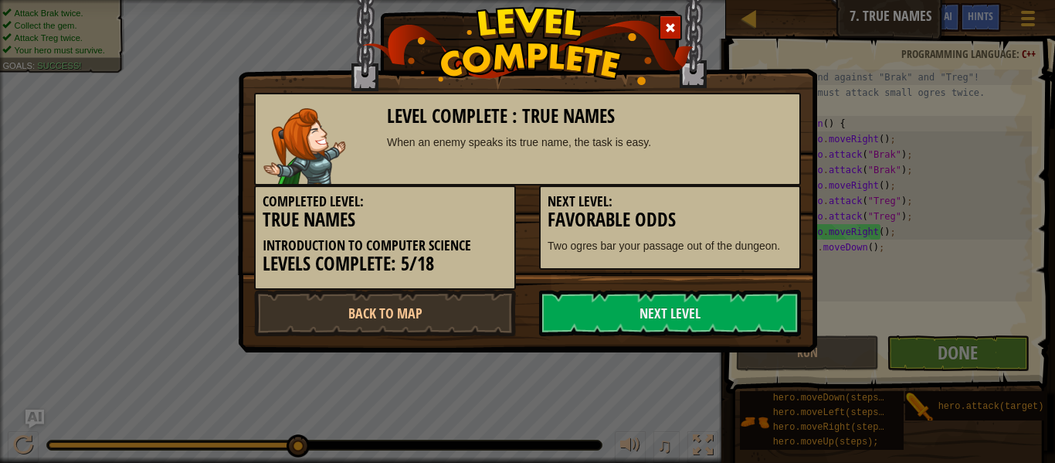
click at [724, 321] on link "Next Level" at bounding box center [670, 313] width 262 height 46
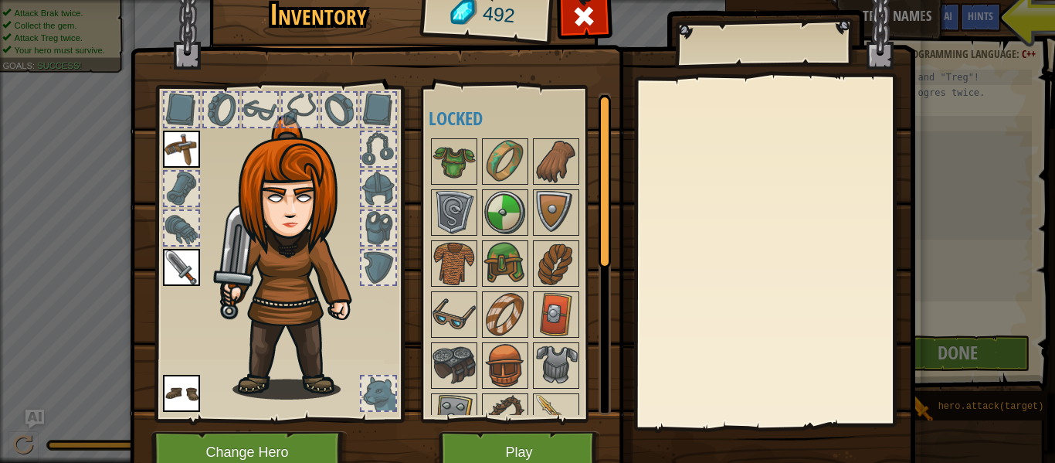
click at [378, 390] on div at bounding box center [378, 393] width 34 height 34
click at [379, 390] on div at bounding box center [378, 393] width 34 height 34
drag, startPoint x: 592, startPoint y: 202, endPoint x: 593, endPoint y: 225, distance: 23.2
click at [593, 225] on div "Available Equip Equip Equip (double-click to equip) Locked" at bounding box center [520, 254] width 182 height 322
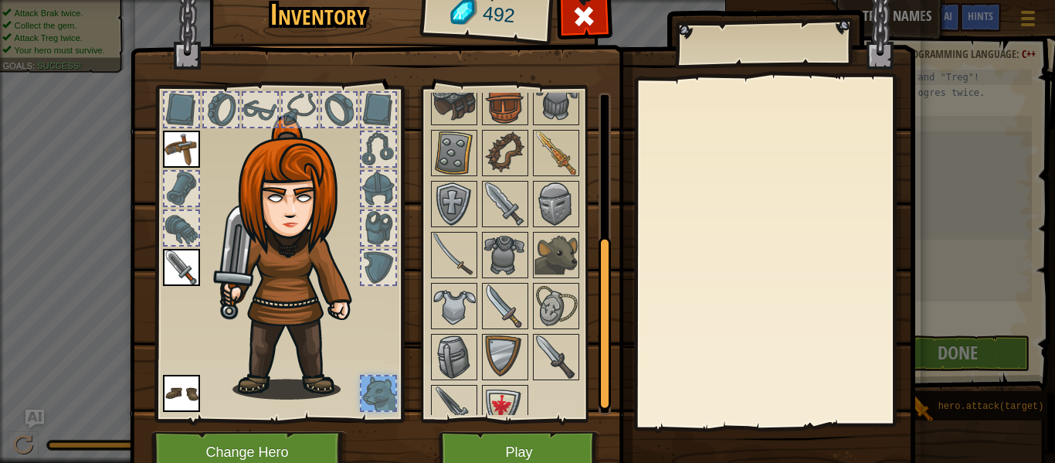
drag, startPoint x: 595, startPoint y: 224, endPoint x: 585, endPoint y: 364, distance: 140.1
click at [585, 364] on div "Available Equip Equip Equip (double-click to equip) Locked" at bounding box center [520, 254] width 182 height 322
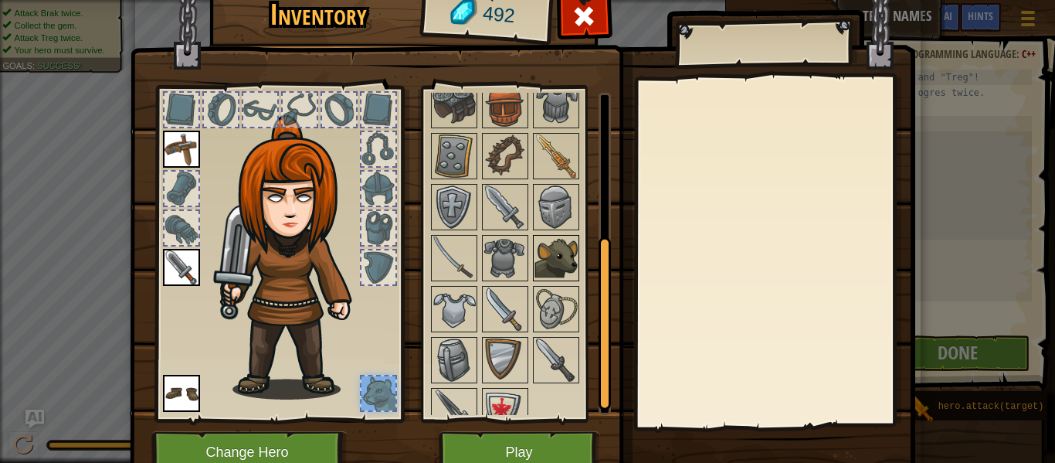
click at [547, 267] on img at bounding box center [555, 257] width 43 height 43
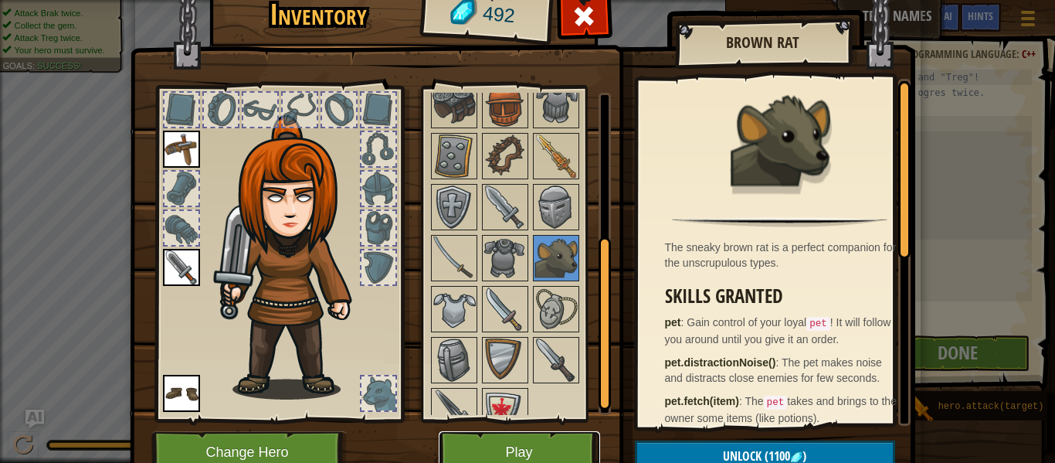
click at [510, 439] on button "Play" at bounding box center [519, 452] width 161 height 42
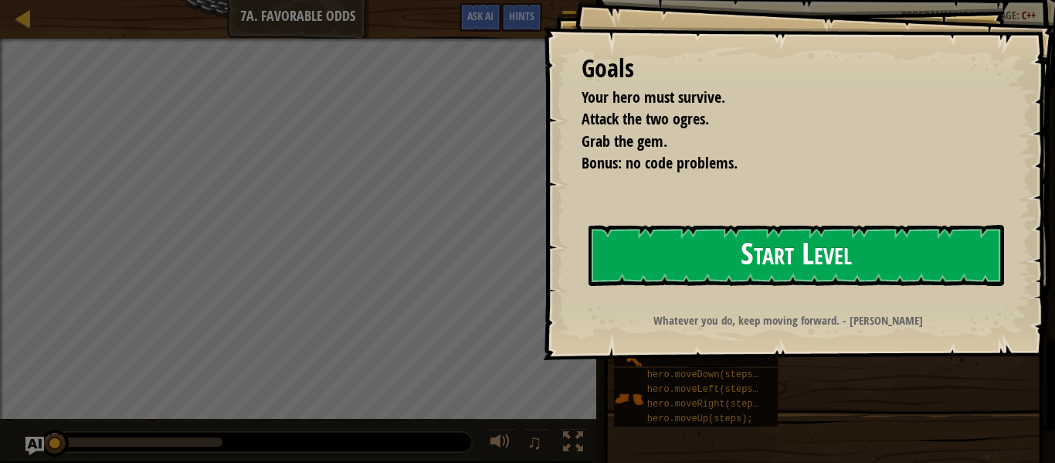
click at [690, 253] on button "Start Level" at bounding box center [797, 255] width 416 height 61
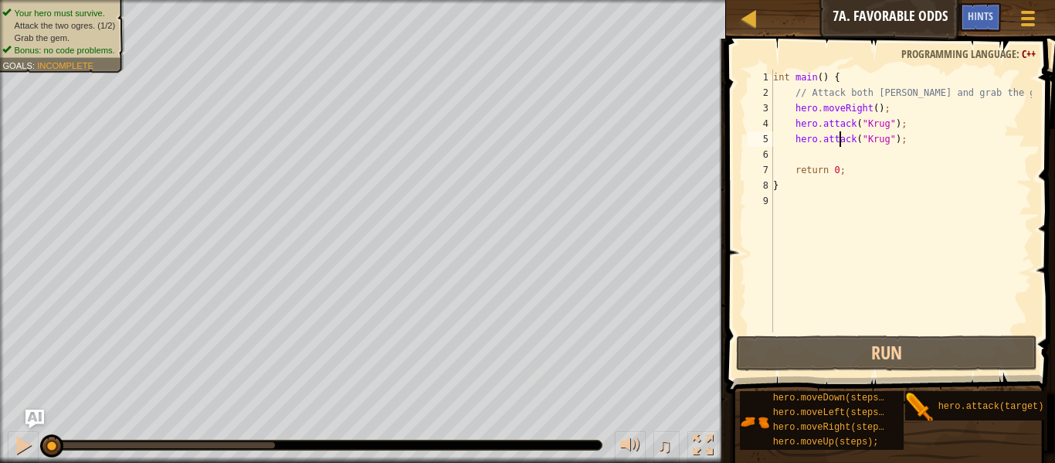
click at [840, 146] on div "int main ( ) { // Attack both [PERSON_NAME] and grab the gem. hero . moveRight …" at bounding box center [901, 216] width 262 height 293
type textarea "hero.attack("Krug");"
click at [834, 158] on div "int main ( ) { // Attack both [PERSON_NAME] and grab the gem. hero . moveRight …" at bounding box center [901, 216] width 262 height 293
type textarea "h"
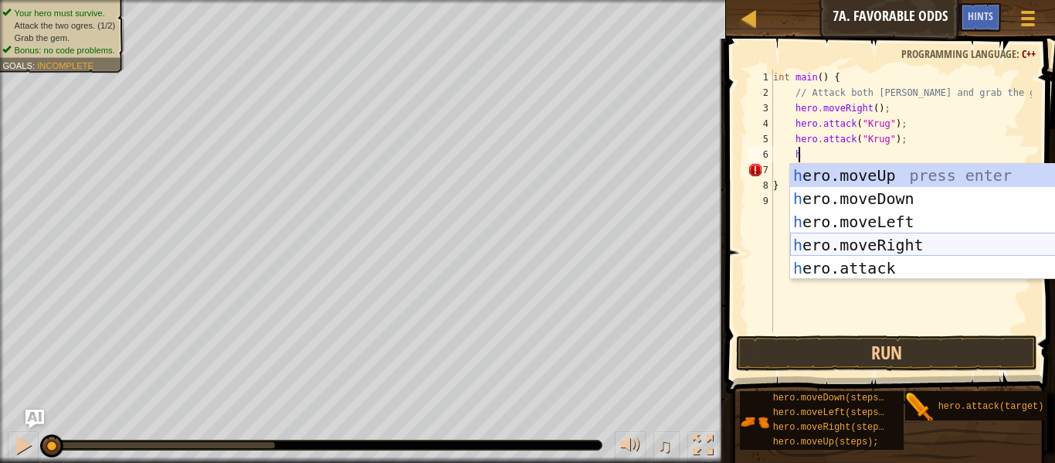
click at [846, 244] on div "h ero.moveUp press enter h ero.moveDown press enter h ero.moveLeft press enter …" at bounding box center [936, 245] width 292 height 162
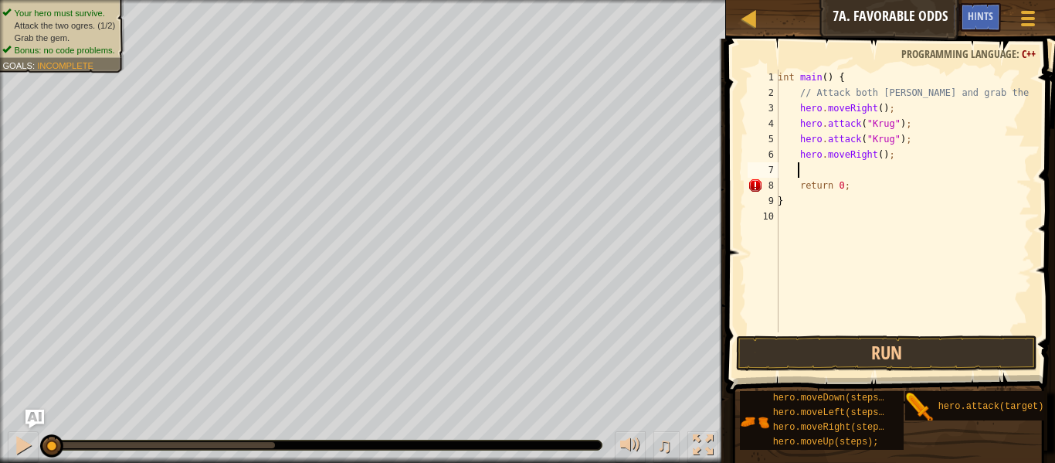
type textarea "h"
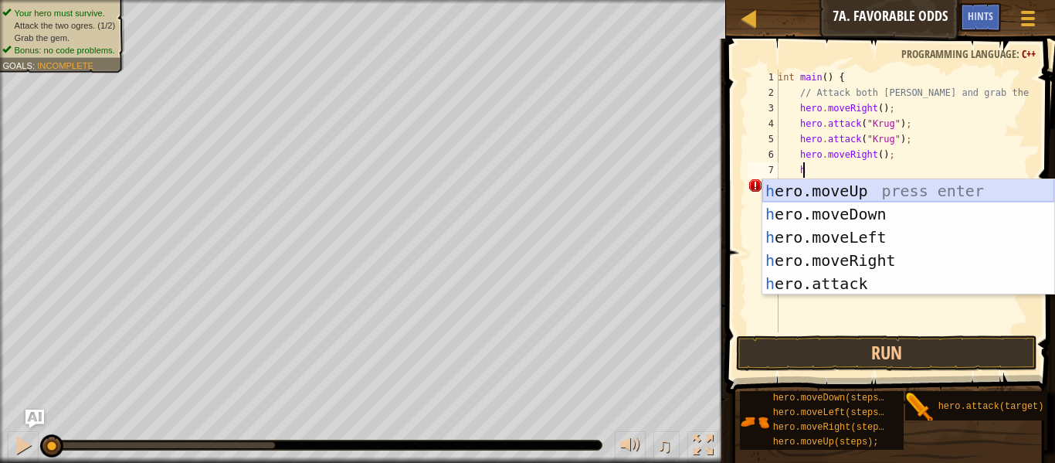
click at [833, 195] on div "h ero.moveUp press enter h ero.moveDown press enter h ero.moveLeft press enter …" at bounding box center [908, 260] width 292 height 162
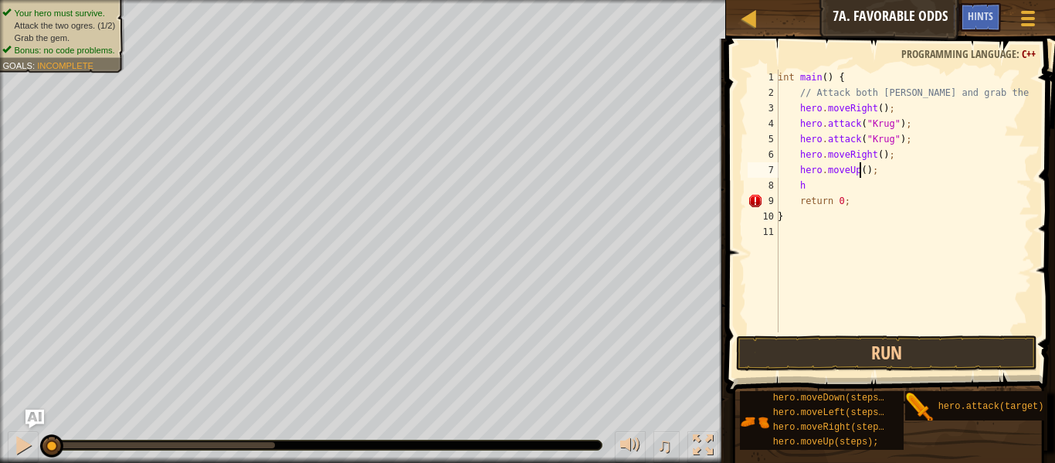
click at [860, 170] on div "int main ( ) { // Attack both [PERSON_NAME] and grab the gem. hero . moveRight …" at bounding box center [903, 216] width 257 height 293
click at [843, 195] on div "int main ( ) { // Attack both [PERSON_NAME] and grab the gem. hero . moveRight …" at bounding box center [903, 216] width 257 height 293
click at [846, 186] on div "int main ( ) { // Attack both [PERSON_NAME] and grab the gem. hero . moveRight …" at bounding box center [903, 201] width 257 height 263
type textarea "he"
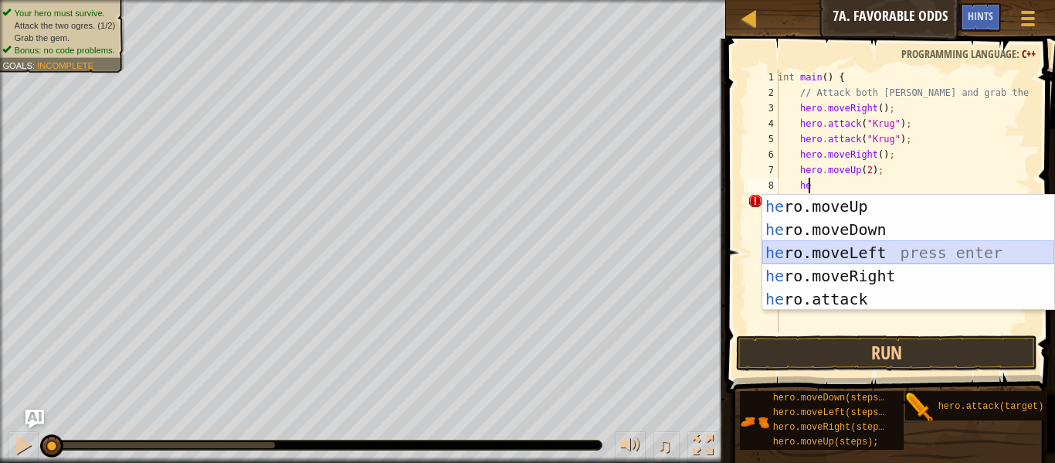
click at [806, 260] on div "he ro.moveUp press enter he ro.moveDown press enter he ro.moveLeft press enter …" at bounding box center [908, 276] width 292 height 162
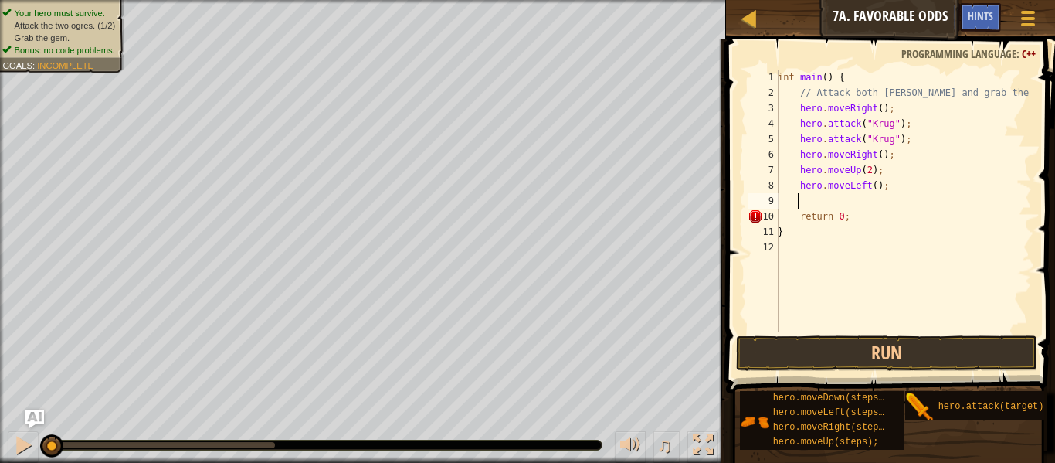
scroll to position [7, 1]
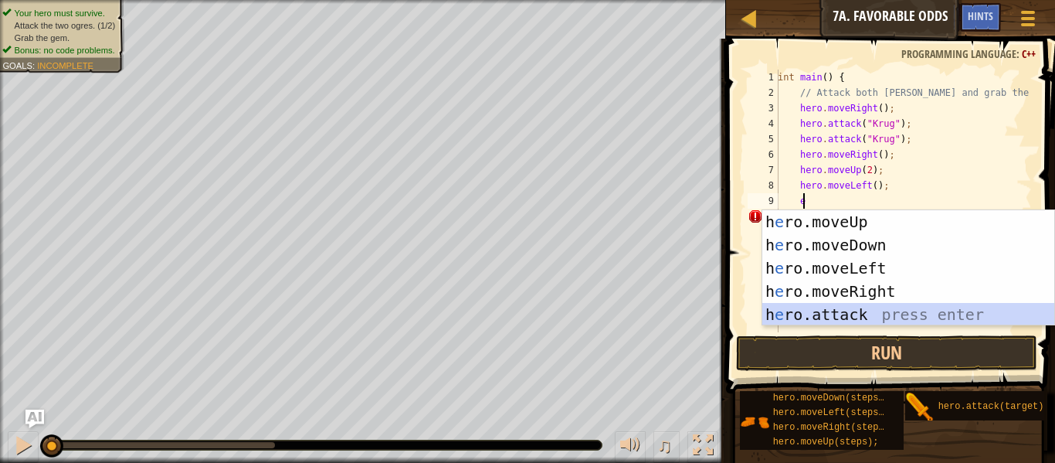
click at [796, 317] on div "h e ro.moveUp press enter h e ro.moveDown press enter h e ro.moveLeft press ent…" at bounding box center [908, 291] width 292 height 162
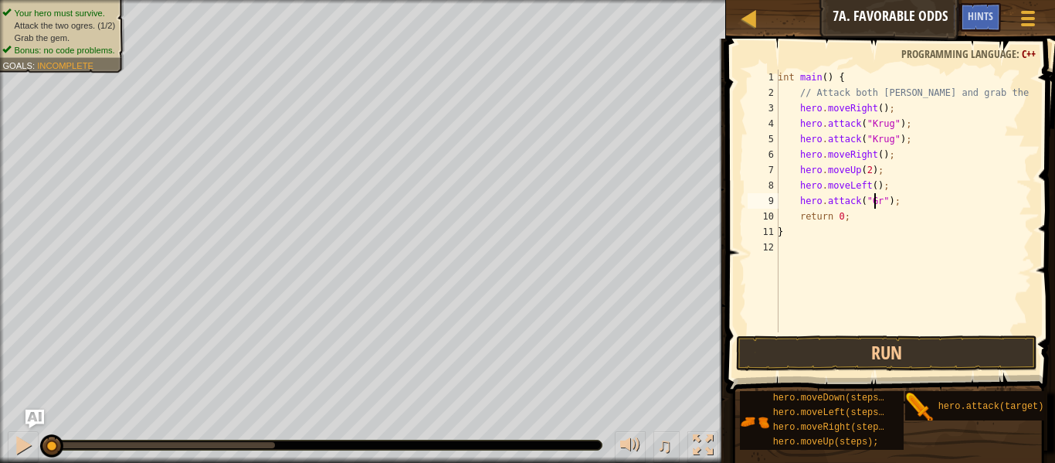
scroll to position [7, 8]
type textarea "hero.attack("Grump");"
click at [919, 206] on div "int main ( ) { // Attack both [PERSON_NAME] and grab the gem. hero . moveRight …" at bounding box center [903, 216] width 257 height 293
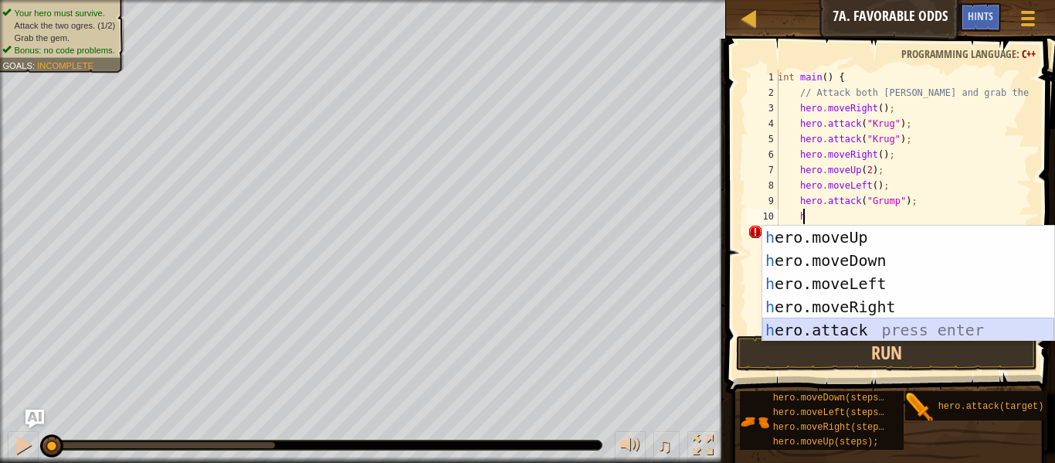
click at [858, 323] on div "h ero.moveUp press enter h ero.moveDown press enter h ero.moveLeft press enter …" at bounding box center [908, 307] width 292 height 162
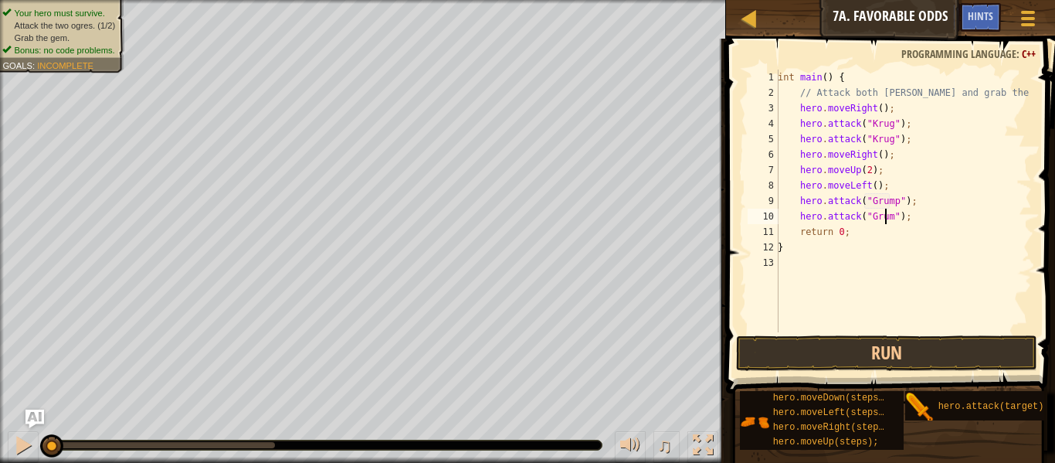
type textarea "hero.attack("Grump");"
click at [918, 218] on div "int main ( ) { // Attack both [PERSON_NAME] and grab the gem. hero . moveRight …" at bounding box center [903, 216] width 257 height 293
type textarea "h"
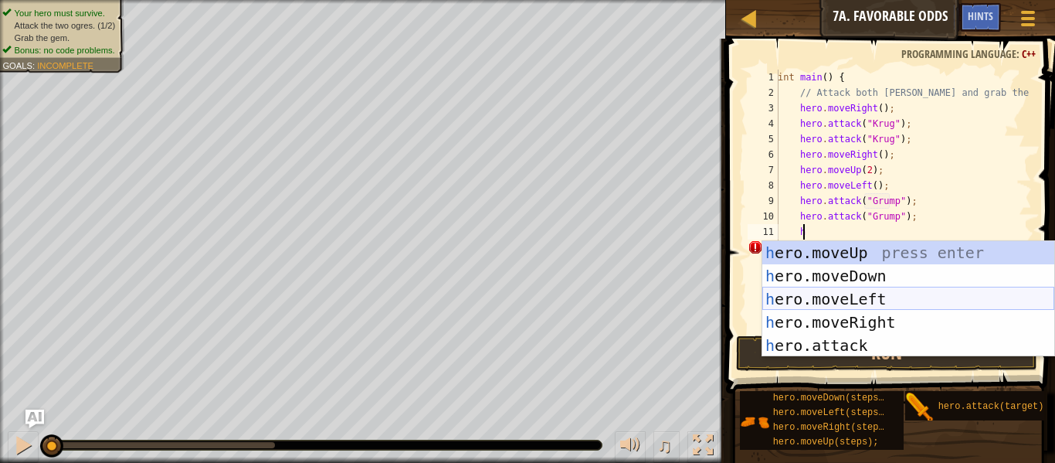
click at [850, 293] on div "h ero.moveUp press enter h ero.moveDown press enter h ero.moveLeft press enter …" at bounding box center [908, 322] width 292 height 162
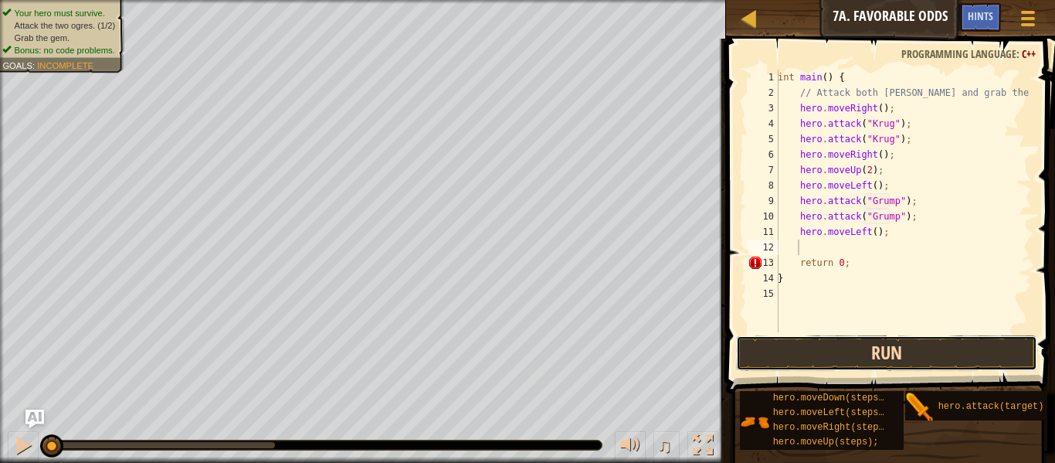
click at [830, 351] on button "Run" at bounding box center [886, 353] width 301 height 36
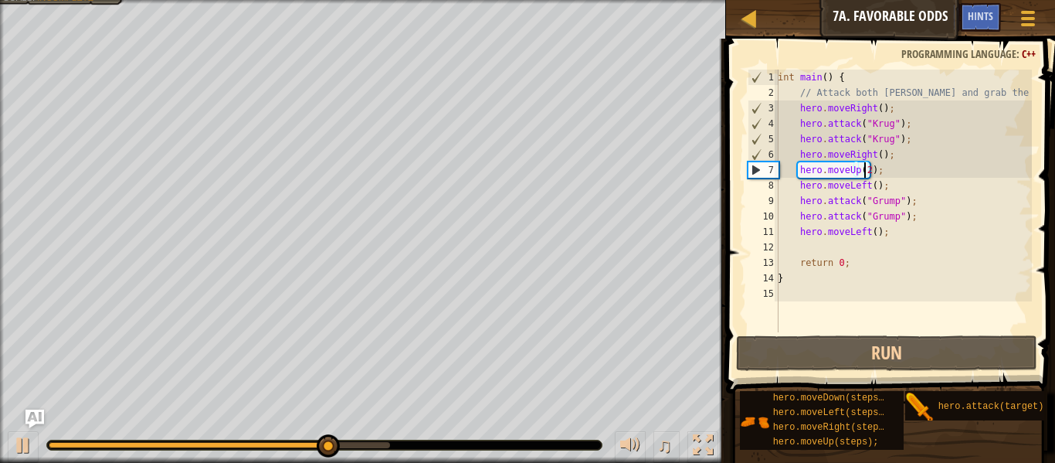
click at [864, 174] on div "int main ( ) { // Attack both [PERSON_NAME] and grab the gem. hero . moveRight …" at bounding box center [903, 216] width 257 height 293
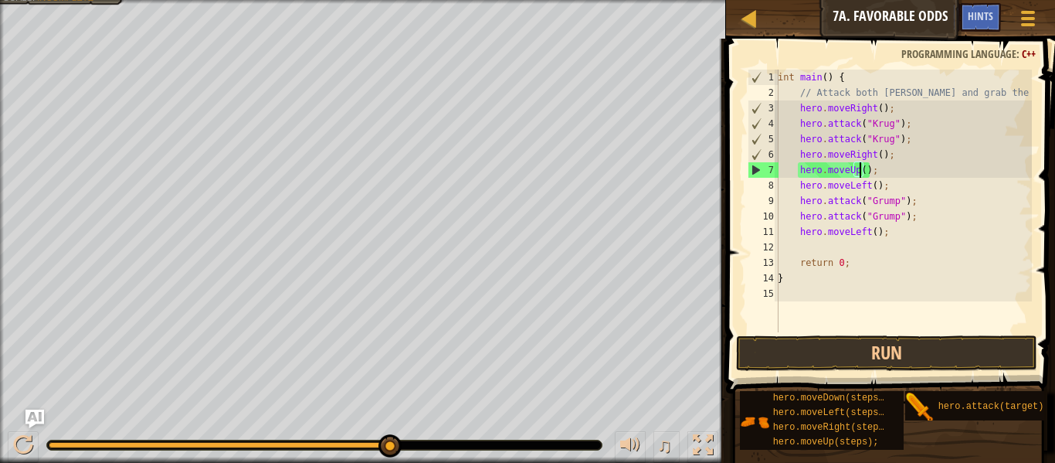
scroll to position [7, 7]
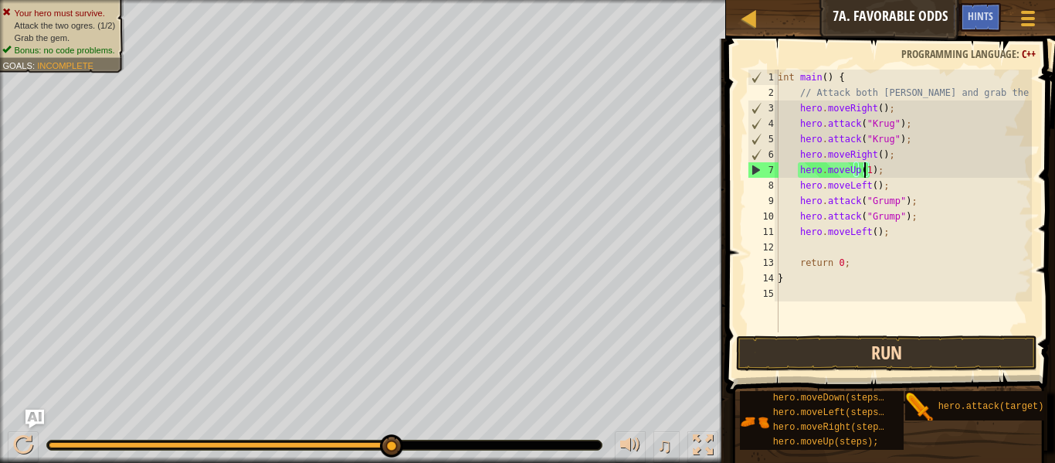
type textarea "hero.moveUp(1);"
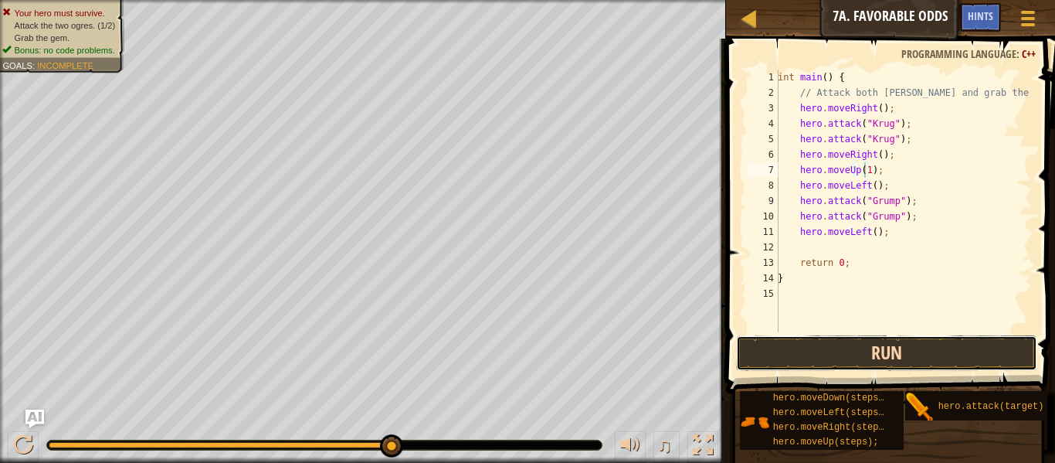
click at [834, 347] on button "Run" at bounding box center [886, 353] width 301 height 36
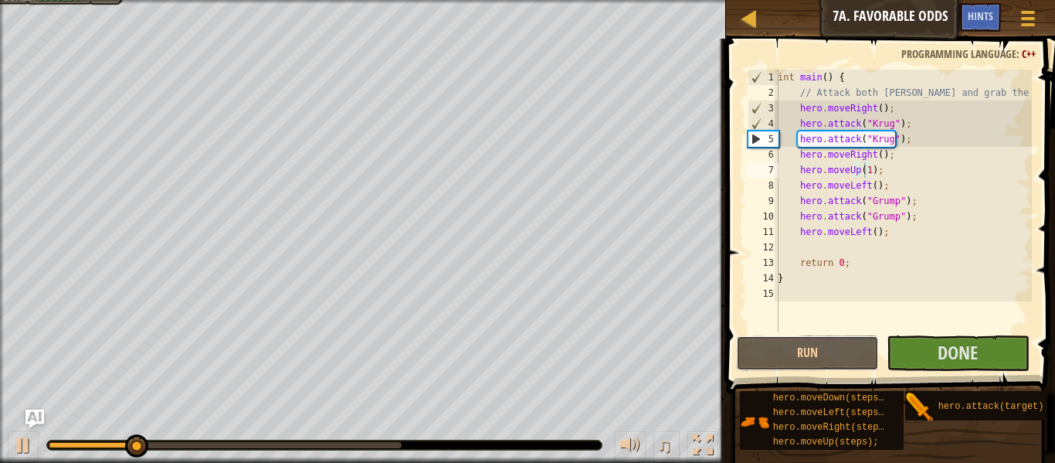
drag, startPoint x: 834, startPoint y: 347, endPoint x: 800, endPoint y: 263, distance: 90.8
click at [800, 263] on div "hero.moveUp(1); 1 2 3 4 5 6 7 8 9 10 11 12 13 14 15 int main ( ) { // Attack bo…" at bounding box center [888, 246] width 334 height 400
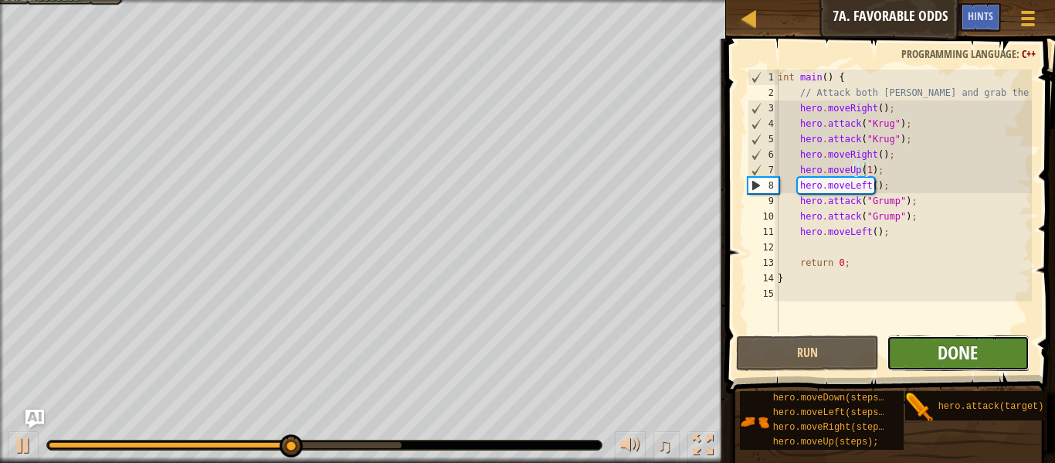
click at [940, 350] on span "Done" at bounding box center [958, 352] width 40 height 25
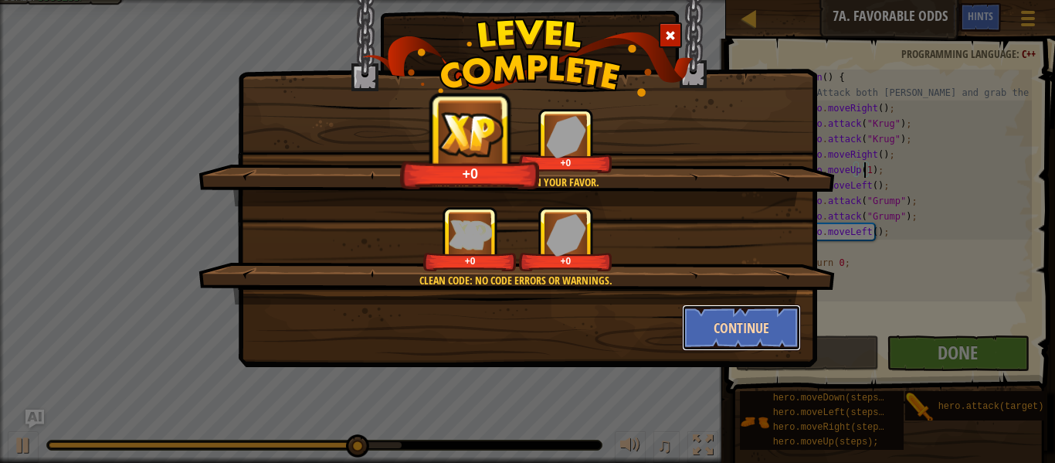
click at [745, 331] on button "Continue" at bounding box center [742, 327] width 120 height 46
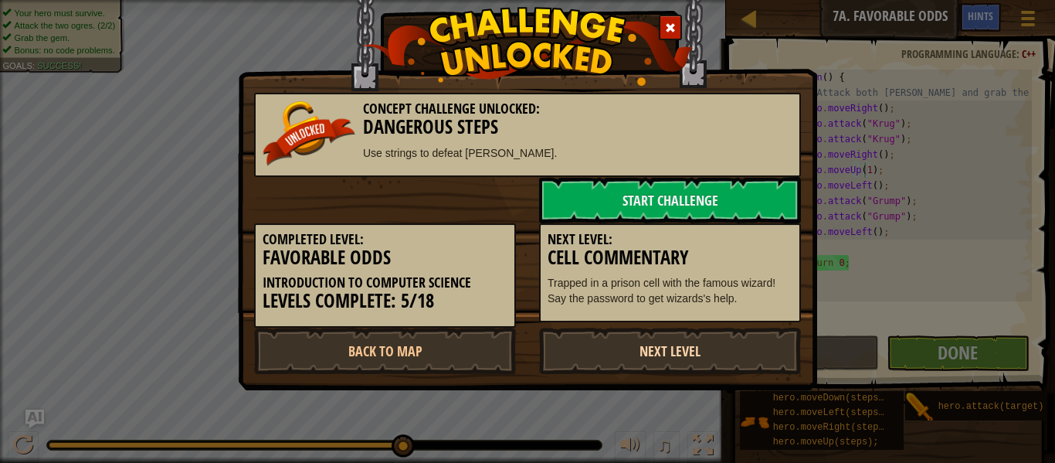
click at [622, 341] on link "Next Level" at bounding box center [670, 350] width 262 height 46
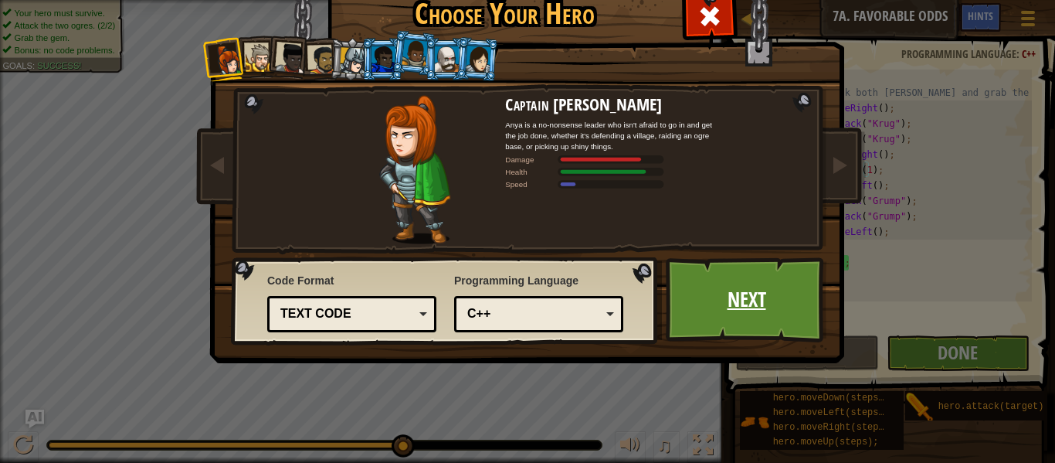
click at [735, 324] on link "Next" at bounding box center [746, 299] width 161 height 85
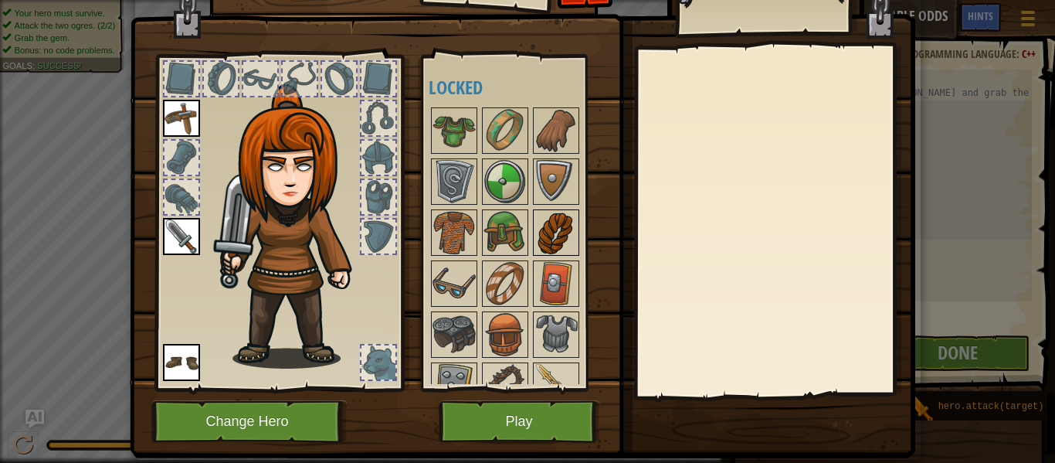
scroll to position [70, 0]
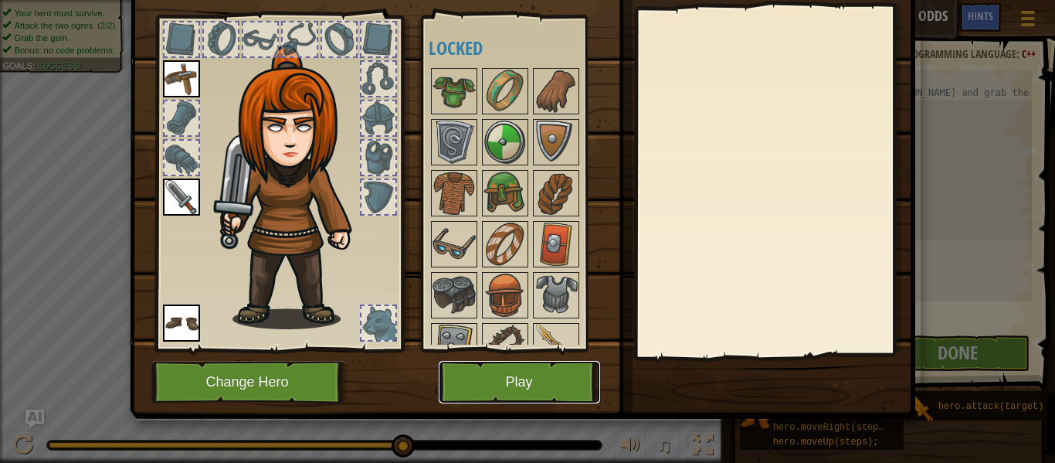
click at [485, 392] on button "Play" at bounding box center [519, 382] width 161 height 42
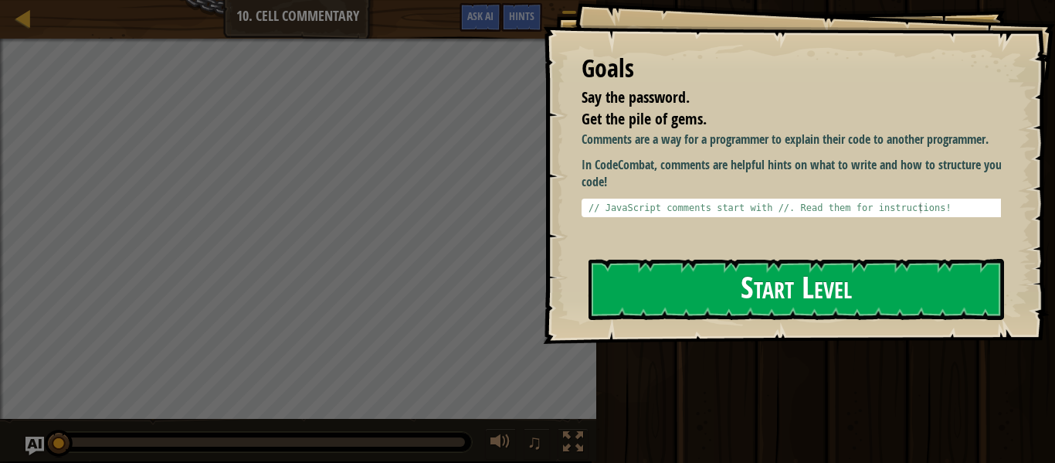
click at [640, 287] on div "Goals Say the password. Get the pile of gems. Comments are a way for a programm…" at bounding box center [799, 172] width 512 height 344
click at [664, 322] on div "Goals Say the password. Get the pile of gems. Comments are a way for a programm…" at bounding box center [799, 172] width 512 height 344
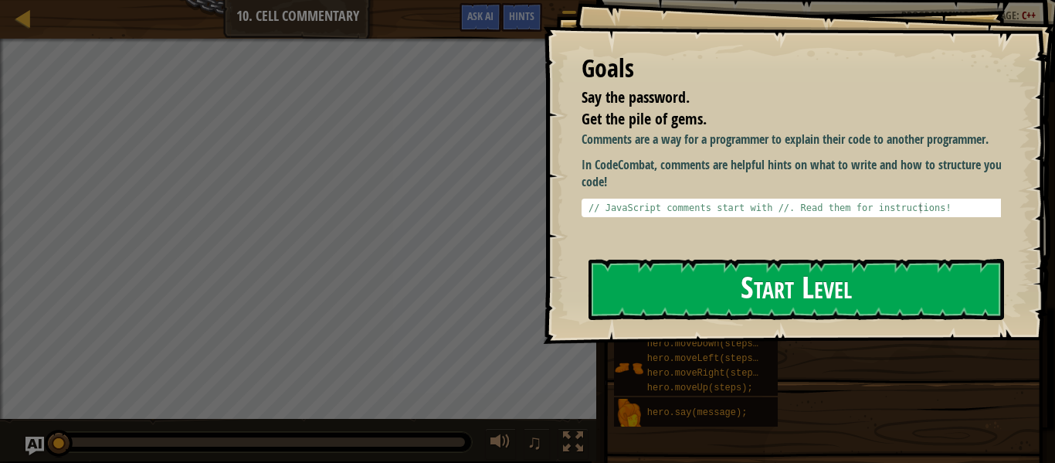
click at [662, 294] on button "Start Level" at bounding box center [797, 289] width 416 height 61
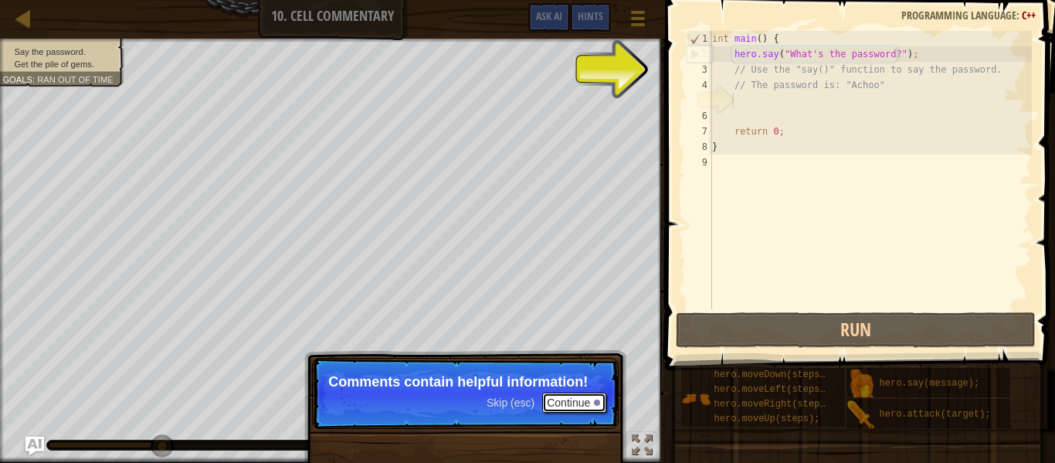
click at [578, 398] on button "Continue" at bounding box center [574, 402] width 64 height 20
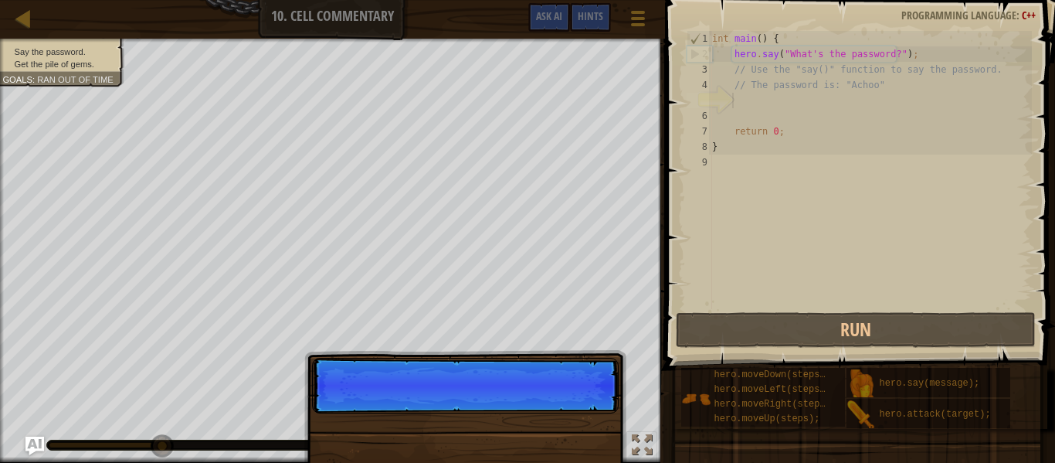
scroll to position [7, 1]
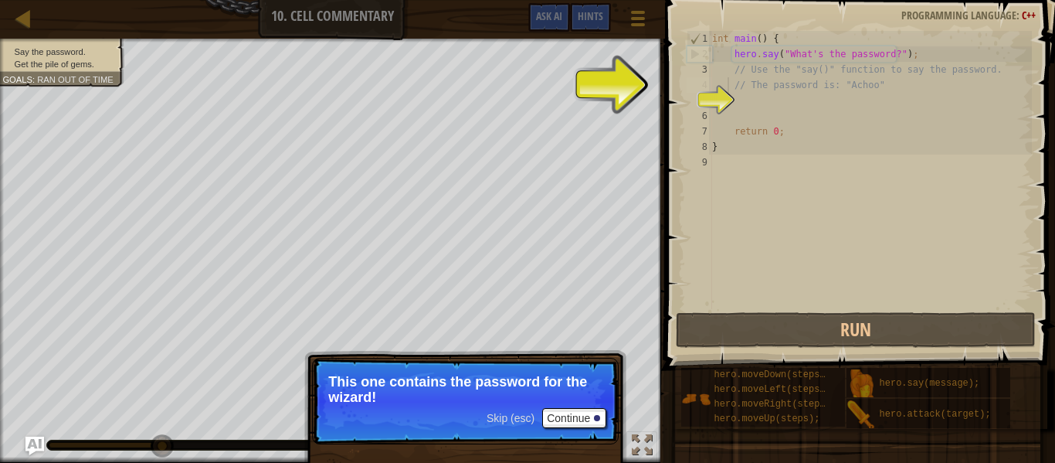
click at [730, 83] on div "int main ( ) { hero . say ( " What's the password? " ) ; // Use the "say()" fun…" at bounding box center [870, 185] width 323 height 309
type textarea "// The password is: "Achoo""
click at [712, 99] on div "5" at bounding box center [699, 100] width 25 height 15
click at [738, 100] on div "int main ( ) { hero . say ( " What's the password? " ) ; // Use the "say()" fun…" at bounding box center [870, 185] width 323 height 309
click at [737, 100] on div "int main ( ) { hero . say ( " What's the password? " ) ; // Use the "say()" fun…" at bounding box center [870, 185] width 323 height 309
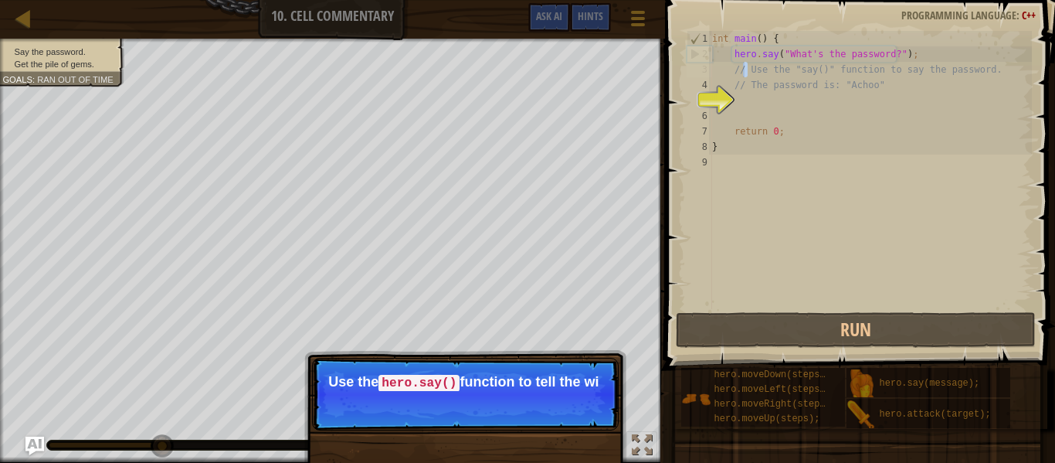
drag, startPoint x: 742, startPoint y: 77, endPoint x: 667, endPoint y: 165, distance: 115.6
click at [742, 78] on div "int main ( ) { hero . say ( " What's the password? " ) ; // Use the "say()" fun…" at bounding box center [870, 185] width 323 height 309
type textarea "// Use the "say()" function to say the password. // The password is: "Achoo""
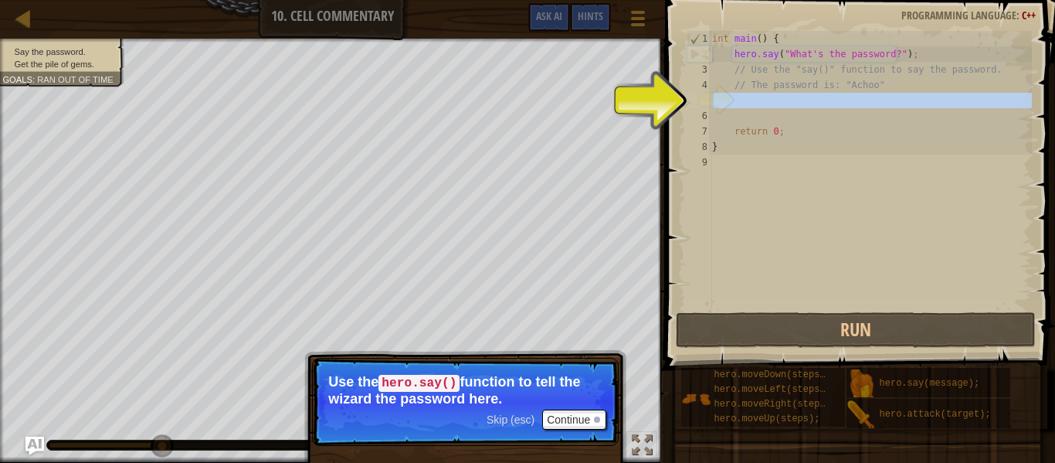
drag, startPoint x: 711, startPoint y: 98, endPoint x: 719, endPoint y: 97, distance: 7.8
click at [712, 97] on div "5" at bounding box center [699, 100] width 25 height 15
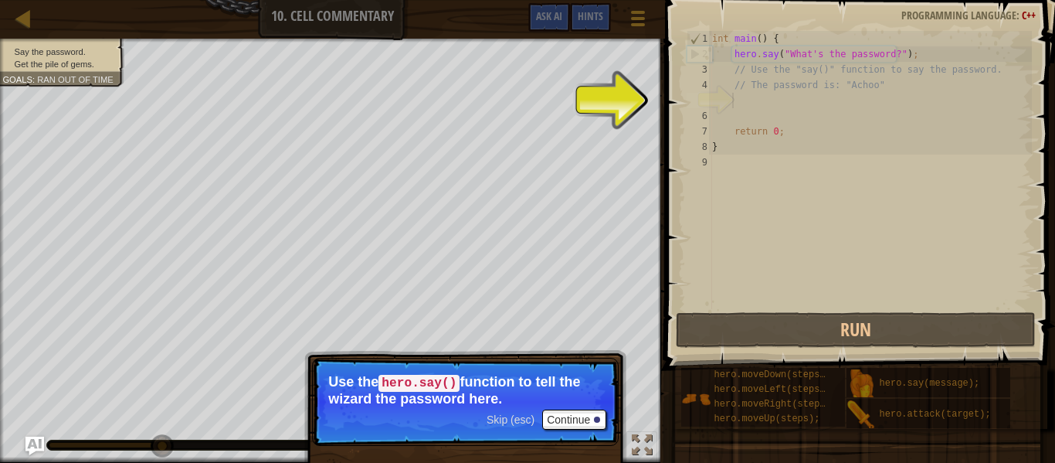
click at [742, 101] on div "int main ( ) { hero . say ( " What's the password? " ) ; // Use the "say()" fun…" at bounding box center [870, 185] width 323 height 309
click at [562, 418] on button "Continue" at bounding box center [574, 419] width 64 height 20
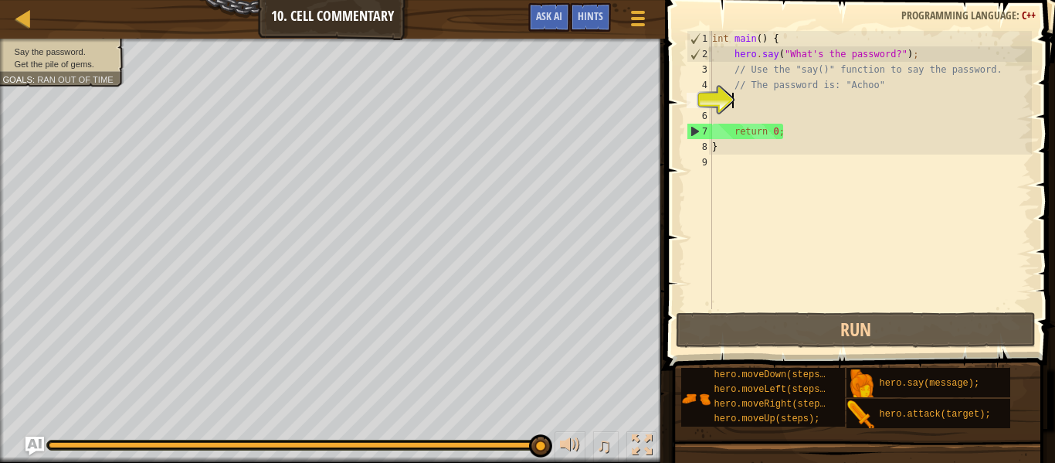
scroll to position [7, 2]
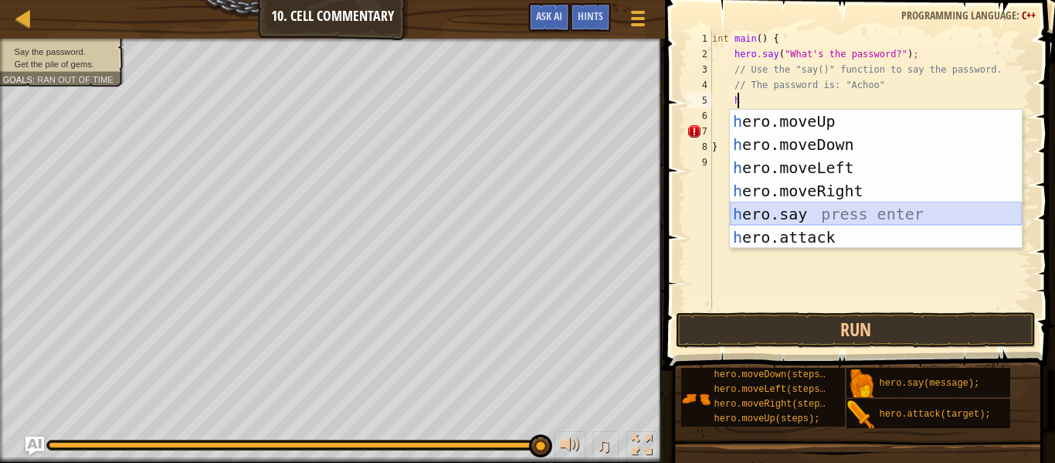
click at [775, 223] on div "h ero.moveUp press enter h ero.moveDown press enter h ero.moveLeft press enter …" at bounding box center [876, 202] width 292 height 185
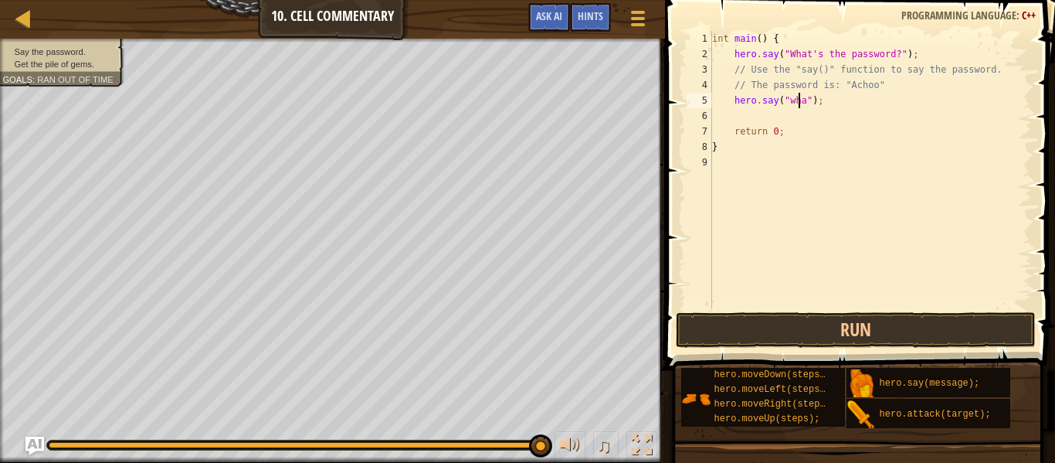
scroll to position [7, 8]
drag, startPoint x: 780, startPoint y: 53, endPoint x: 886, endPoint y: 57, distance: 105.9
click at [886, 57] on div "int main ( ) { hero . say ( " What's the password? " ) ; // Use the "say()" fun…" at bounding box center [870, 185] width 323 height 309
drag, startPoint x: 799, startPoint y: 103, endPoint x: 785, endPoint y: 104, distance: 14.0
click at [785, 104] on div "int main ( ) { hero . say ( " What's the password? " ) ; // Use the "say()" fun…" at bounding box center [870, 185] width 323 height 309
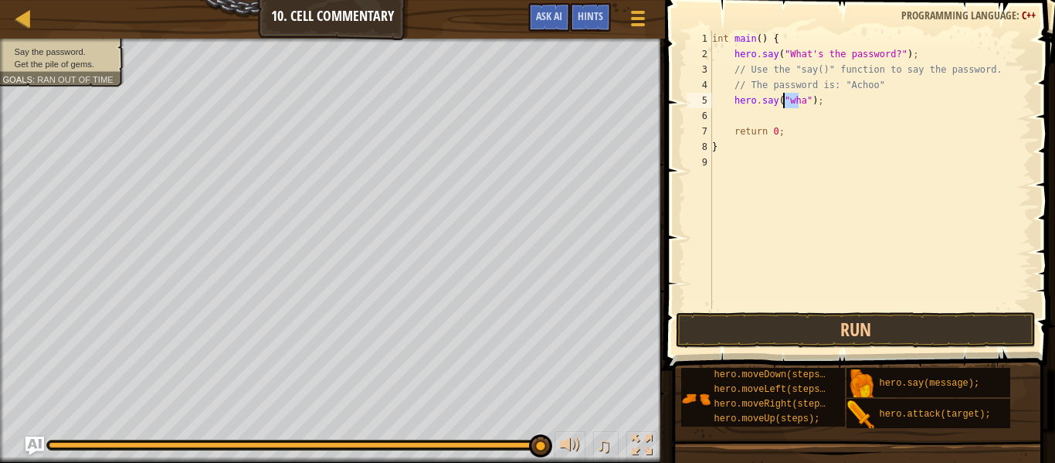
paste textarea ""What's the password?"
click at [786, 97] on div "int main ( ) { hero . say ( " What's the password? " ) ; // Use the "say()" fun…" at bounding box center [870, 185] width 323 height 309
type textarea "hero.say("What's the password?");"
click at [935, 100] on div "int main ( ) { hero . say ( " What's the password? " ) ; // Use the "say()" fun…" at bounding box center [870, 185] width 323 height 309
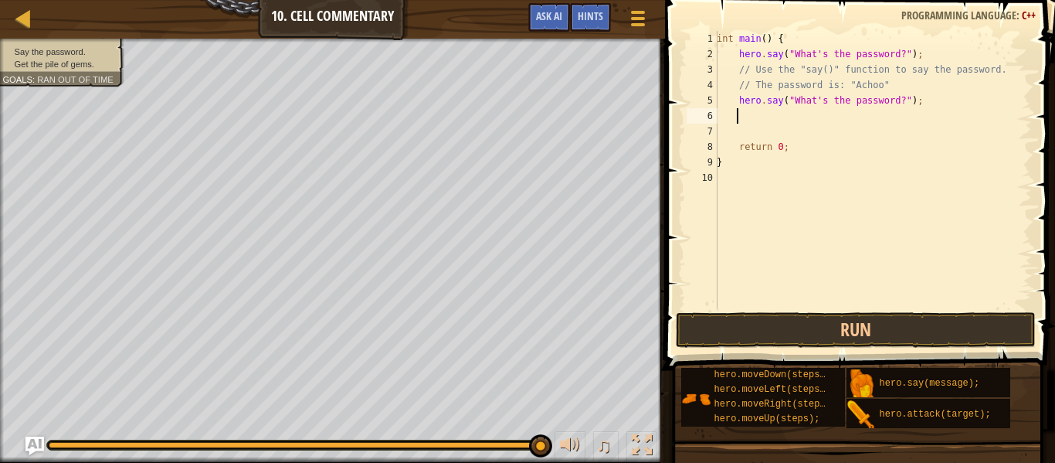
type textarea "h"
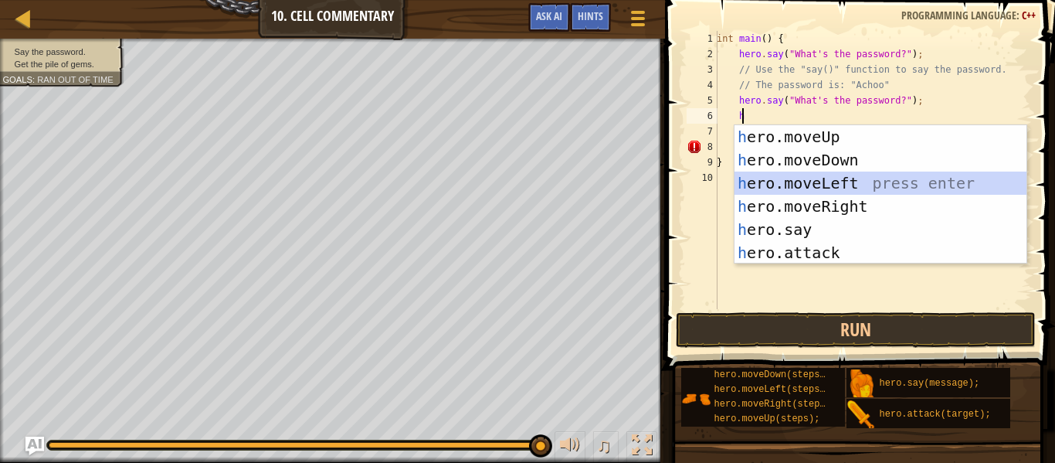
click at [830, 172] on div "h ero.moveUp press enter h ero.moveDown press enter h ero.moveLeft press enter …" at bounding box center [881, 217] width 292 height 185
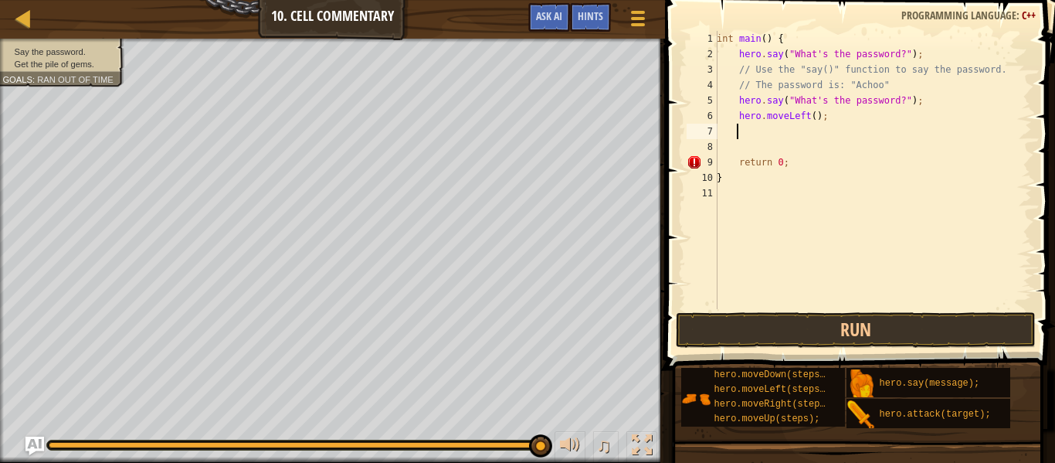
type textarea "h"
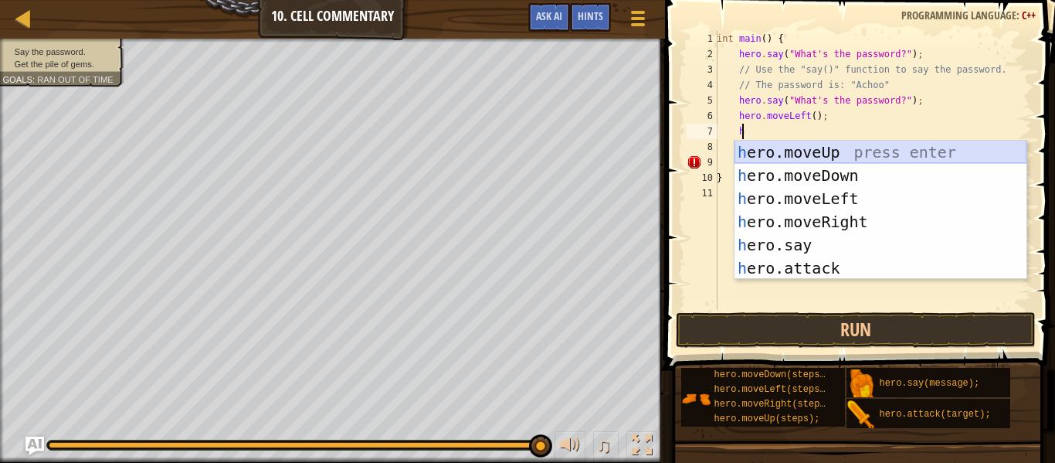
click at [799, 158] on div "h ero.moveUp press enter h ero.moveDown press enter h ero.moveLeft press enter …" at bounding box center [881, 233] width 292 height 185
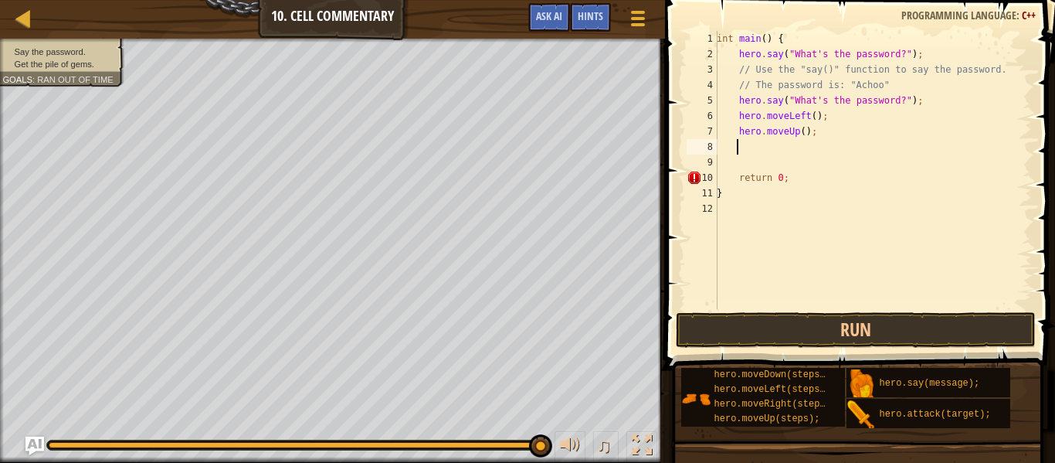
scroll to position [7, 1]
click at [781, 341] on button "Run" at bounding box center [856, 330] width 360 height 36
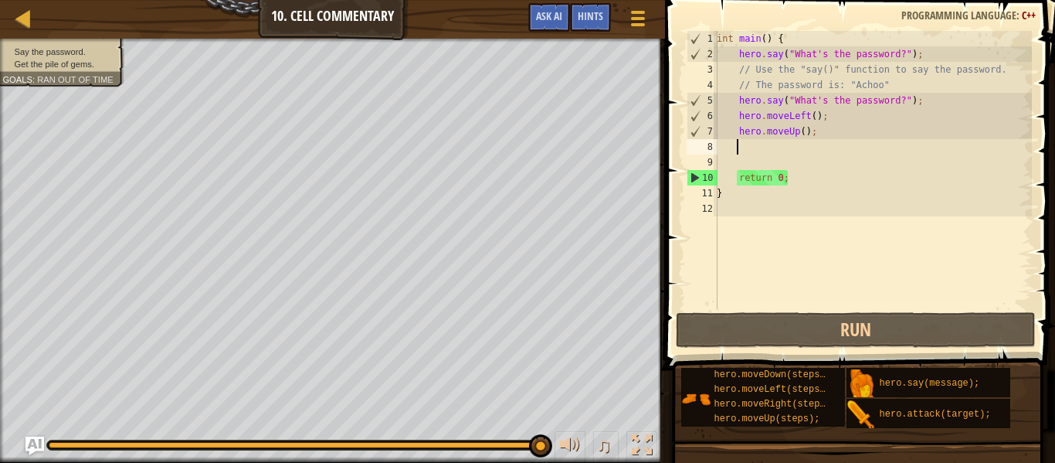
type textarea "h"
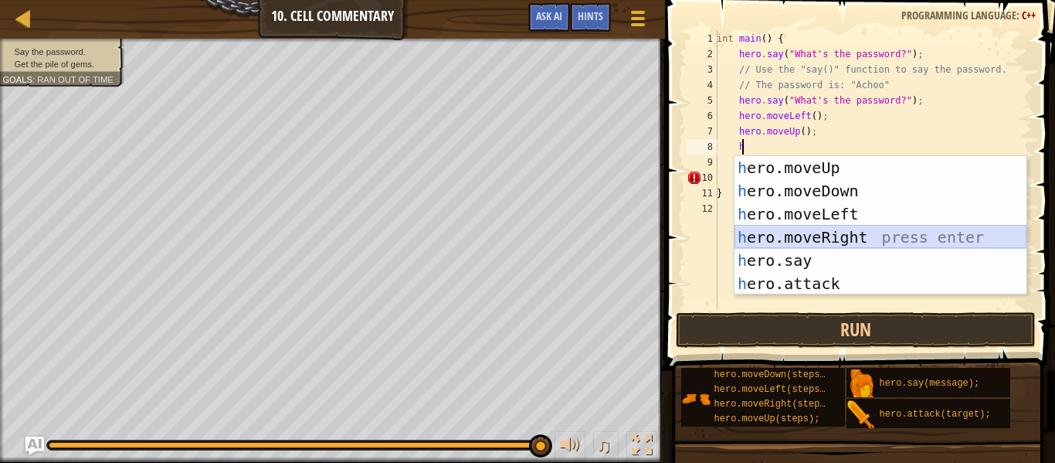
click at [791, 239] on div "h ero.moveUp press enter h ero.moveDown press enter h ero.moveLeft press enter …" at bounding box center [881, 248] width 292 height 185
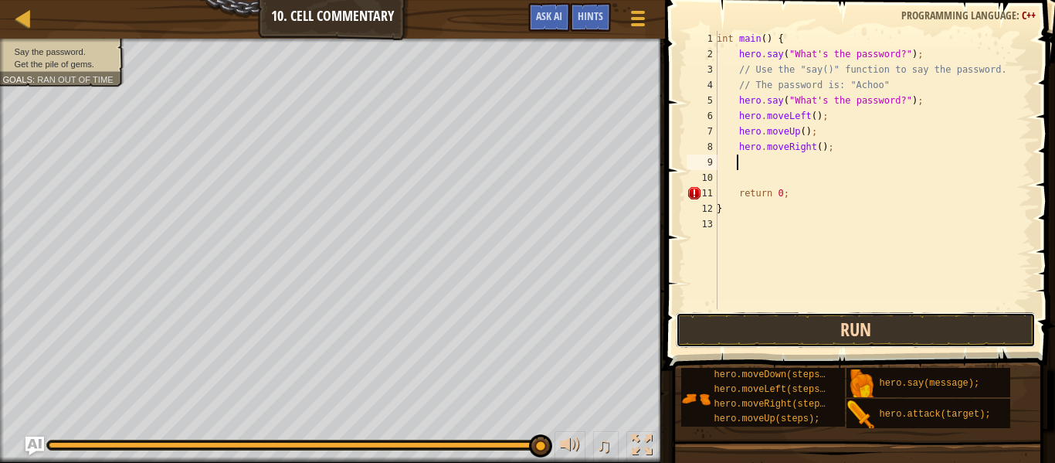
click at [779, 337] on button "Run" at bounding box center [856, 330] width 360 height 36
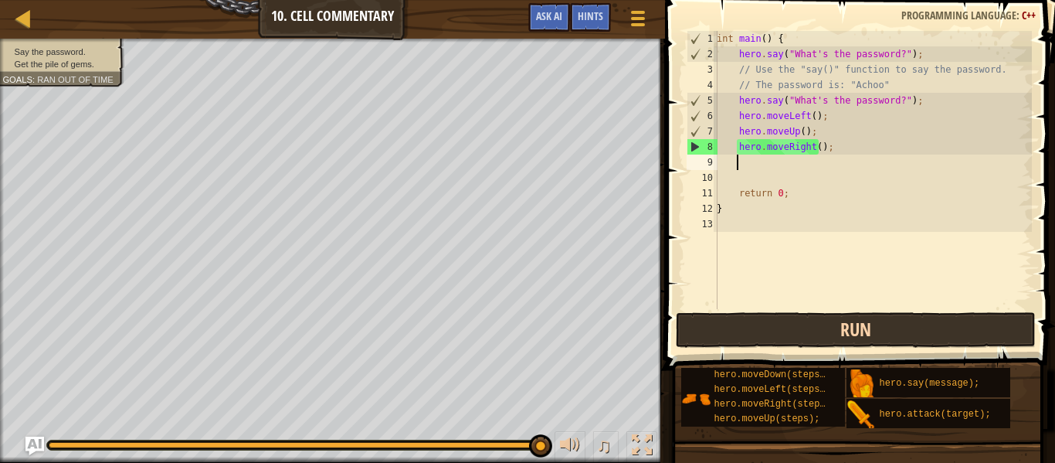
type textarea "h"
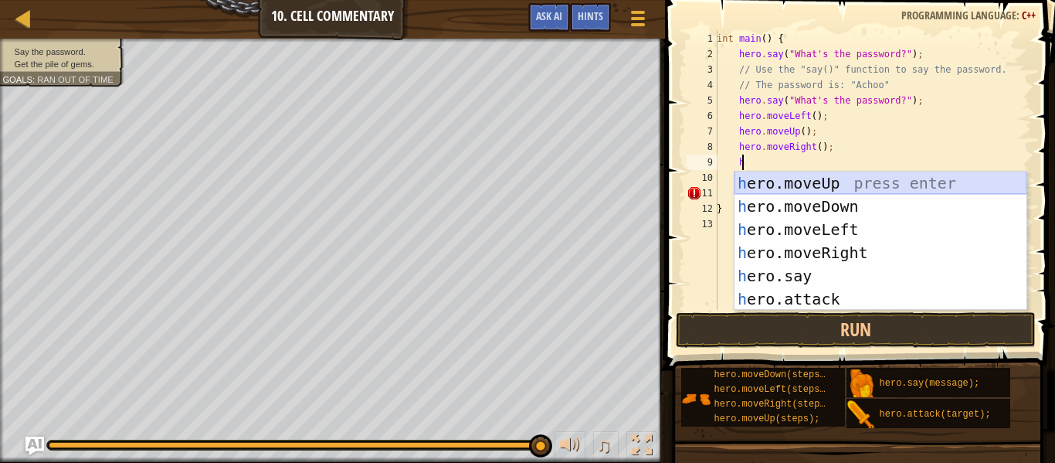
click at [799, 184] on div "h ero.moveUp press enter h ero.moveDown press enter h ero.moveLeft press enter …" at bounding box center [881, 263] width 292 height 185
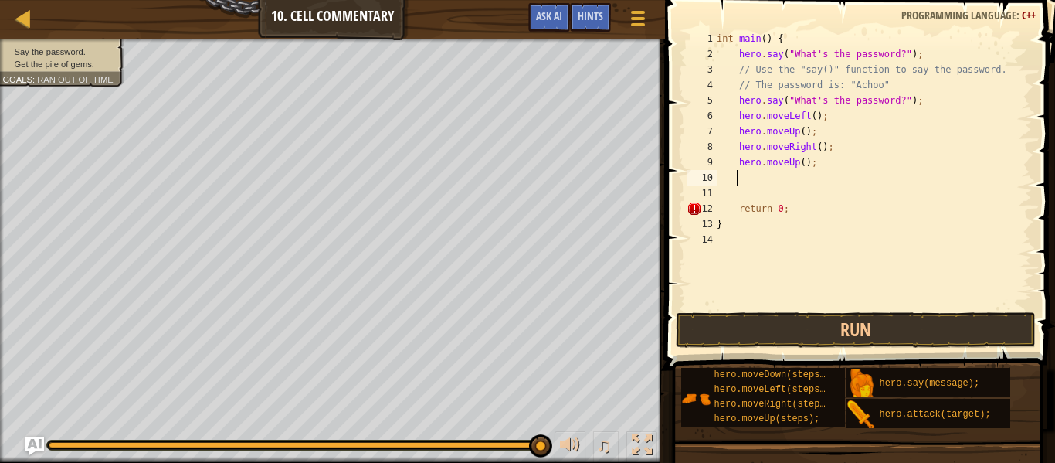
scroll to position [7, 1]
click at [789, 331] on button "Run" at bounding box center [856, 330] width 360 height 36
click at [789, 321] on button "Run" at bounding box center [856, 330] width 360 height 36
click at [772, 331] on button "Run" at bounding box center [856, 330] width 360 height 36
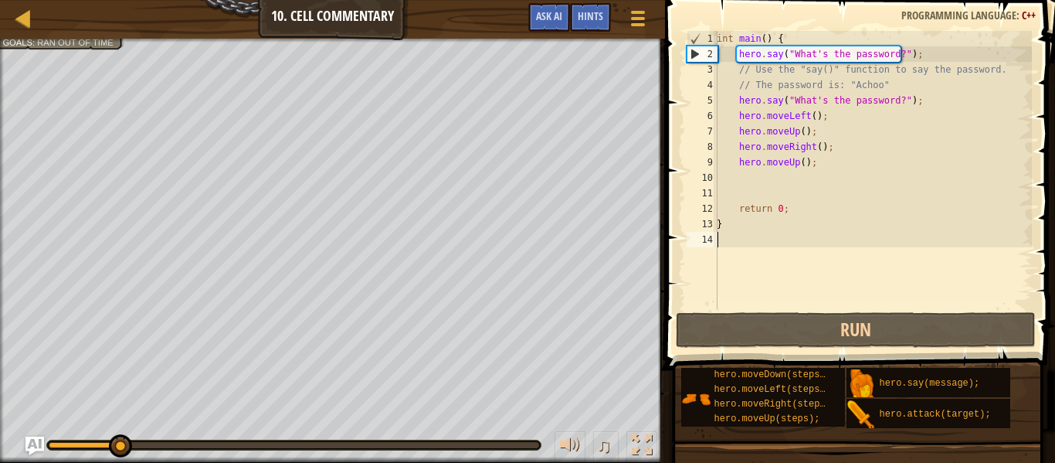
click at [772, 306] on div "int main ( ) { hero . say ( " What's the password? " ) ; // Use the "say()" fun…" at bounding box center [873, 185] width 318 height 309
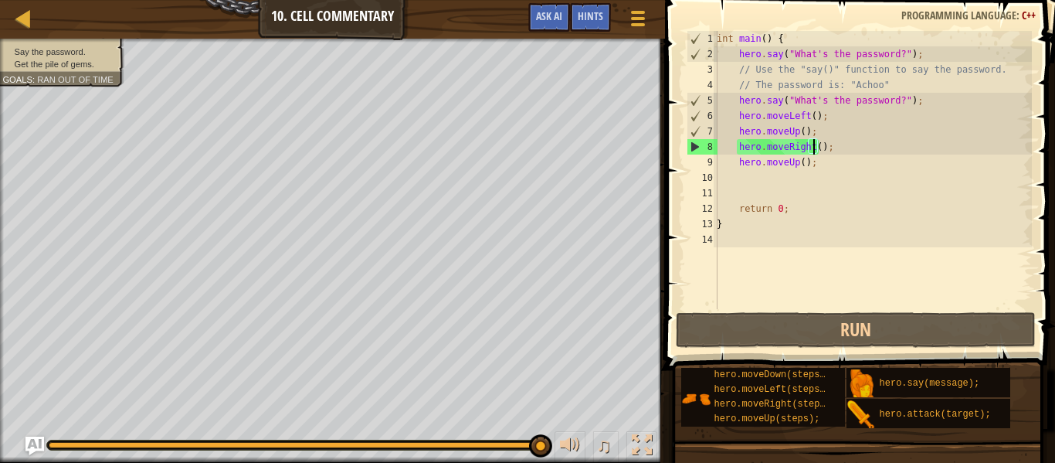
click at [813, 147] on div "int main ( ) { hero . say ( " What's the password? " ) ; // Use the "say()" fun…" at bounding box center [873, 185] width 318 height 309
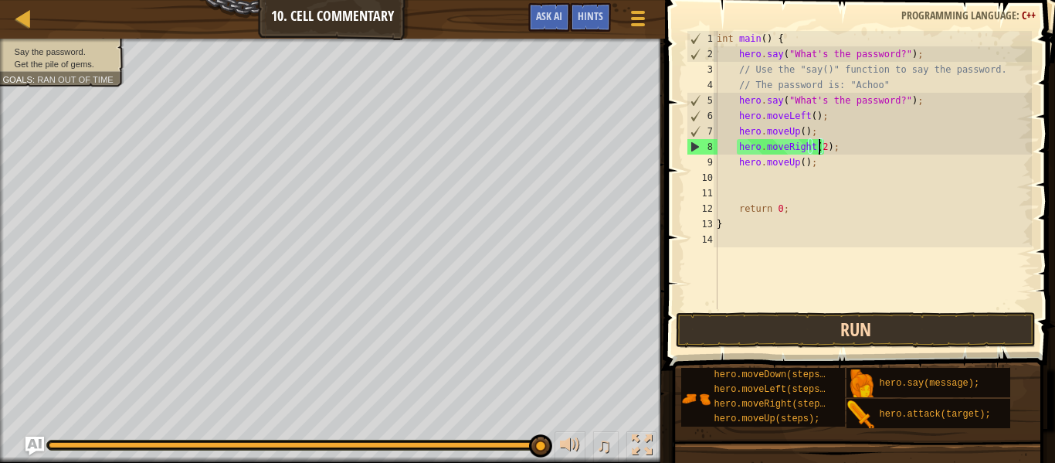
type textarea "hero.moveRight(2);"
click at [818, 338] on button "Run" at bounding box center [856, 330] width 360 height 36
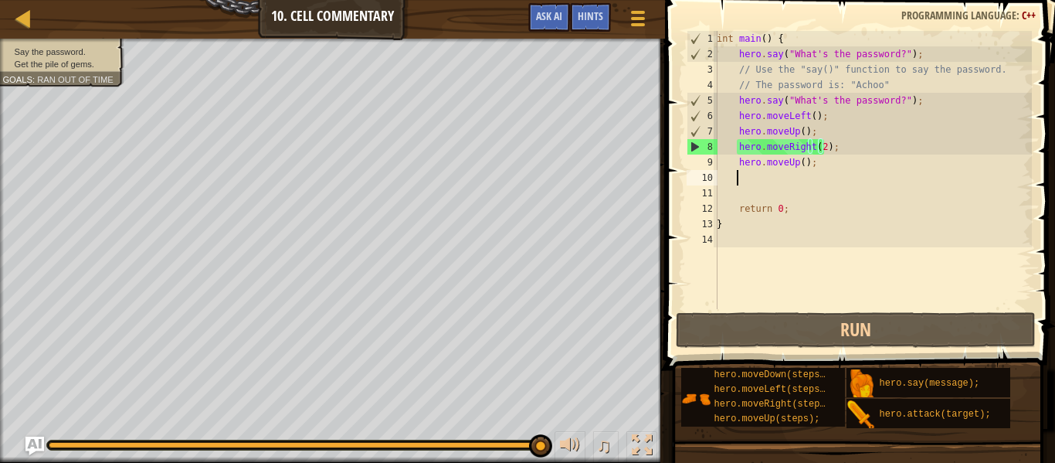
click at [765, 182] on div "int main ( ) { hero . say ( " What's the password? " ) ; // Use the "say()" fun…" at bounding box center [873, 185] width 318 height 309
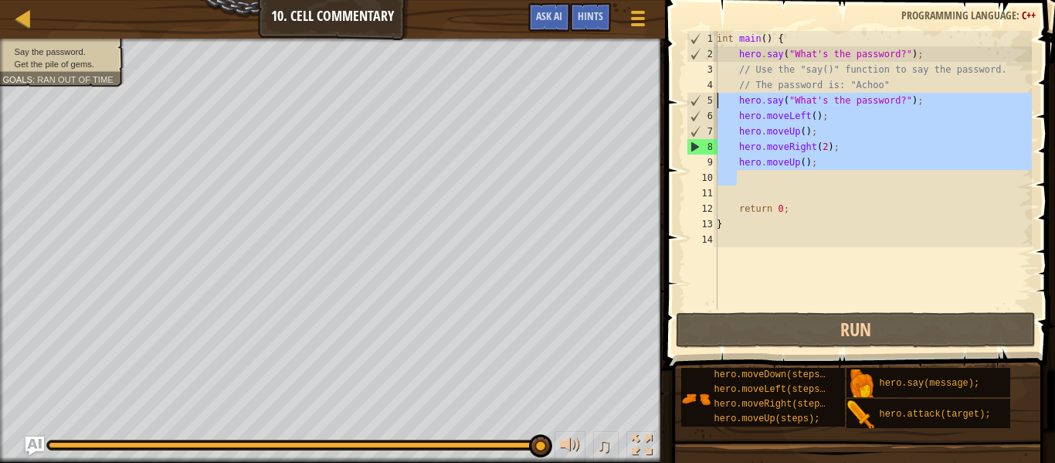
drag, startPoint x: 769, startPoint y: 182, endPoint x: 718, endPoint y: 105, distance: 92.5
click at [718, 105] on div "int main ( ) { hero . say ( " What's the password? " ) ; // Use the "say()" fun…" at bounding box center [873, 185] width 318 height 309
type textarea "hero.say("What's the password?"); hero.moveLeft();"
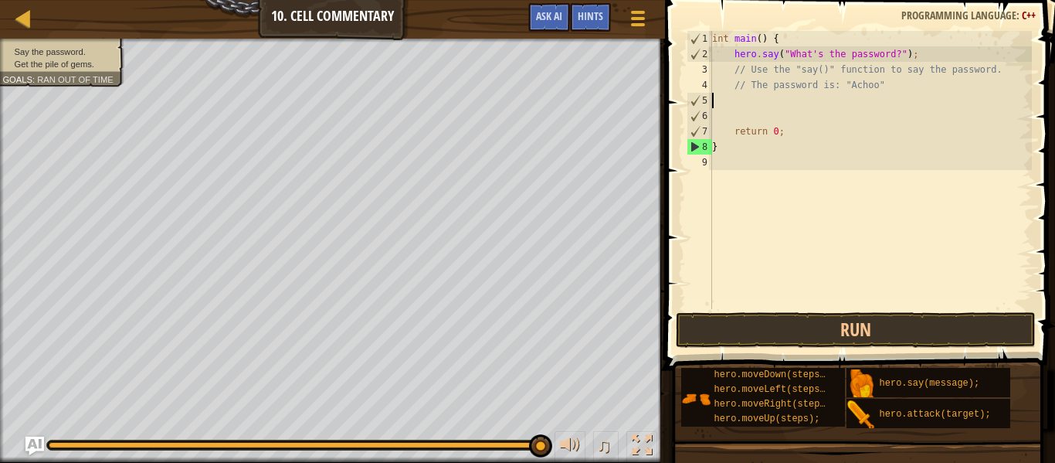
scroll to position [7, 0]
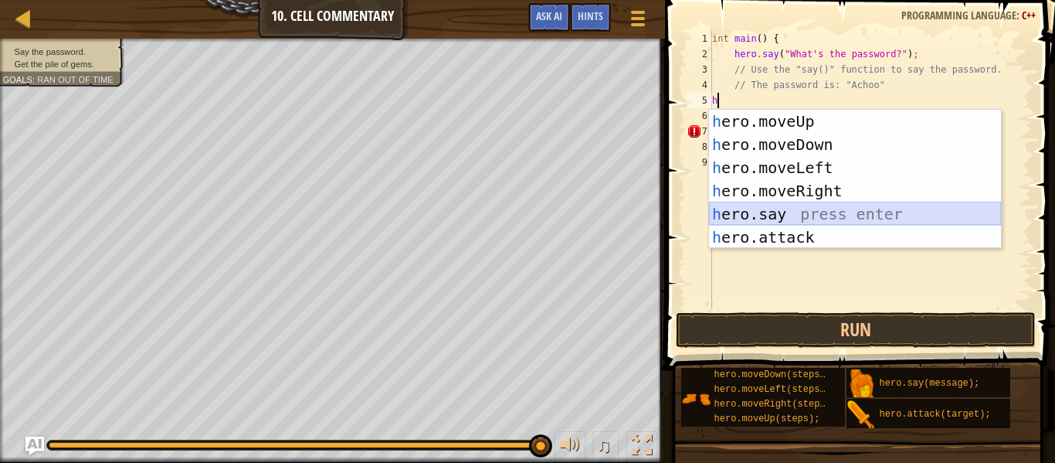
click at [773, 222] on div "h ero.moveUp press enter h ero.moveDown press enter h ero.moveLeft press enter …" at bounding box center [855, 202] width 292 height 185
type textarea "hero.say("message");"
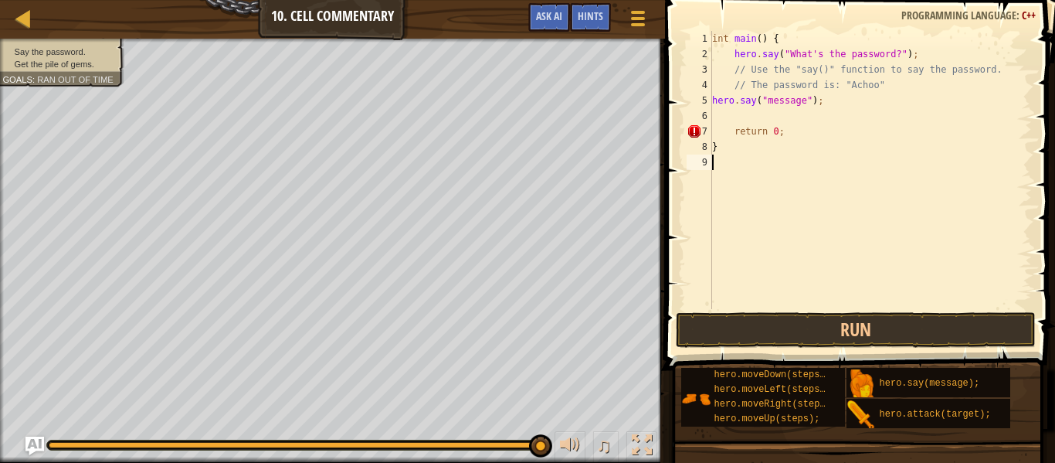
click at [773, 222] on div "int main ( ) { hero . say ( " What's the password? " ) ; // Use the "say()" fun…" at bounding box center [870, 185] width 323 height 309
drag, startPoint x: 795, startPoint y: 104, endPoint x: 765, endPoint y: 105, distance: 30.1
click at [765, 105] on div "int main ( ) { hero . say ( " What's the password? " ) ; // Use the "say()" fun…" at bounding box center [870, 185] width 323 height 309
click at [767, 103] on div "int main ( ) { hero . say ( " What's the password? " ) ; // Use the "say()" fun…" at bounding box center [870, 185] width 323 height 309
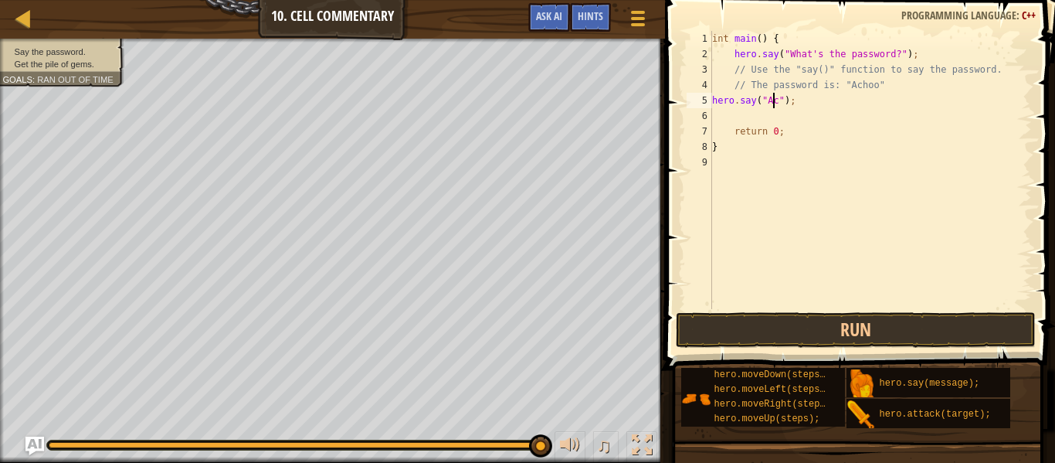
scroll to position [7, 6]
type textarea "hero.say("Achoo");"
click at [768, 120] on div "int main ( ) { hero . say ( " What's the password? " ) ; // Use the "say()" fun…" at bounding box center [870, 185] width 323 height 309
type textarea "h"
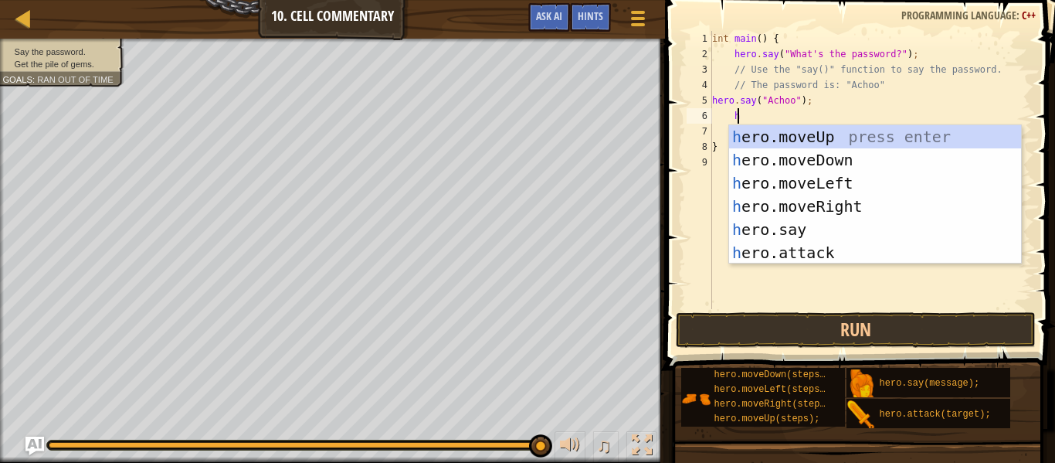
scroll to position [7, 2]
click at [768, 212] on div "h ero.moveUp press enter h ero.moveDown press enter h ero.moveLeft press enter …" at bounding box center [875, 217] width 292 height 185
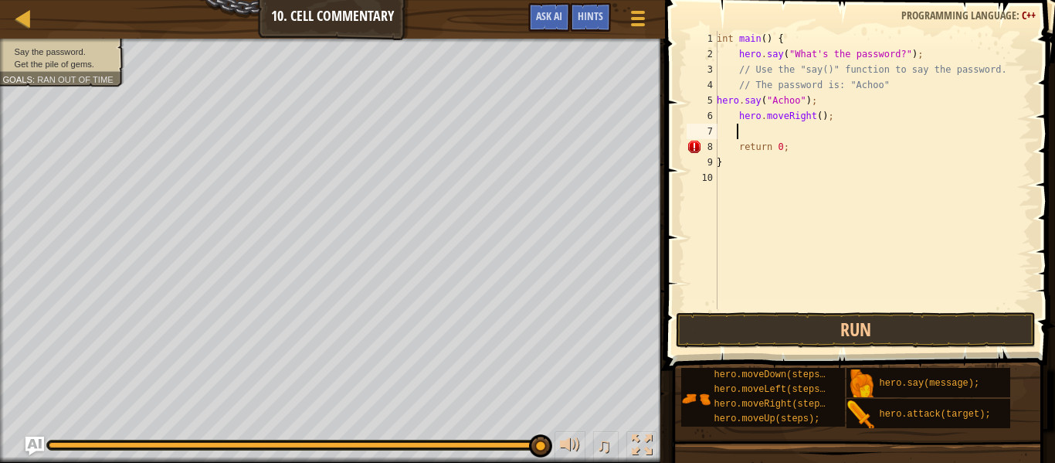
type textarea "h"
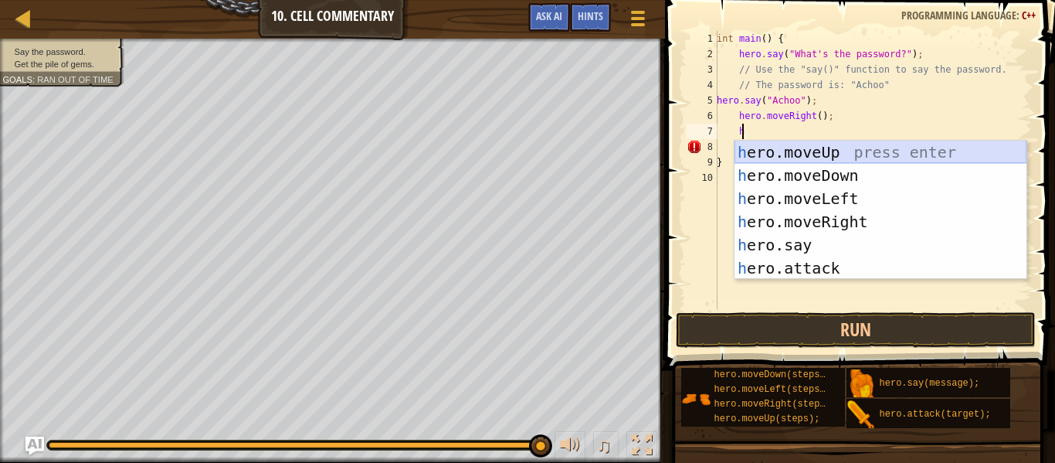
click at [789, 148] on div "h ero.moveUp press enter h ero.moveDown press enter h ero.moveLeft press enter …" at bounding box center [881, 233] width 292 height 185
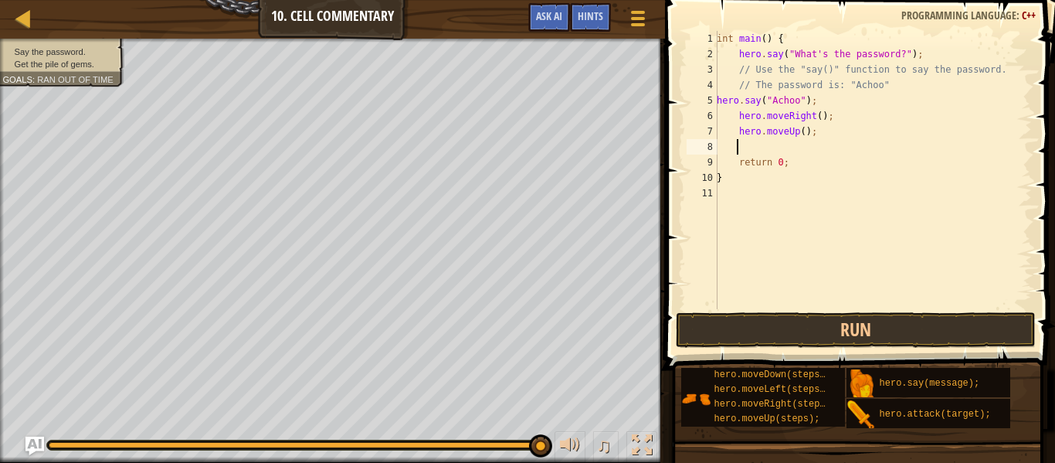
type textarea "h"
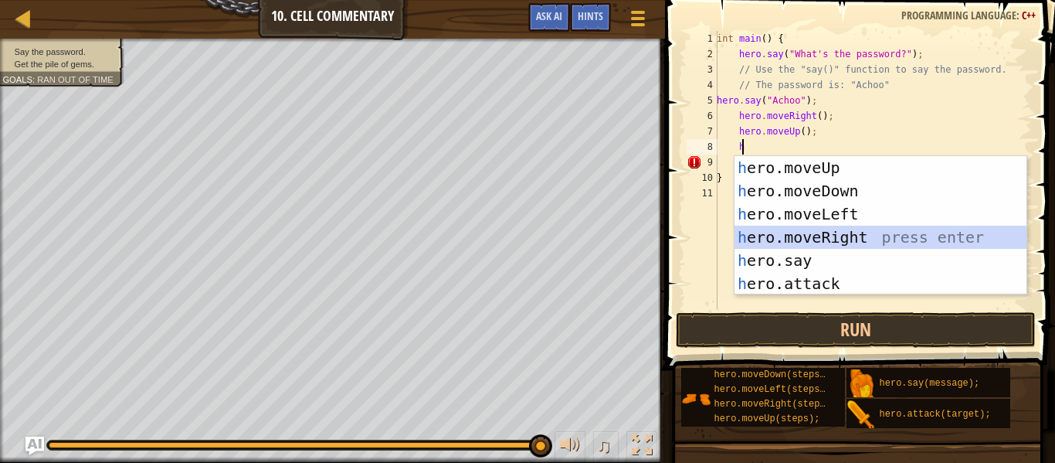
click at [799, 238] on div "h ero.moveUp press enter h ero.moveDown press enter h ero.moveLeft press enter …" at bounding box center [881, 248] width 292 height 185
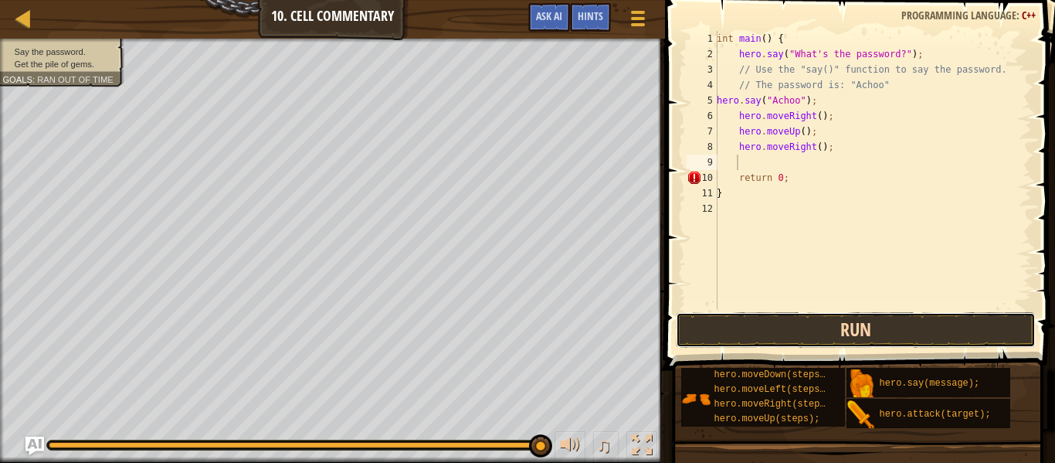
click at [784, 334] on button "Run" at bounding box center [856, 330] width 360 height 36
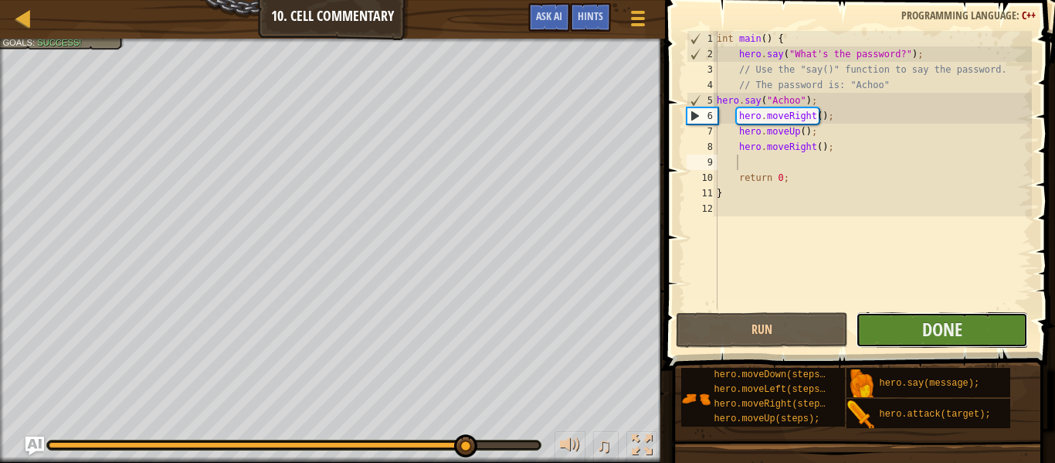
click at [892, 325] on button "Done" at bounding box center [942, 330] width 172 height 36
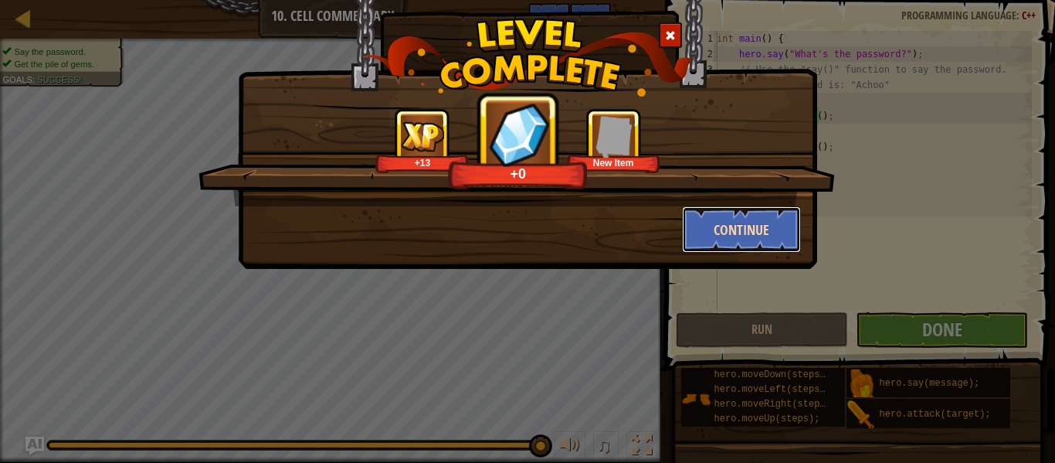
click at [762, 242] on button "Continue" at bounding box center [742, 229] width 120 height 46
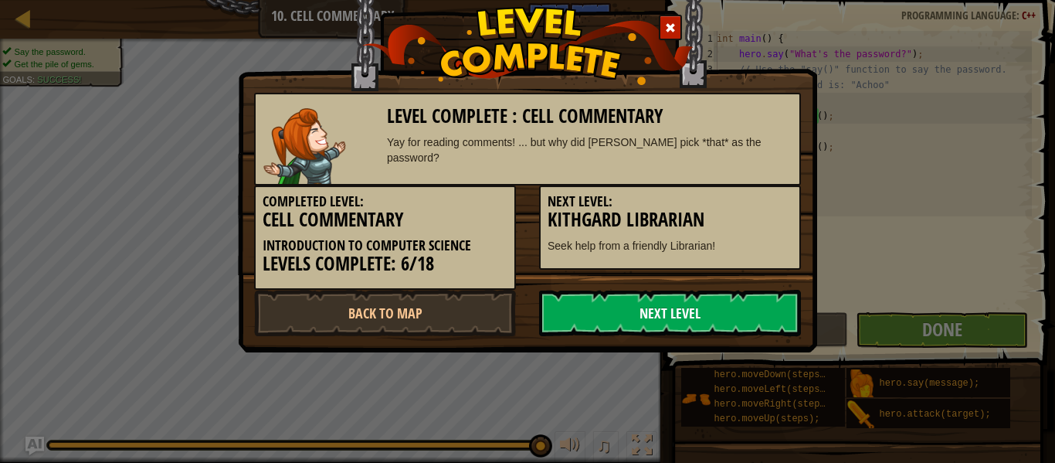
click at [751, 307] on link "Next Level" at bounding box center [670, 313] width 262 height 46
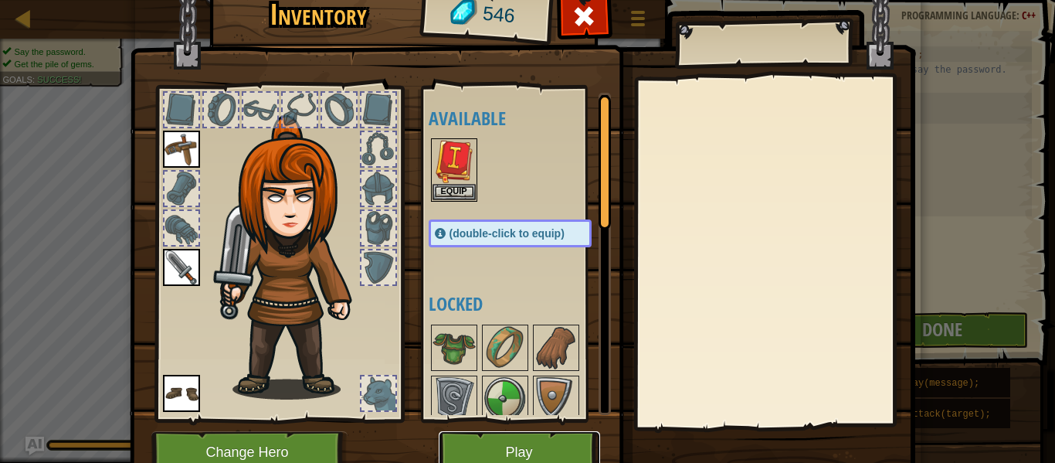
click at [519, 446] on button "Play" at bounding box center [519, 452] width 161 height 42
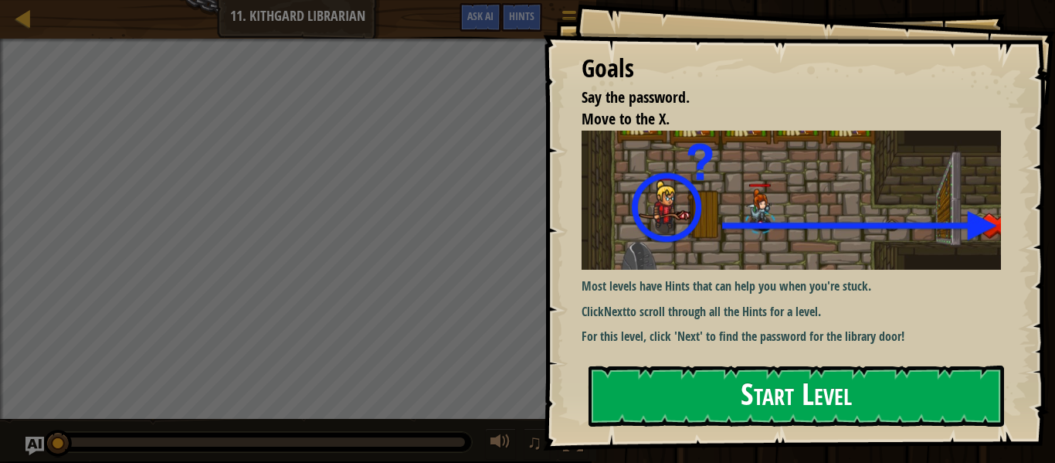
click at [745, 367] on button "Start Level" at bounding box center [797, 395] width 416 height 61
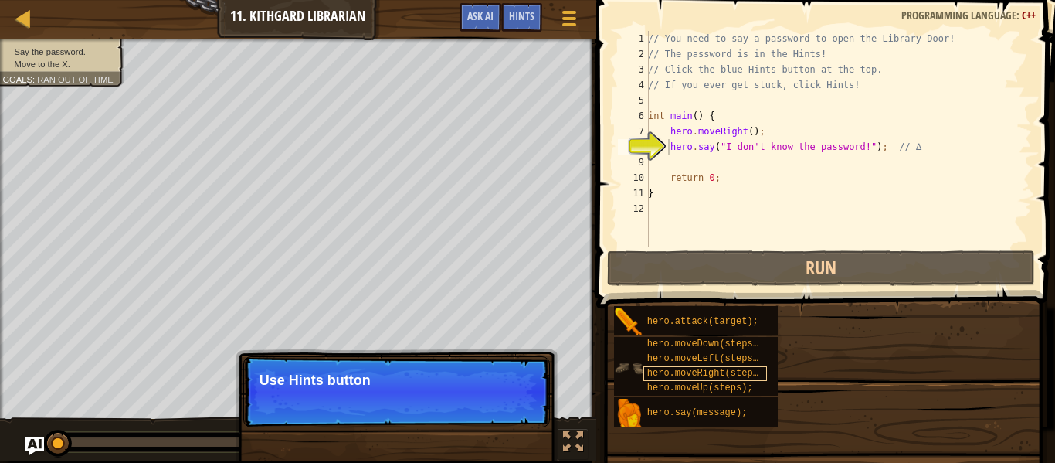
click at [746, 379] on div "Goals Say the password. Move to the X. Most levels have Hints that can help you…" at bounding box center [527, 231] width 1055 height 463
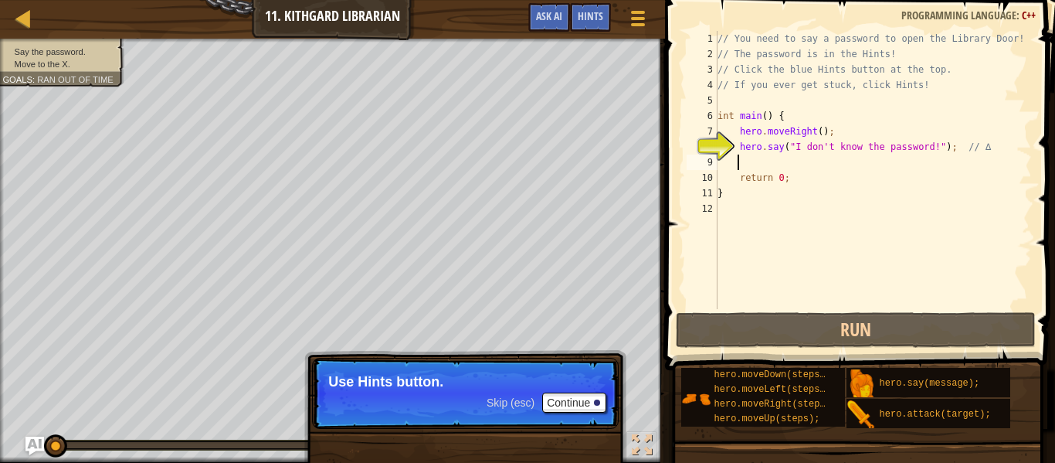
click at [846, 165] on div "// You need to say a password to open the Library Door! // The password is in t…" at bounding box center [872, 185] width 317 height 309
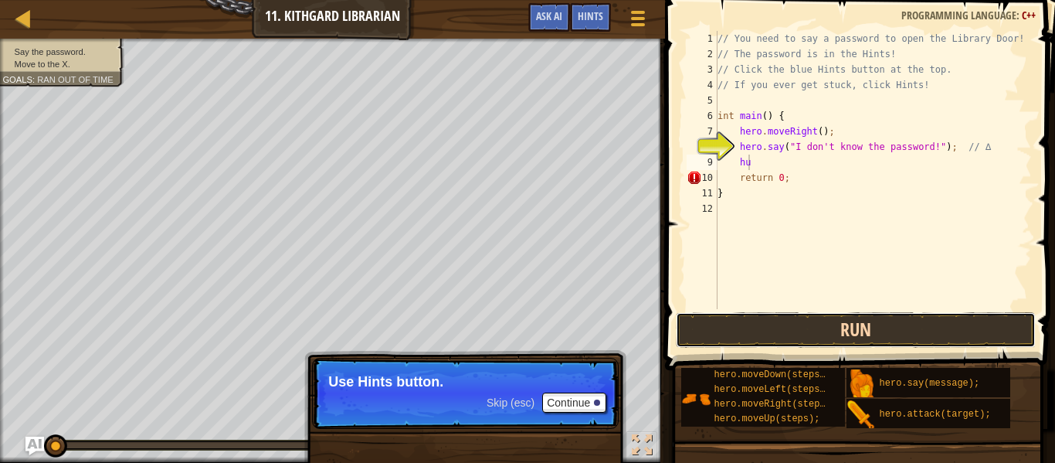
click at [865, 319] on button "Run" at bounding box center [856, 330] width 360 height 36
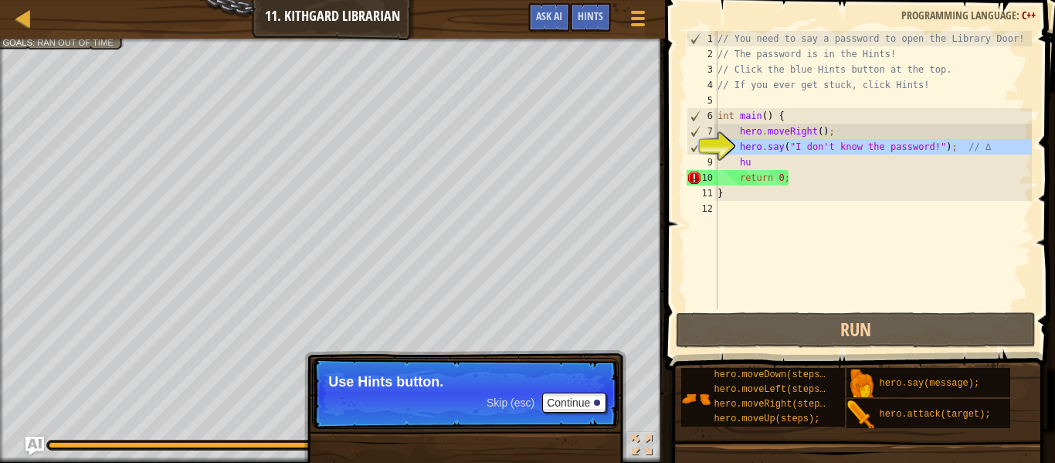
click at [714, 143] on div "8" at bounding box center [702, 146] width 30 height 15
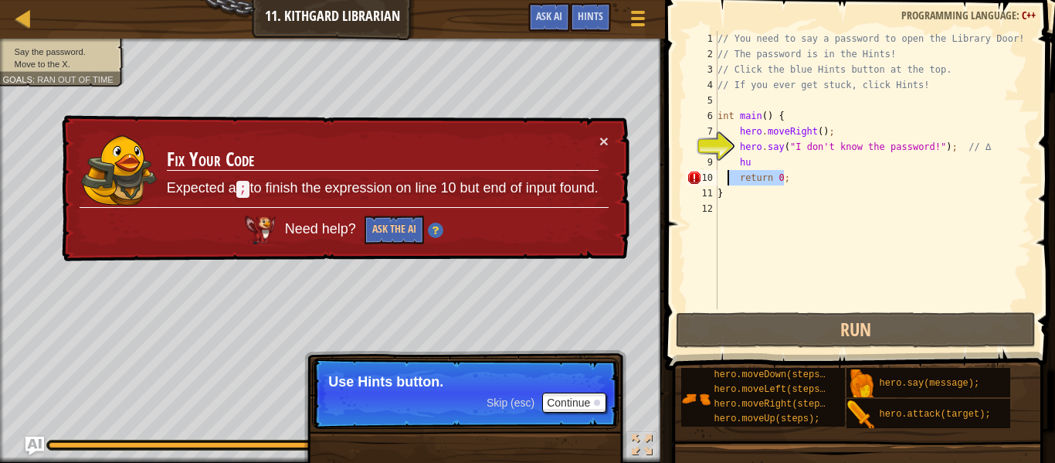
drag, startPoint x: 785, startPoint y: 181, endPoint x: 729, endPoint y: 165, distance: 57.9
click at [728, 168] on div "// You need to say a password to open the Library Door! // The password is in t…" at bounding box center [872, 185] width 317 height 309
type textarea "hu return 0;"
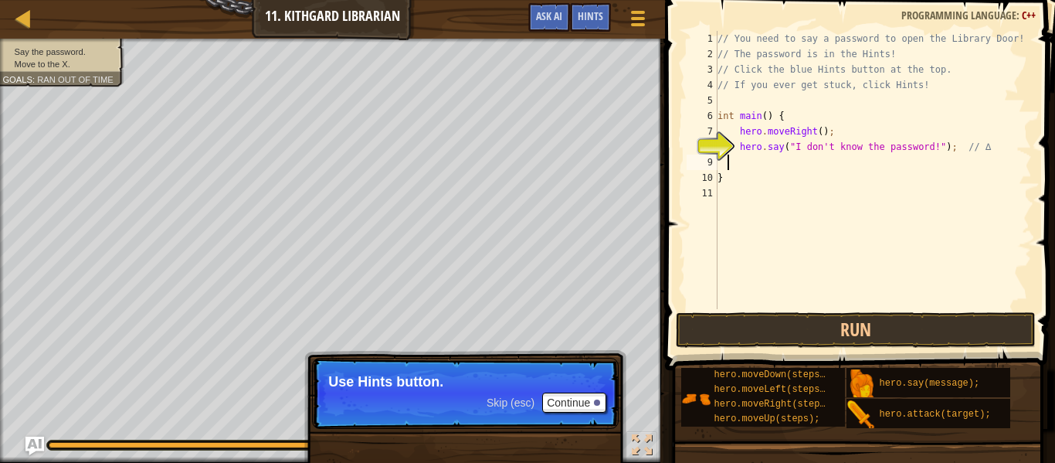
scroll to position [7, 0]
drag, startPoint x: 798, startPoint y: 120, endPoint x: 843, endPoint y: 174, distance: 70.1
click at [844, 172] on div "// You need to say a password to open the Library Door! // The password is in t…" at bounding box center [872, 185] width 317 height 309
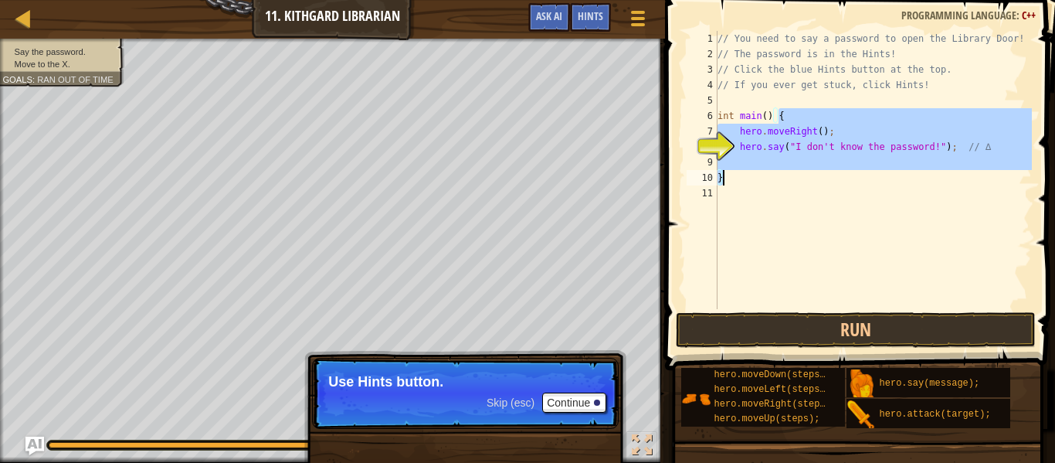
click at [840, 175] on div "// You need to say a password to open the Library Door! // The password is in t…" at bounding box center [872, 170] width 317 height 278
type textarea "}"
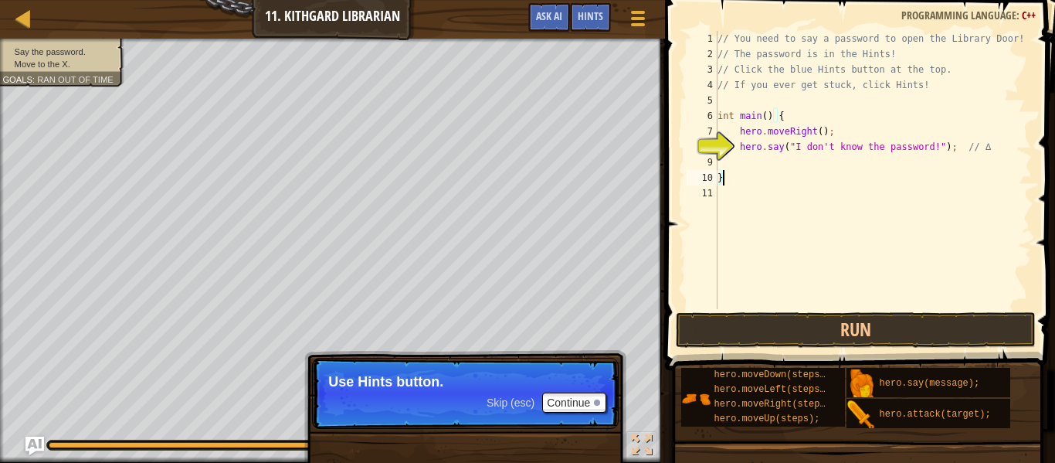
click at [792, 172] on div "// You need to say a password to open the Library Door! // The password is in t…" at bounding box center [872, 185] width 317 height 309
click at [796, 167] on div "// You need to say a password to open the Library Door! // The password is in t…" at bounding box center [872, 185] width 317 height 309
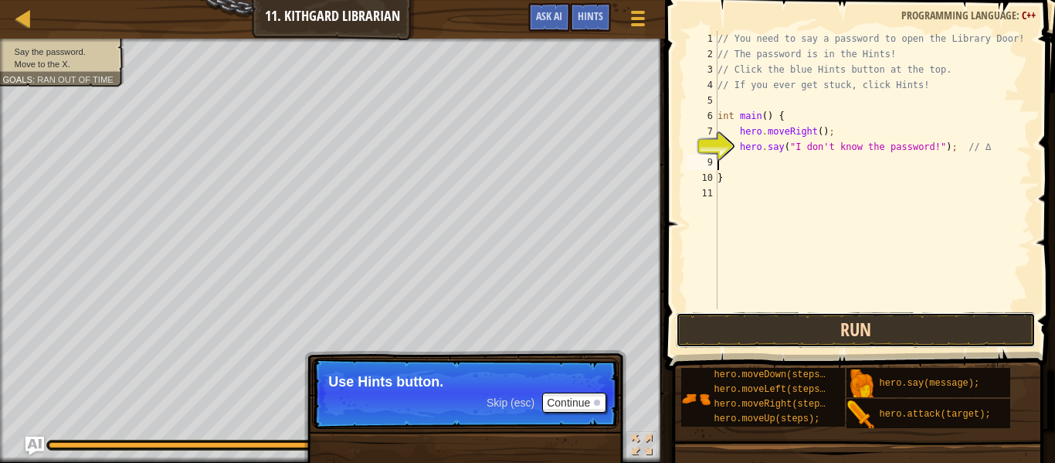
click at [738, 328] on button "Run" at bounding box center [856, 330] width 360 height 36
